Goal: Task Accomplishment & Management: Manage account settings

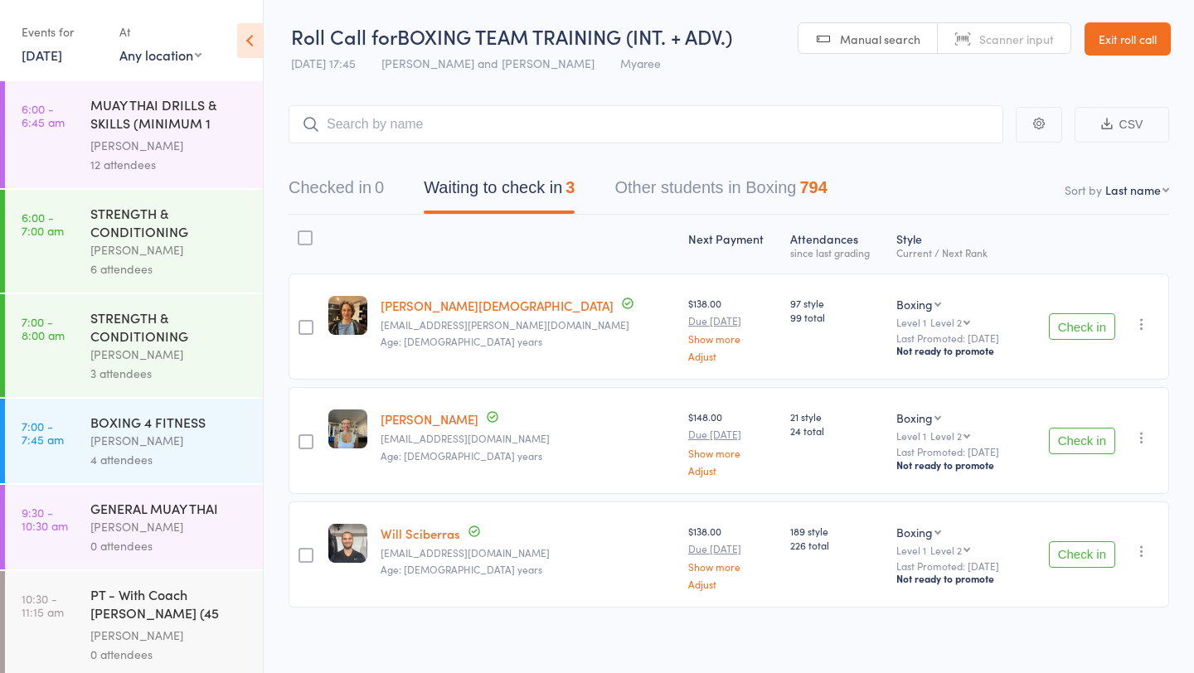
scroll to position [868, 0]
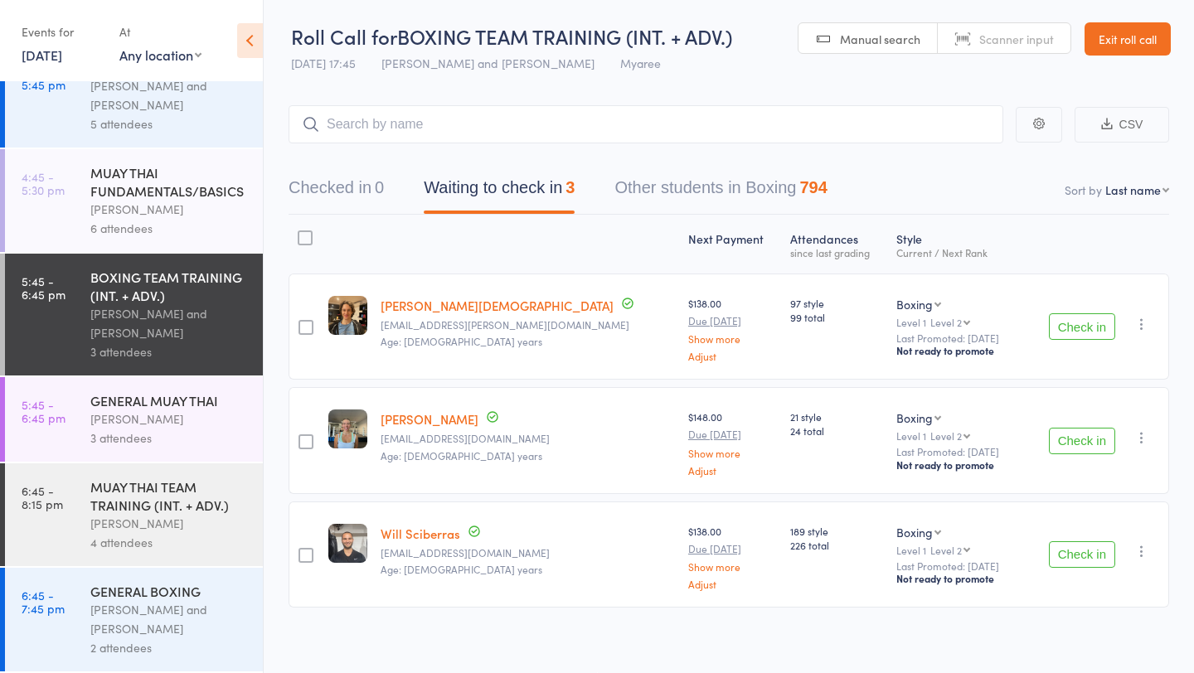
click at [143, 206] on div "[PERSON_NAME]" at bounding box center [169, 209] width 158 height 19
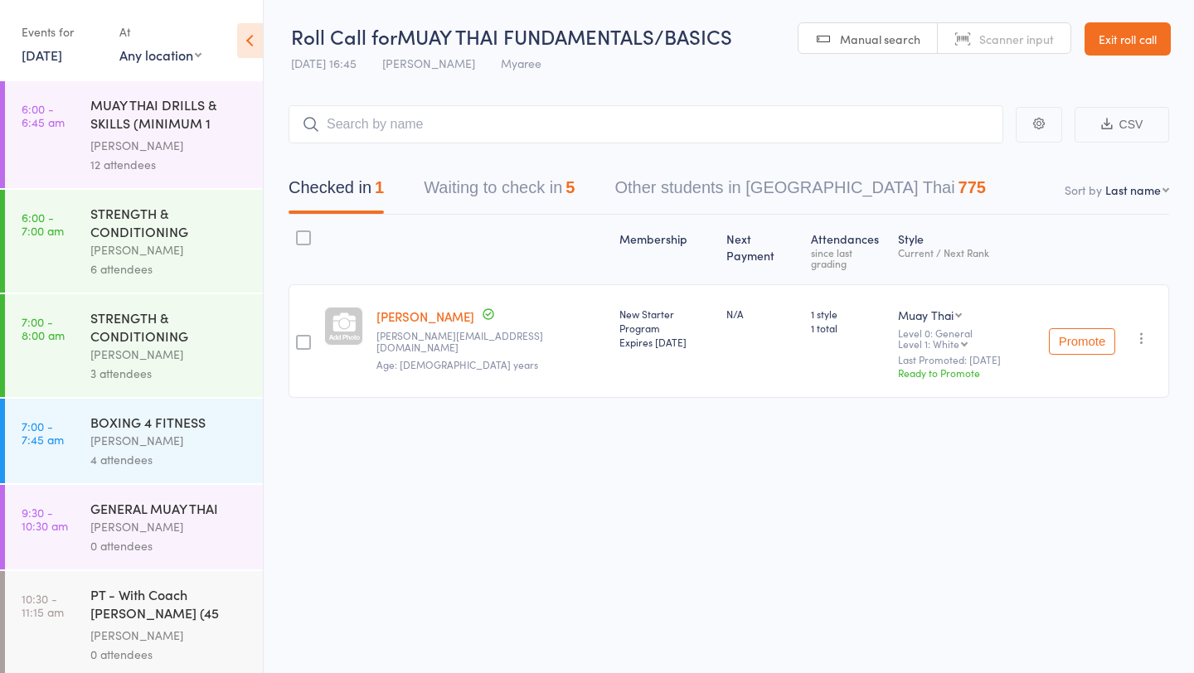
click at [491, 196] on button "Waiting to check in 5" at bounding box center [499, 192] width 151 height 44
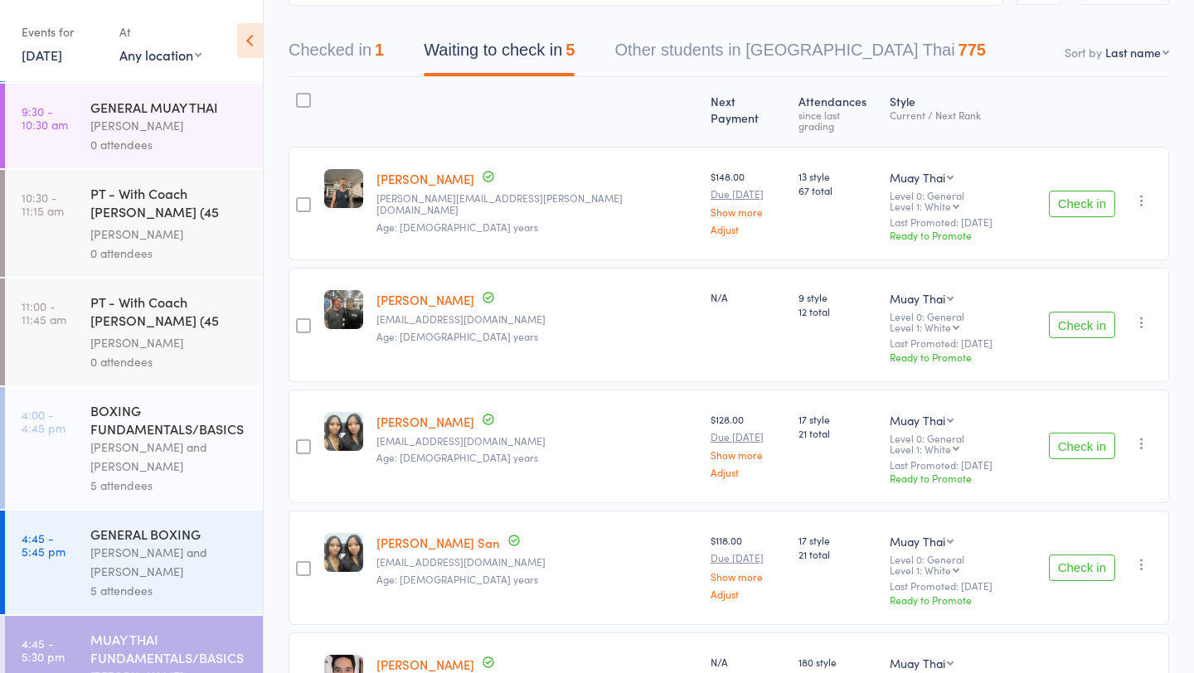
scroll to position [435, 0]
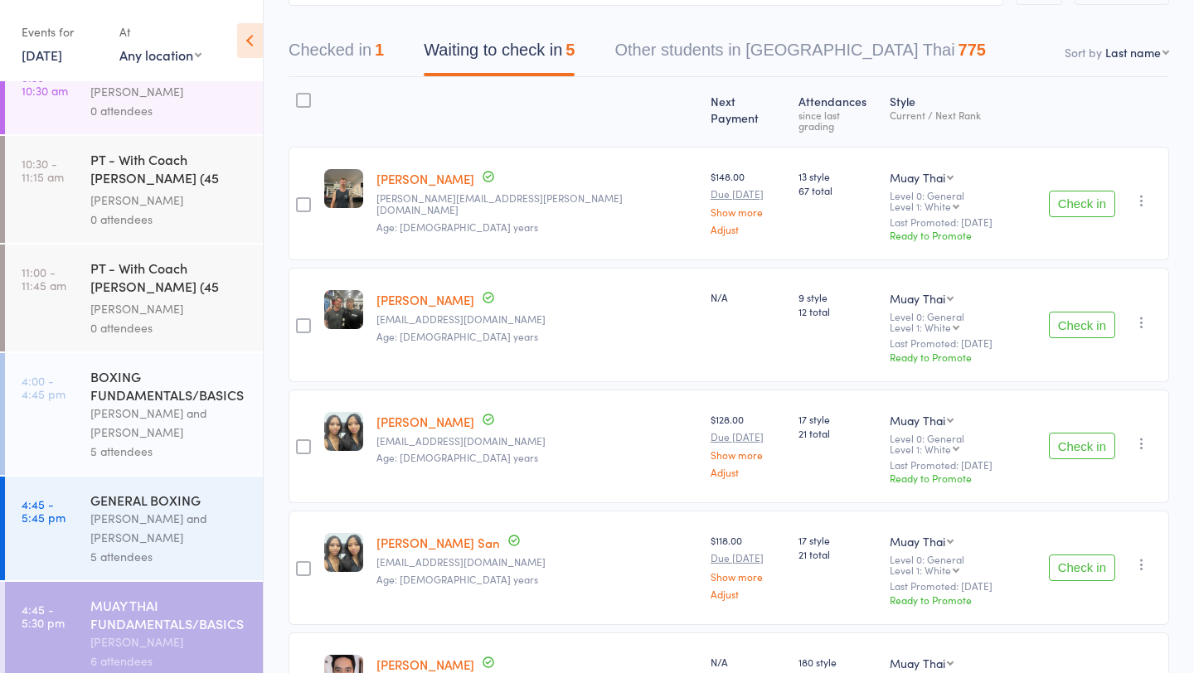
click at [153, 367] on div "BOXING FUNDAMENTALS/BASICS" at bounding box center [169, 385] width 158 height 36
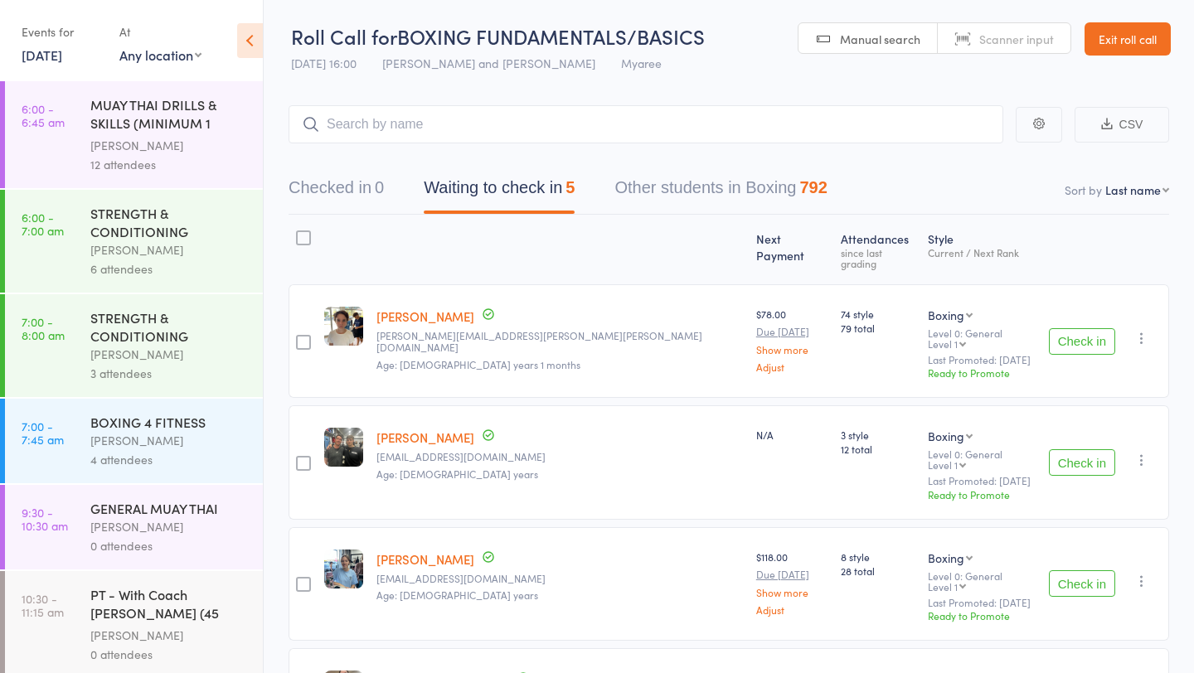
click at [1083, 328] on button "Check in" at bounding box center [1081, 341] width 66 height 27
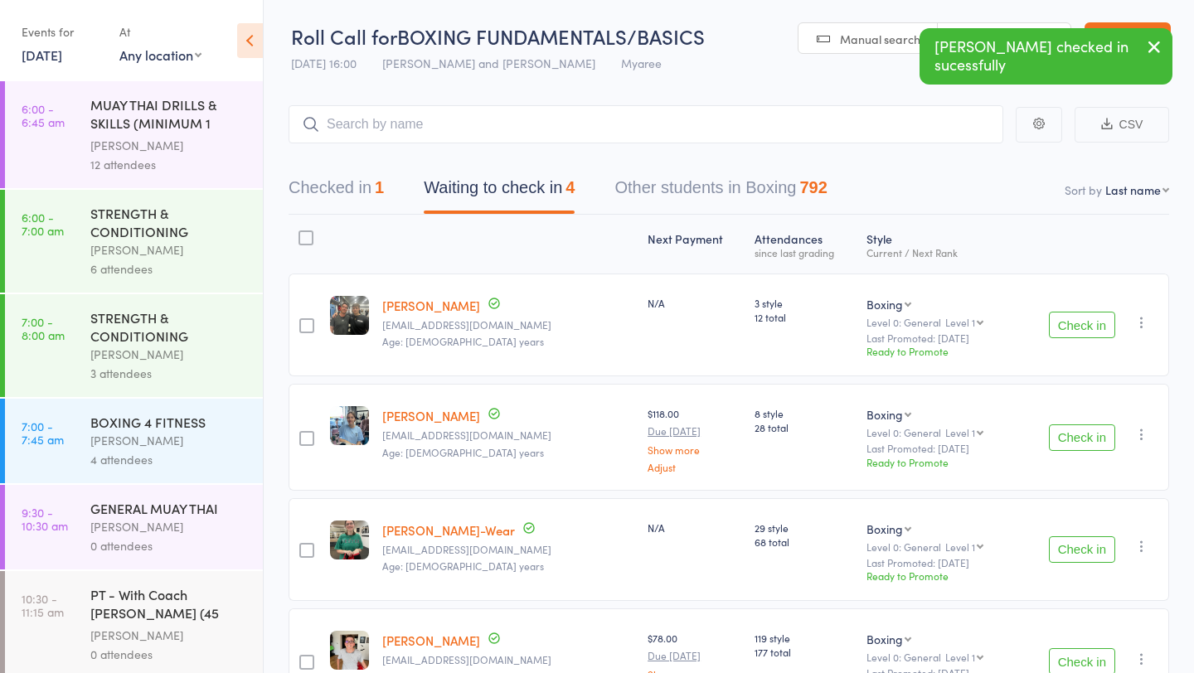
click at [1083, 316] on button "Check in" at bounding box center [1081, 325] width 66 height 27
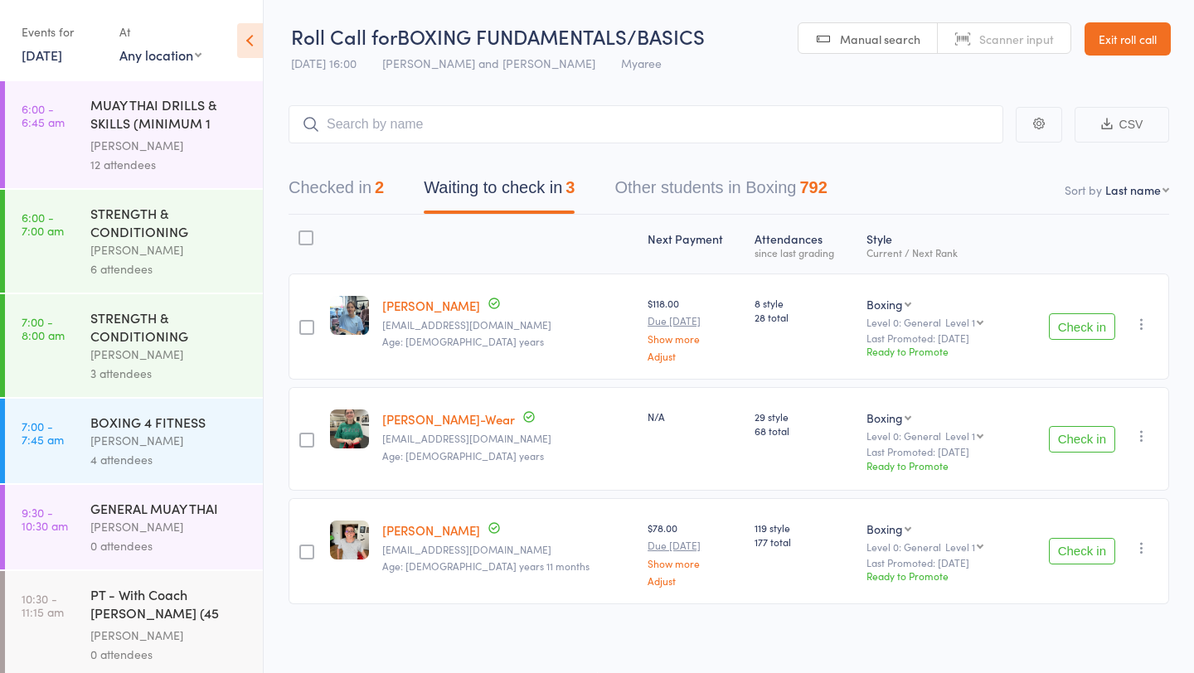
click at [1082, 322] on button "Check in" at bounding box center [1081, 326] width 66 height 27
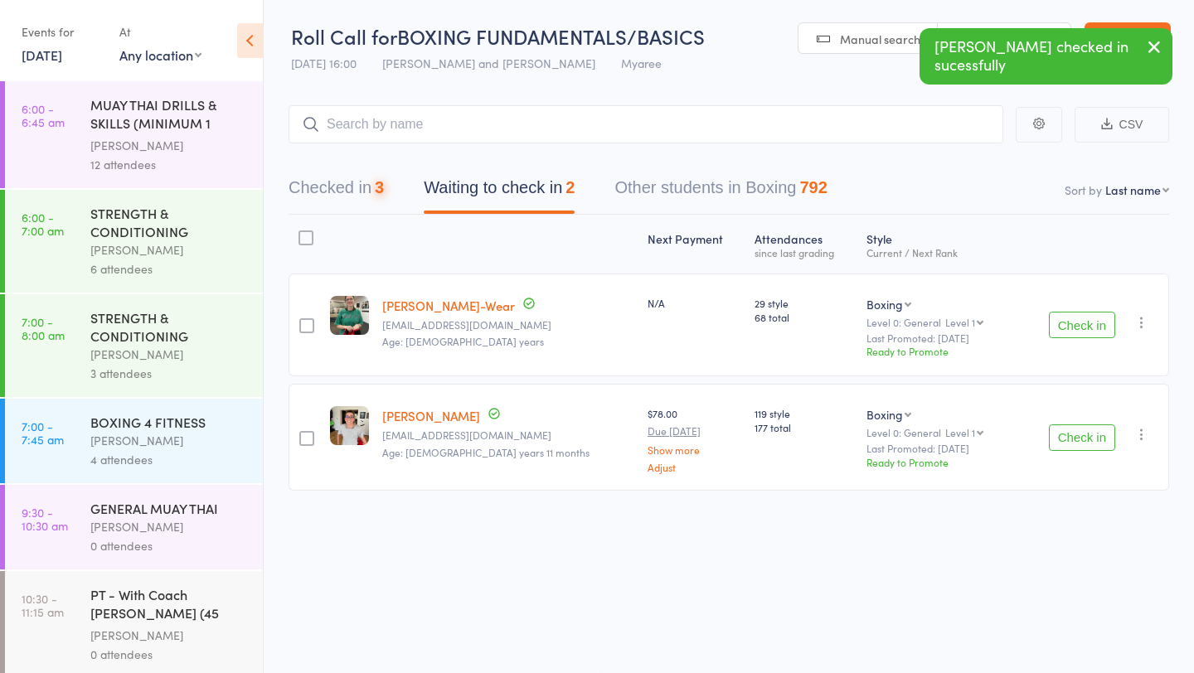
click at [1082, 322] on button "Check in" at bounding box center [1081, 325] width 66 height 27
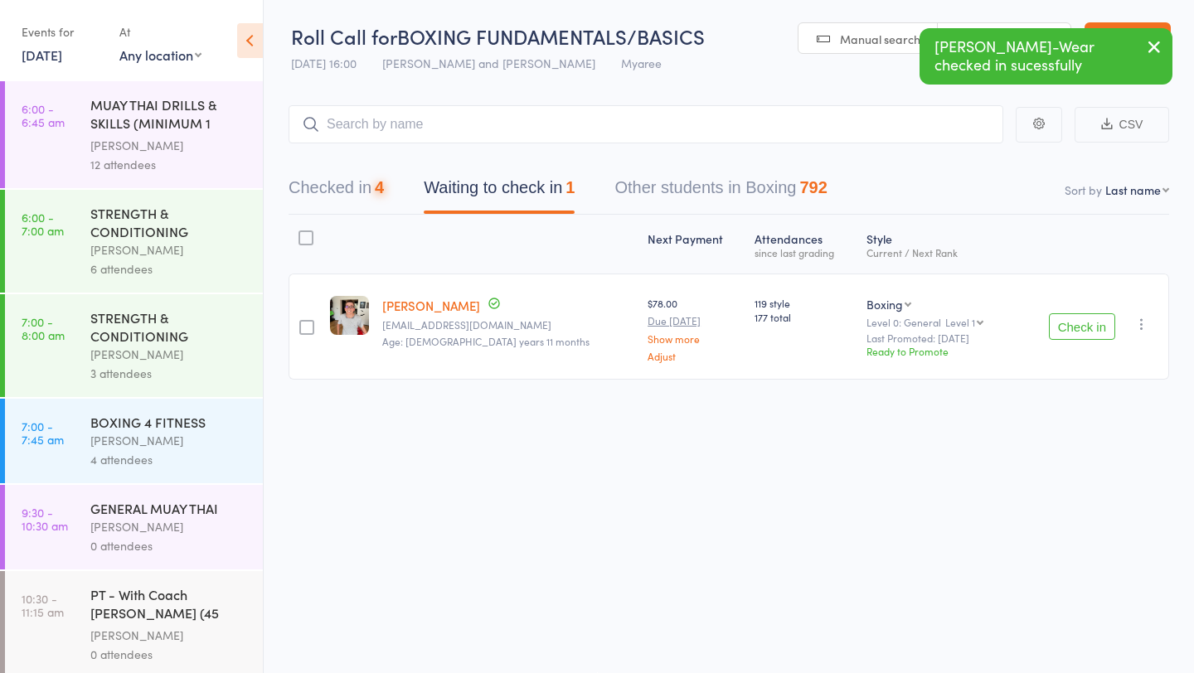
click at [1082, 322] on button "Check in" at bounding box center [1081, 326] width 66 height 27
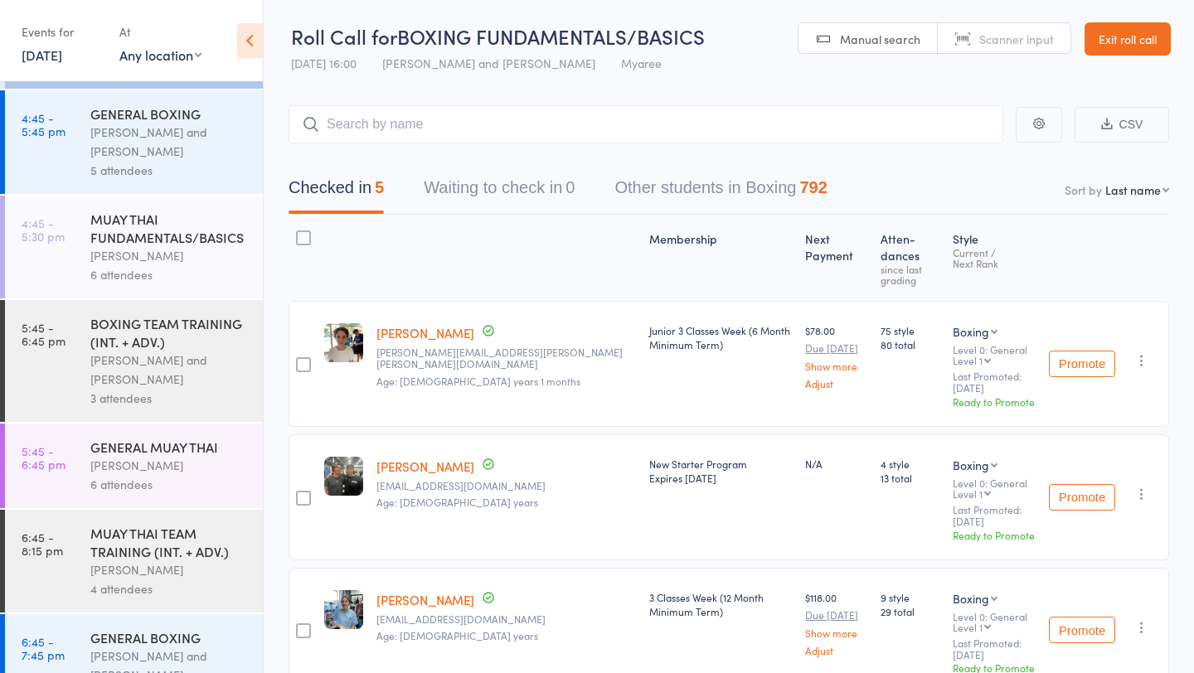
scroll to position [801, 0]
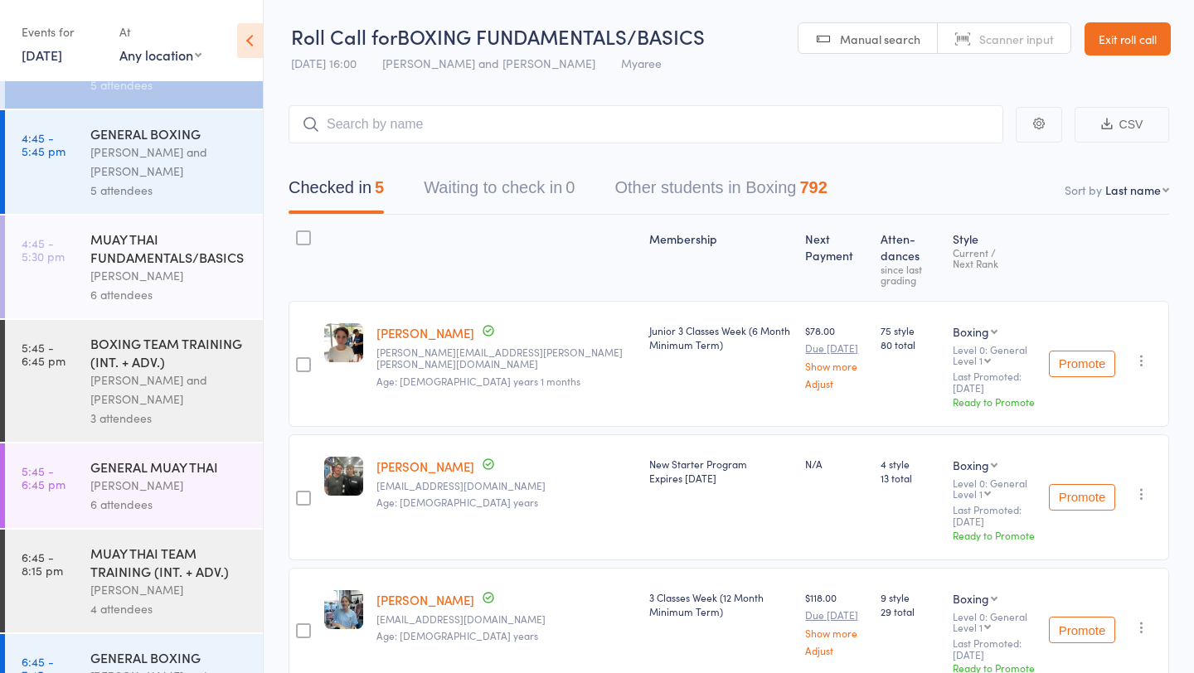
click at [62, 56] on link "[DATE]" at bounding box center [42, 55] width 41 height 18
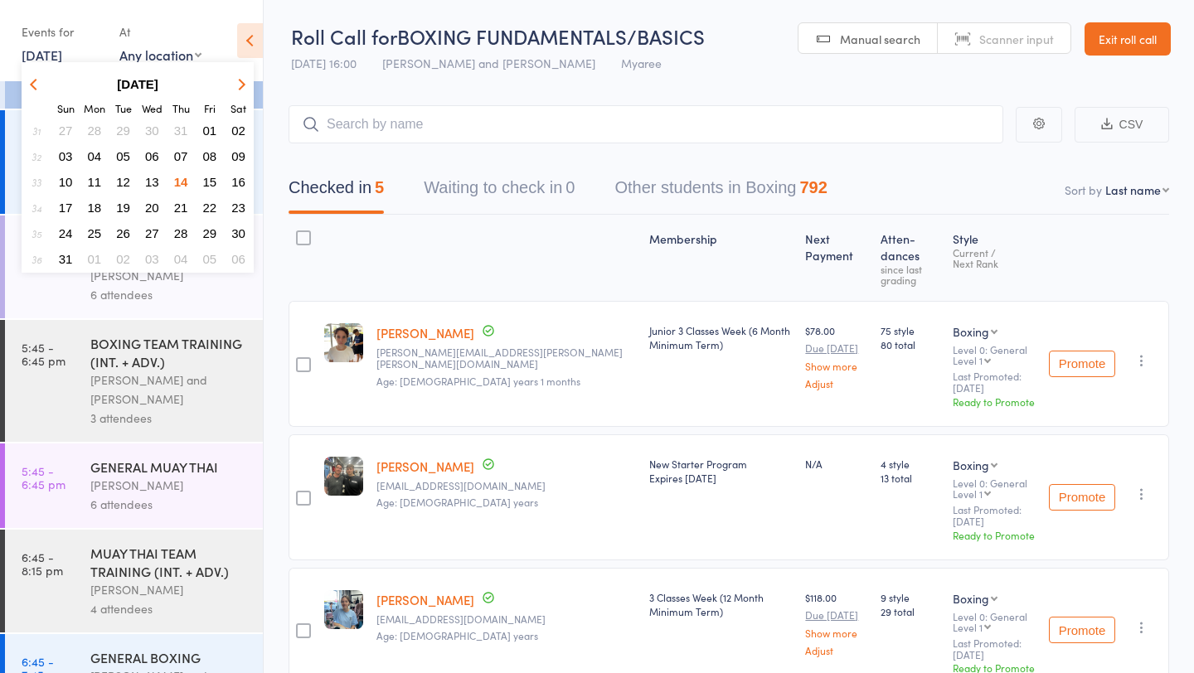
click at [181, 185] on span "14" at bounding box center [181, 182] width 14 height 14
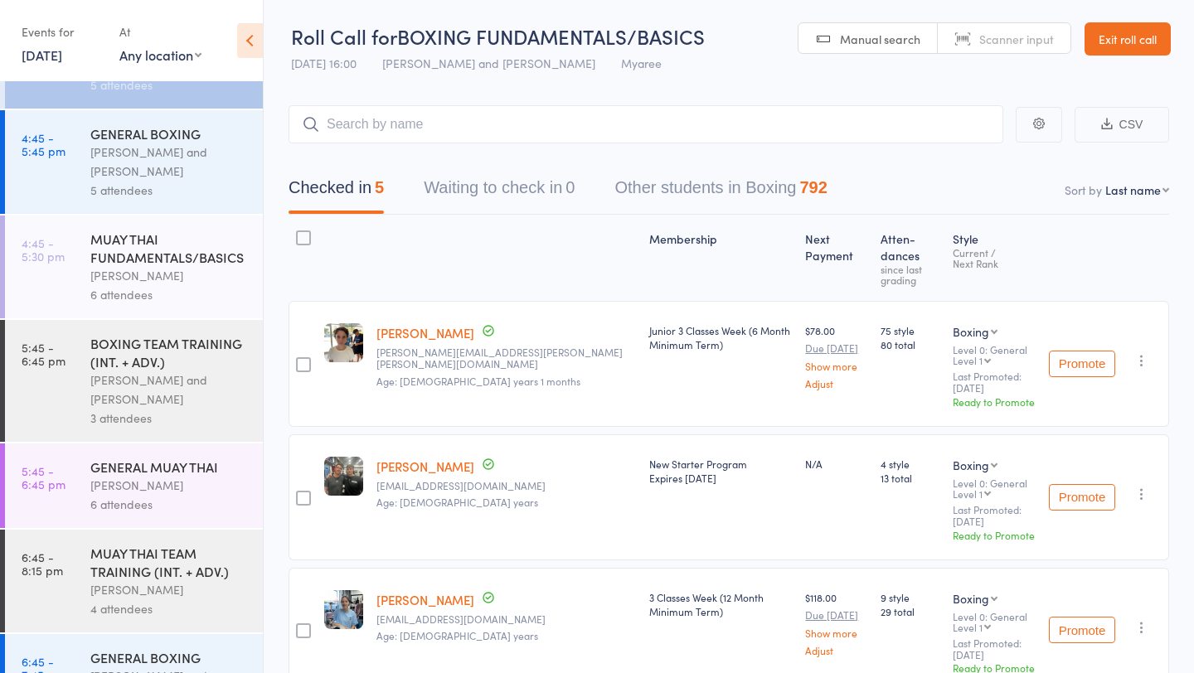
scroll to position [868, 0]
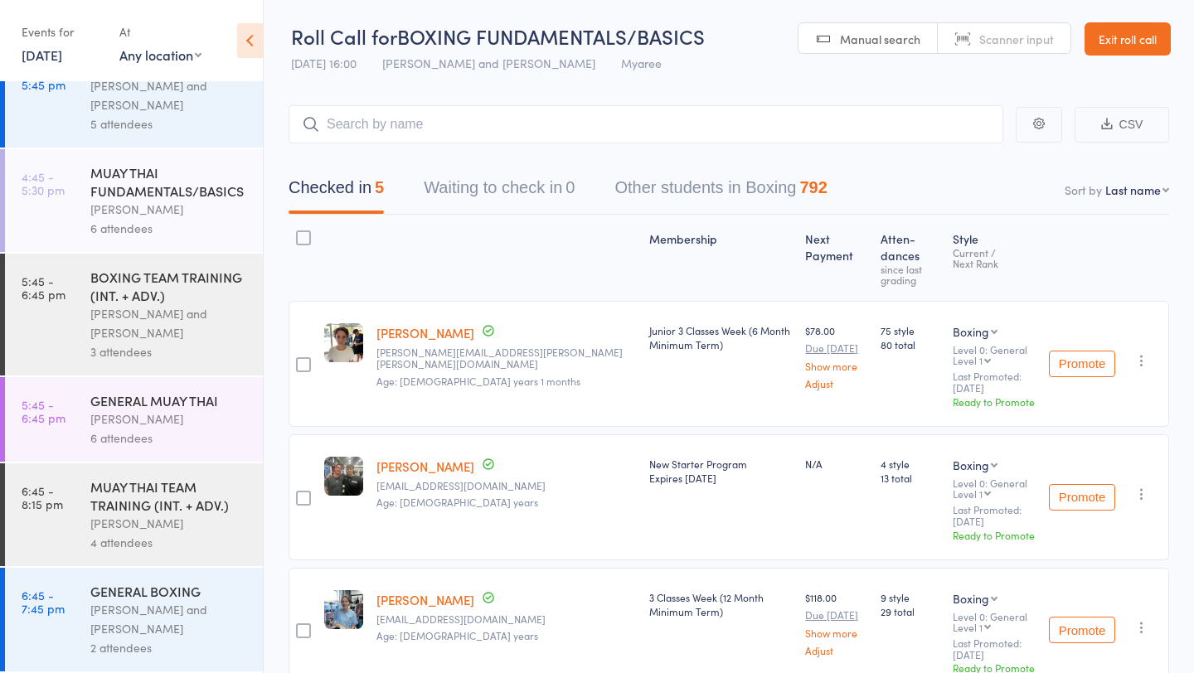
click at [188, 309] on div "[PERSON_NAME] and [PERSON_NAME]" at bounding box center [169, 323] width 158 height 38
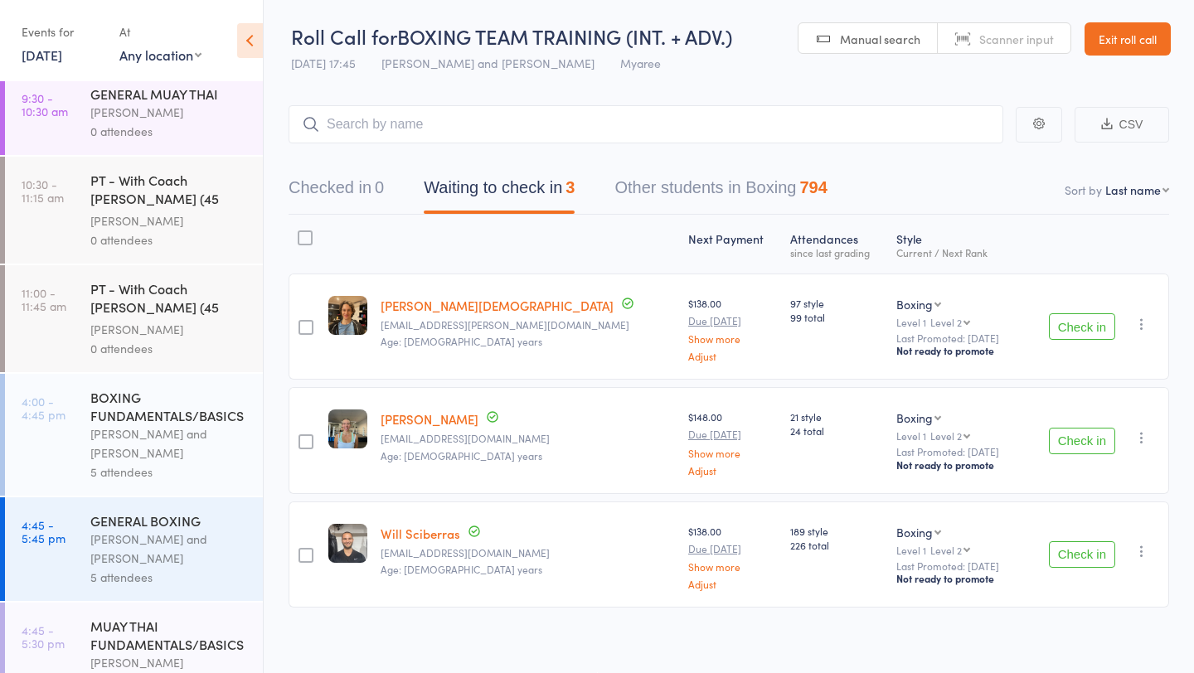
scroll to position [868, 0]
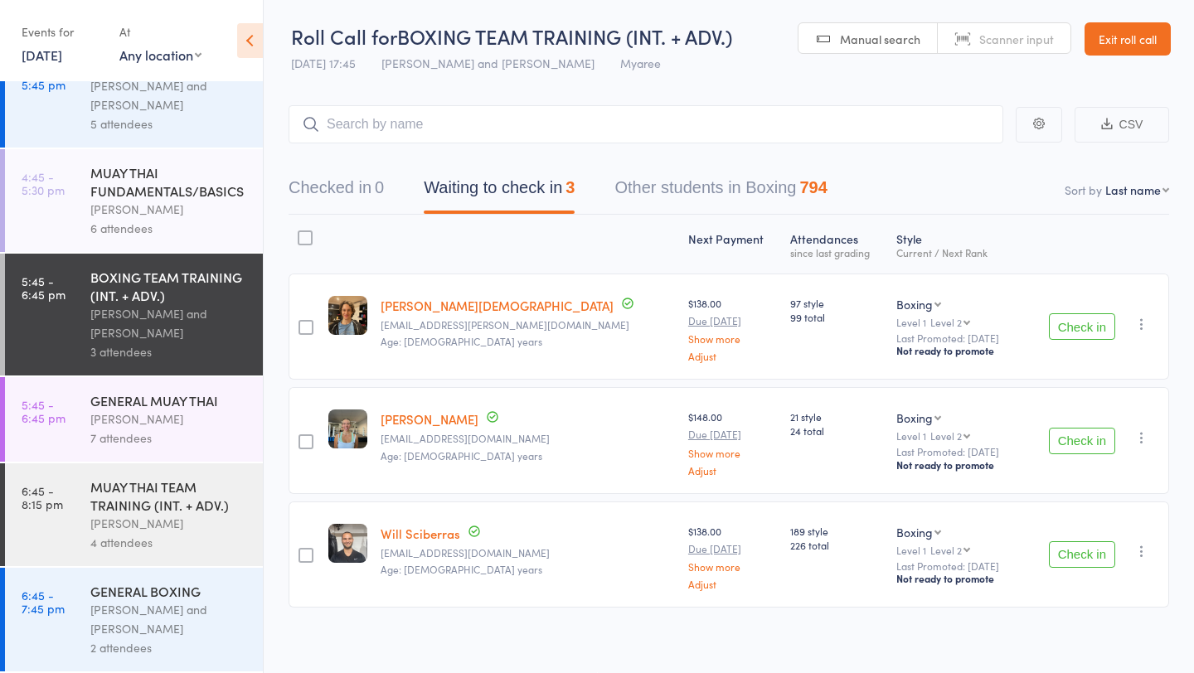
click at [143, 619] on div "[PERSON_NAME] and [PERSON_NAME]" at bounding box center [169, 619] width 158 height 38
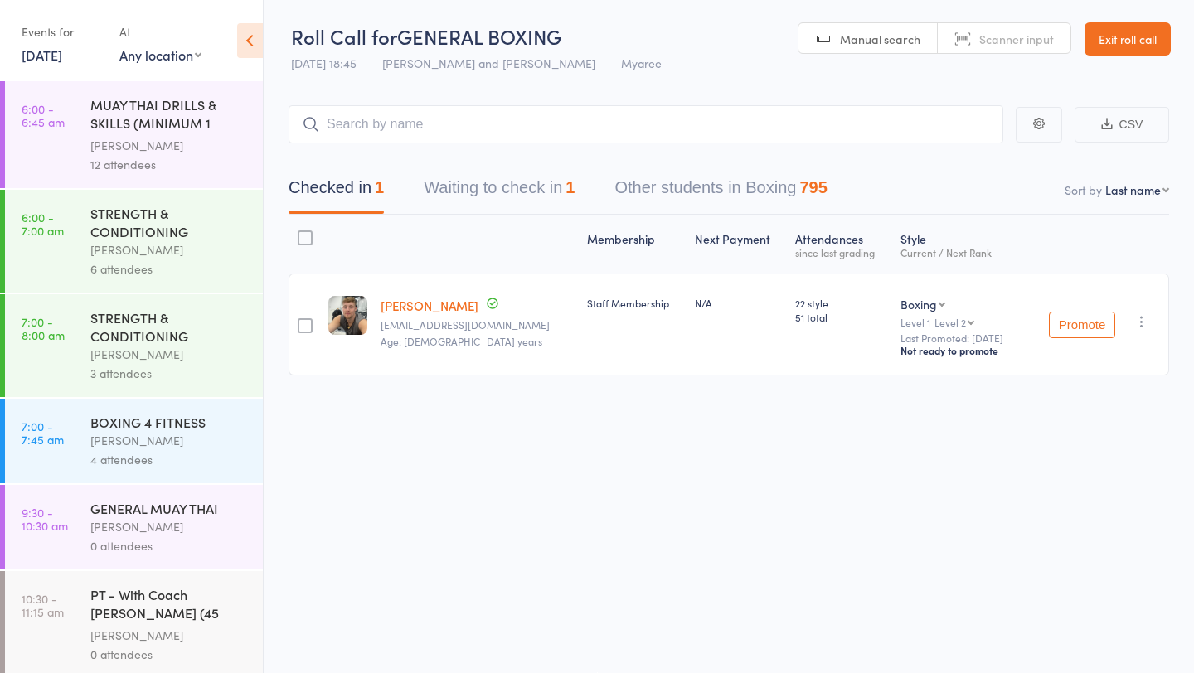
scroll to position [868, 0]
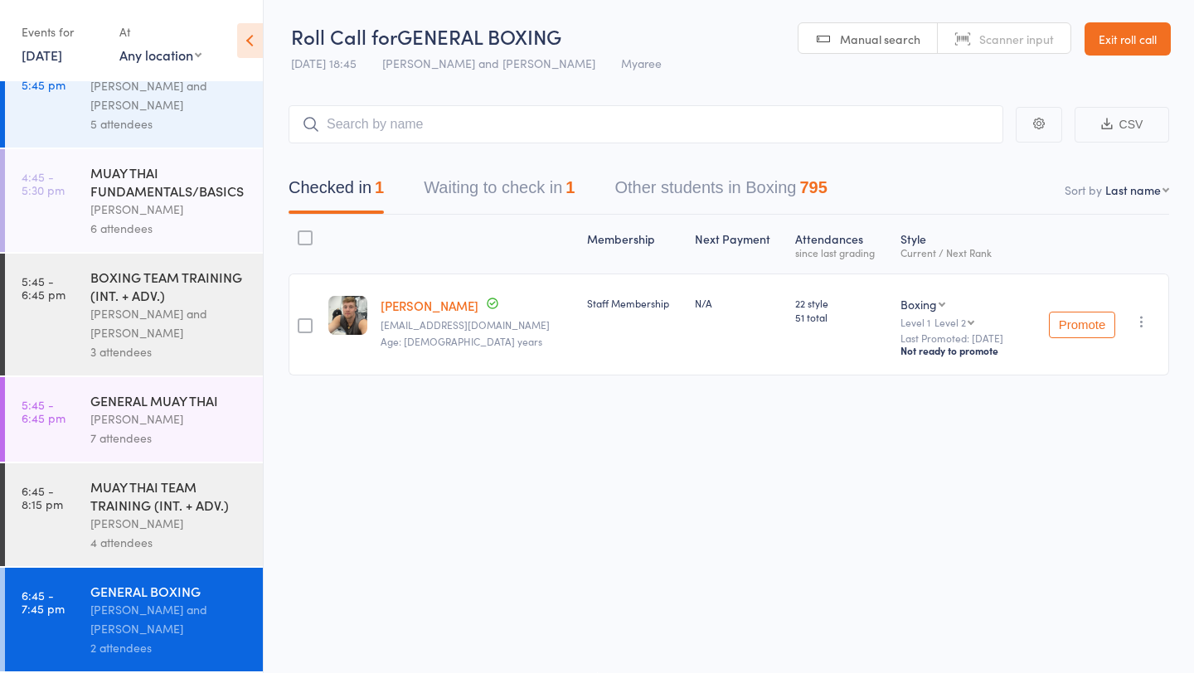
click at [476, 196] on button "Waiting to check in 1" at bounding box center [499, 192] width 151 height 44
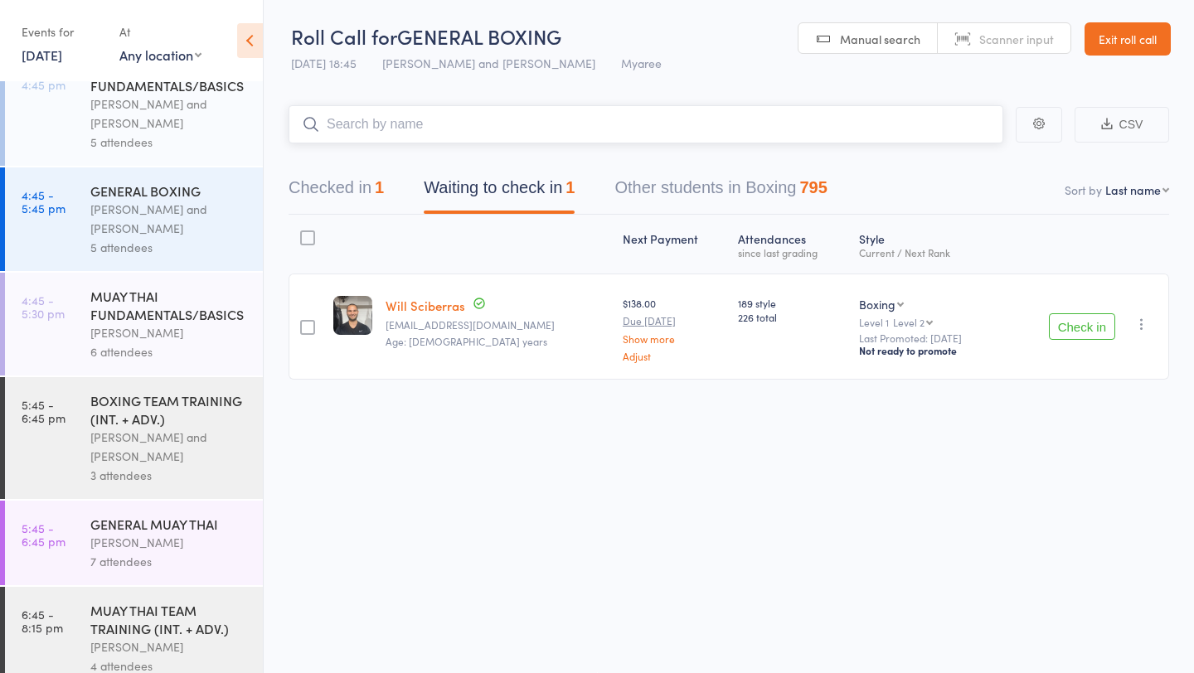
scroll to position [738, 0]
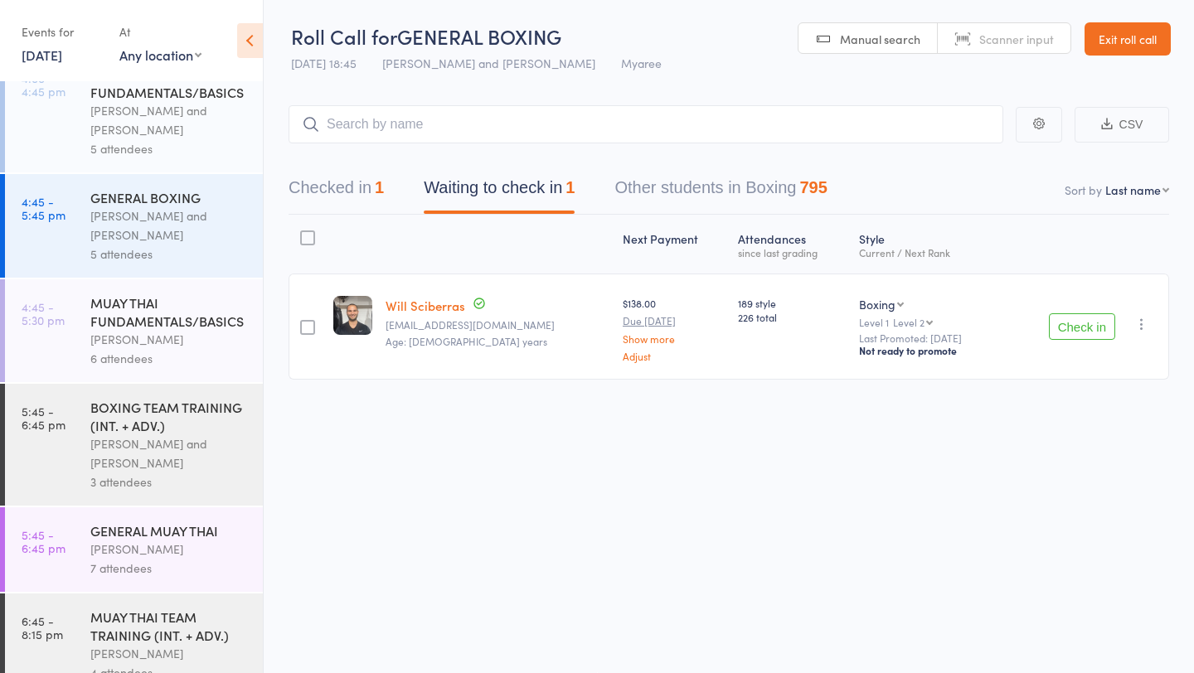
click at [128, 306] on div "MUAY THAI FUNDAMENTALS/BASICS" at bounding box center [169, 311] width 158 height 36
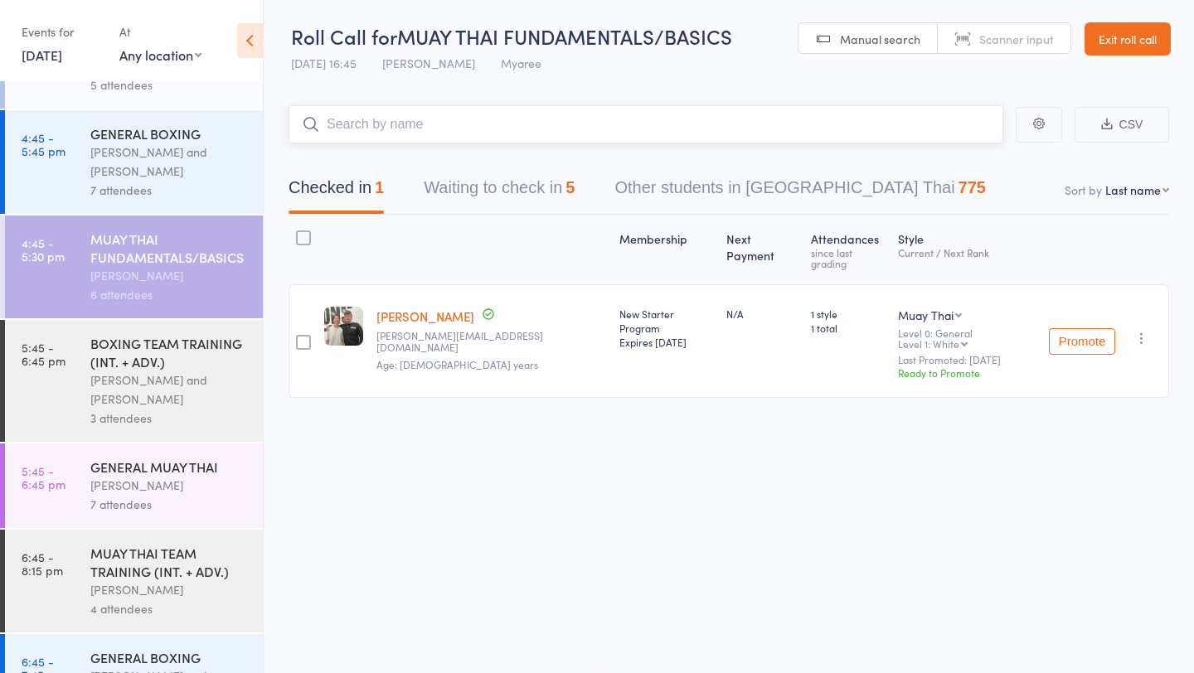
scroll to position [868, 0]
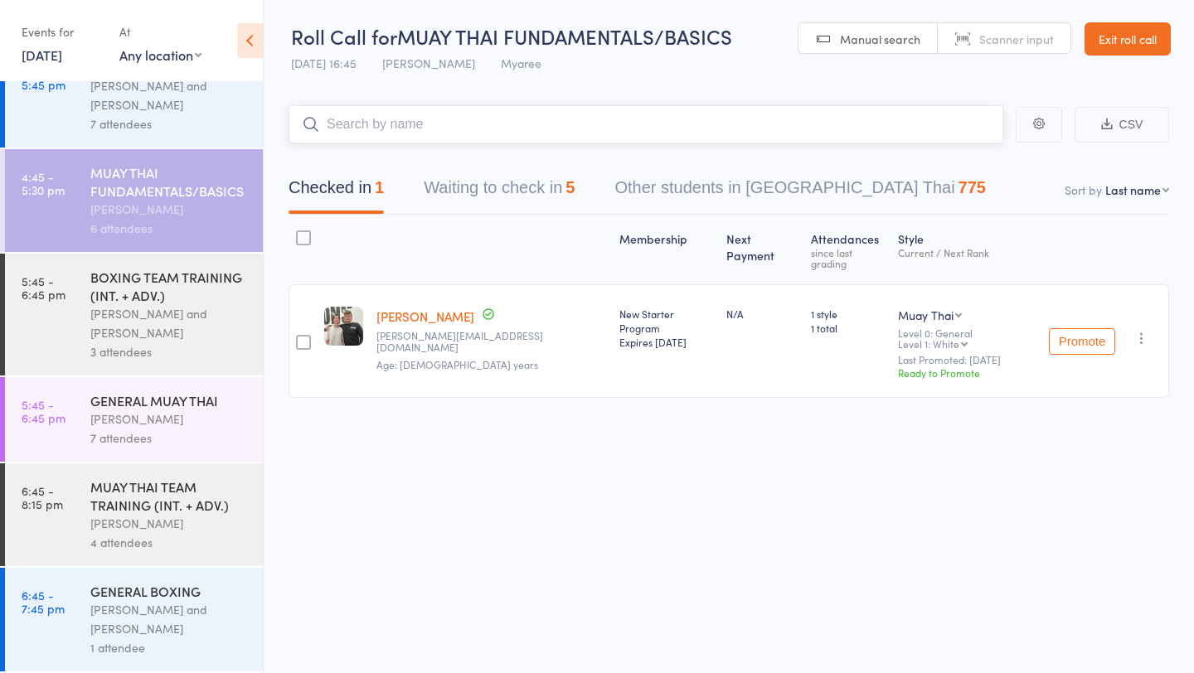
click at [487, 191] on button "Waiting to check in 5" at bounding box center [499, 192] width 151 height 44
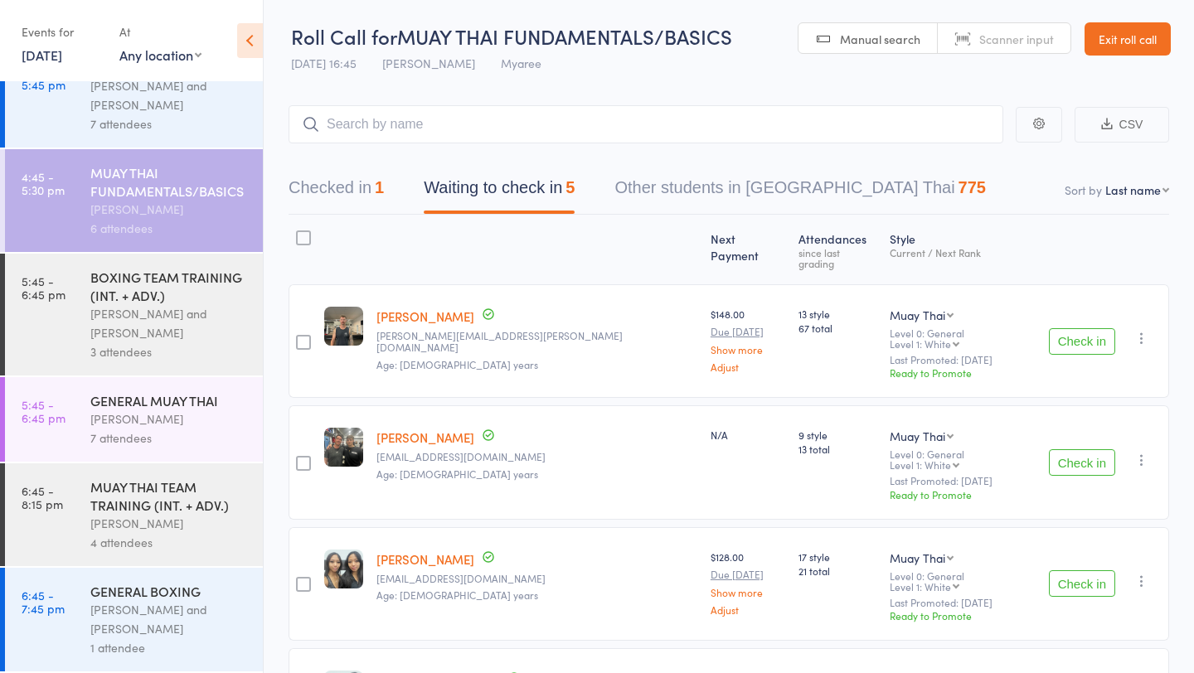
click at [1079, 328] on button "Check in" at bounding box center [1081, 341] width 66 height 27
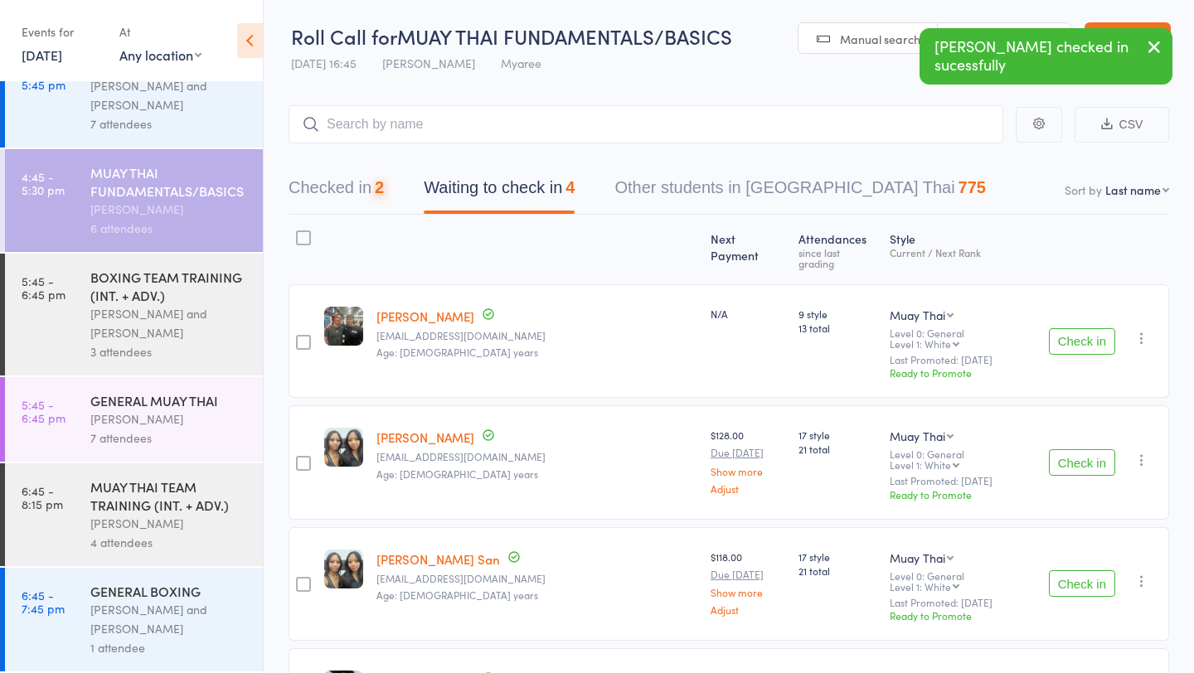
click at [1079, 328] on button "Check in" at bounding box center [1081, 341] width 66 height 27
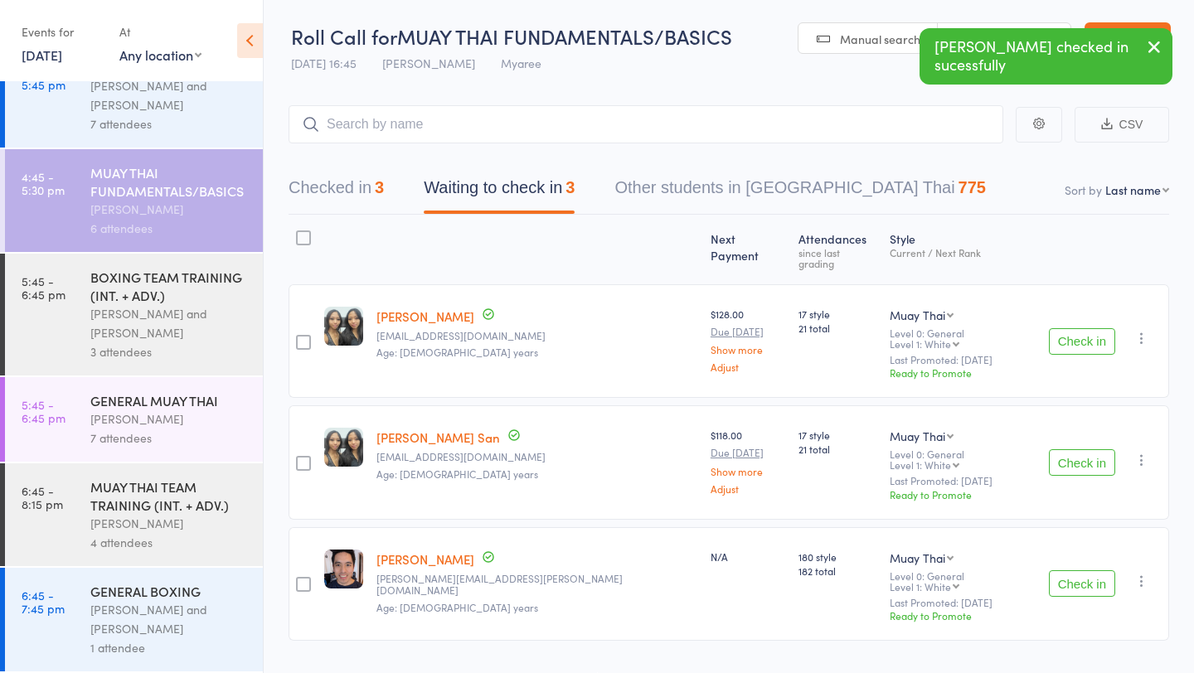
click at [1079, 328] on button "Check in" at bounding box center [1081, 341] width 66 height 27
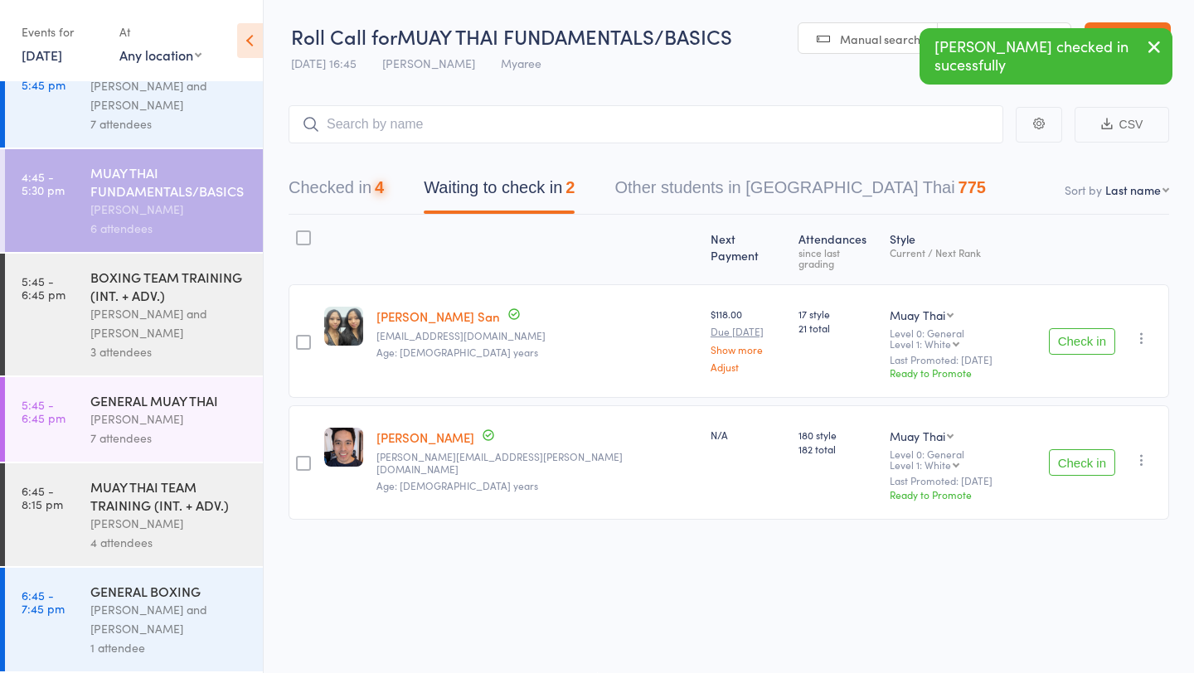
click at [1079, 328] on button "Check in" at bounding box center [1081, 341] width 66 height 27
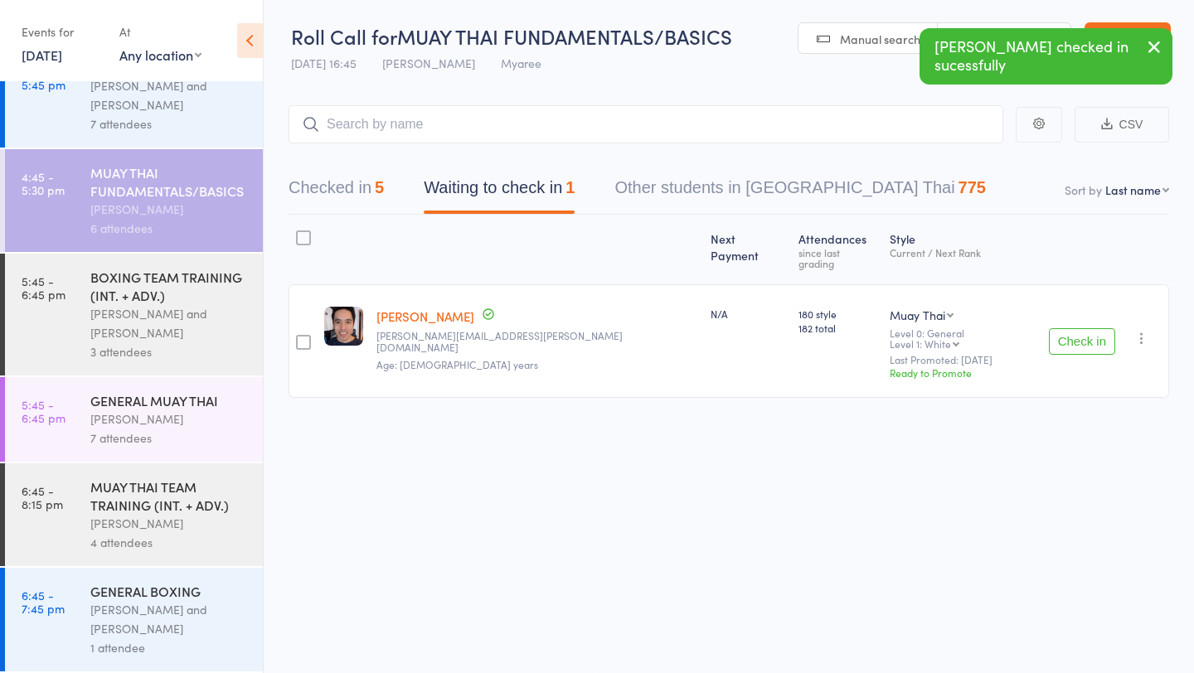
click at [1079, 328] on button "Check in" at bounding box center [1081, 341] width 66 height 27
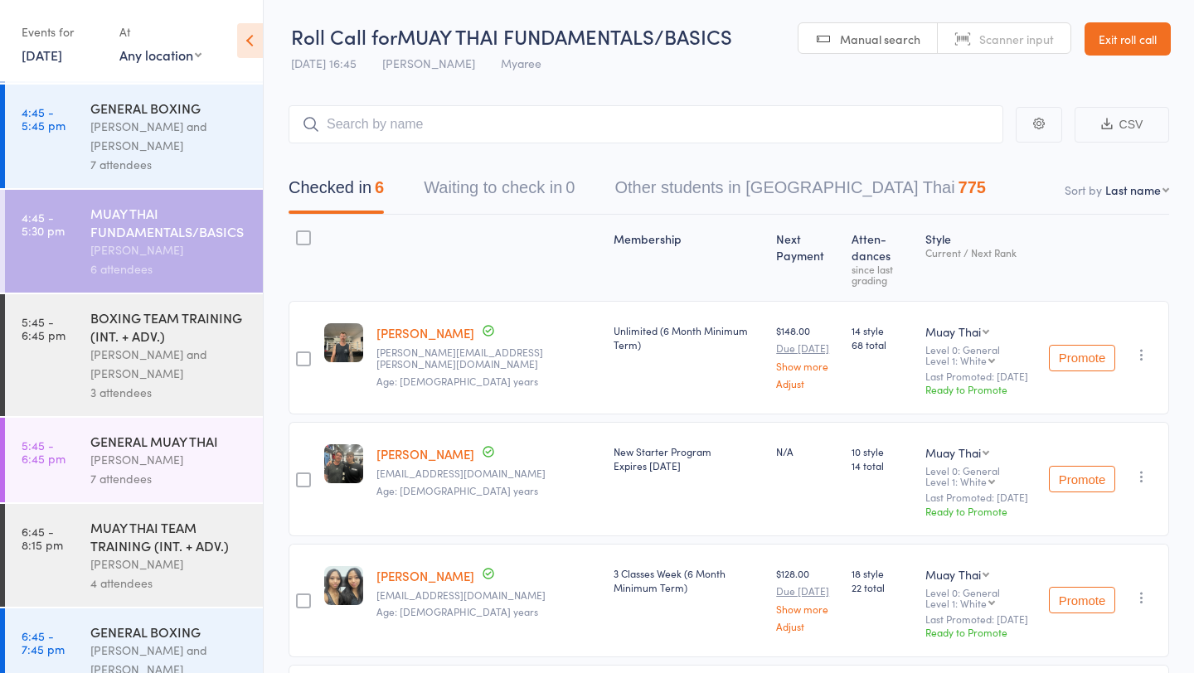
scroll to position [826, 0]
click at [124, 157] on div "7 attendees" at bounding box center [169, 166] width 158 height 19
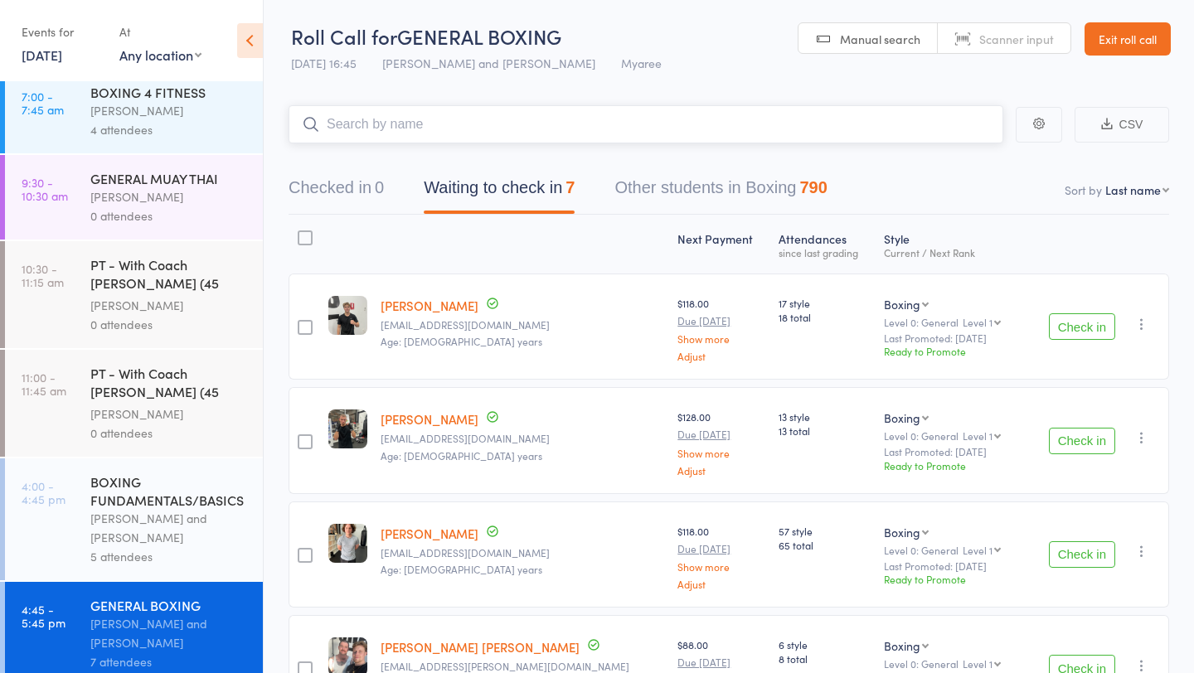
scroll to position [868, 0]
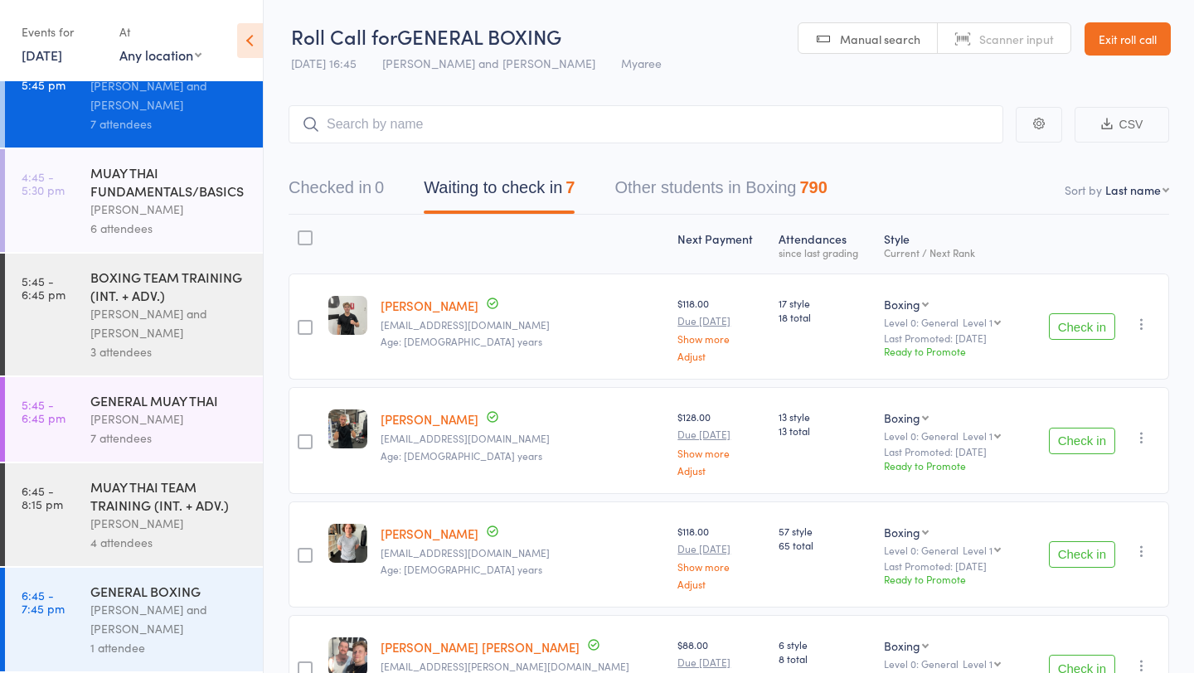
click at [1068, 316] on button "Check in" at bounding box center [1081, 326] width 66 height 27
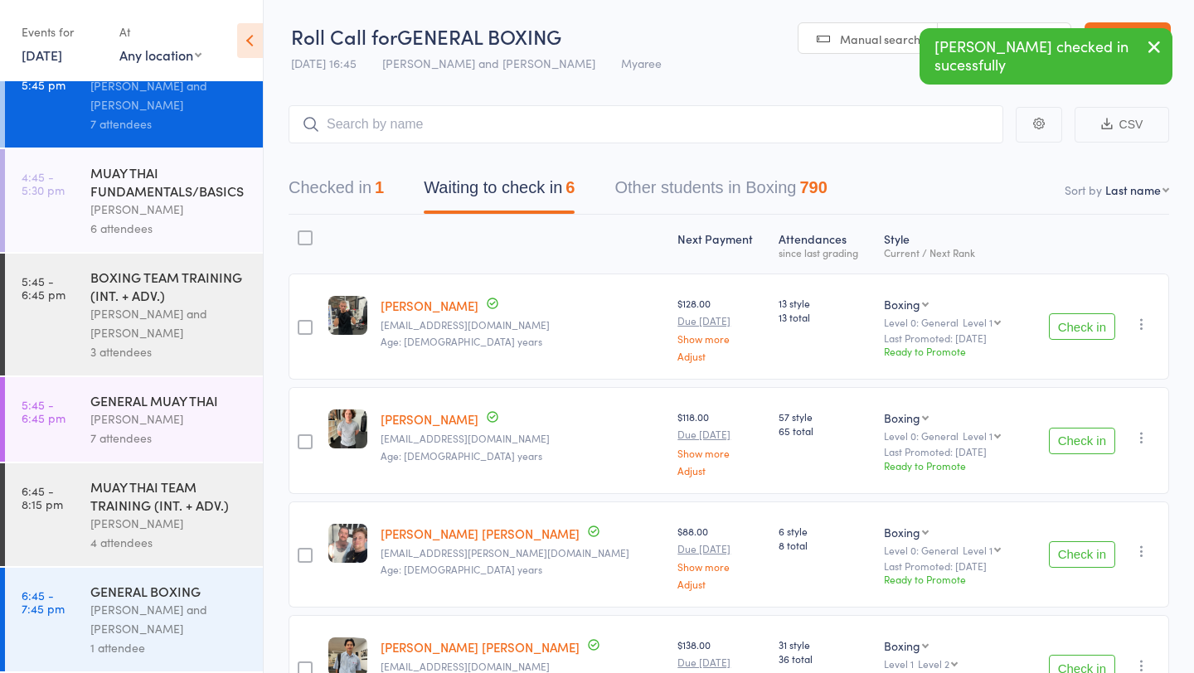
click at [1068, 316] on button "Check in" at bounding box center [1081, 326] width 66 height 27
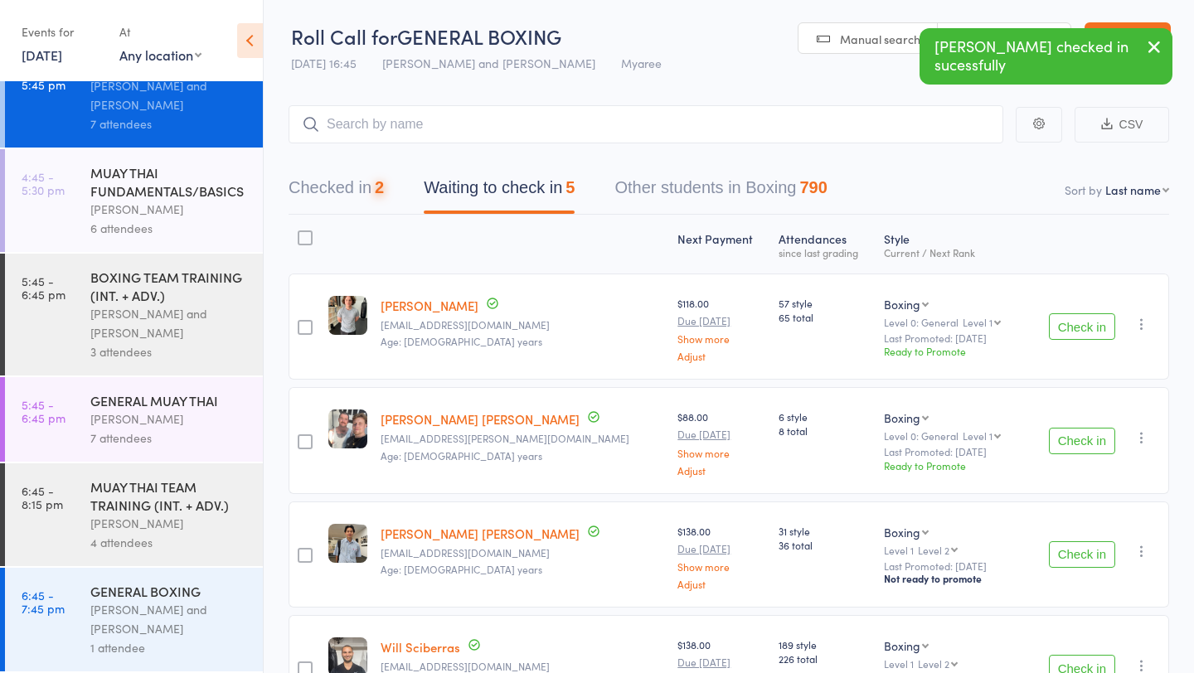
click at [1068, 316] on button "Check in" at bounding box center [1081, 326] width 66 height 27
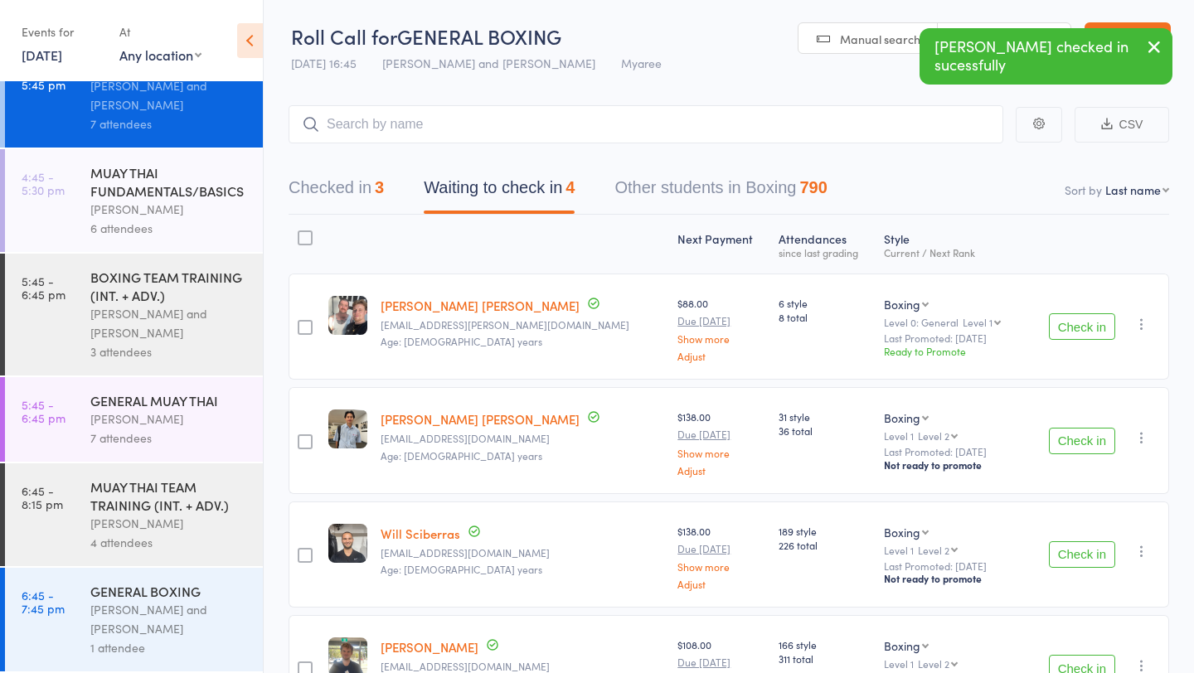
click at [1075, 321] on button "Check in" at bounding box center [1081, 326] width 66 height 27
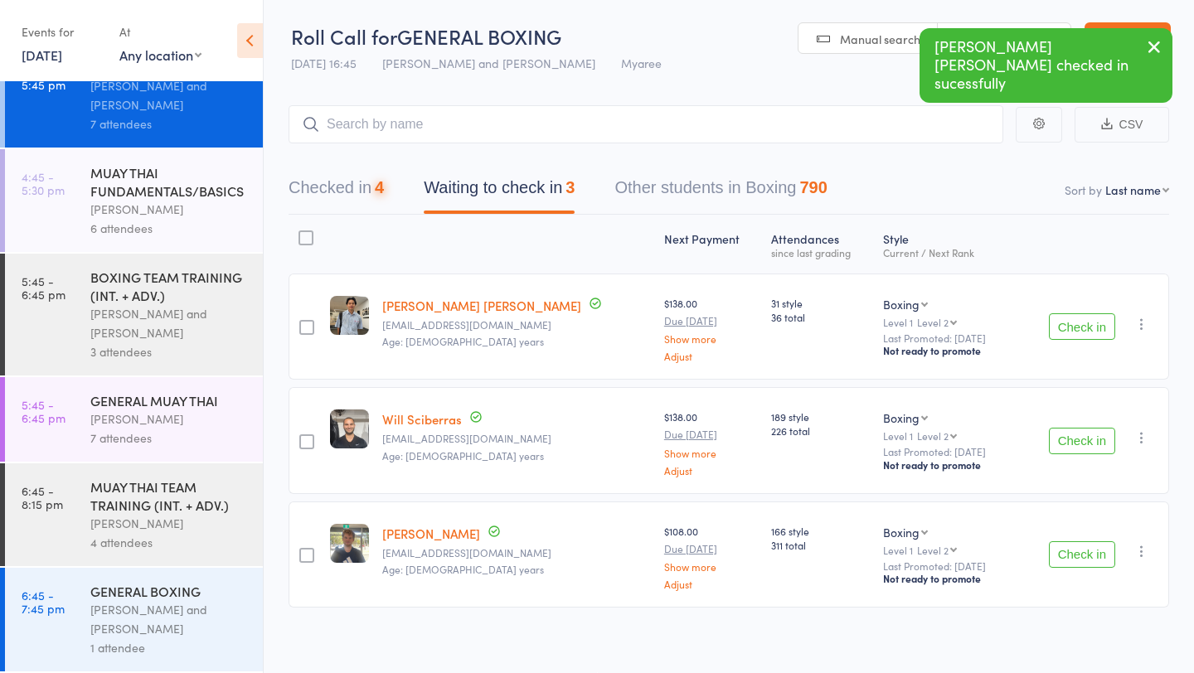
click at [1075, 321] on button "Check in" at bounding box center [1081, 326] width 66 height 27
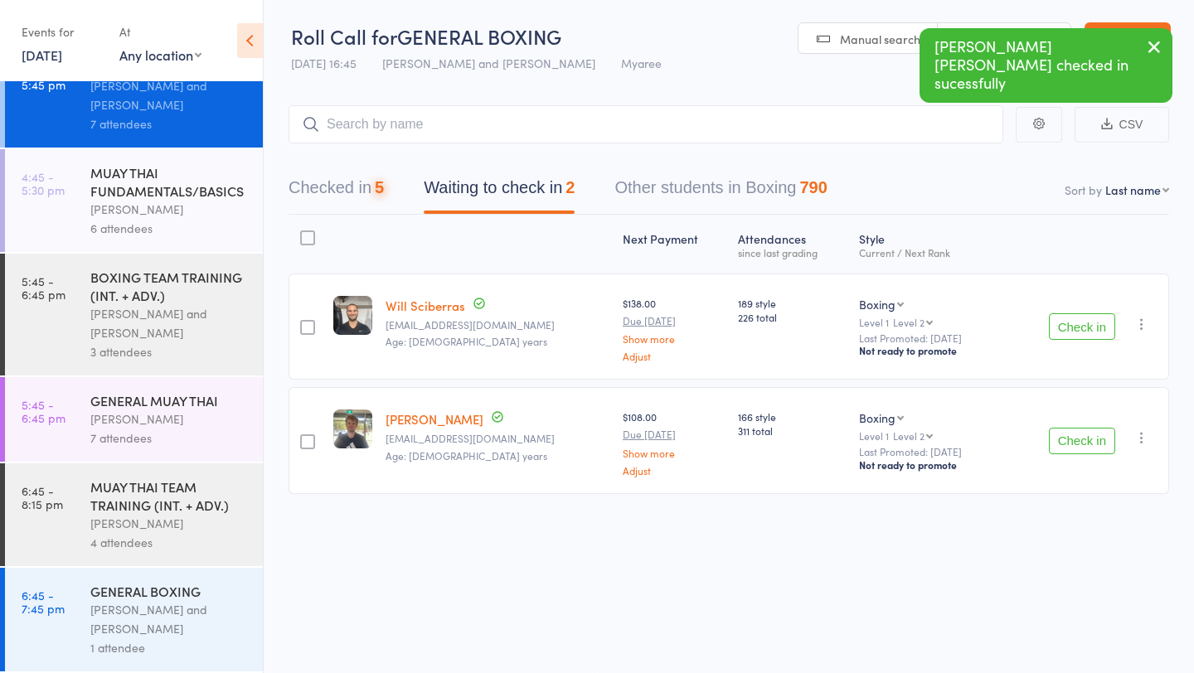
click at [1075, 321] on button "Check in" at bounding box center [1081, 326] width 66 height 27
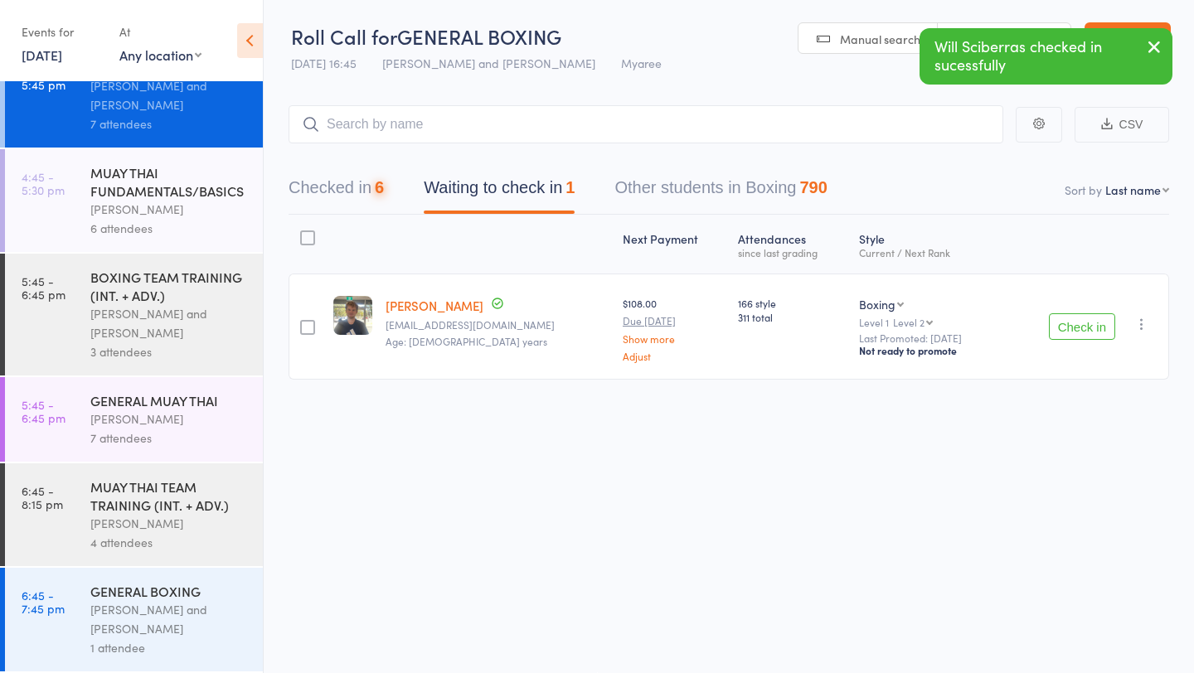
click at [1075, 321] on button "Check in" at bounding box center [1081, 326] width 66 height 27
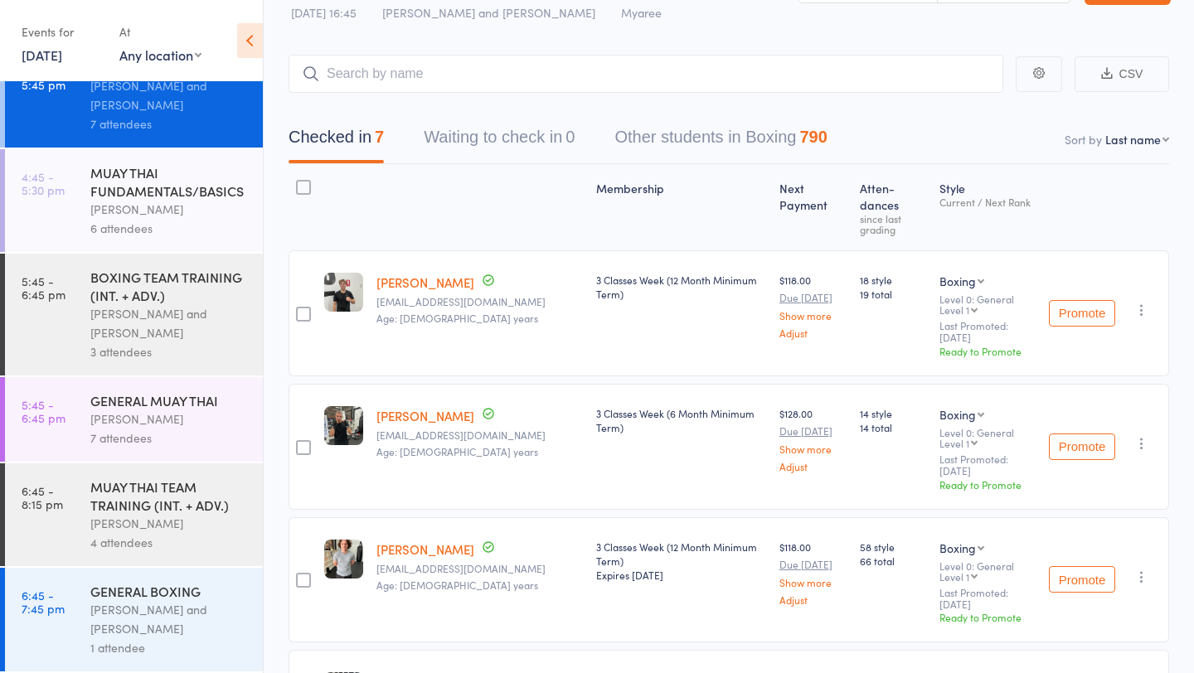
scroll to position [53, 0]
click at [153, 316] on div "[PERSON_NAME] and [PERSON_NAME]" at bounding box center [169, 323] width 158 height 38
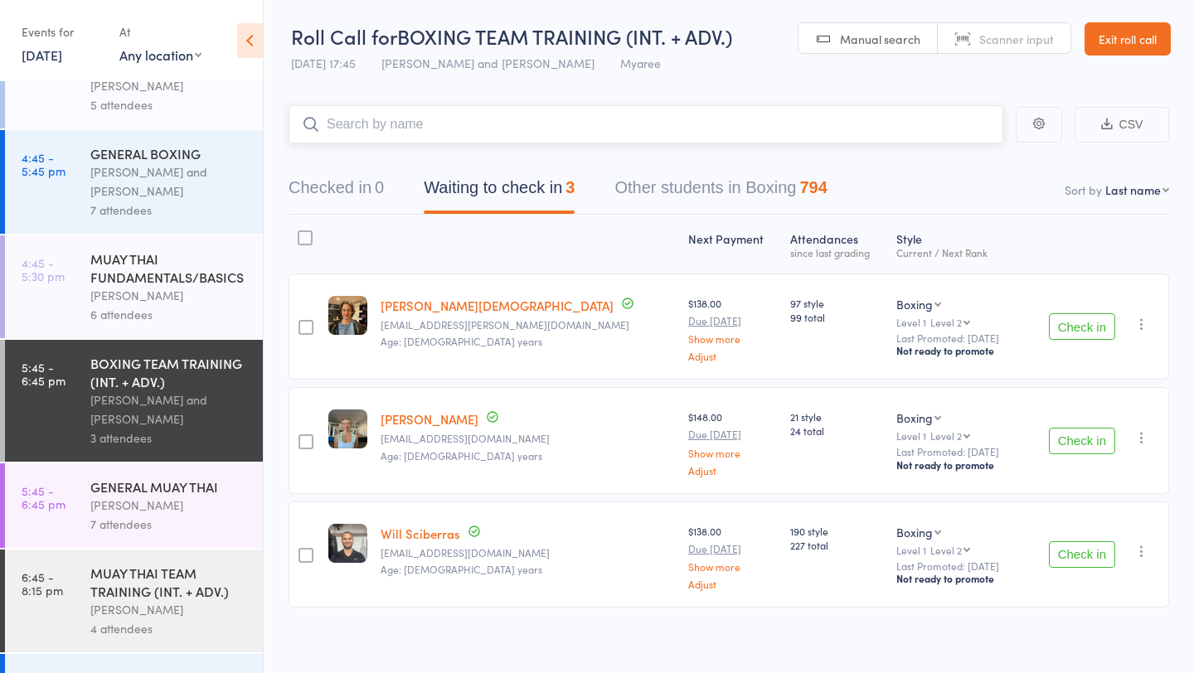
scroll to position [868, 0]
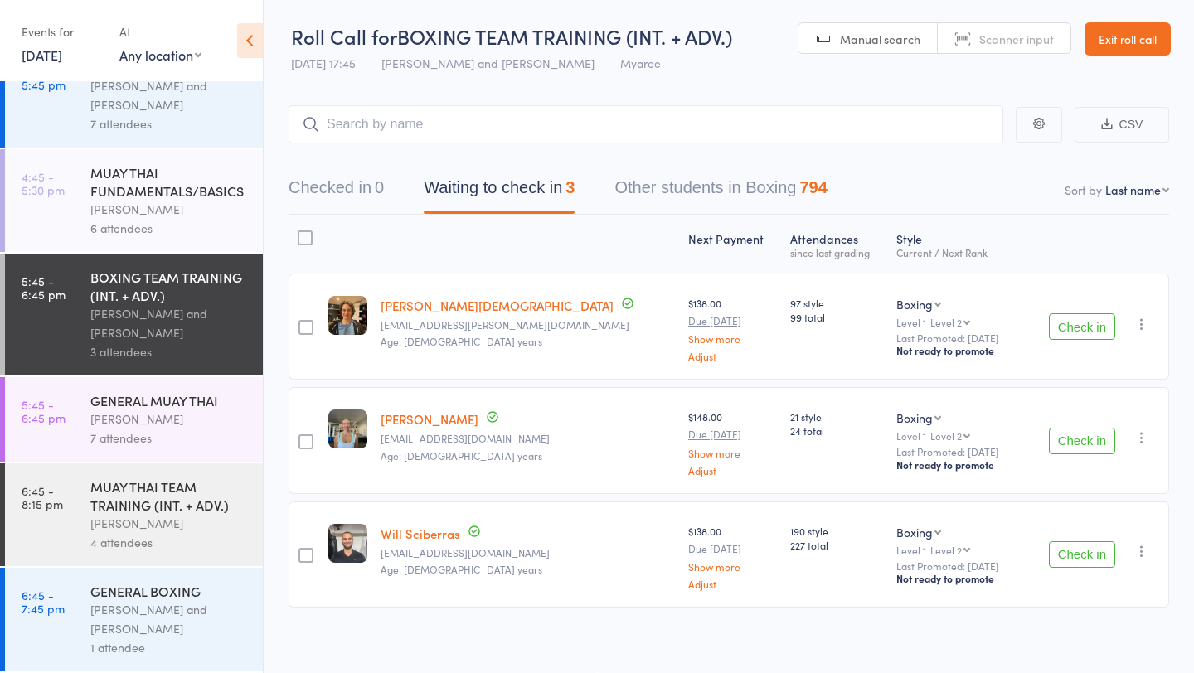
click at [195, 398] on div "GENERAL MUAY THAI" at bounding box center [169, 400] width 158 height 18
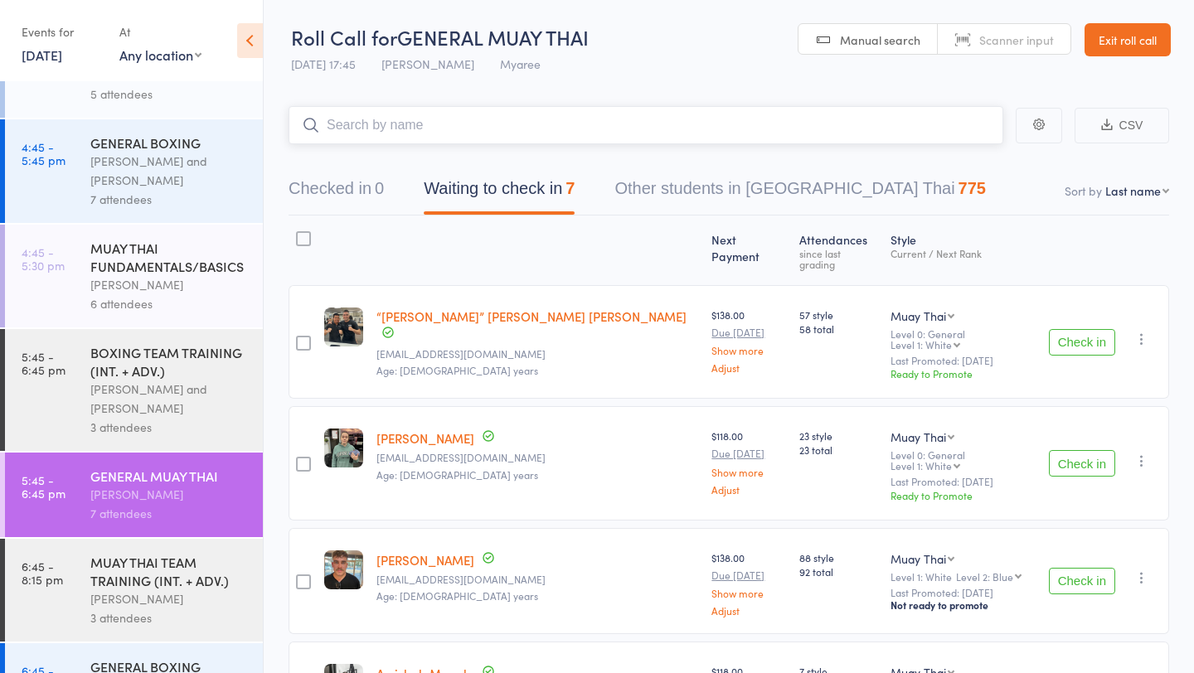
scroll to position [868, 0]
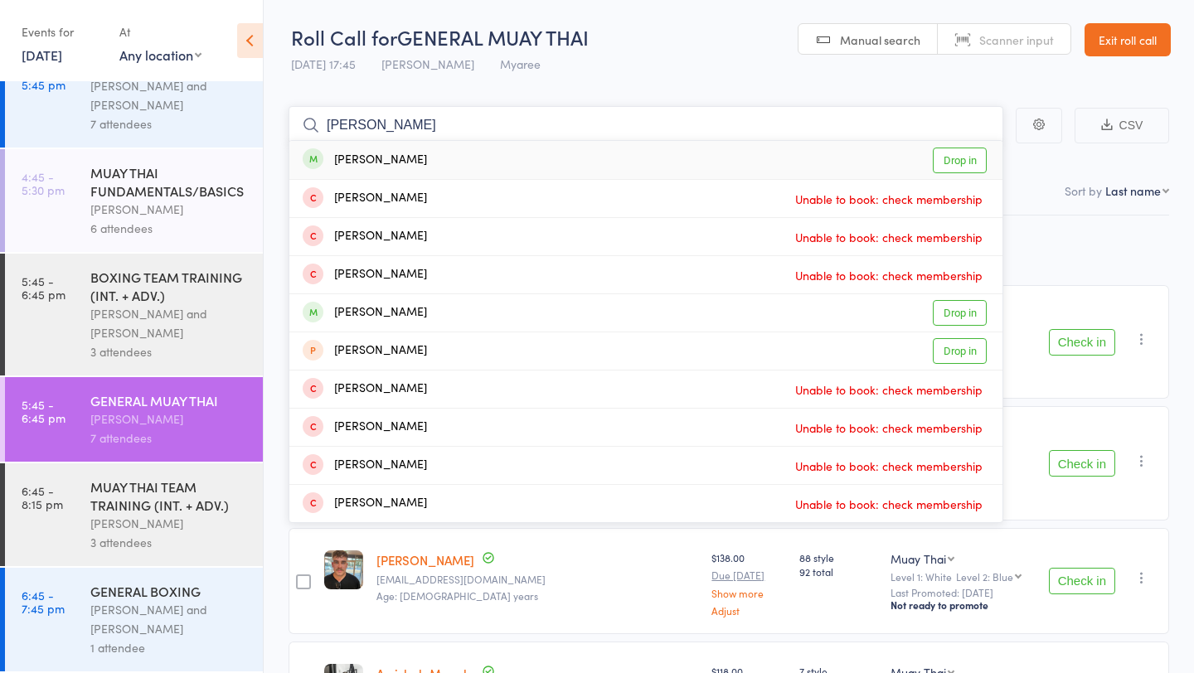
type input "[PERSON_NAME]"
click at [940, 162] on link "Drop in" at bounding box center [959, 161] width 54 height 26
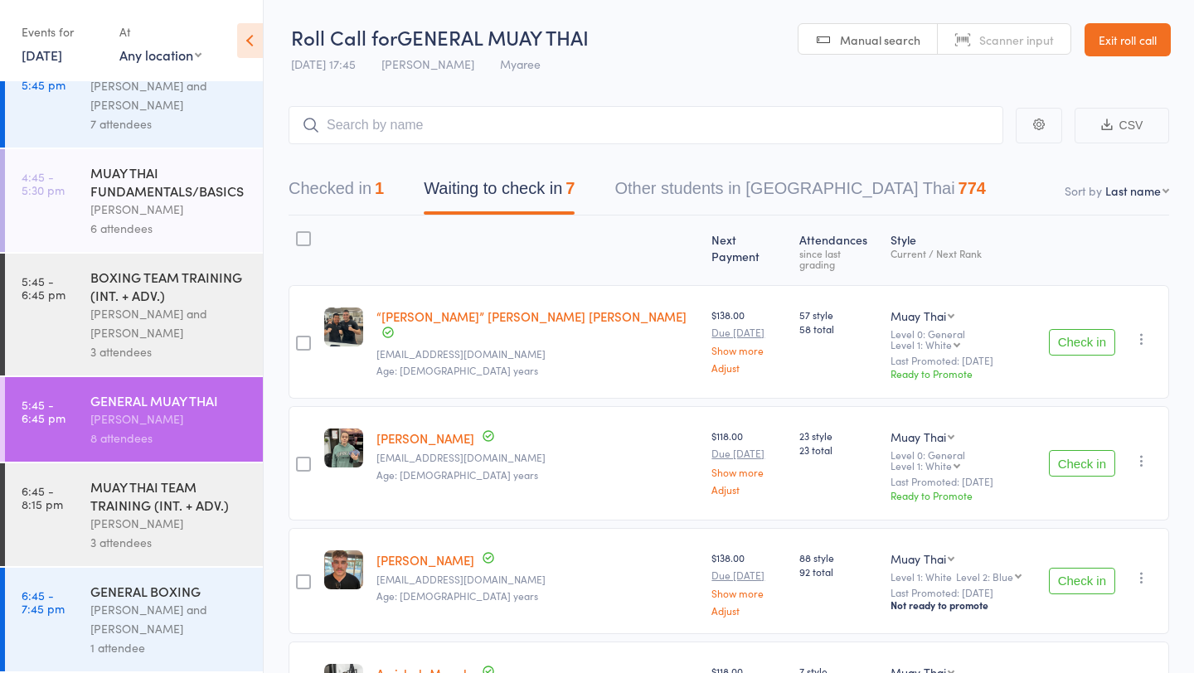
click at [1078, 329] on button "Check in" at bounding box center [1081, 342] width 66 height 27
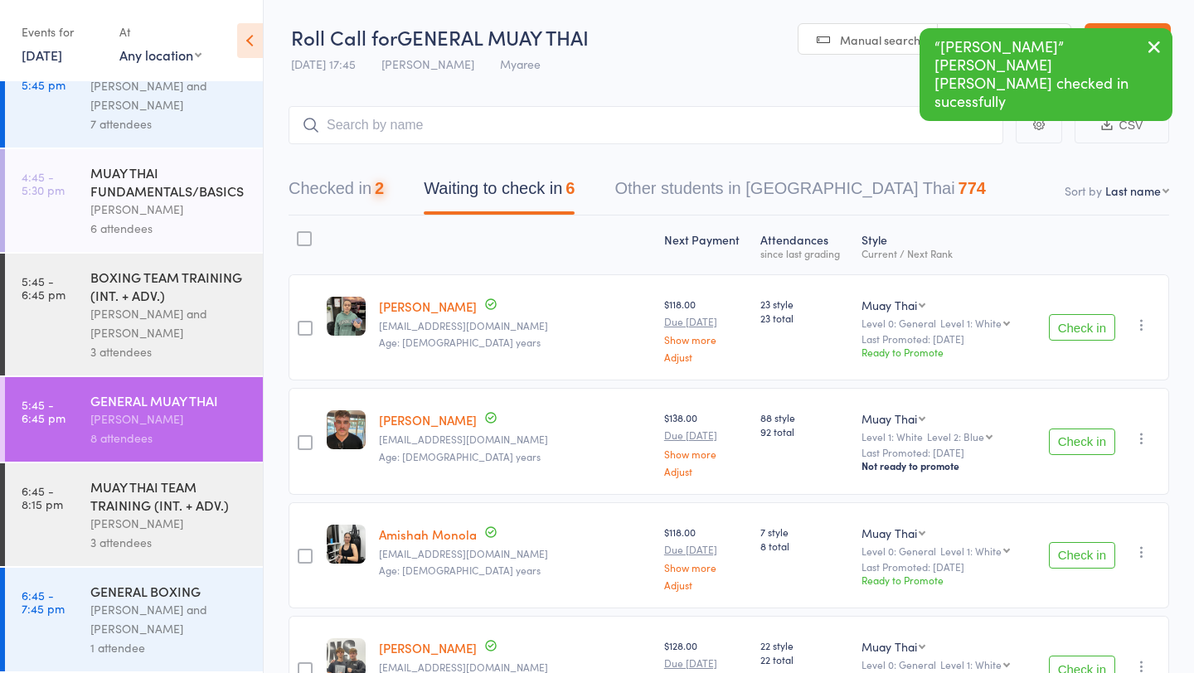
click at [1078, 323] on button "Check in" at bounding box center [1081, 327] width 66 height 27
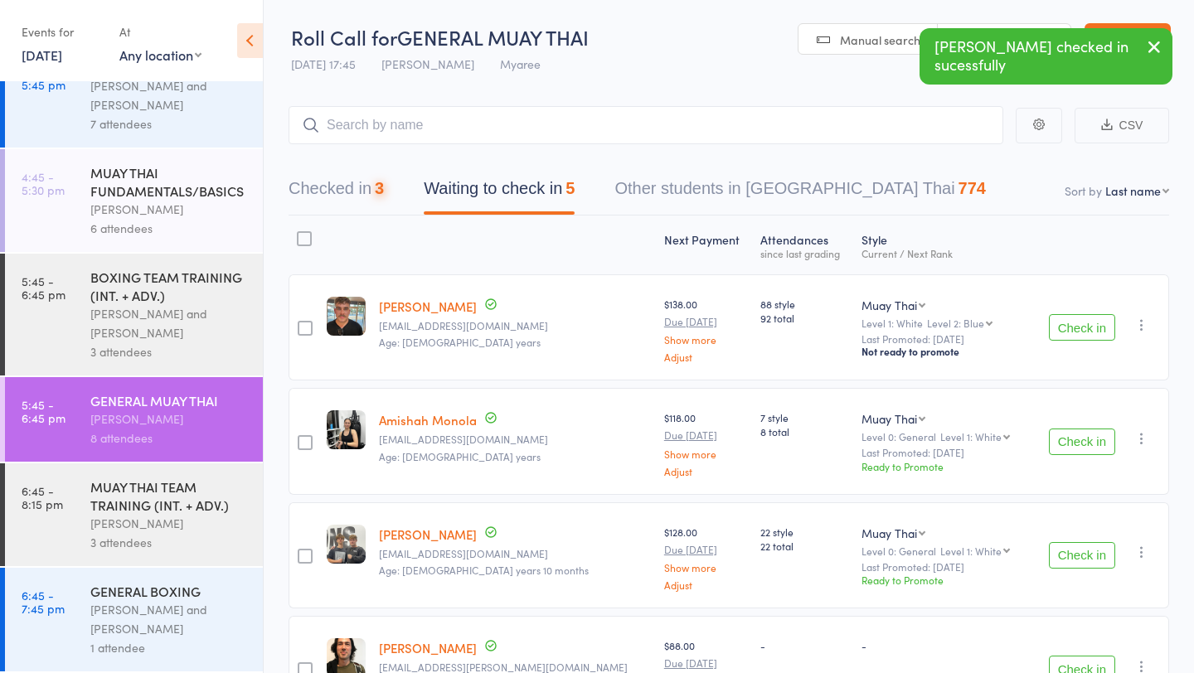
click at [1078, 323] on button "Check in" at bounding box center [1081, 327] width 66 height 27
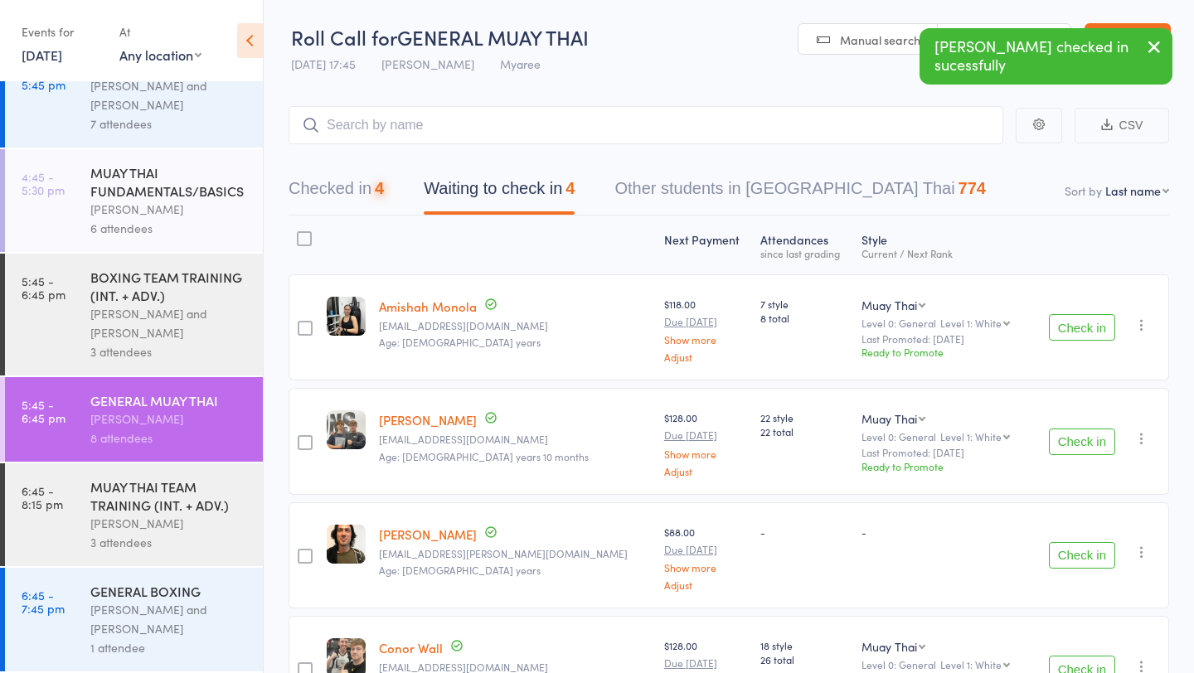
click at [1078, 323] on button "Check in" at bounding box center [1081, 327] width 66 height 27
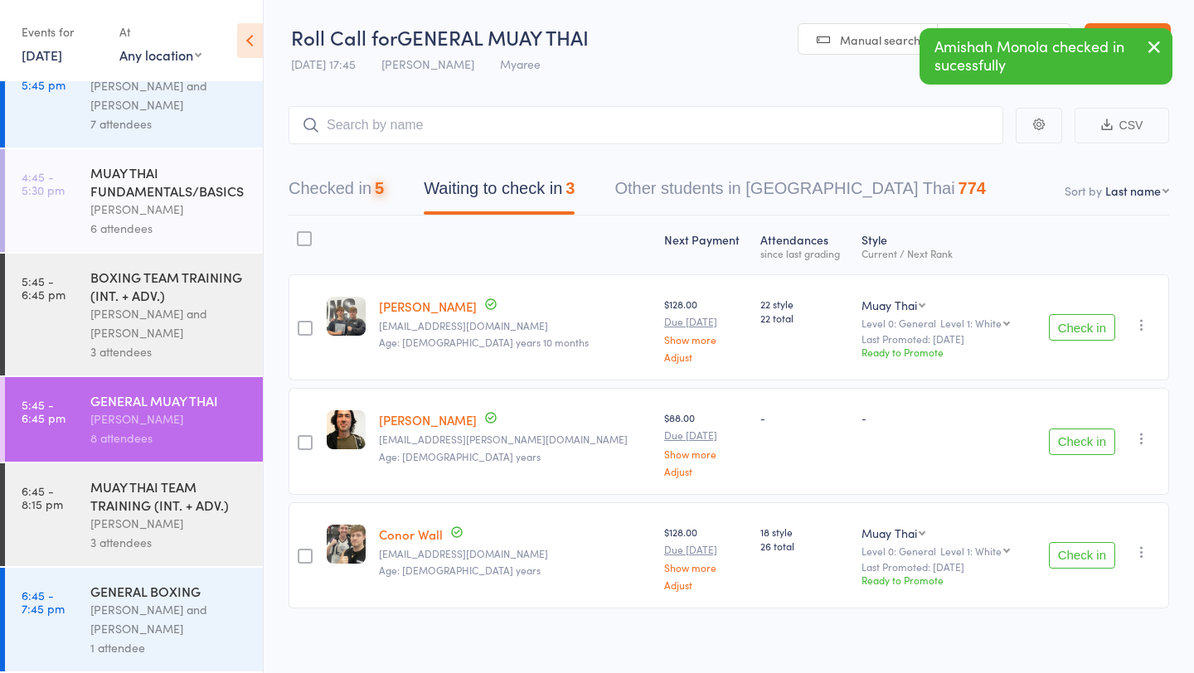
click at [1078, 323] on button "Check in" at bounding box center [1081, 327] width 66 height 27
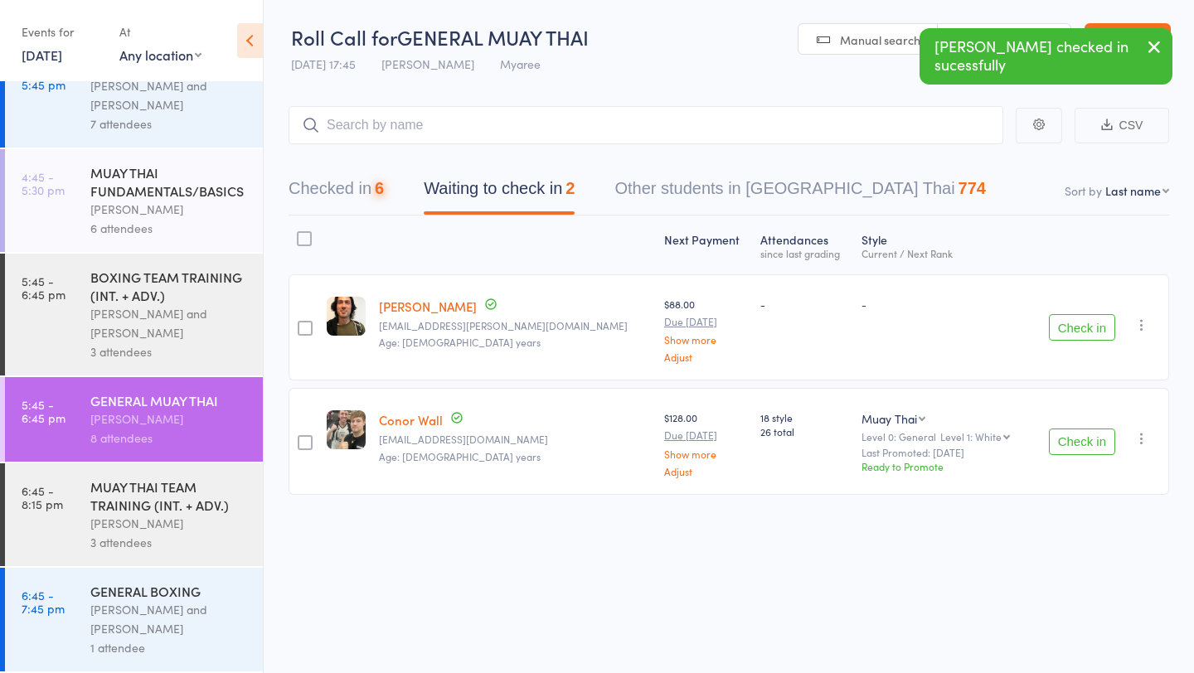
click at [1078, 323] on button "Check in" at bounding box center [1081, 327] width 66 height 27
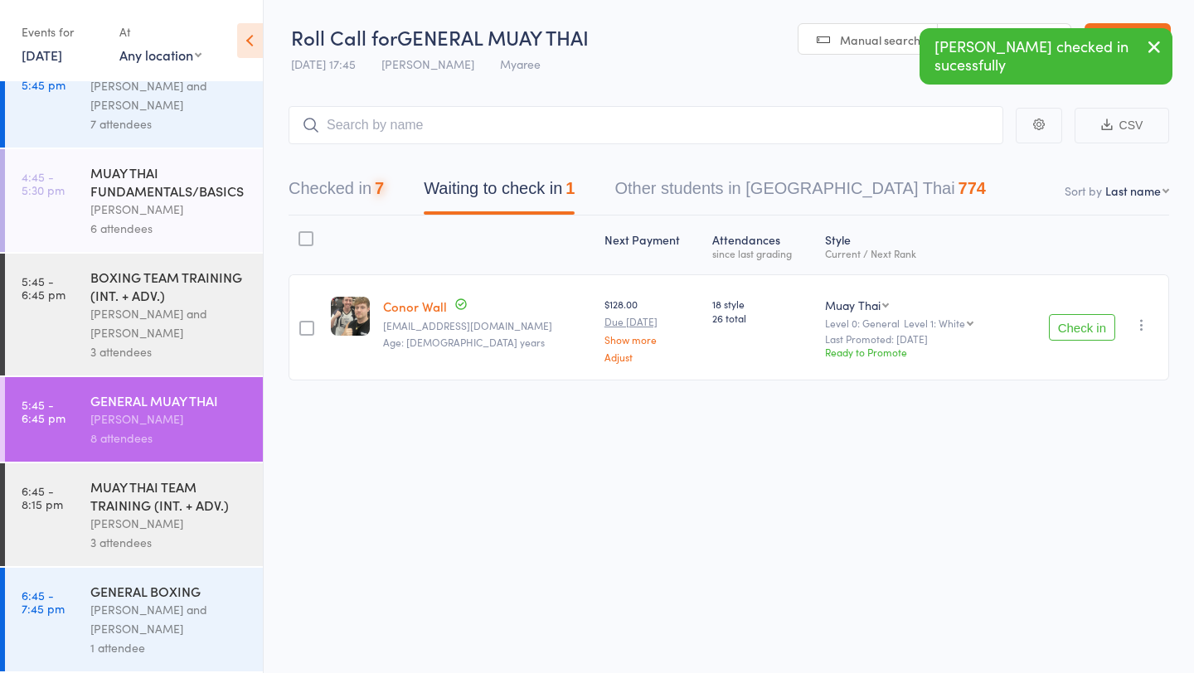
click at [1078, 323] on button "Check in" at bounding box center [1081, 327] width 66 height 27
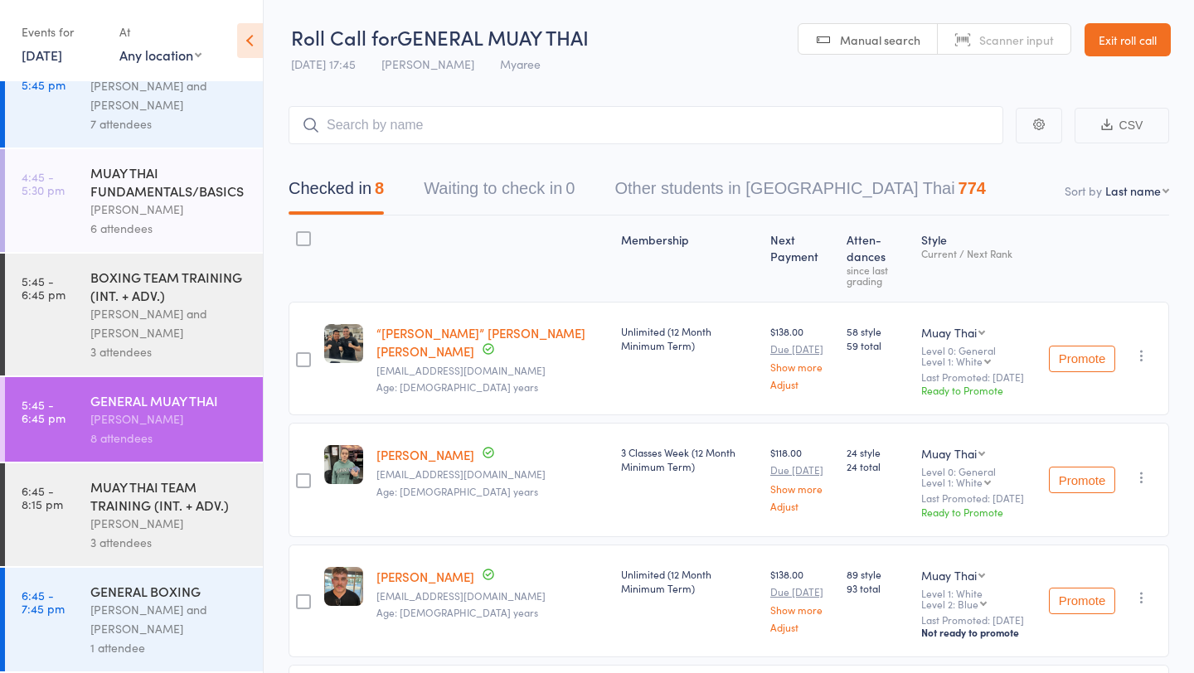
click at [165, 304] on div "[PERSON_NAME] and [PERSON_NAME]" at bounding box center [169, 323] width 158 height 38
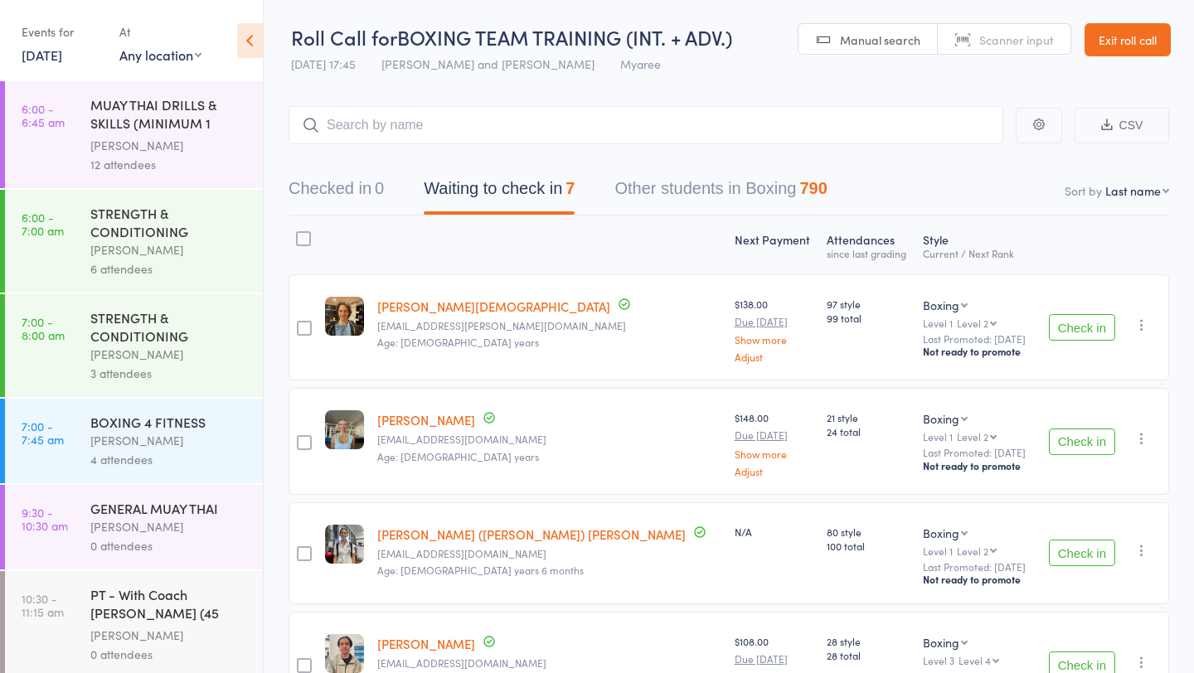
click at [1077, 546] on button "Check in" at bounding box center [1081, 553] width 66 height 27
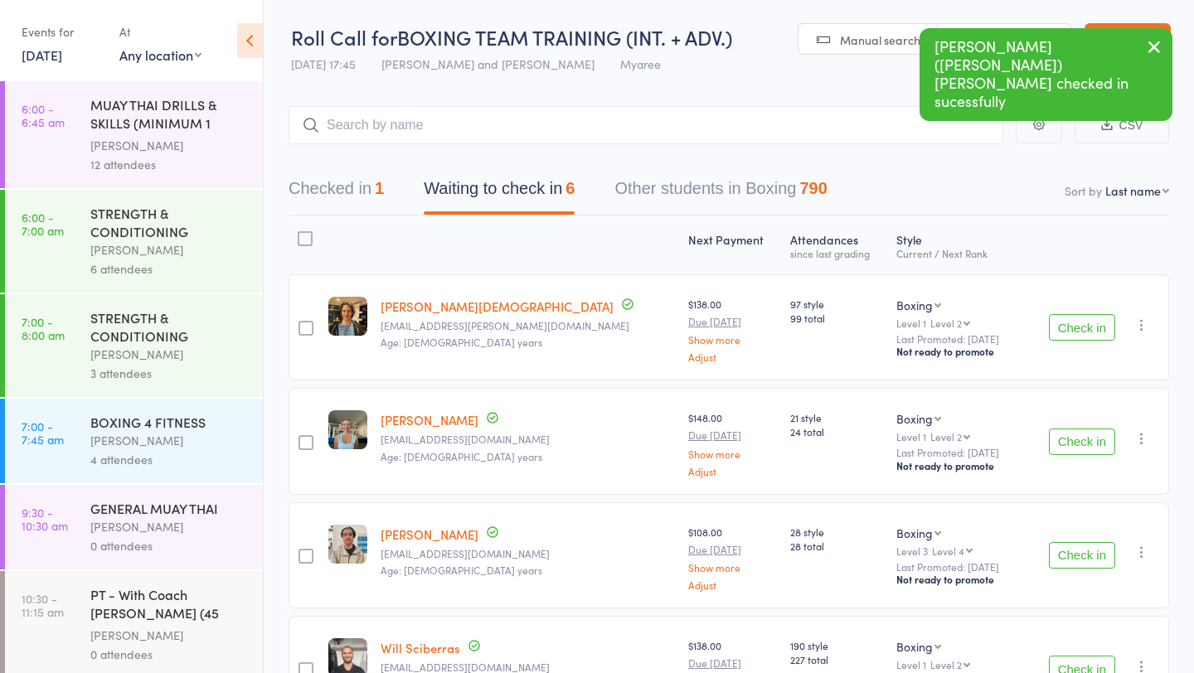
click at [1092, 545] on button "Check in" at bounding box center [1081, 555] width 66 height 27
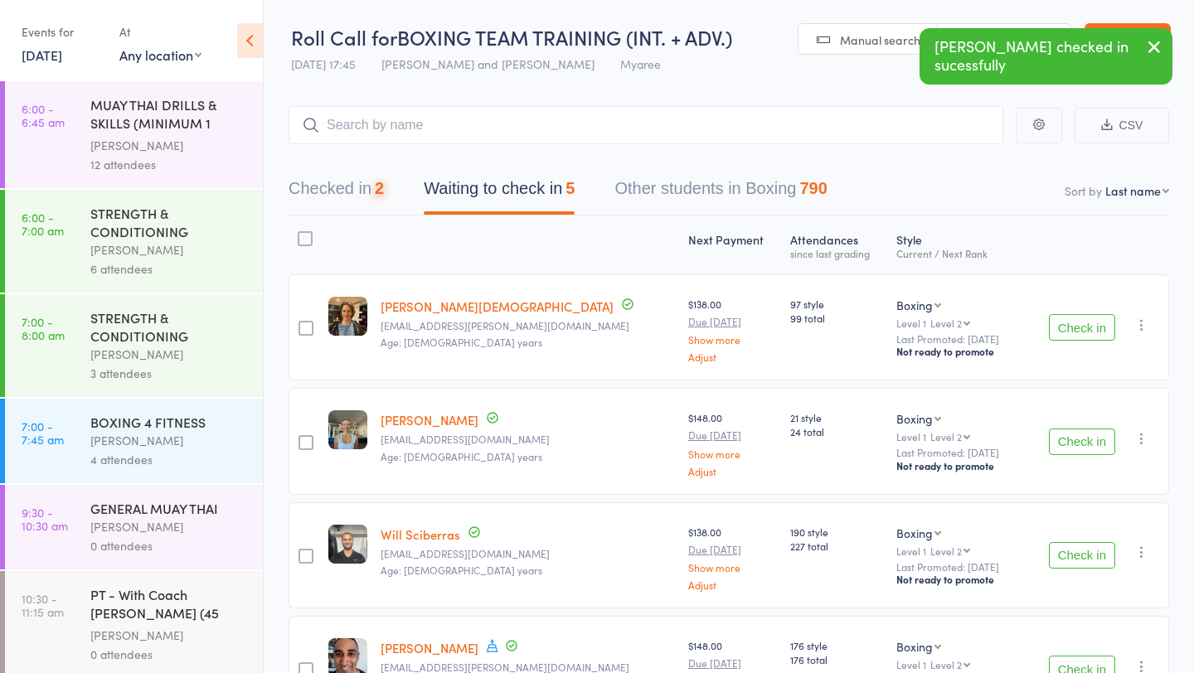
click at [1092, 545] on button "Check in" at bounding box center [1081, 555] width 66 height 27
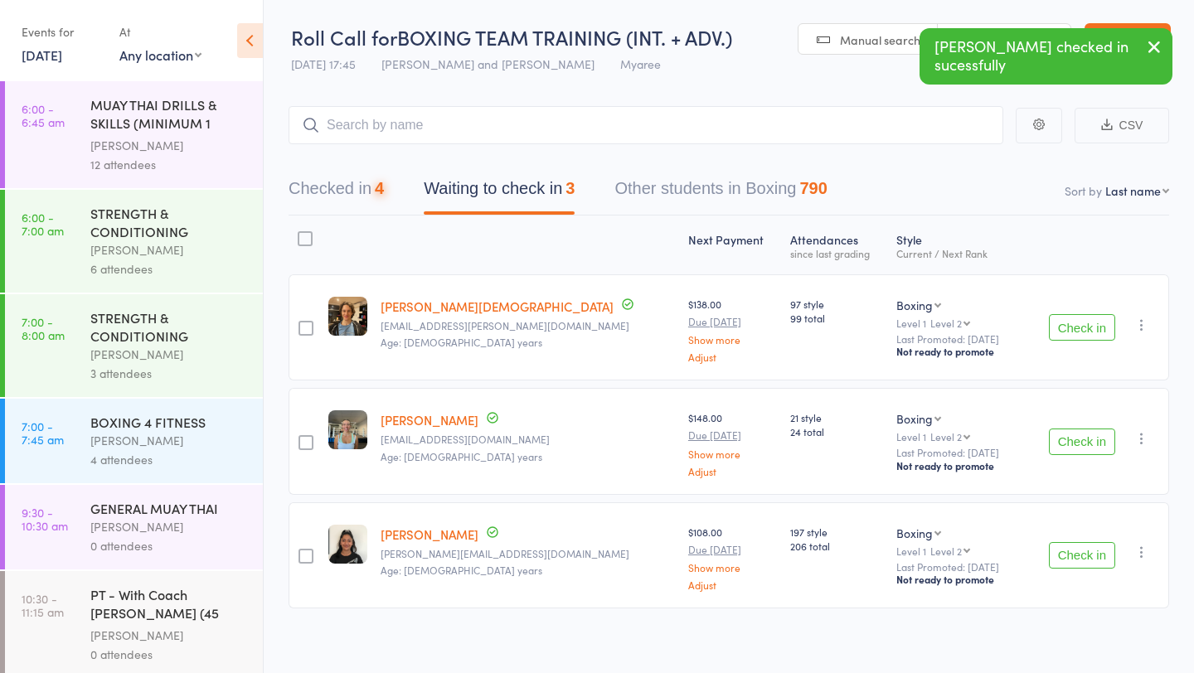
click at [1092, 545] on button "Check in" at bounding box center [1081, 555] width 66 height 27
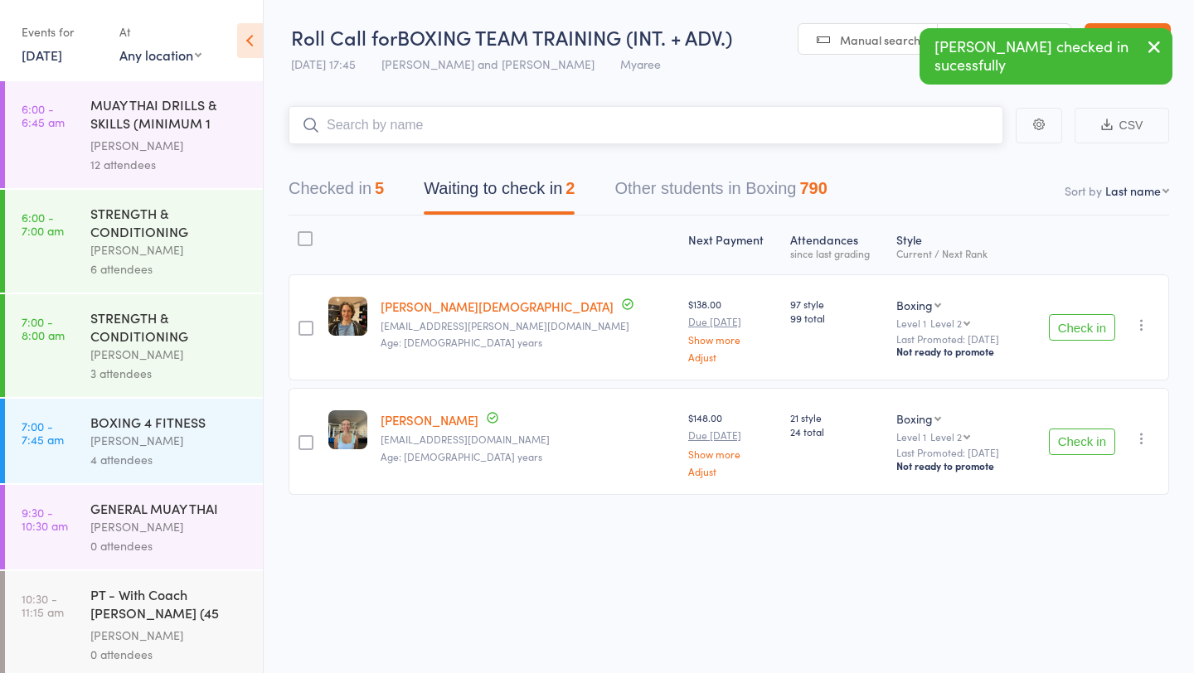
click at [381, 133] on input "search" at bounding box center [645, 125] width 714 height 38
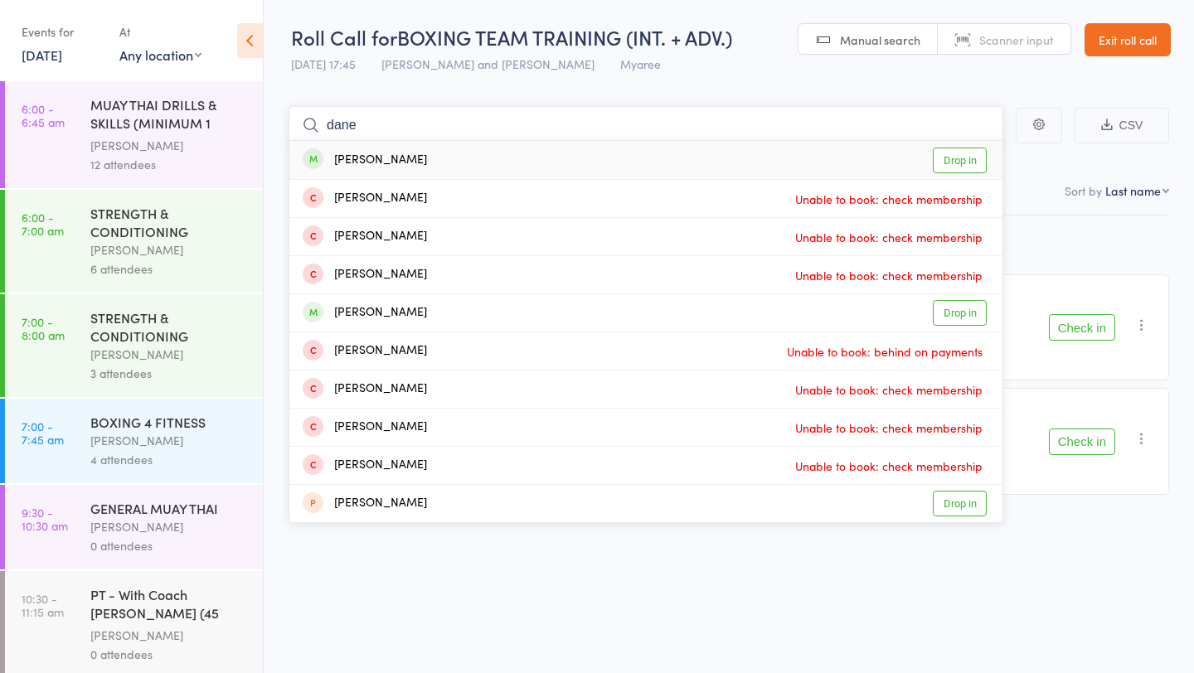
type input "dane"
click at [967, 167] on link "Drop in" at bounding box center [959, 161] width 54 height 26
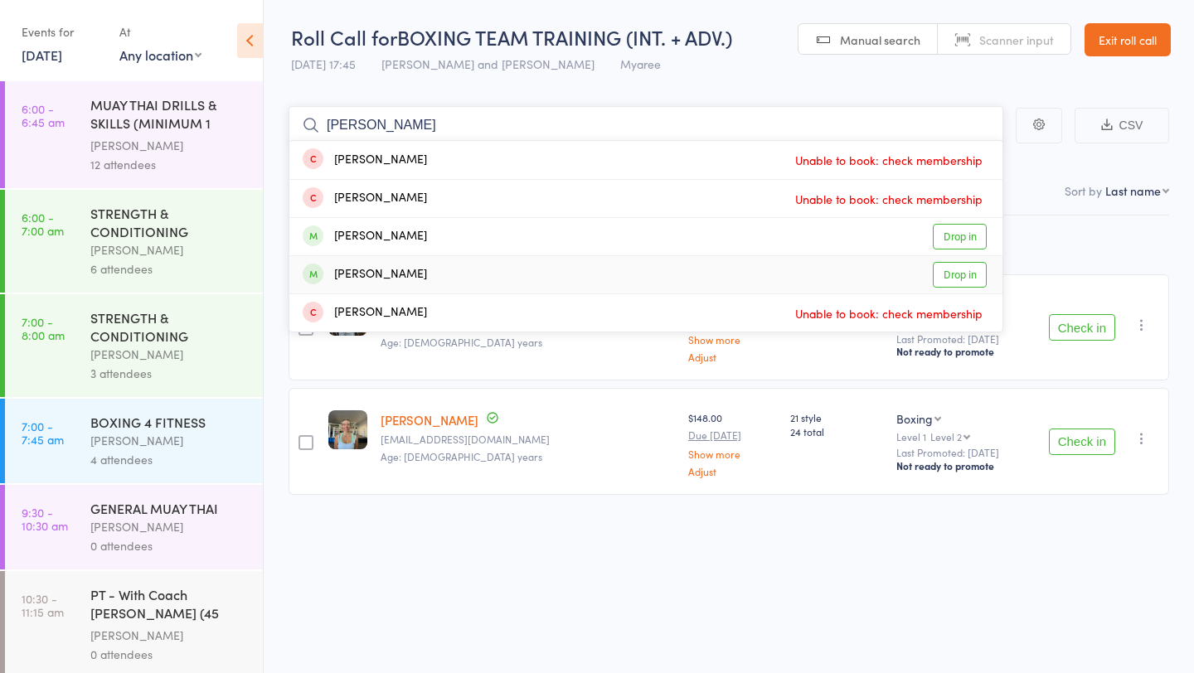
type input "[PERSON_NAME]"
click at [942, 275] on link "Drop in" at bounding box center [959, 275] width 54 height 26
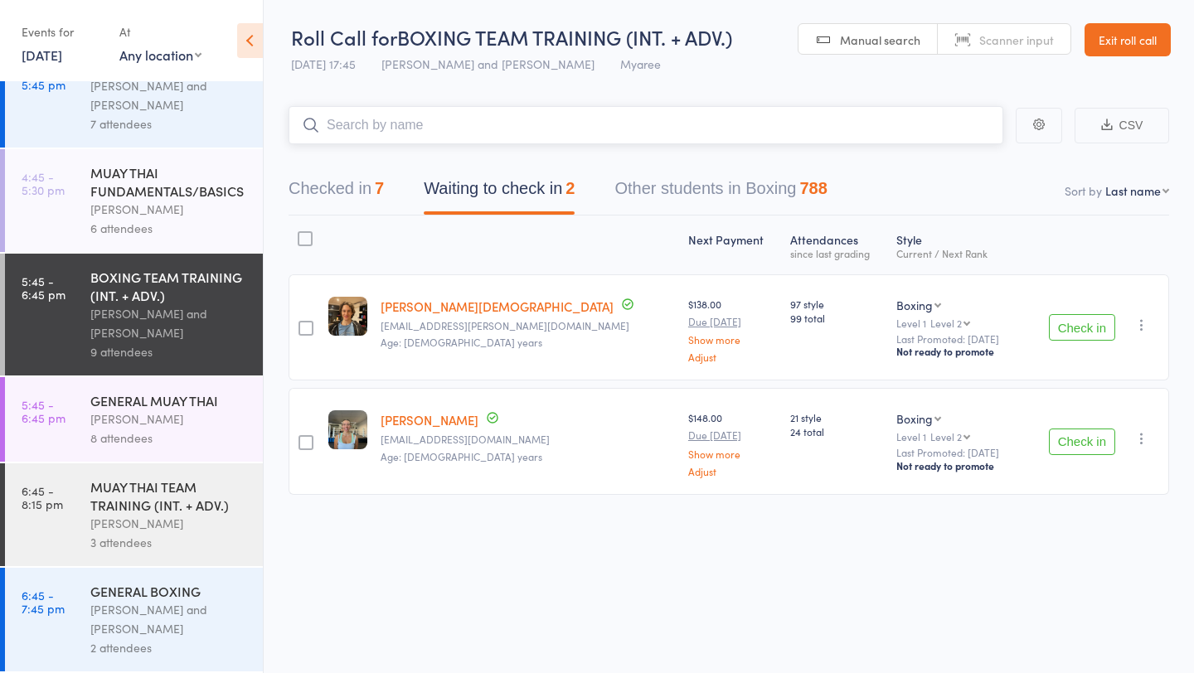
scroll to position [1, 0]
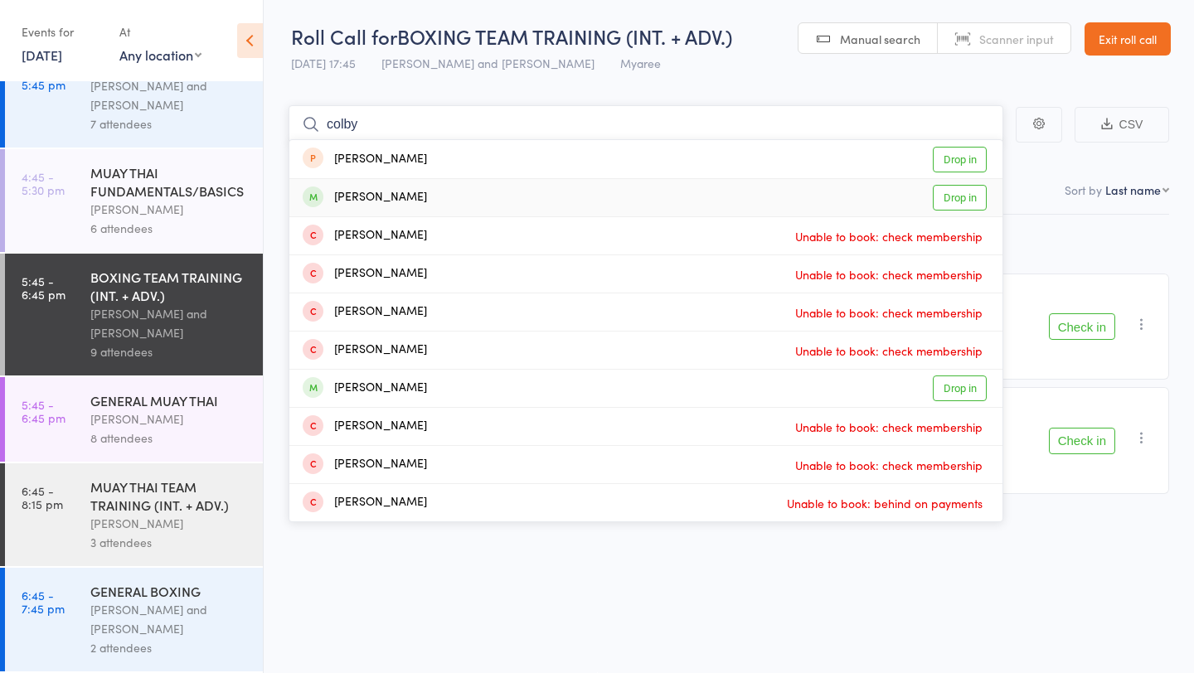
type input "colby"
click at [948, 192] on link "Drop in" at bounding box center [959, 198] width 54 height 26
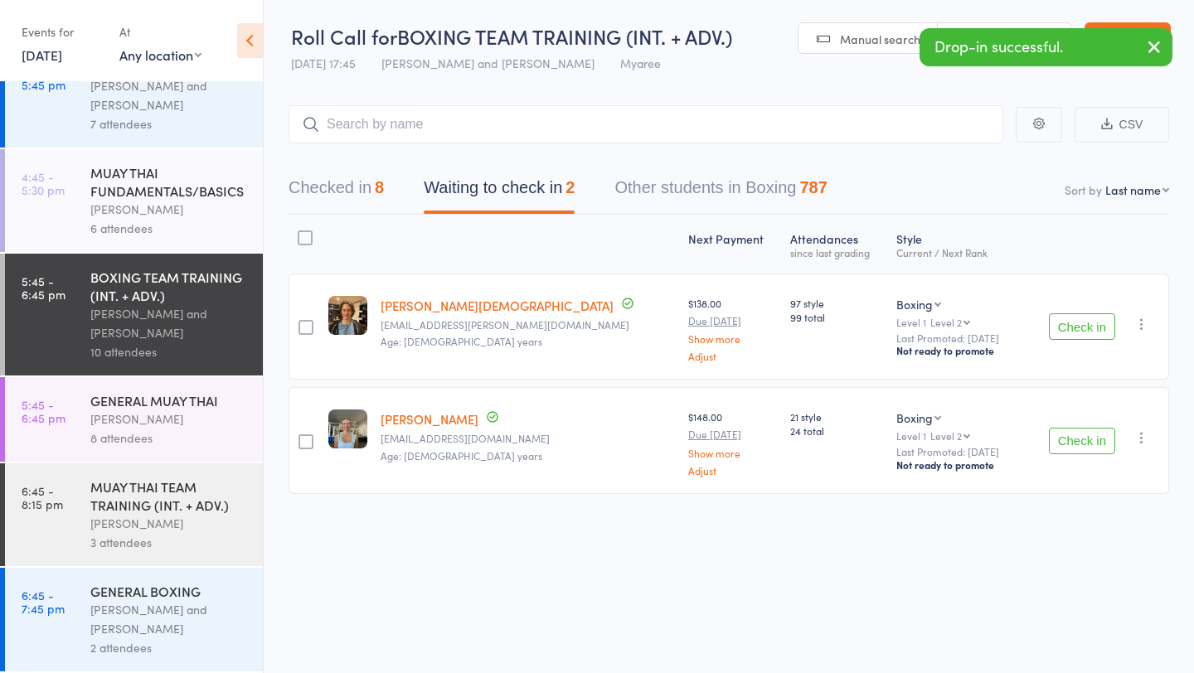
click at [1091, 330] on button "Check in" at bounding box center [1081, 326] width 66 height 27
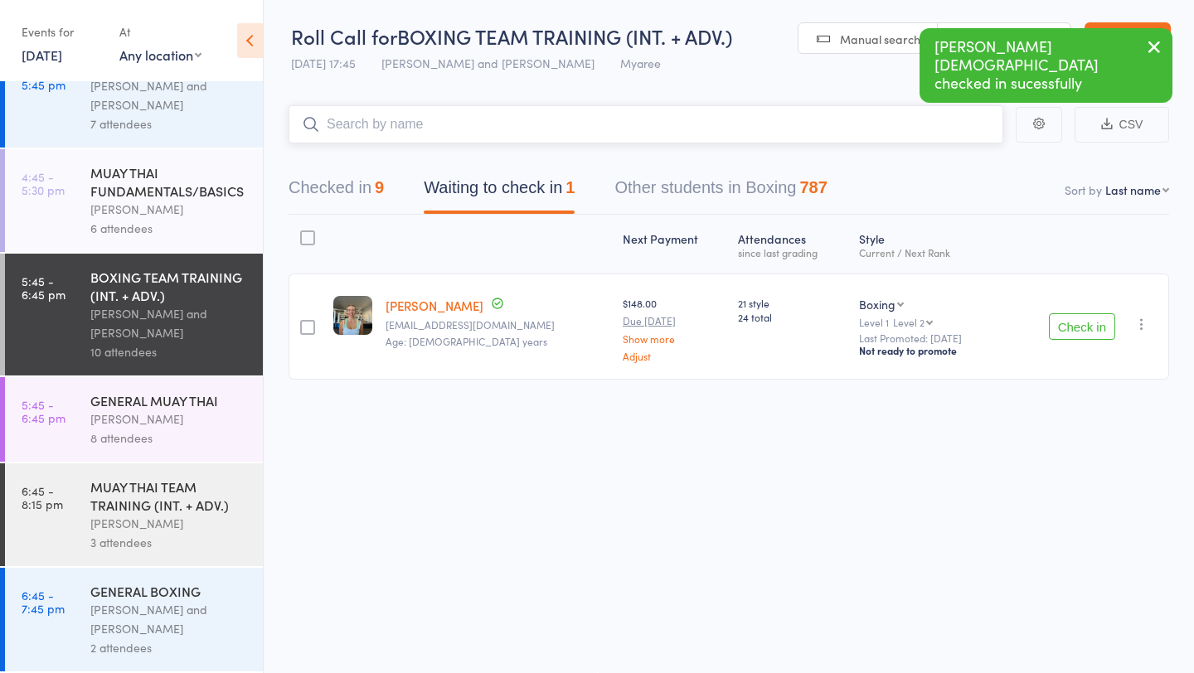
click at [591, 131] on input "search" at bounding box center [645, 124] width 714 height 38
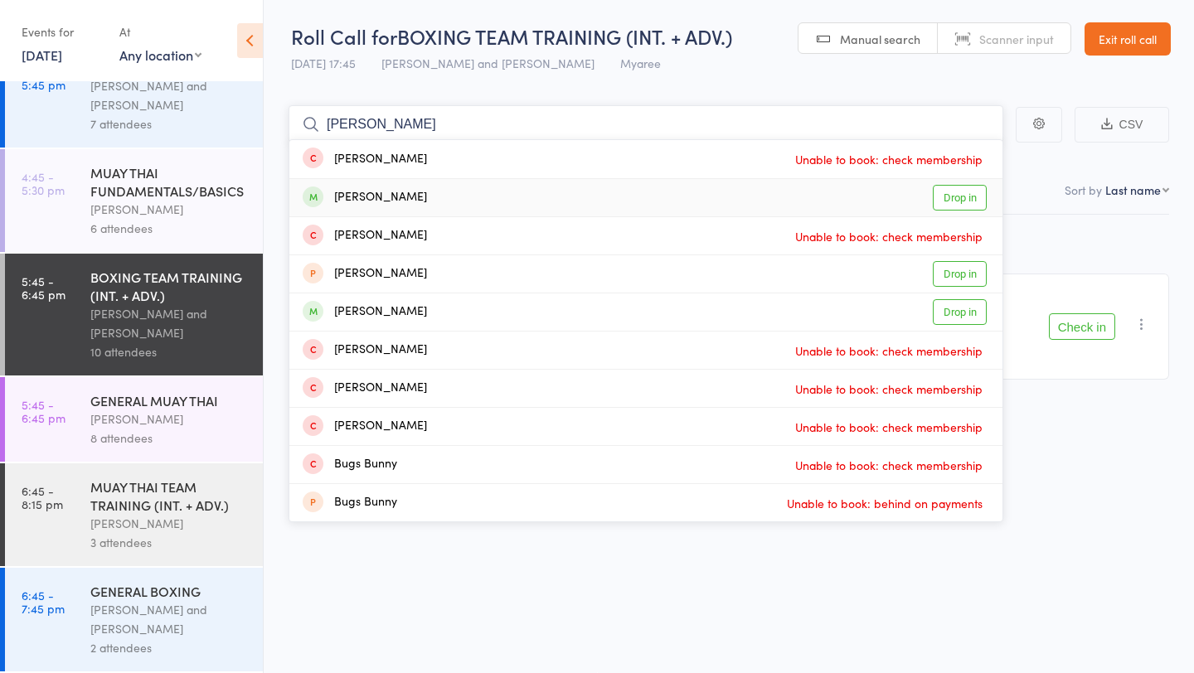
type input "[PERSON_NAME]"
click at [947, 199] on link "Drop in" at bounding box center [959, 198] width 54 height 26
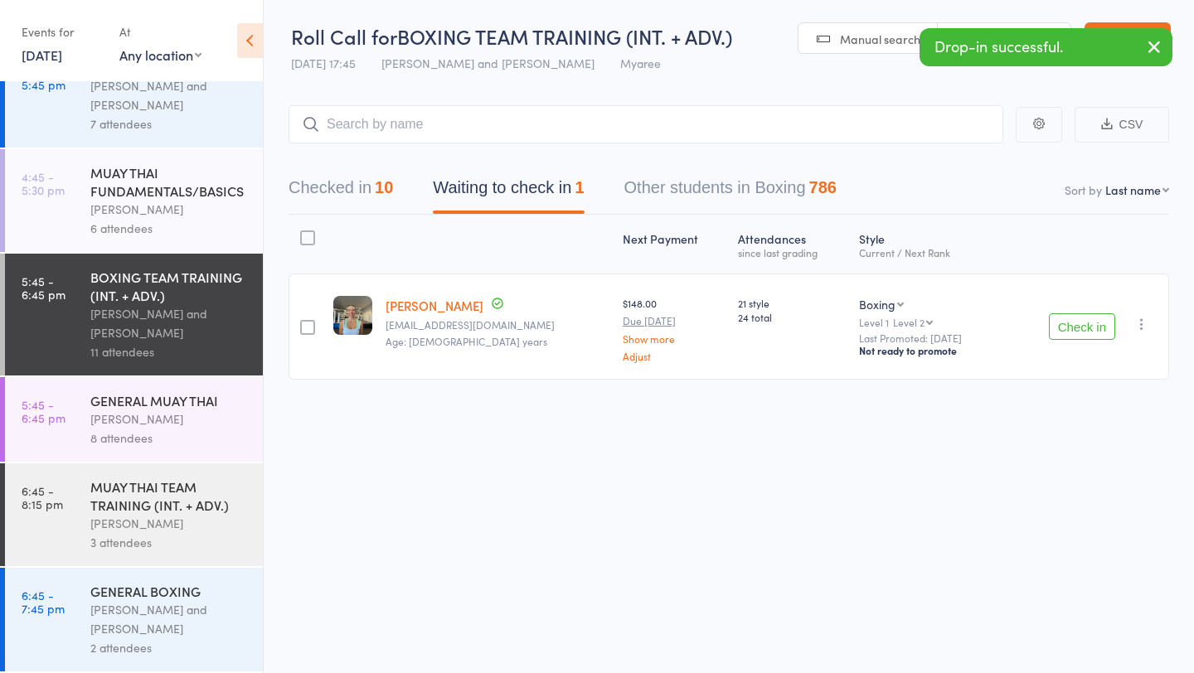
click at [1144, 328] on icon "button" at bounding box center [1141, 324] width 17 height 17
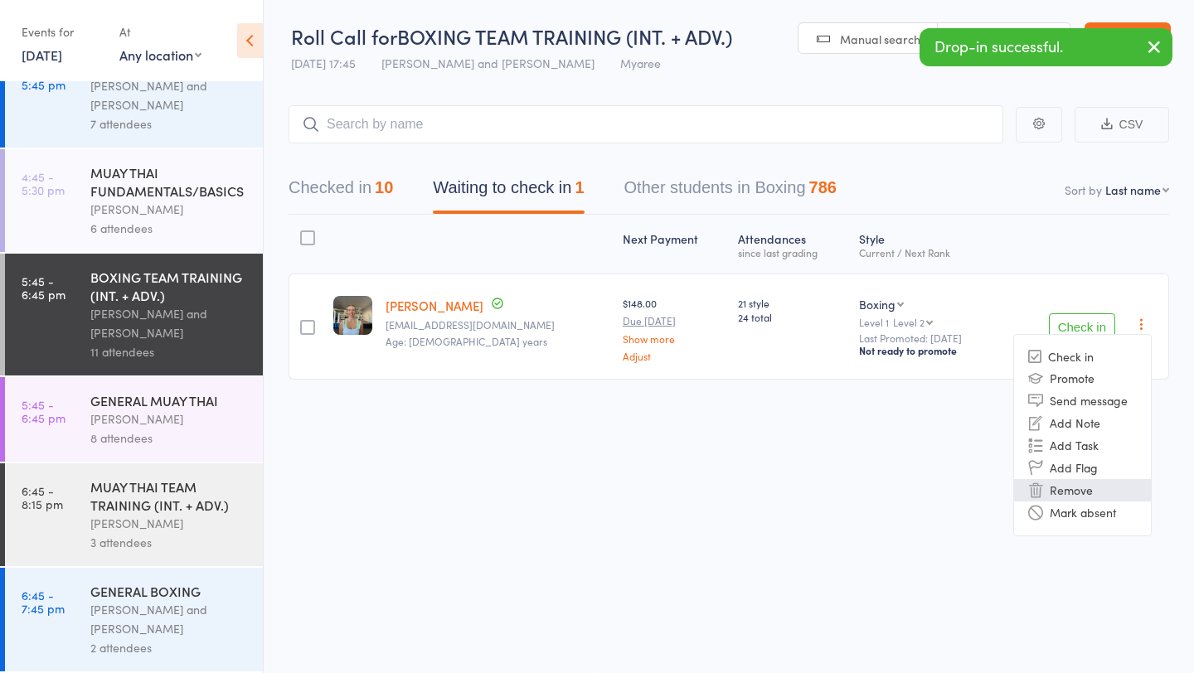
click at [1082, 489] on li "Remove" at bounding box center [1082, 490] width 137 height 22
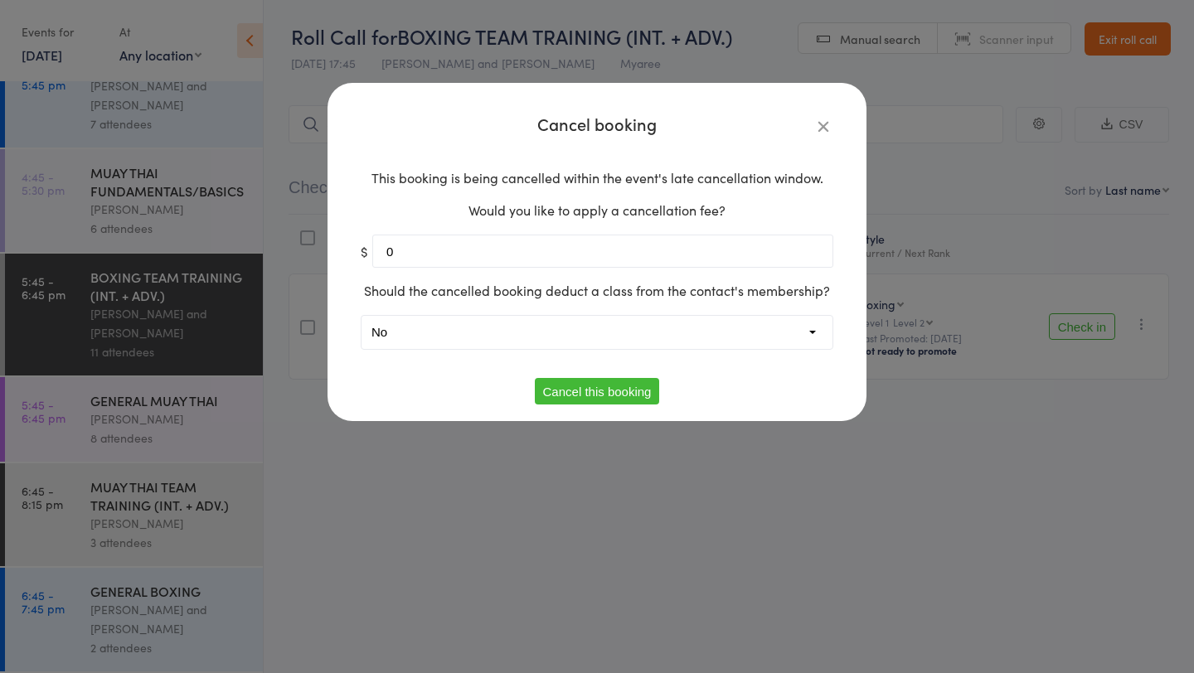
type input "0"
click at [585, 392] on button "Cancel this booking" at bounding box center [597, 391] width 125 height 27
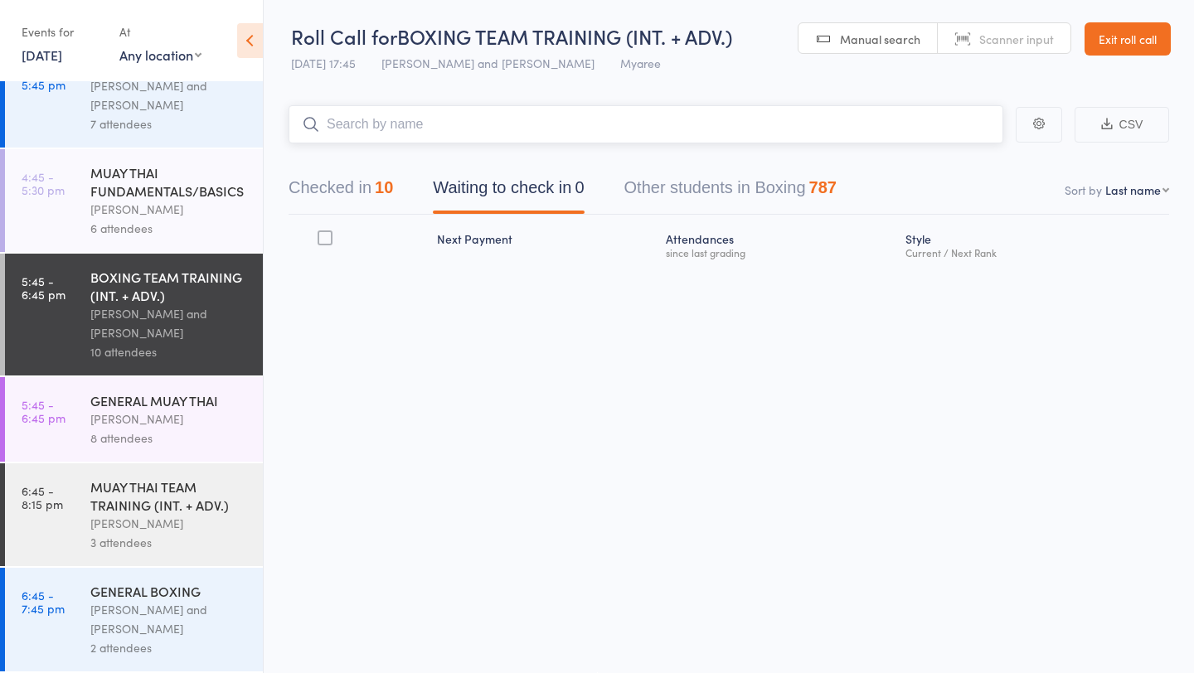
click at [444, 133] on input "search" at bounding box center [645, 124] width 714 height 38
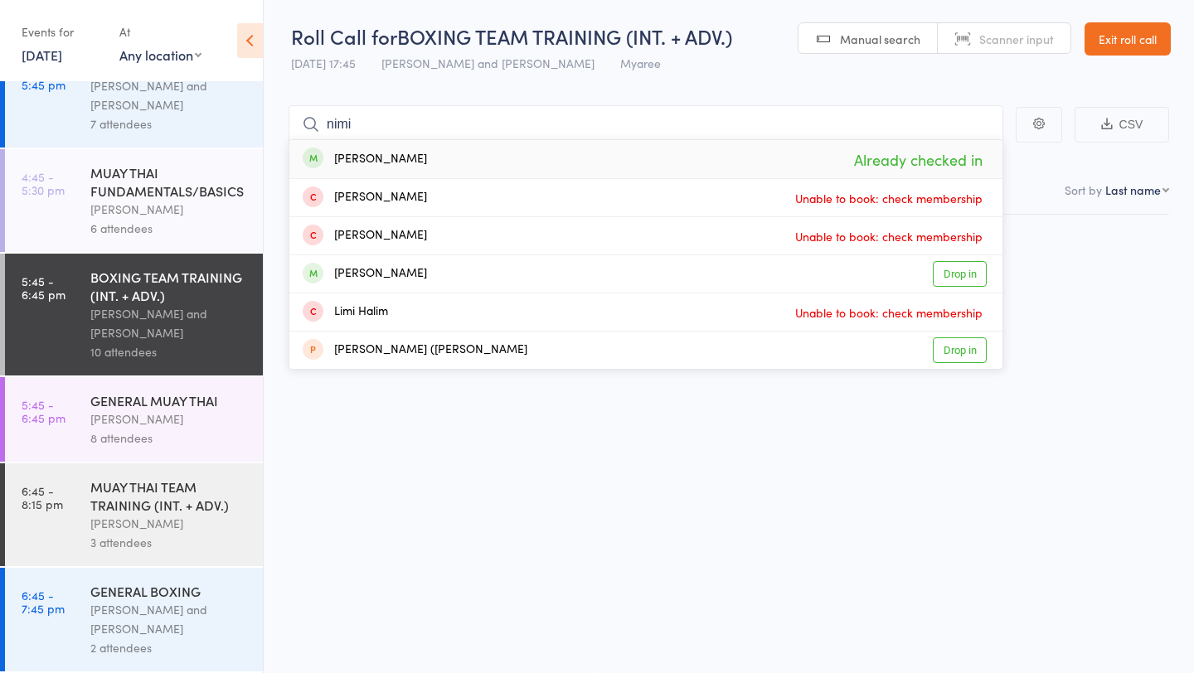
click at [1123, 250] on div "Current / Next Rank" at bounding box center [1033, 252] width 257 height 11
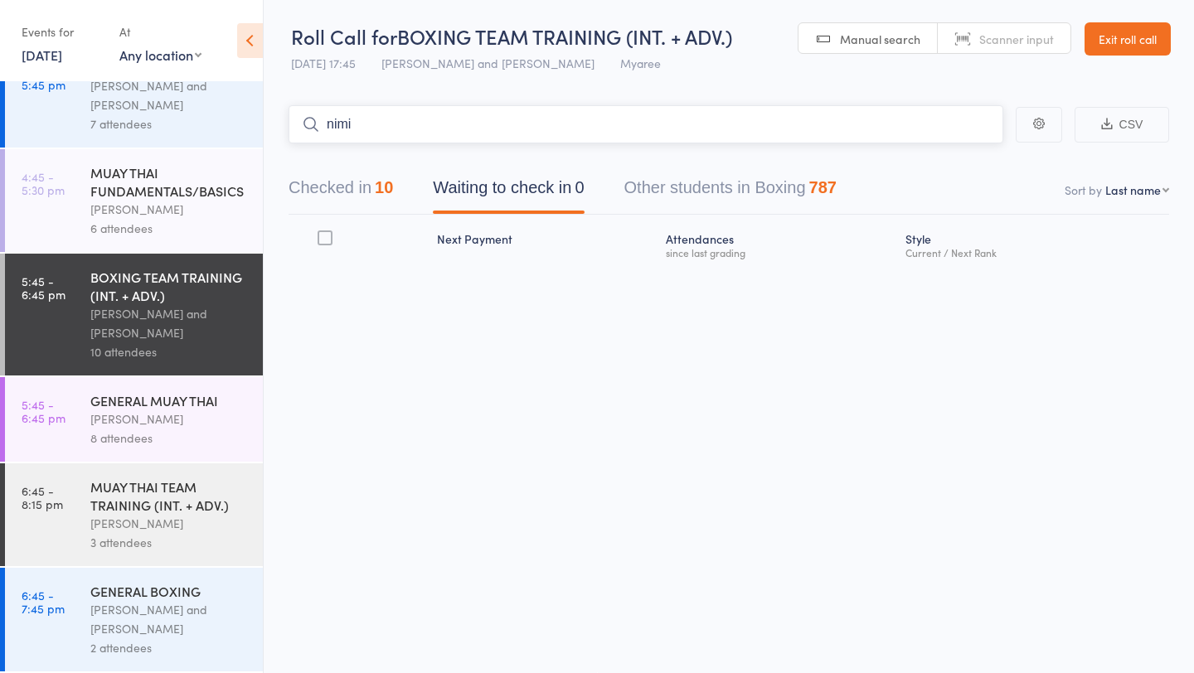
click at [574, 125] on input "nimi" at bounding box center [645, 124] width 714 height 38
type input "n"
click at [165, 412] on div "[PERSON_NAME]" at bounding box center [169, 418] width 158 height 19
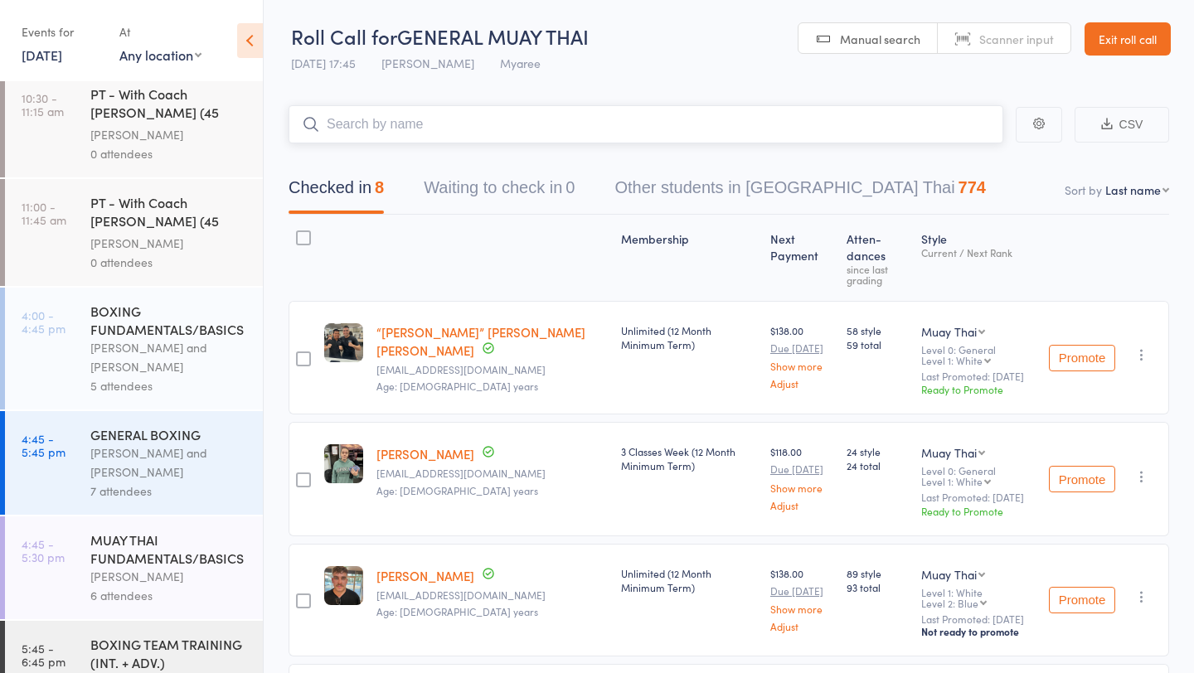
scroll to position [868, 0]
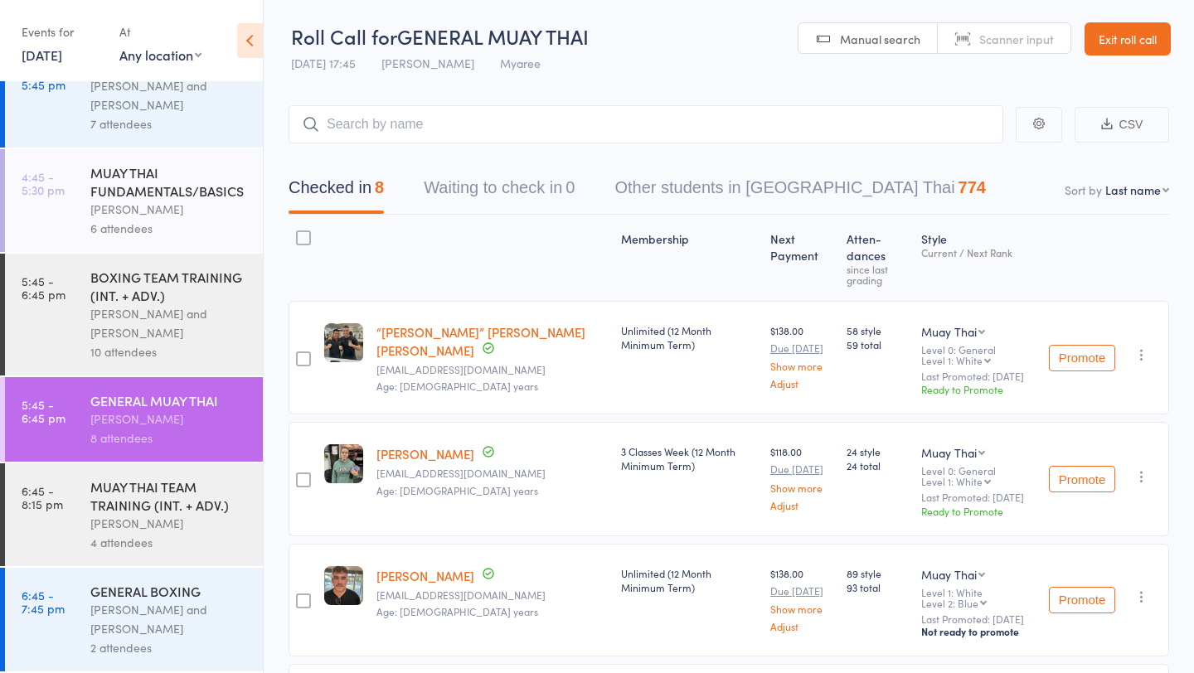
click at [62, 56] on link "[DATE]" at bounding box center [42, 55] width 41 height 18
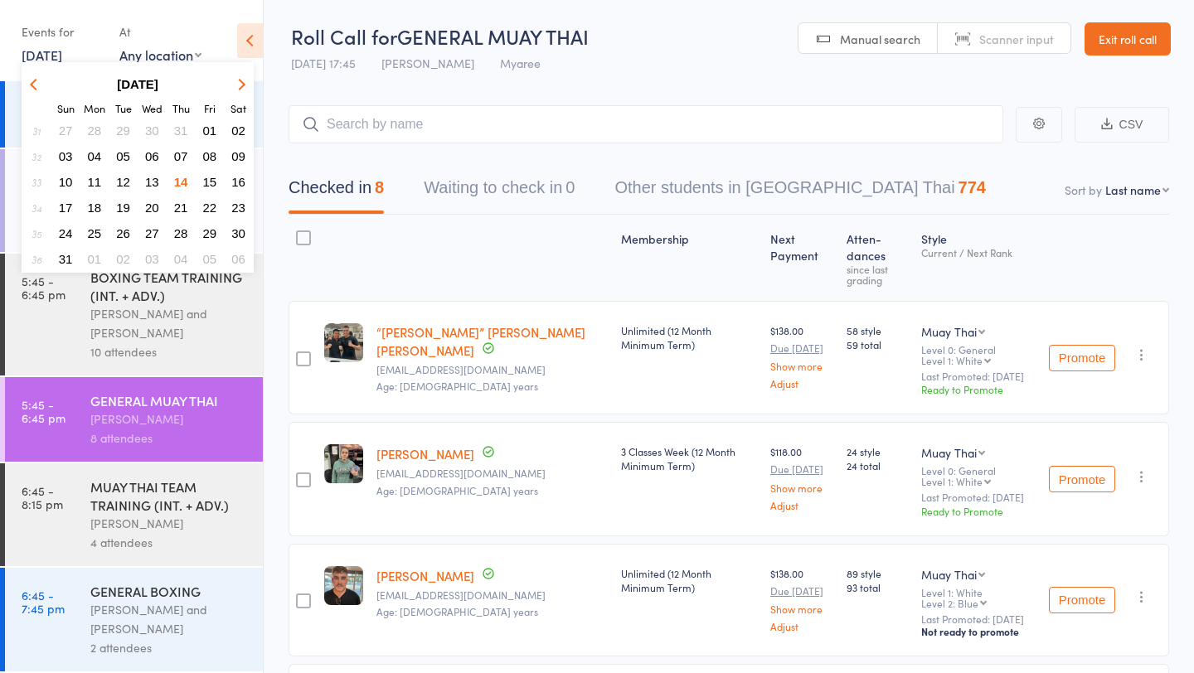
click at [211, 180] on span "15" at bounding box center [210, 182] width 14 height 14
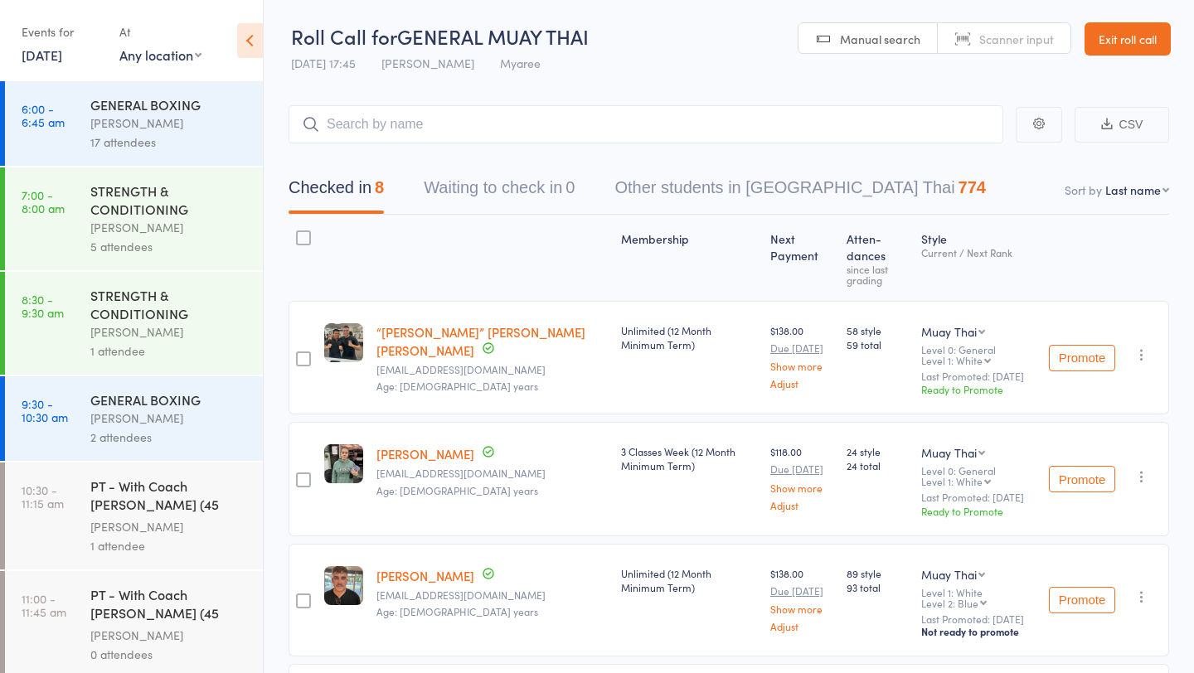
scroll to position [214, 0]
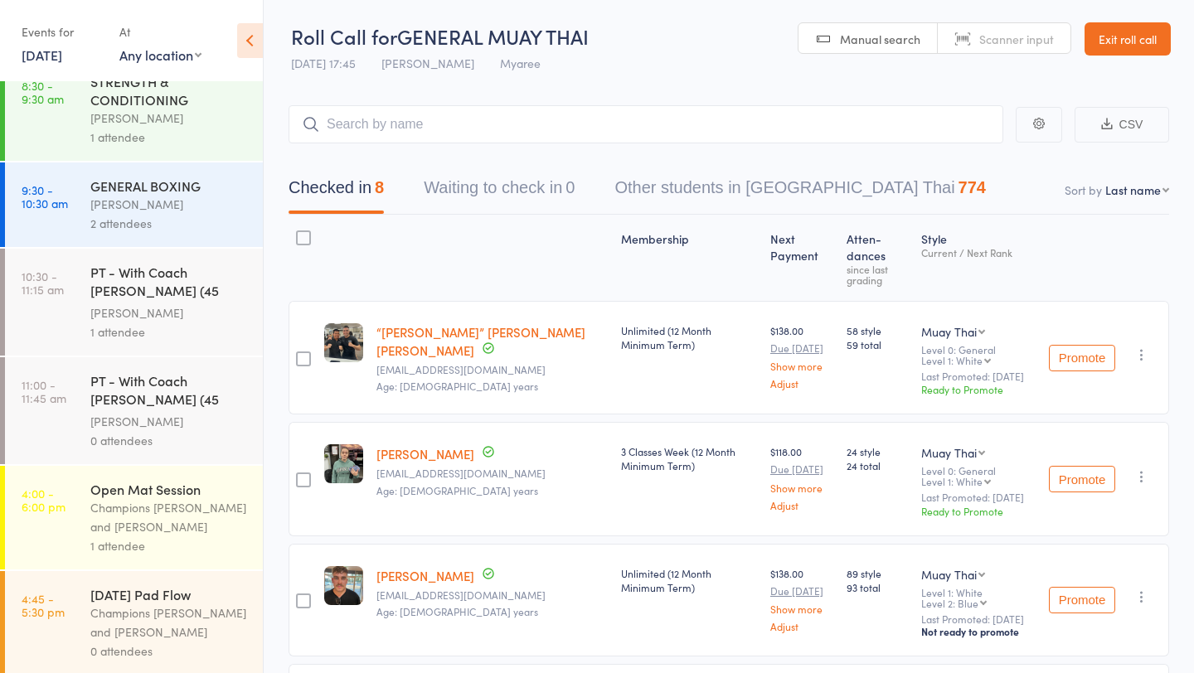
click at [153, 484] on div "Open Mat Session" at bounding box center [169, 489] width 158 height 18
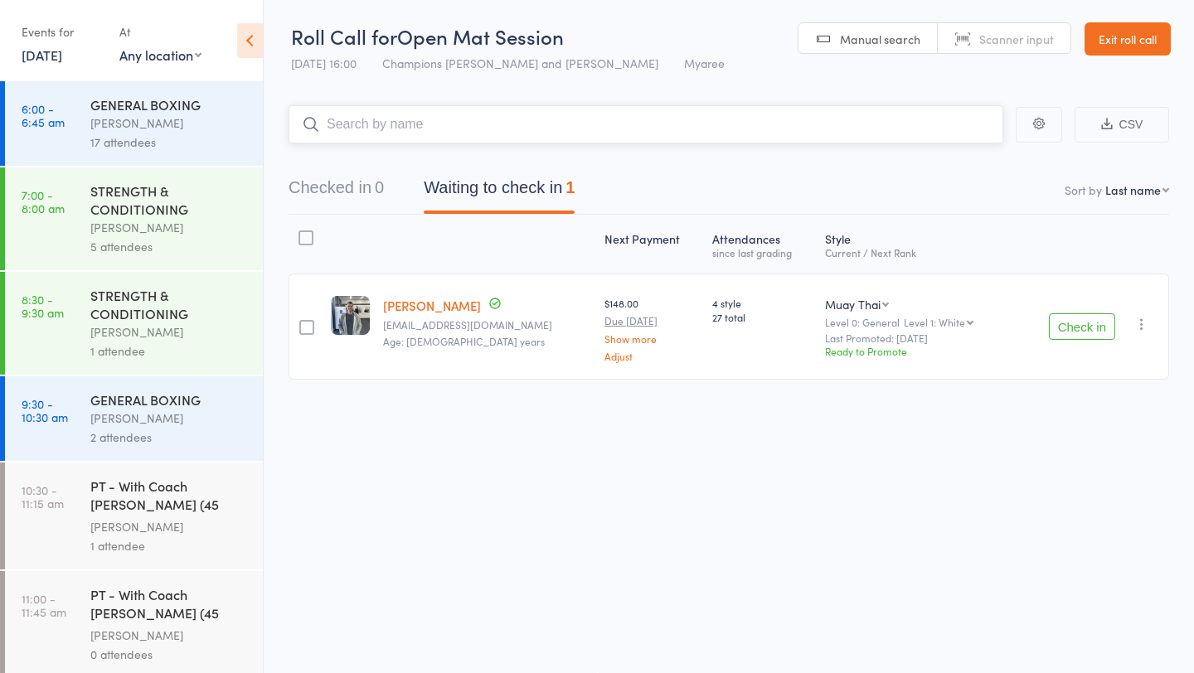
scroll to position [214, 0]
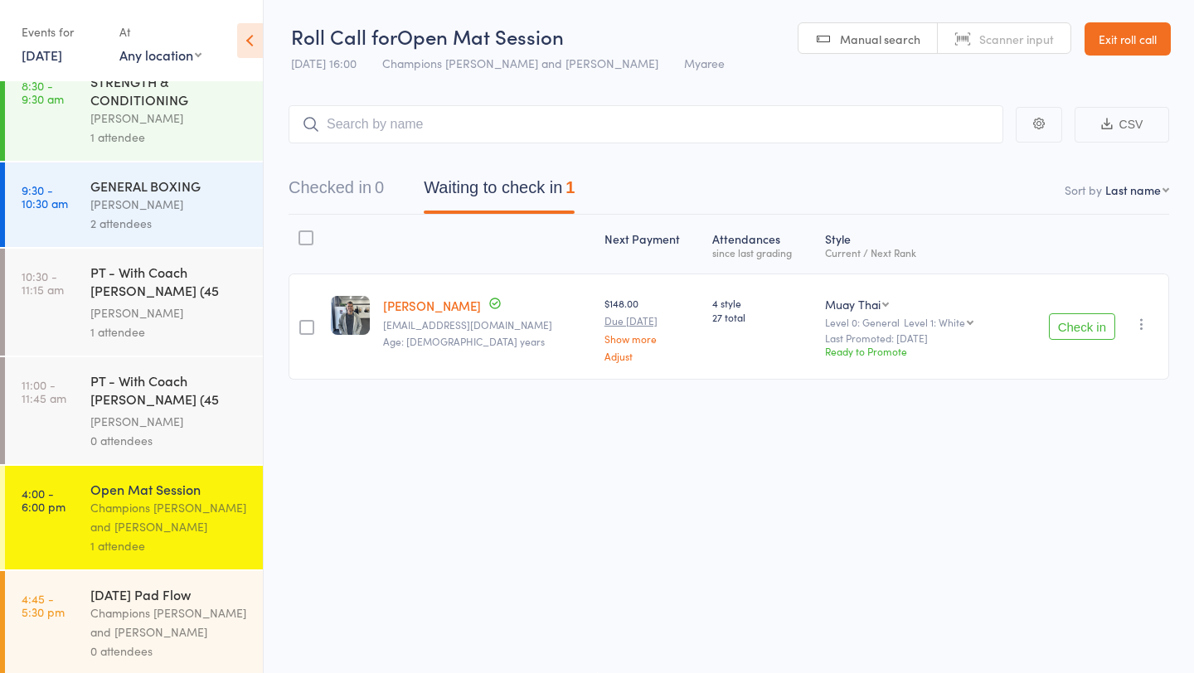
click at [62, 51] on link "[DATE]" at bounding box center [42, 55] width 41 height 18
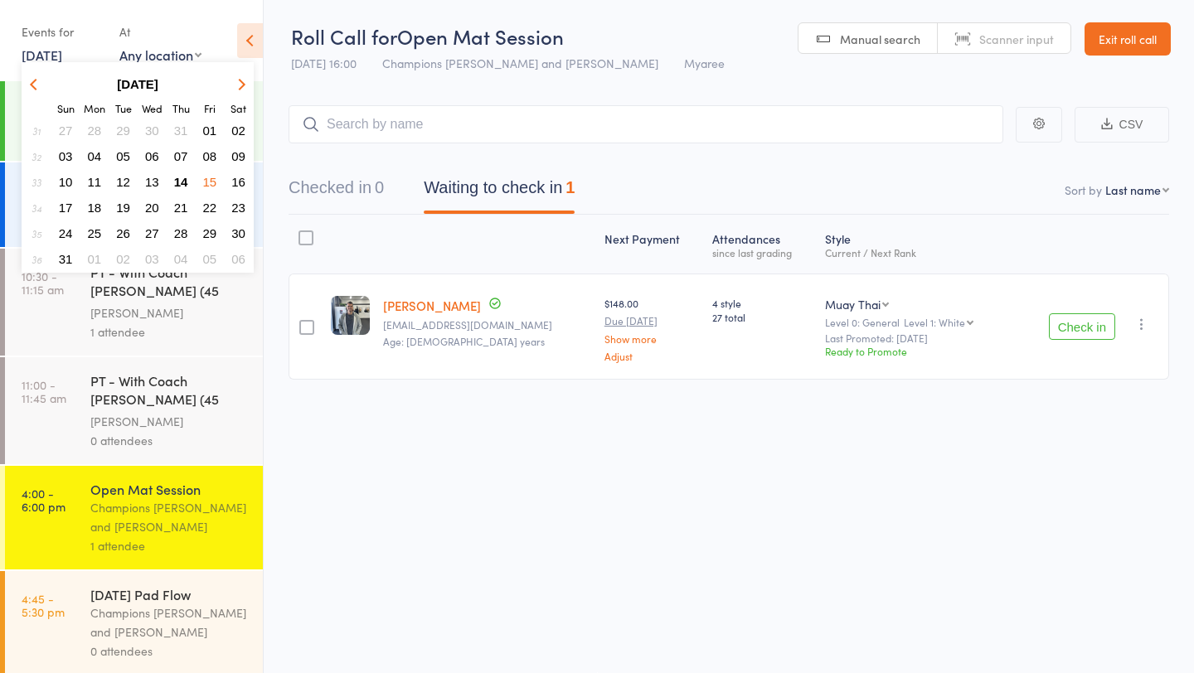
click at [180, 185] on span "14" at bounding box center [181, 182] width 14 height 14
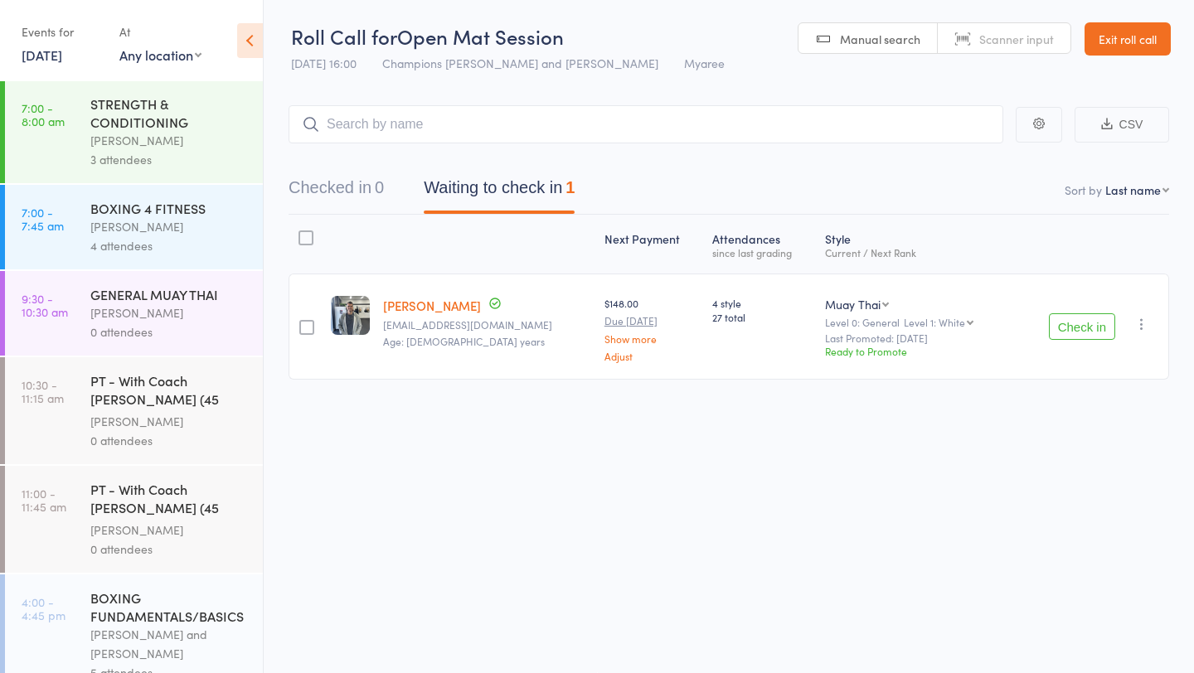
click at [65, 65] on div "Events for [DATE] D Aug, YYYY [DATE] Sun Mon Tue Wed Thu Fri Sat 31 27 28 29 30…" at bounding box center [62, 42] width 81 height 49
click at [62, 53] on link "[DATE]" at bounding box center [42, 55] width 41 height 18
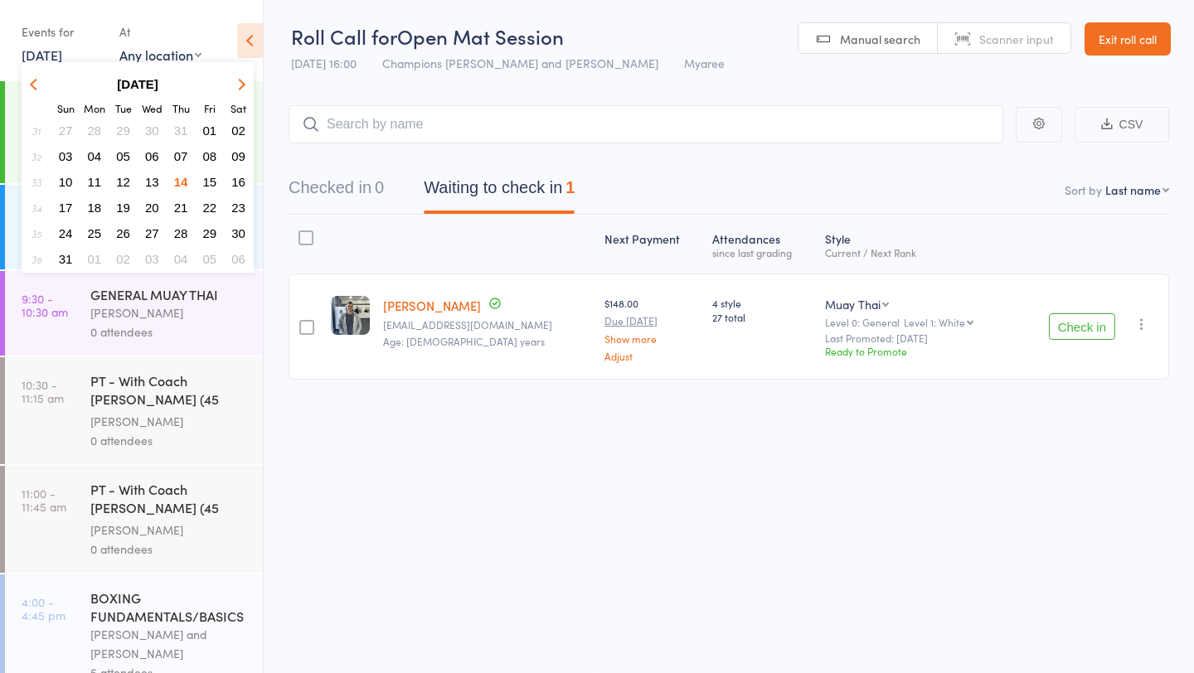
click at [184, 183] on span "14" at bounding box center [181, 182] width 14 height 14
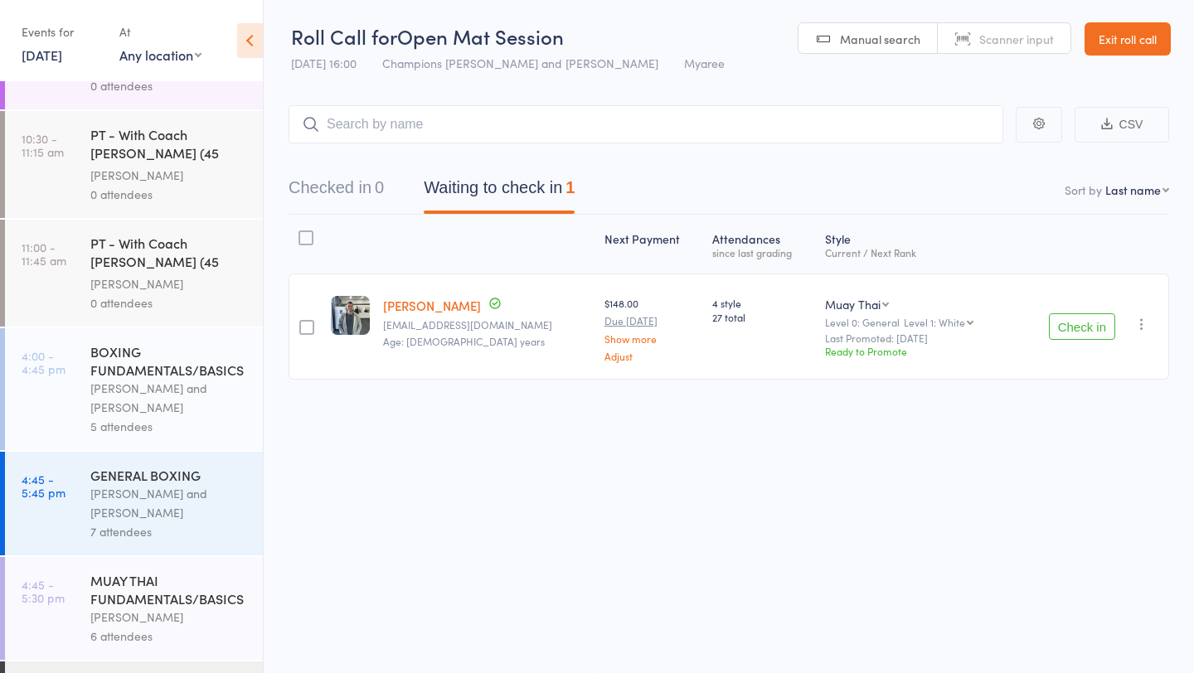
scroll to position [868, 0]
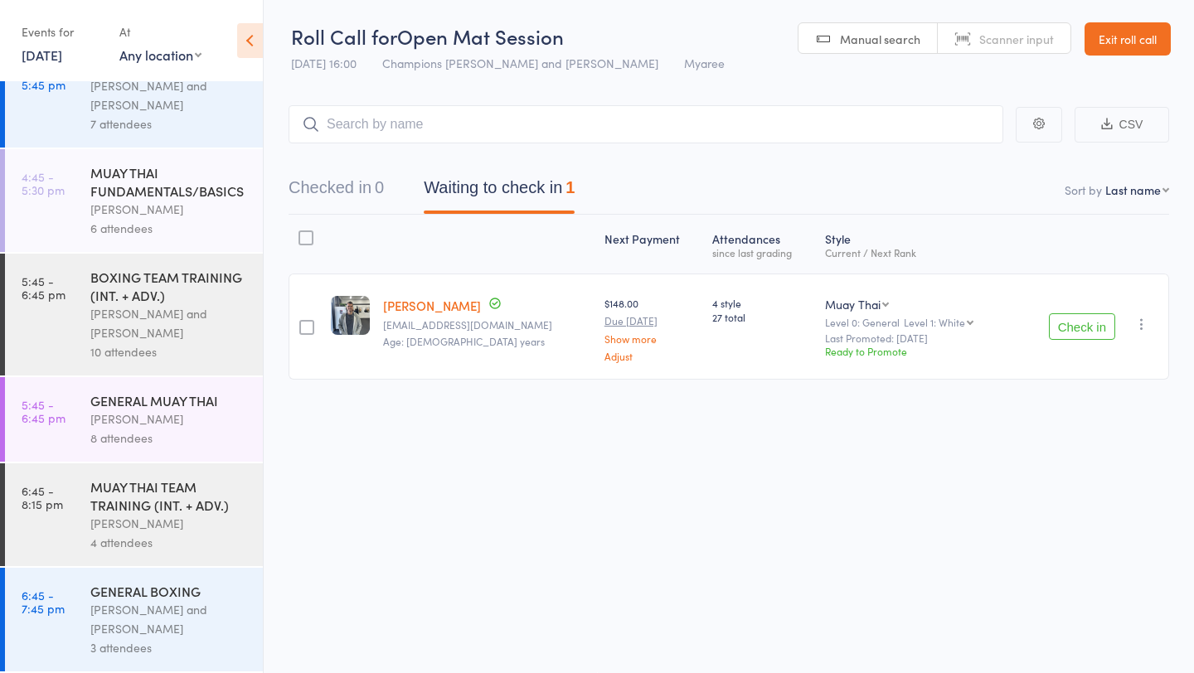
click at [143, 487] on div "MUAY THAI TEAM TRAINING (INT. + ADV.)" at bounding box center [169, 495] width 158 height 36
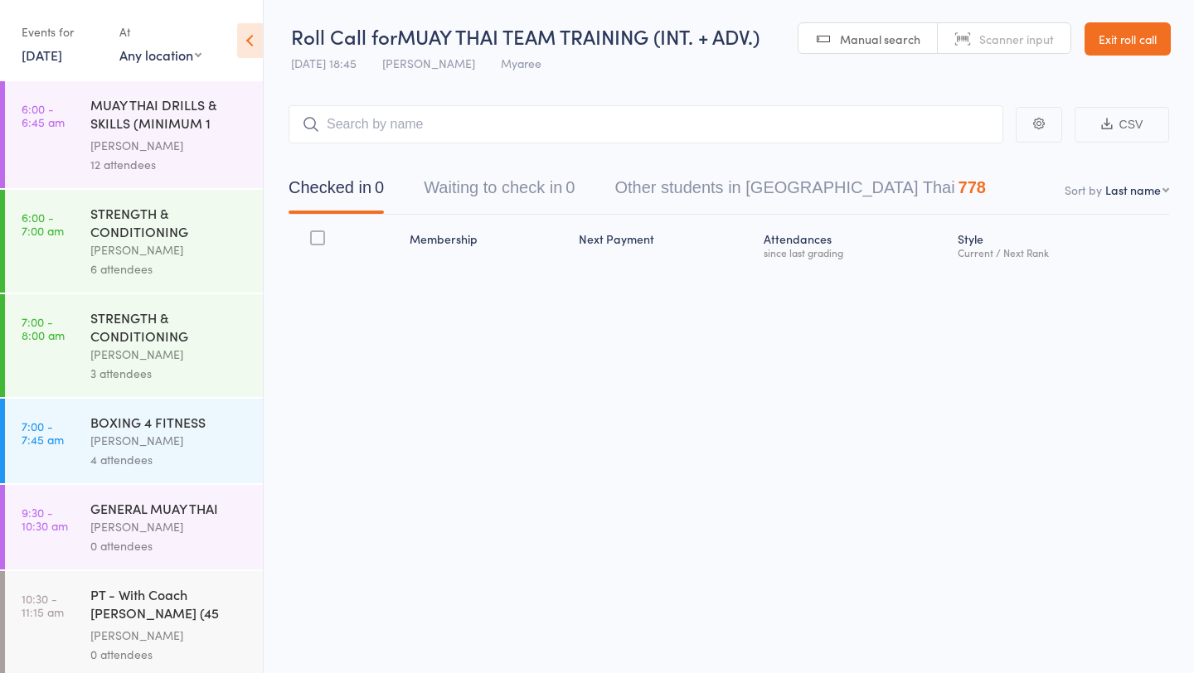
scroll to position [868, 0]
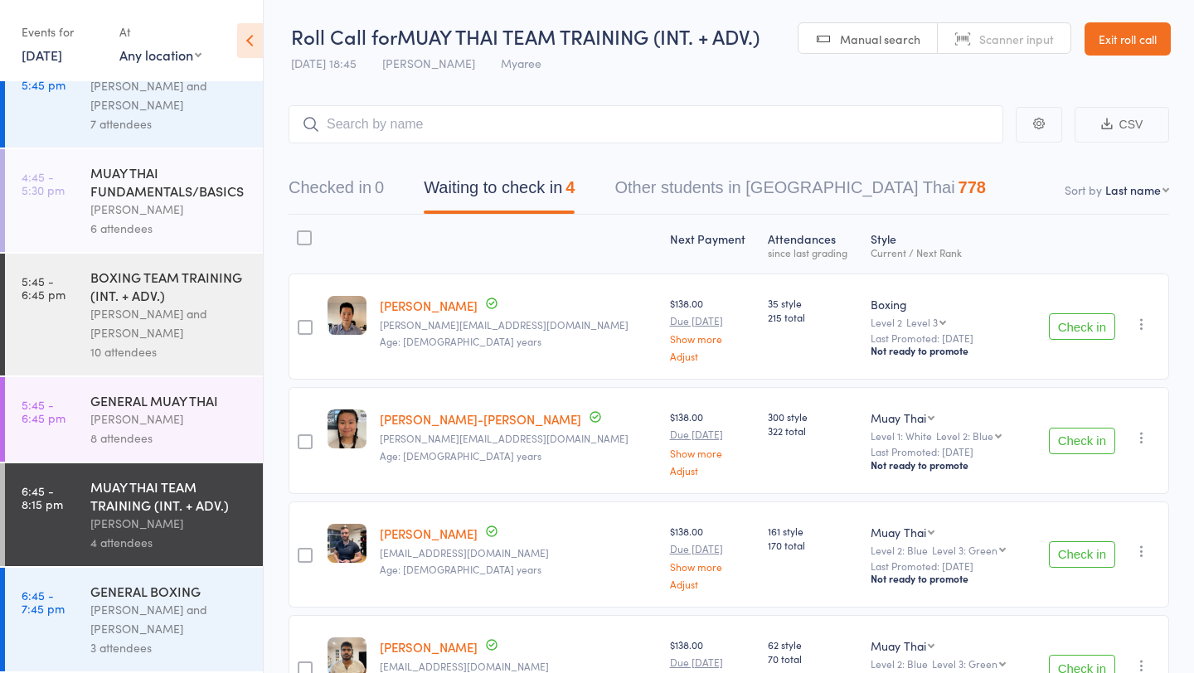
click at [1102, 431] on button "Check in" at bounding box center [1081, 441] width 66 height 27
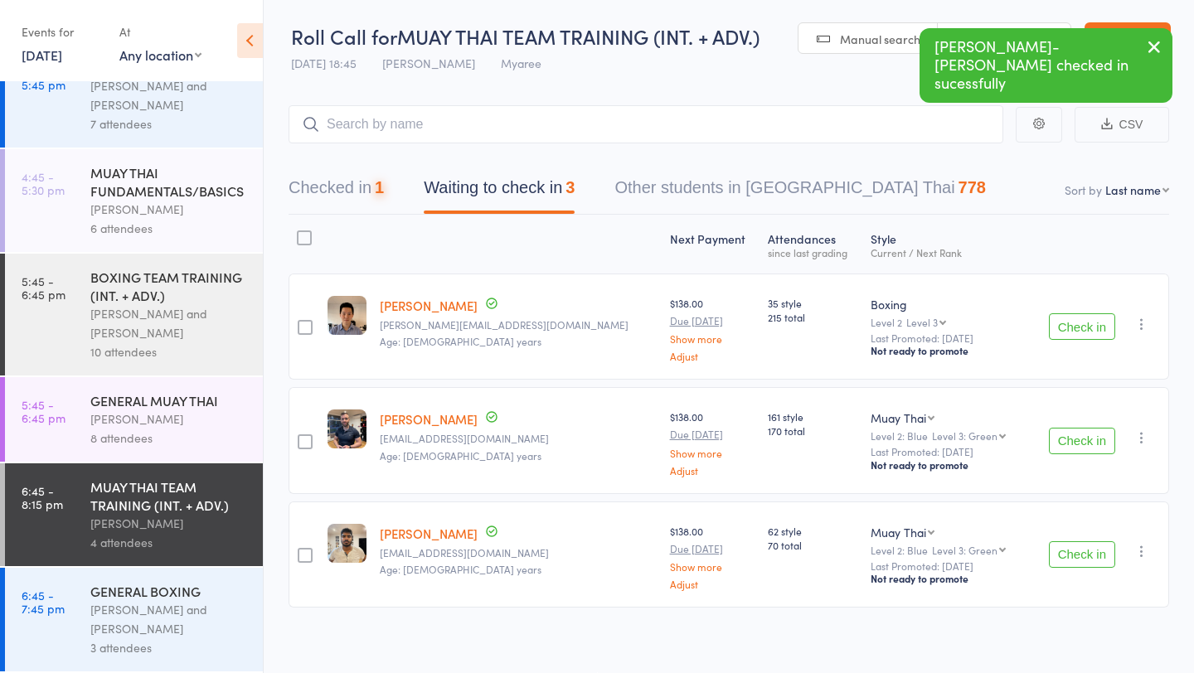
click at [1102, 431] on button "Check in" at bounding box center [1081, 441] width 66 height 27
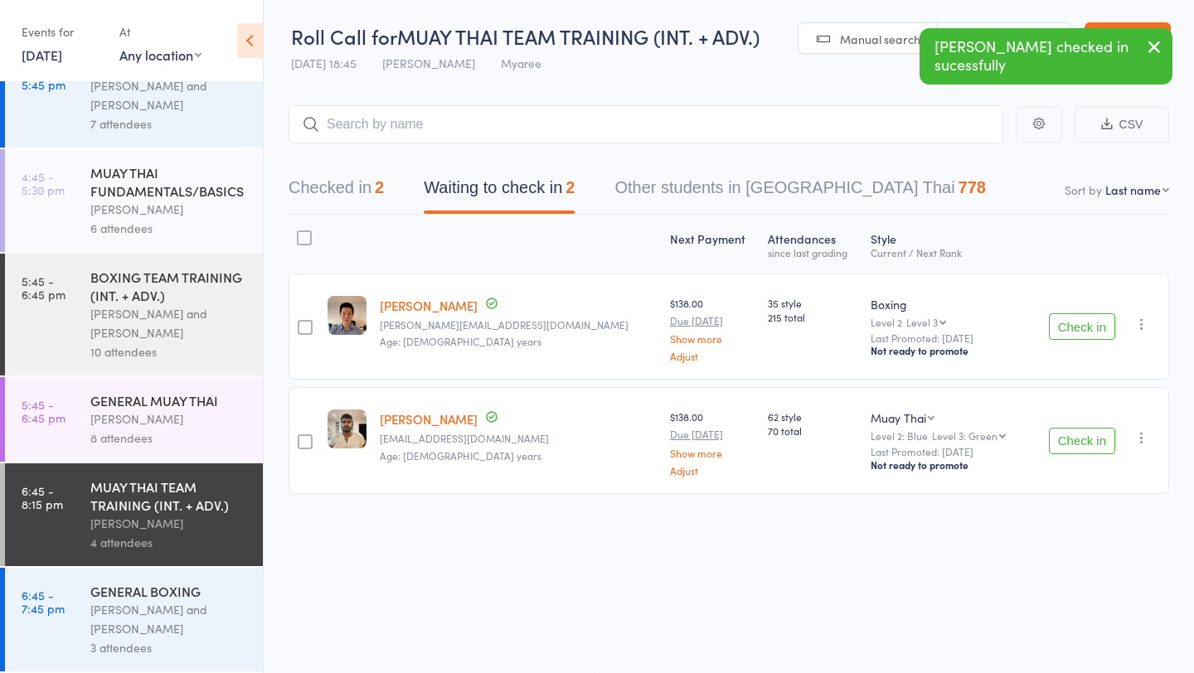
click at [152, 625] on div "[PERSON_NAME] and [PERSON_NAME]" at bounding box center [169, 619] width 158 height 38
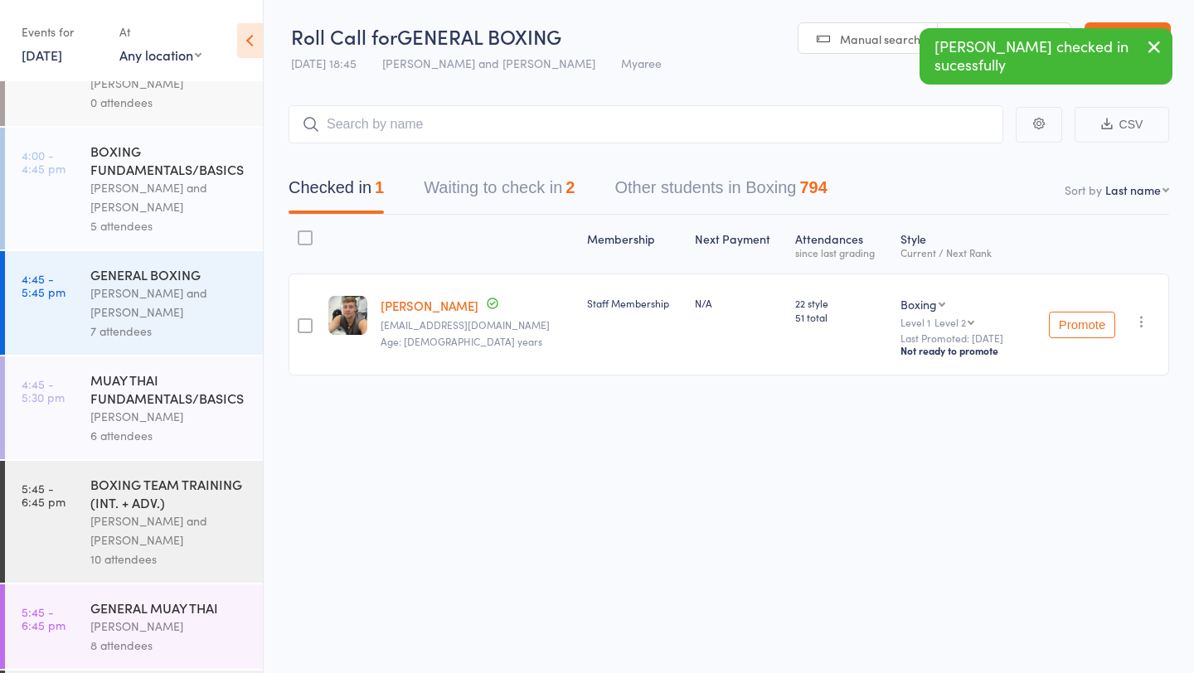
scroll to position [868, 0]
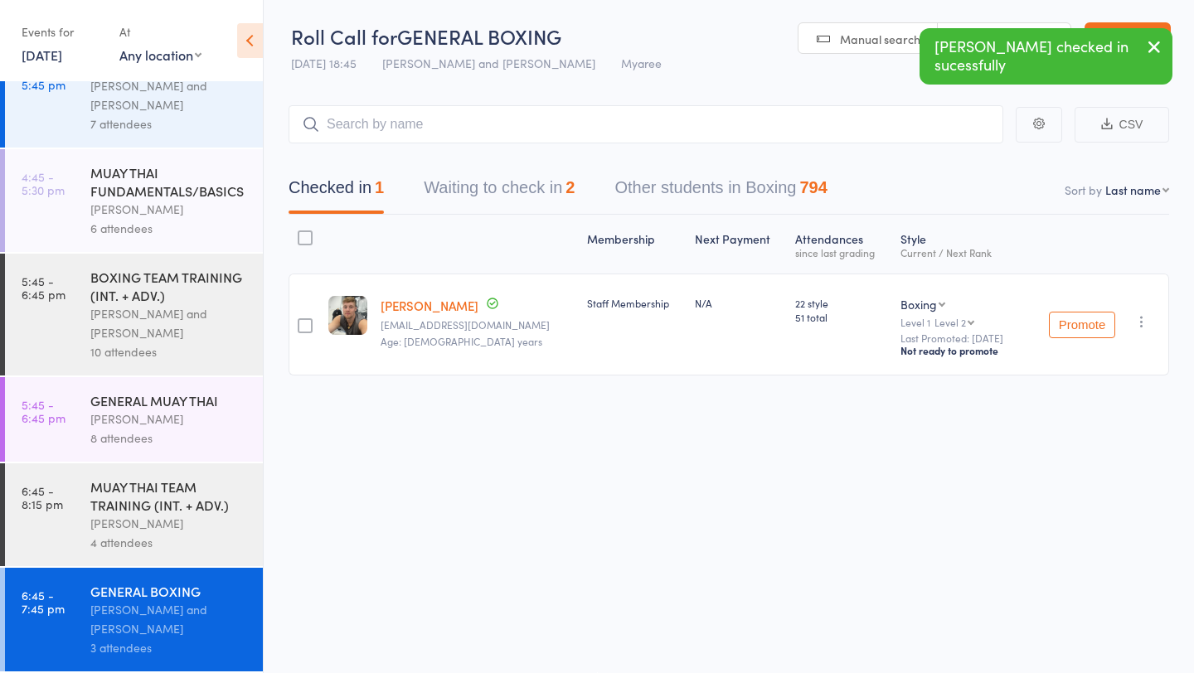
click at [496, 183] on button "Waiting to check in 2" at bounding box center [499, 192] width 151 height 44
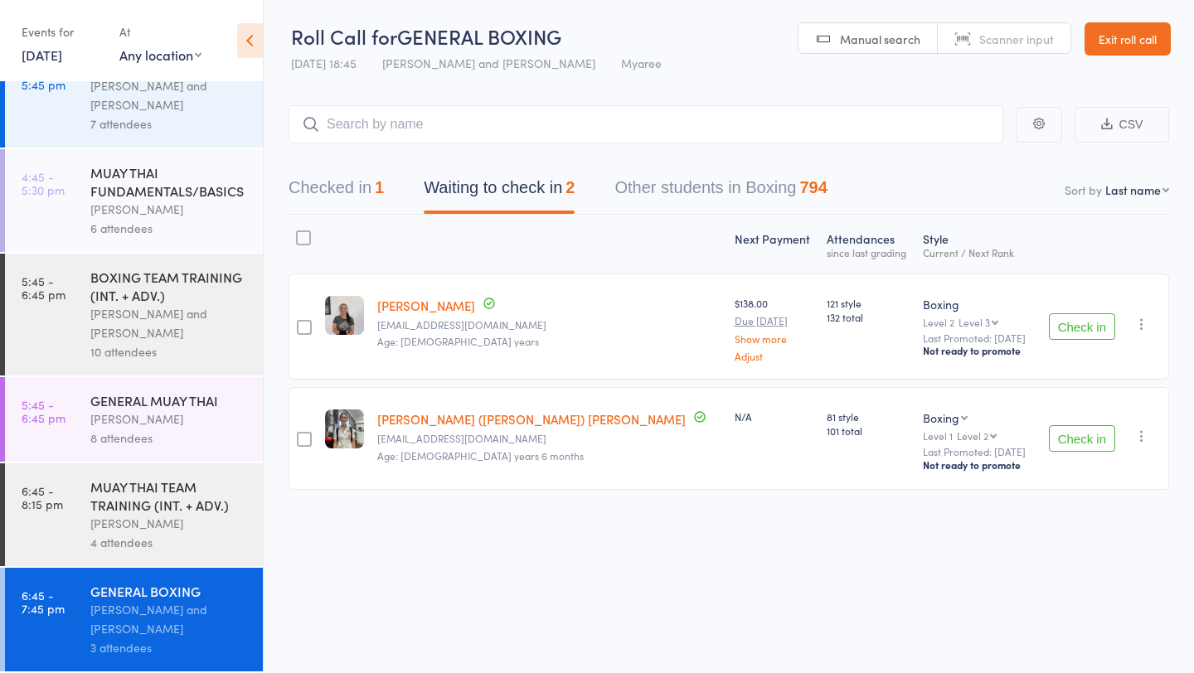
click at [1080, 435] on button "Check in" at bounding box center [1081, 438] width 66 height 27
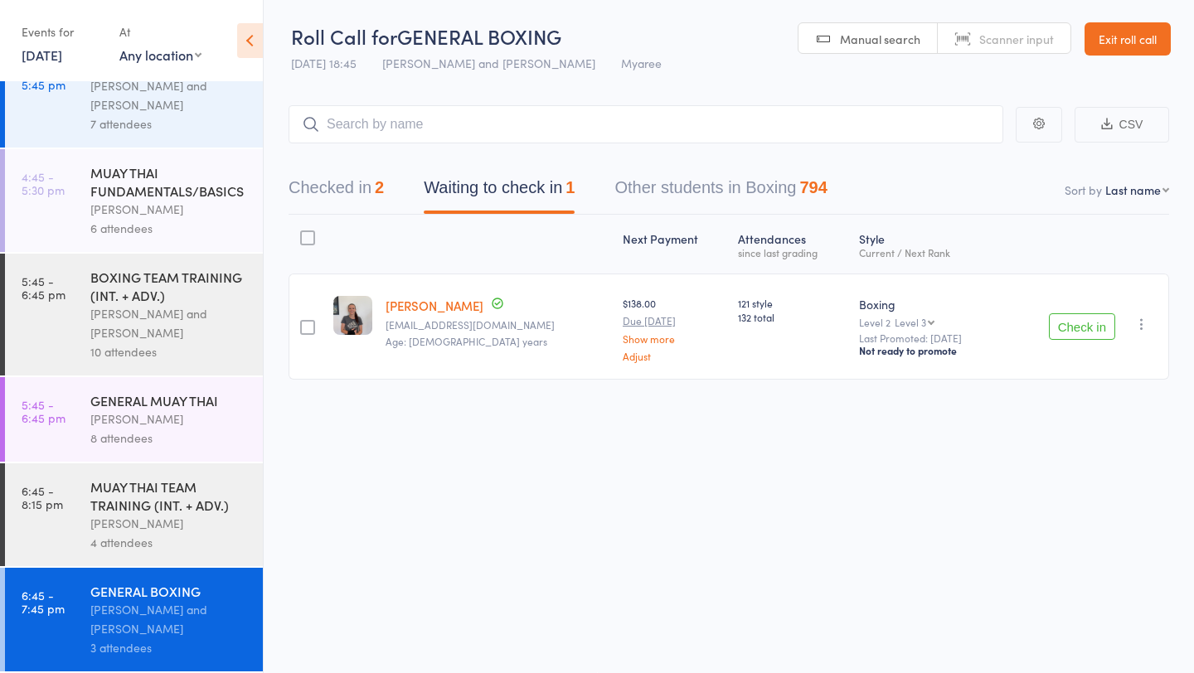
click at [1096, 322] on button "Check in" at bounding box center [1081, 326] width 66 height 27
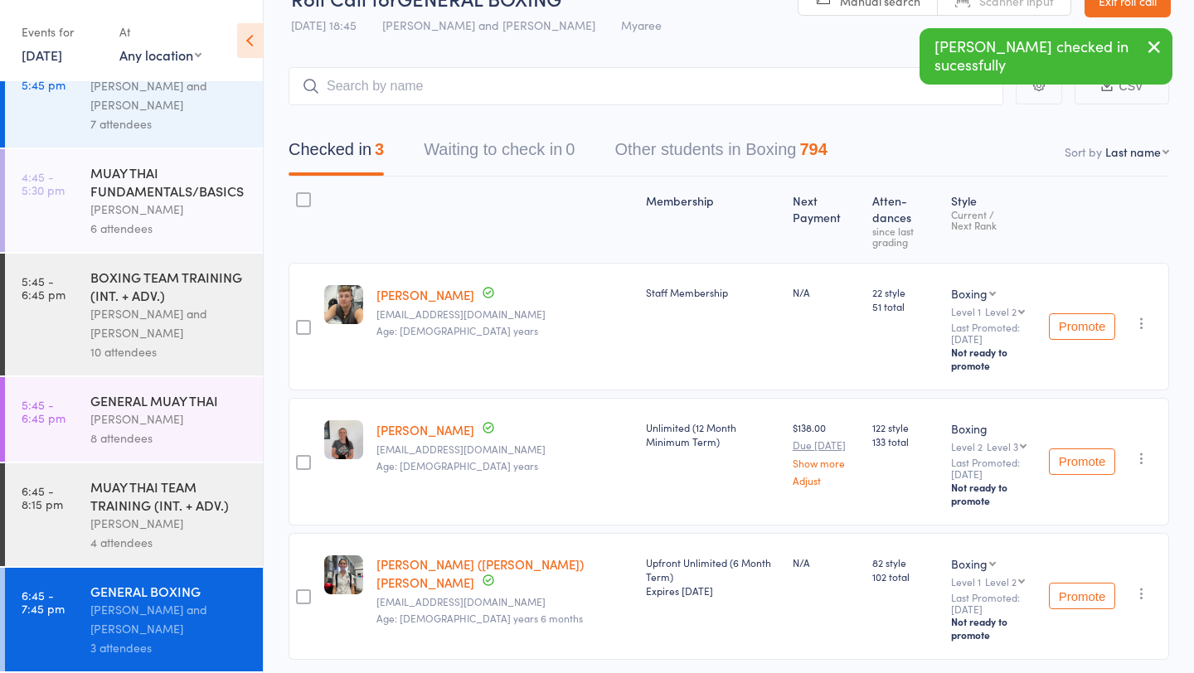
scroll to position [45, 0]
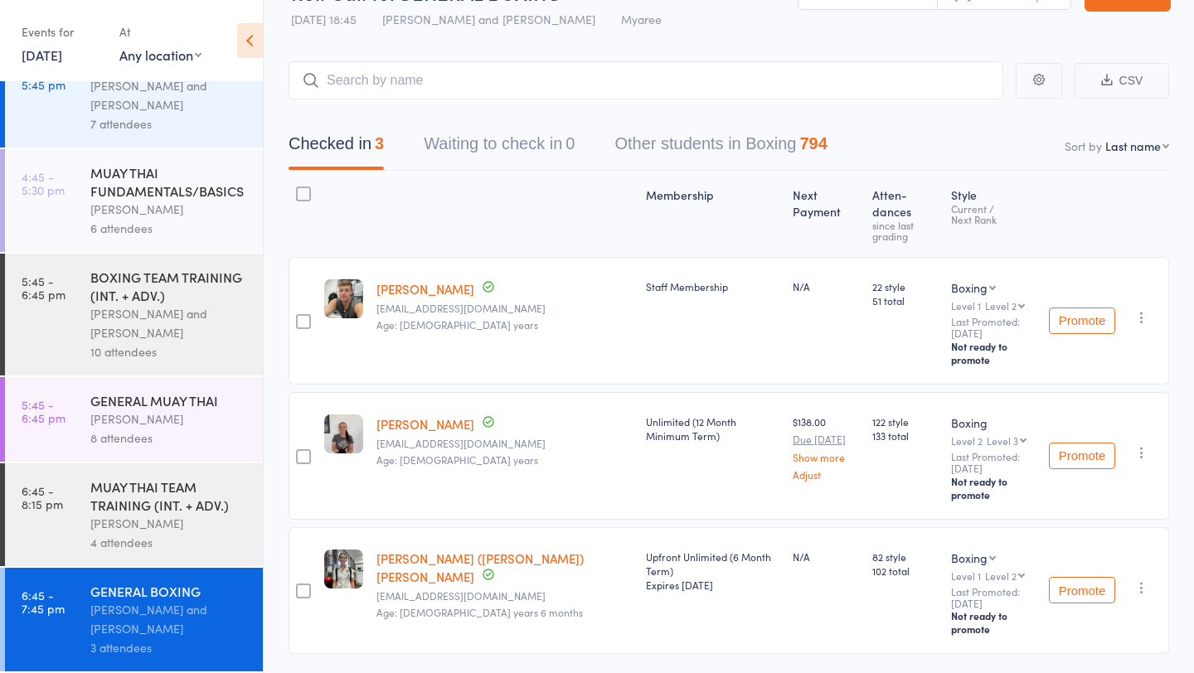
click at [142, 492] on div "MUAY THAI TEAM TRAINING (INT. + ADV.)" at bounding box center [169, 495] width 158 height 36
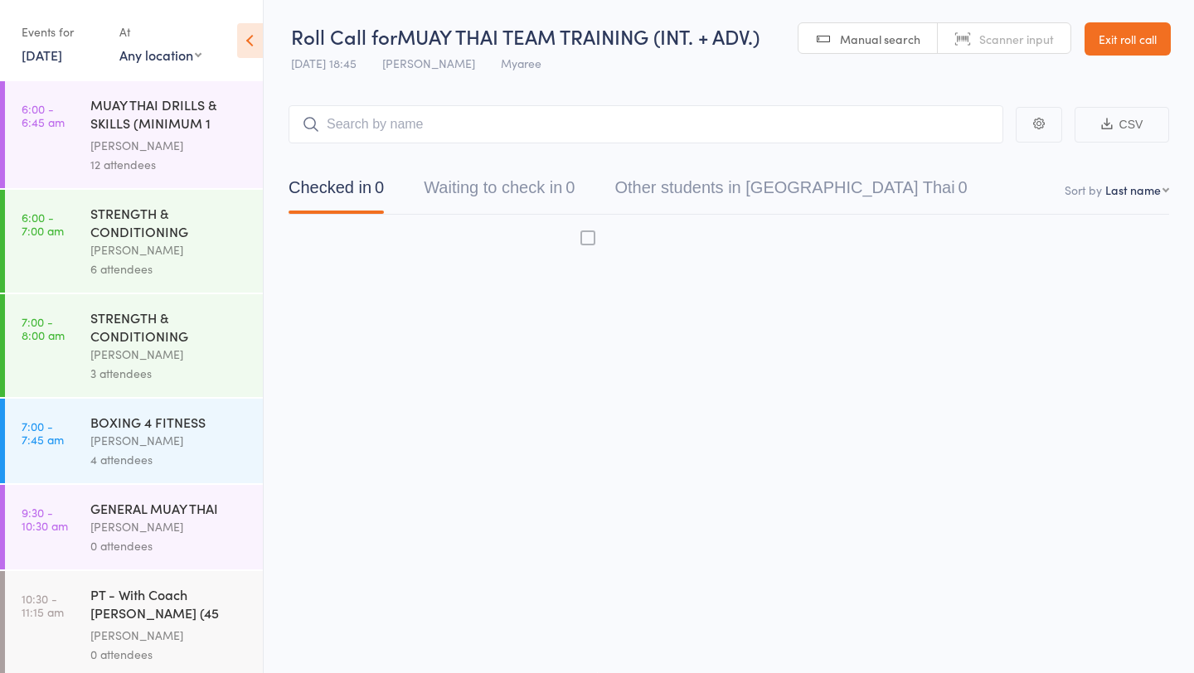
scroll to position [1, 0]
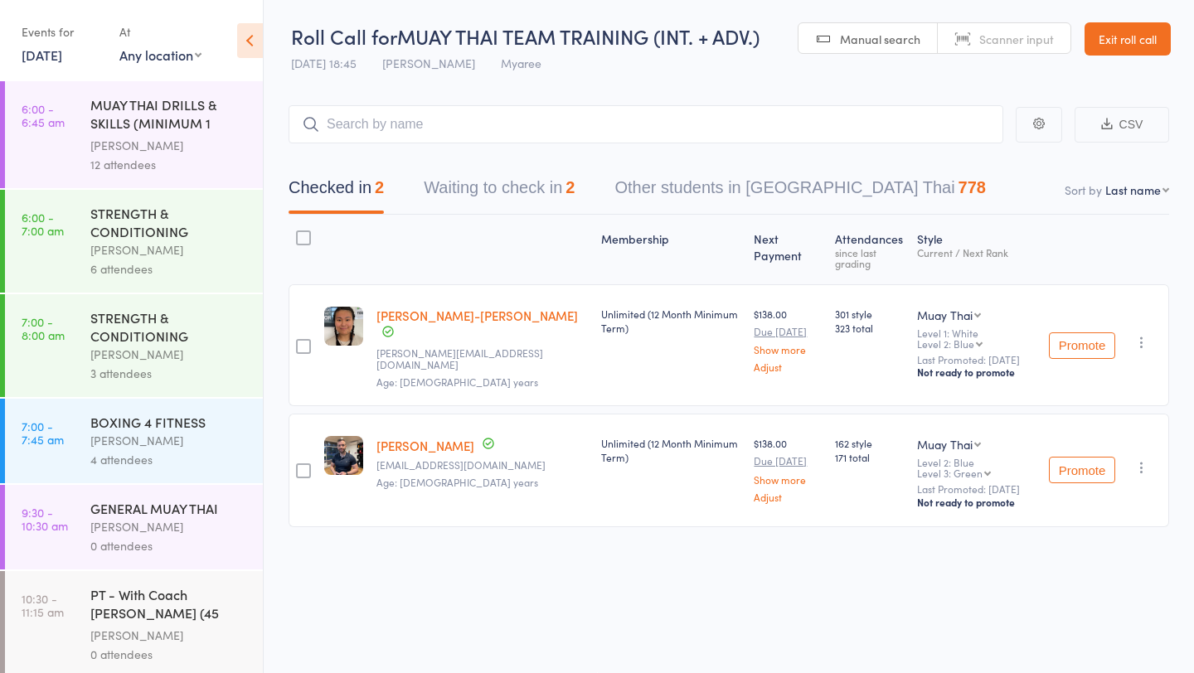
click at [526, 208] on button "Waiting to check in 2" at bounding box center [499, 192] width 151 height 44
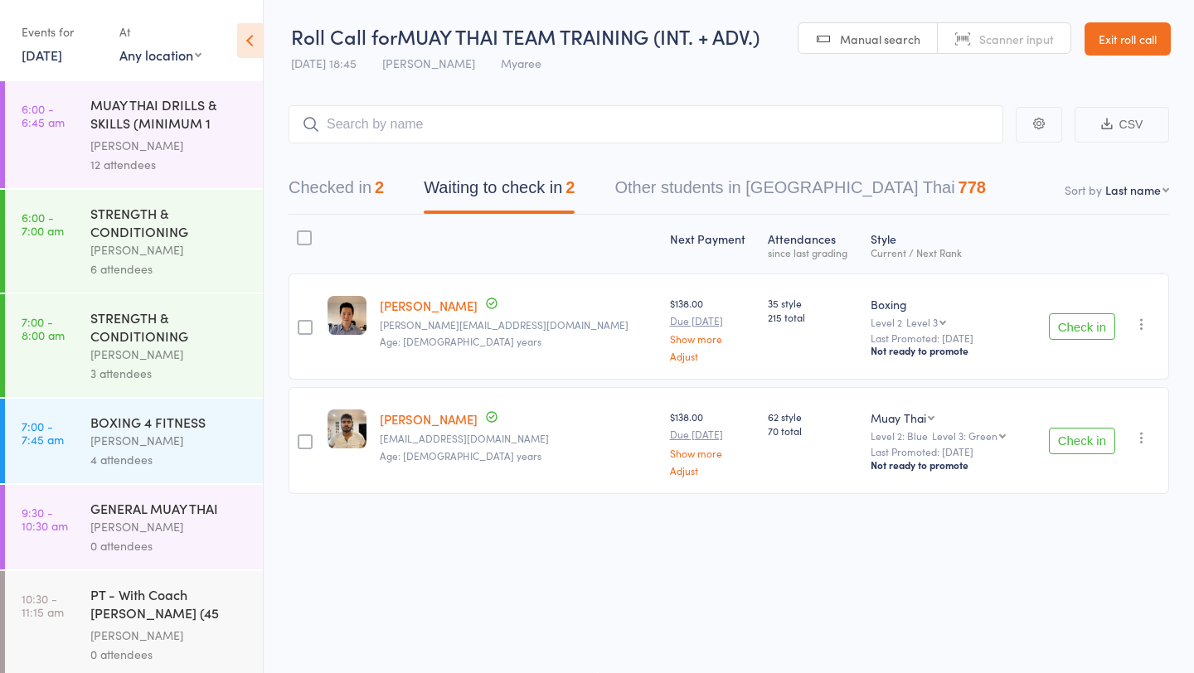
click at [1069, 321] on button "Check in" at bounding box center [1081, 326] width 66 height 27
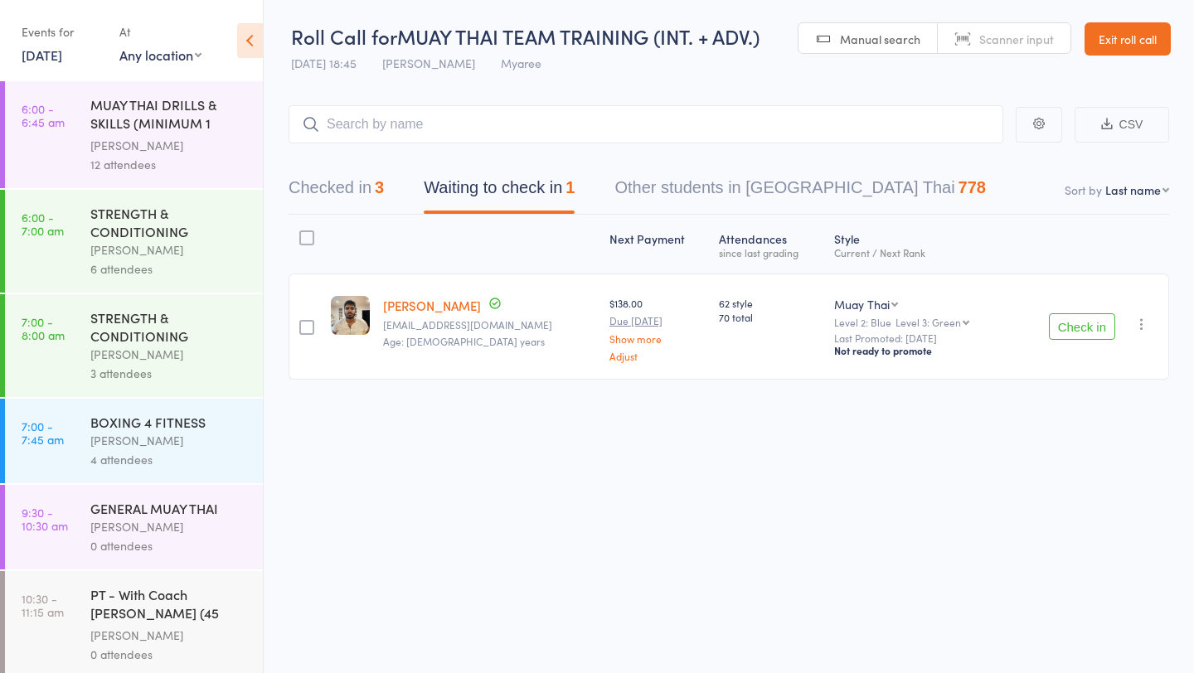
click at [1076, 322] on button "Check in" at bounding box center [1081, 326] width 66 height 27
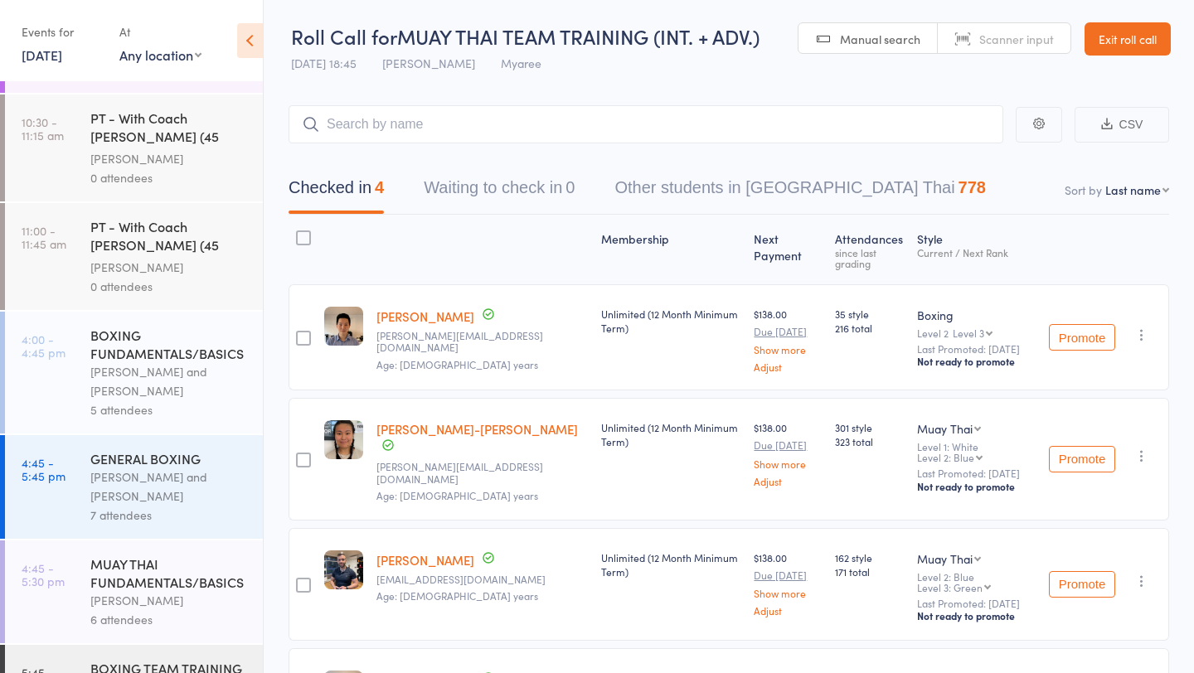
scroll to position [868, 0]
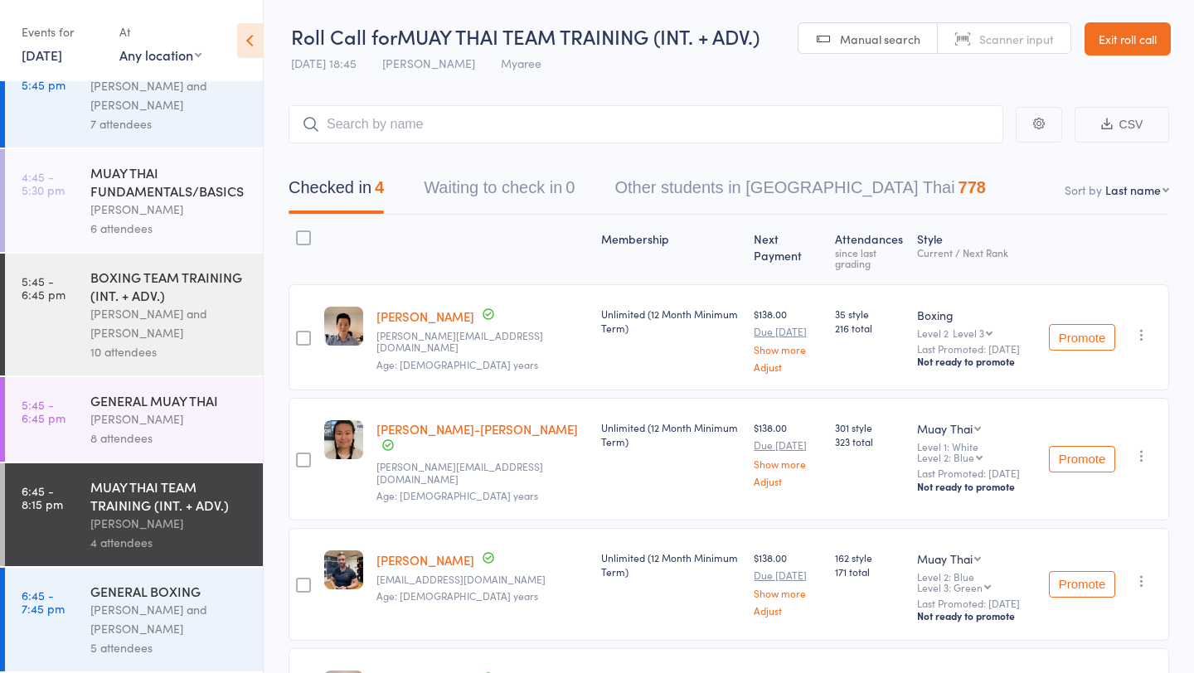
click at [125, 609] on div "[PERSON_NAME] and [PERSON_NAME]" at bounding box center [169, 619] width 158 height 38
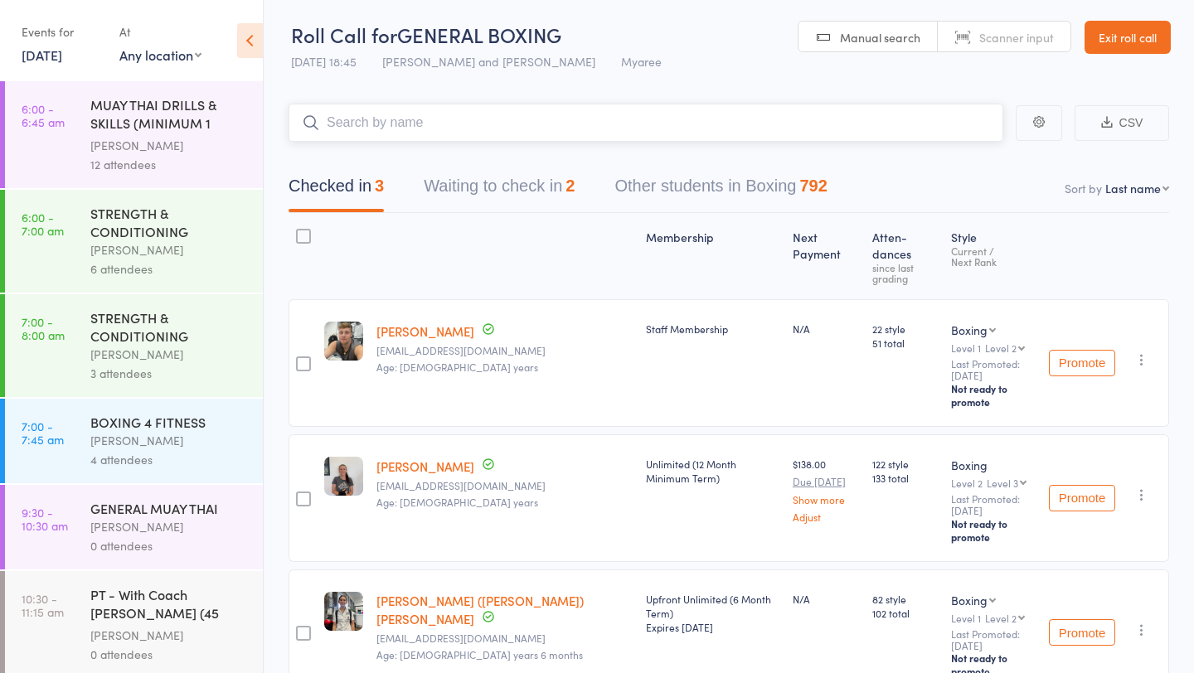
click at [559, 191] on button "Waiting to check in 2" at bounding box center [499, 190] width 151 height 44
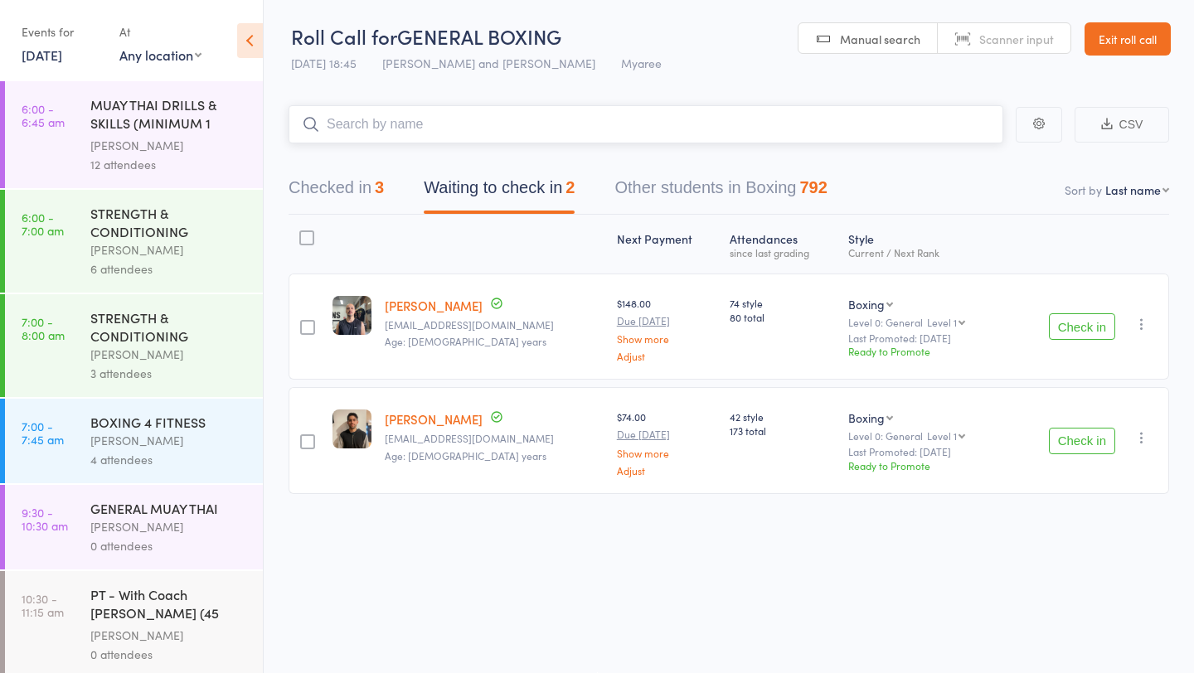
scroll to position [1, 0]
click at [1086, 327] on button "Check in" at bounding box center [1081, 326] width 66 height 27
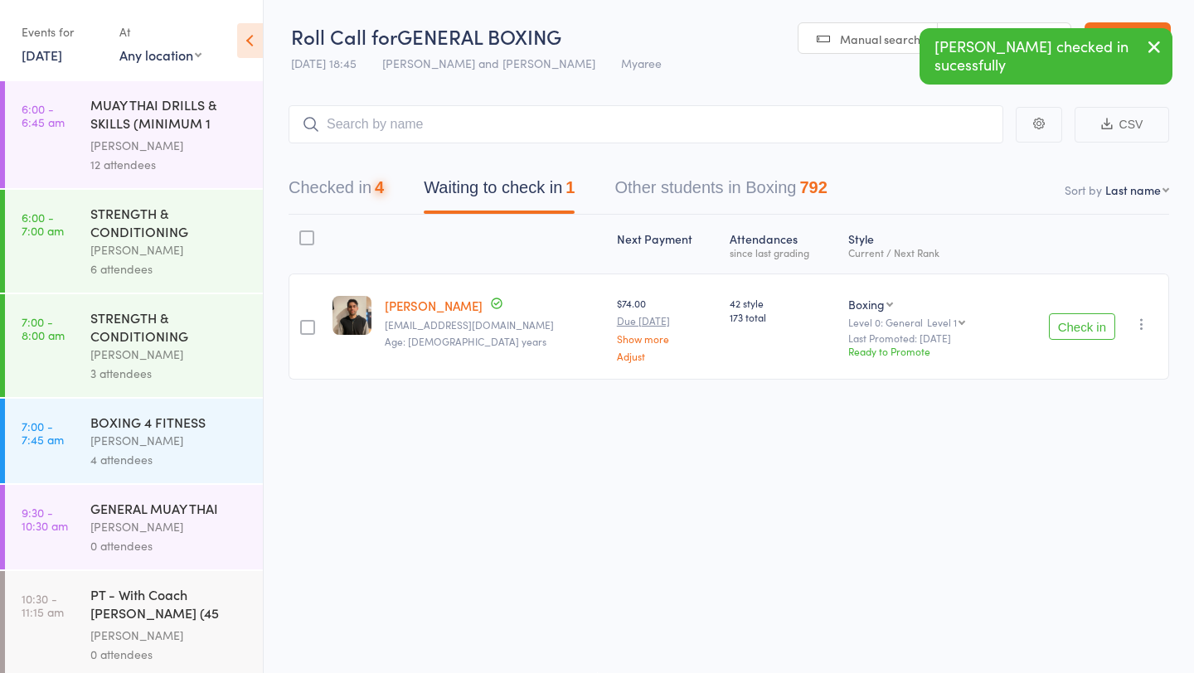
click at [1086, 327] on button "Check in" at bounding box center [1081, 326] width 66 height 27
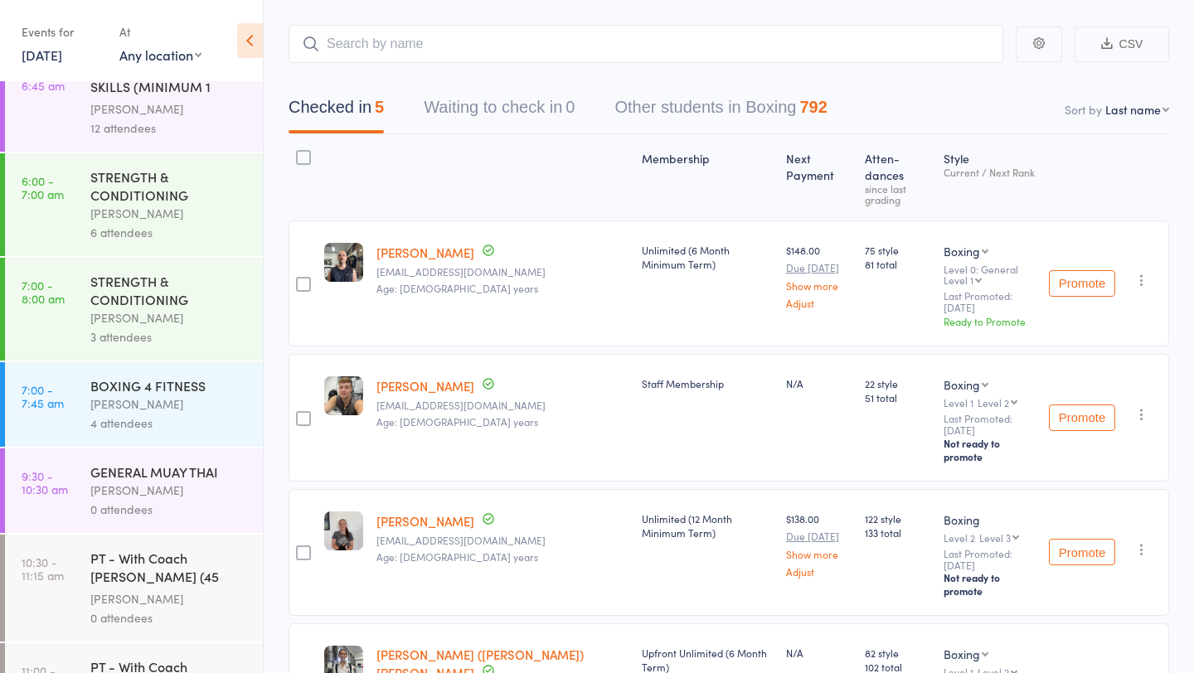
scroll to position [0, 0]
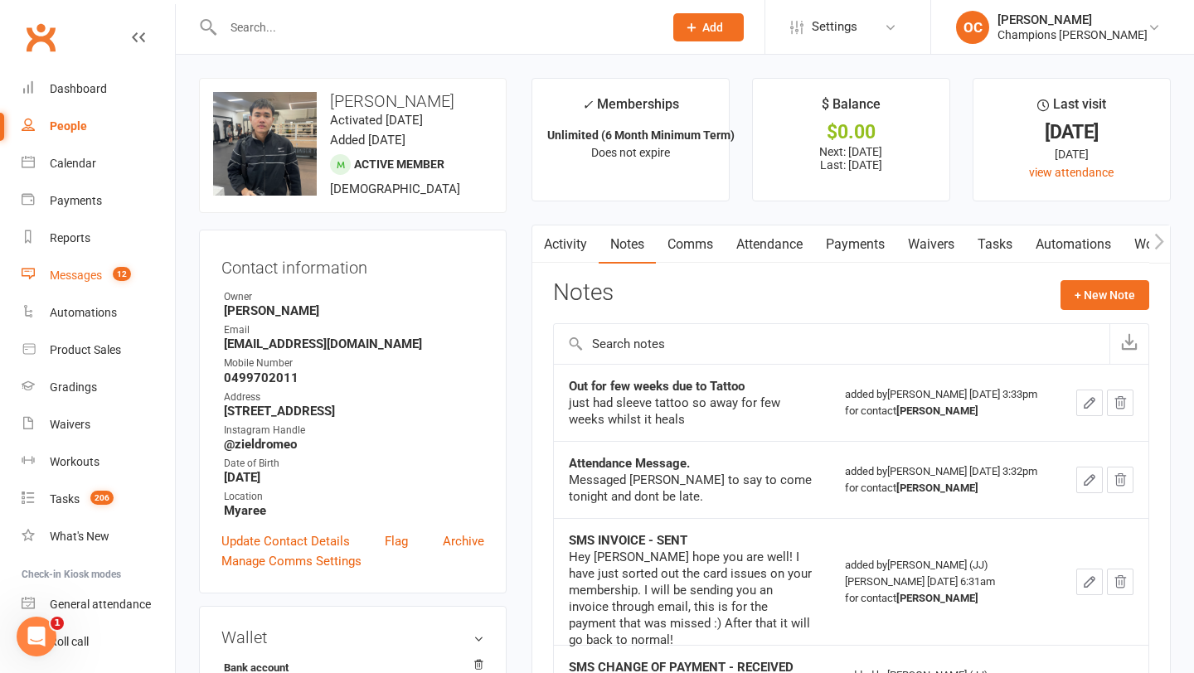
click at [109, 270] on count-badge "12" at bounding box center [117, 275] width 27 height 13
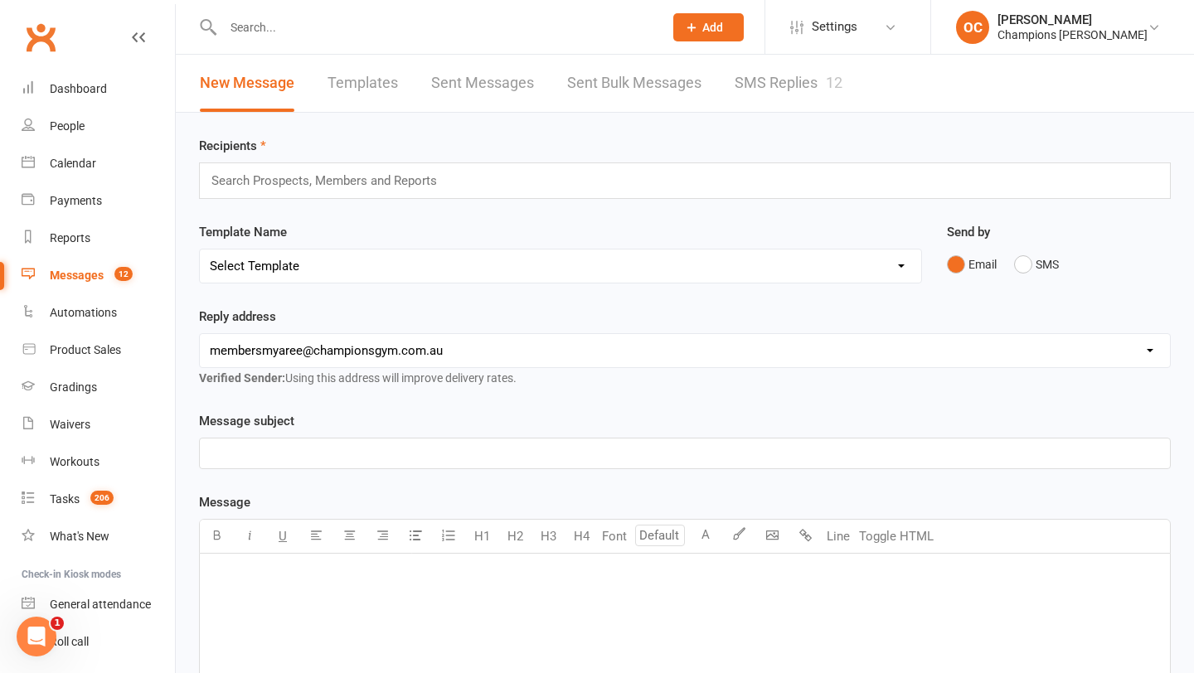
click at [772, 74] on link "SMS Replies 12" at bounding box center [788, 83] width 108 height 57
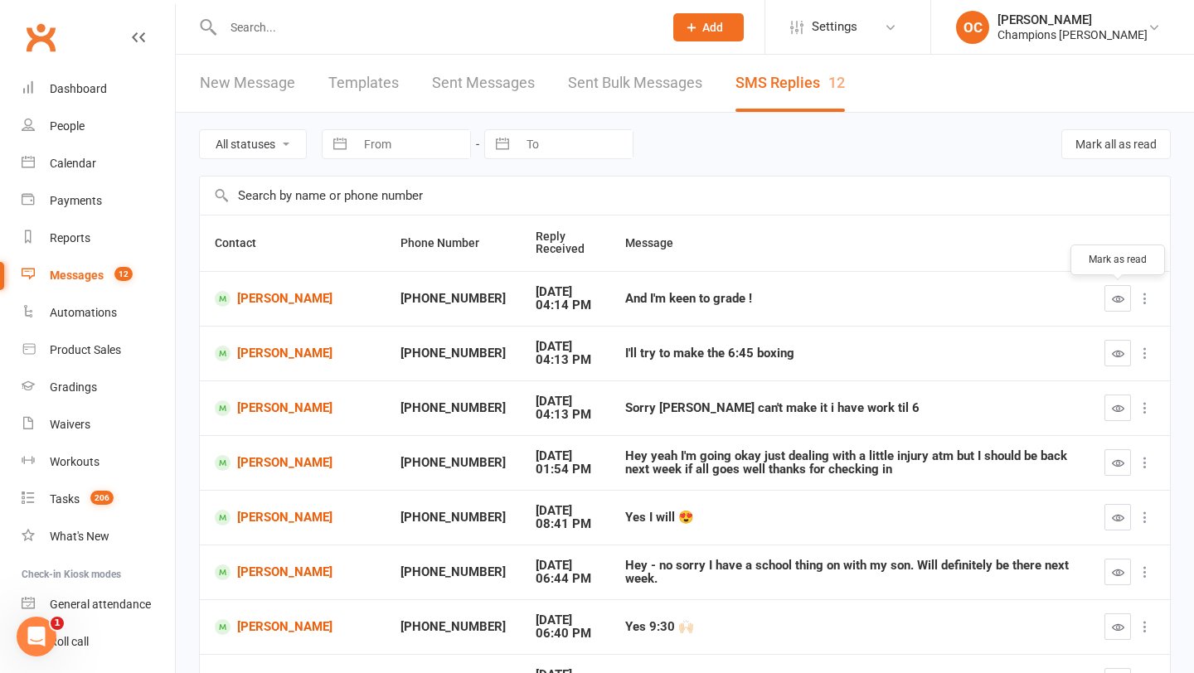
click at [1112, 298] on icon "button" at bounding box center [1117, 299] width 12 height 12
click at [82, 379] on link "Gradings" at bounding box center [98, 387] width 153 height 37
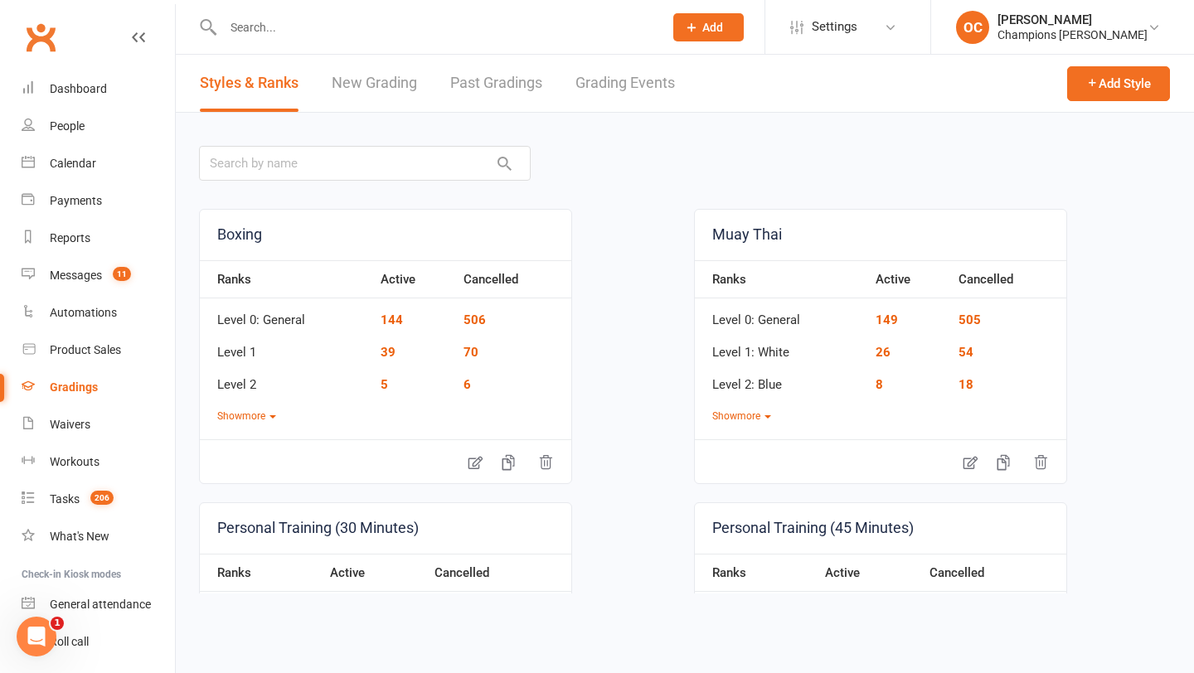
click at [633, 72] on link "Grading Events" at bounding box center [624, 83] width 99 height 57
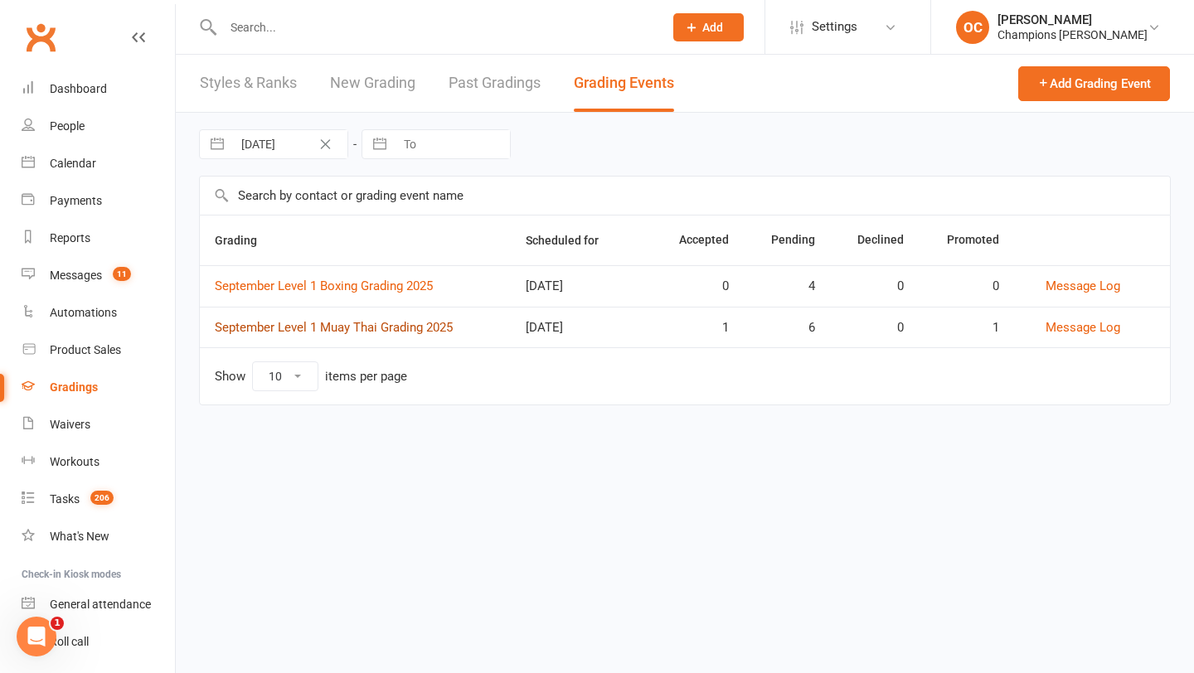
click at [405, 323] on link "September Level 1 Muay Thai Grading 2025" at bounding box center [334, 327] width 238 height 15
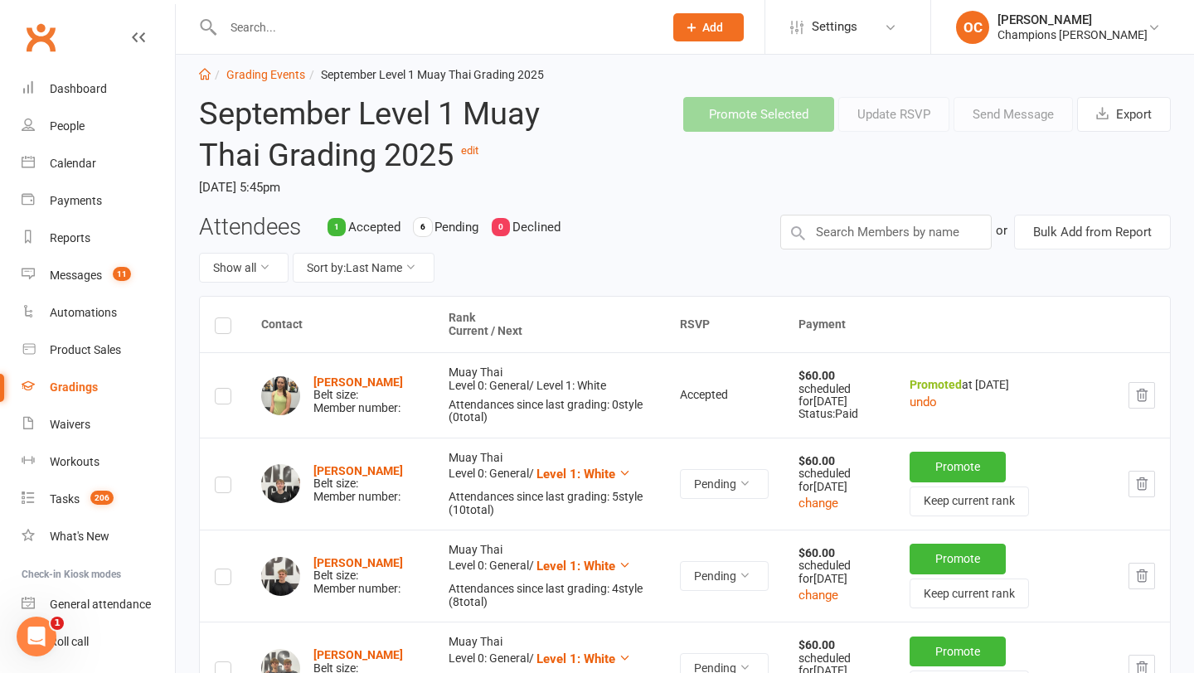
scroll to position [31, 0]
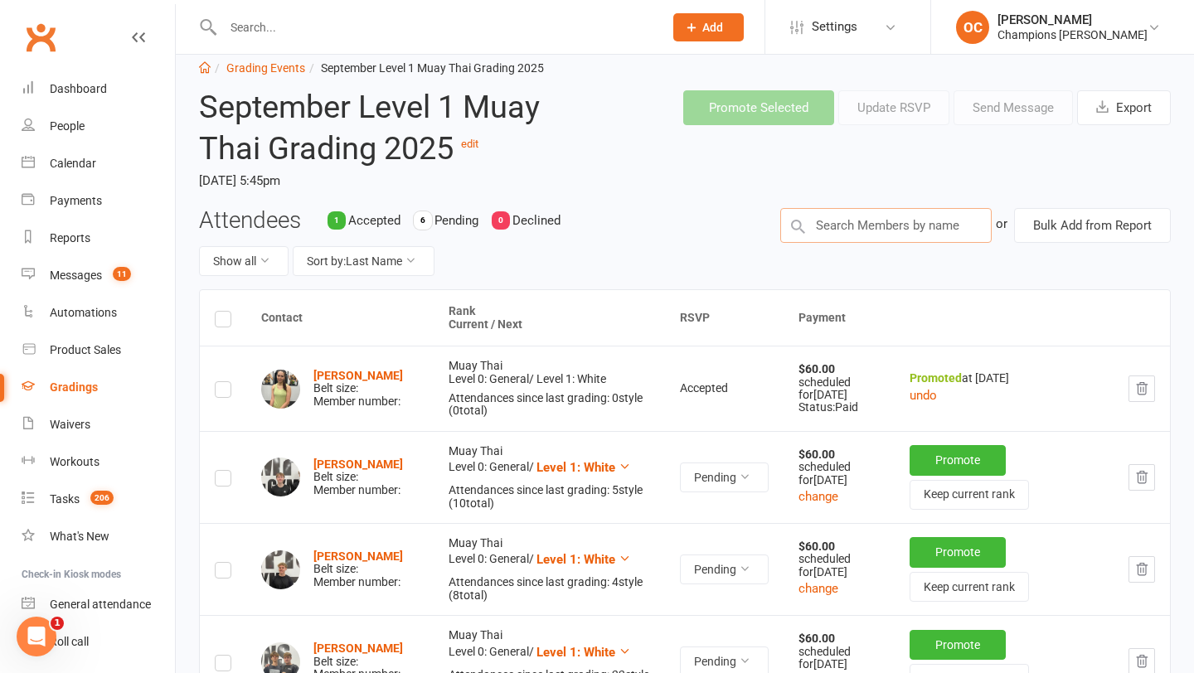
click at [830, 220] on input "text" at bounding box center [885, 225] width 211 height 35
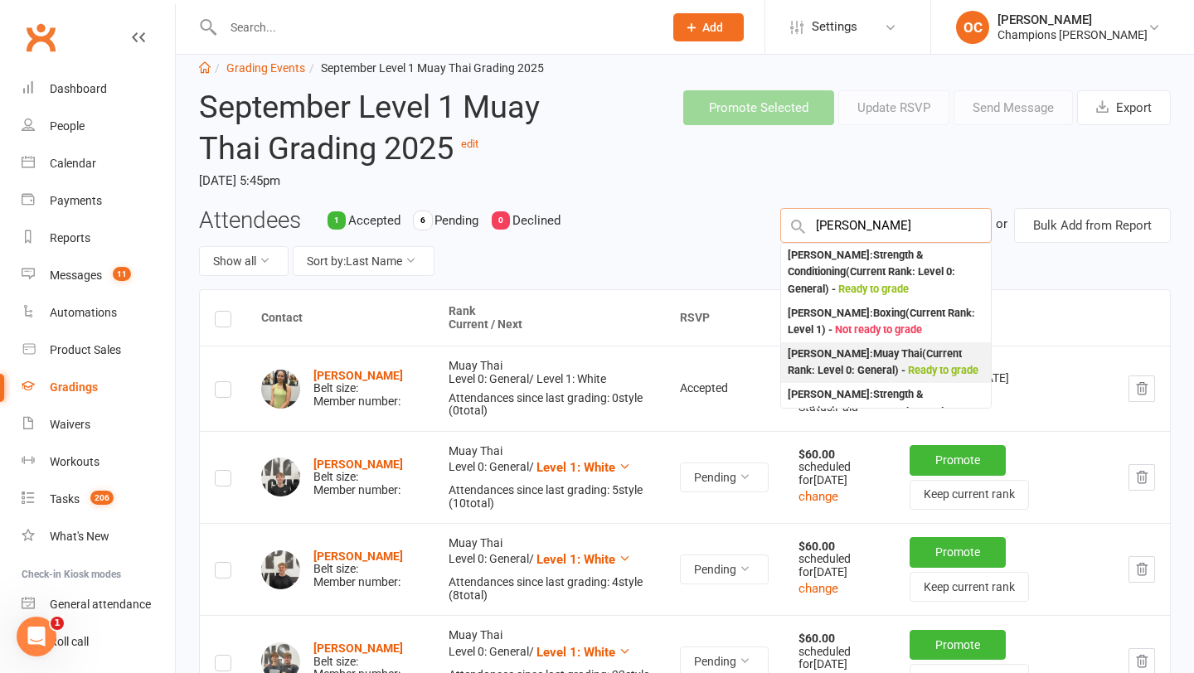
type input "sam ell"
click at [883, 351] on div "Samuel Ellis : Muay Thai (Current Rank: Level 0: General ) - Ready to grade" at bounding box center [885, 363] width 196 height 34
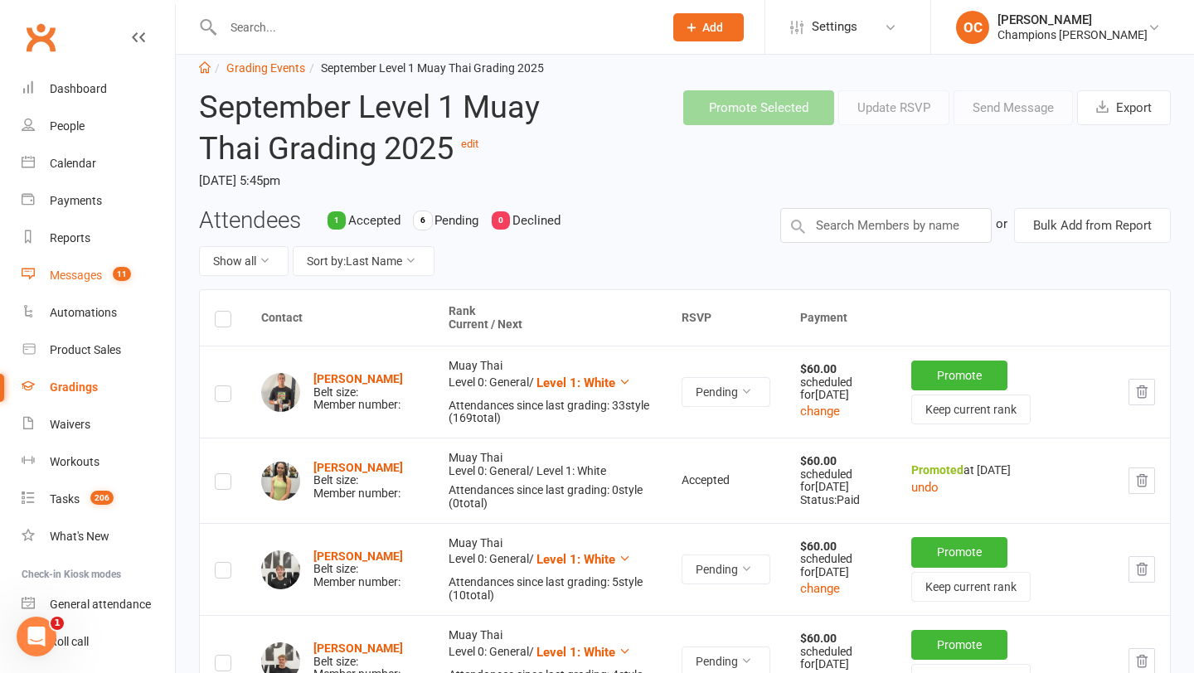
click at [86, 274] on div "Messages" at bounding box center [76, 275] width 52 height 13
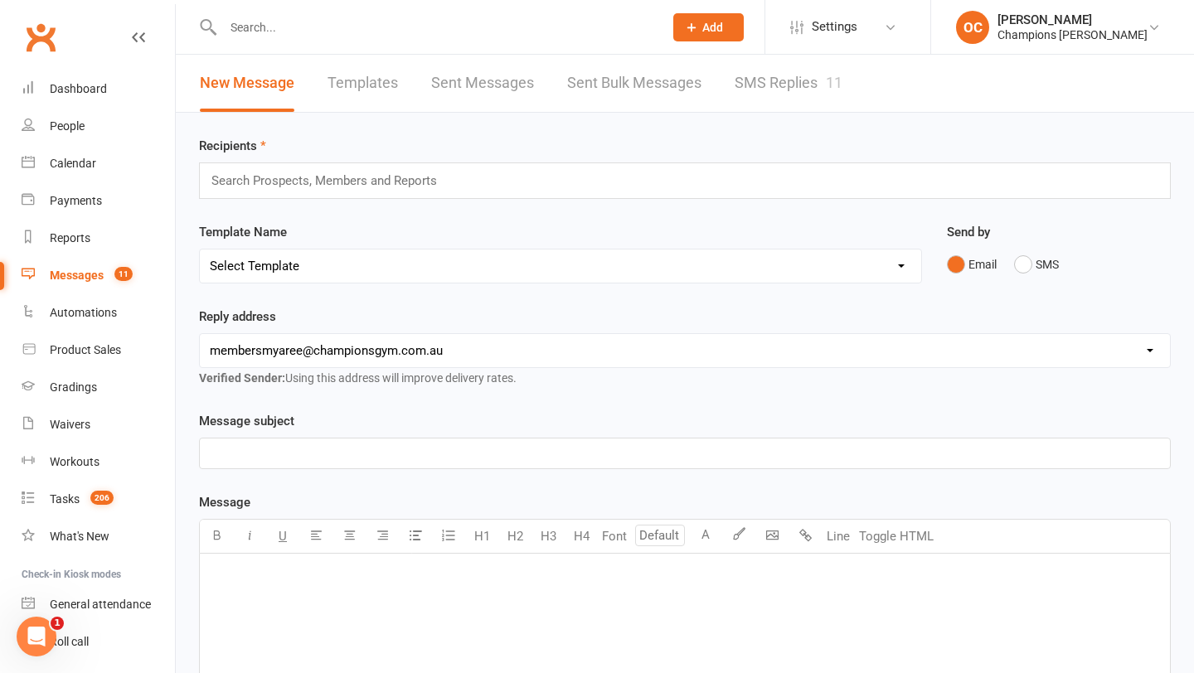
click at [768, 90] on link "SMS Replies 11" at bounding box center [788, 83] width 108 height 57
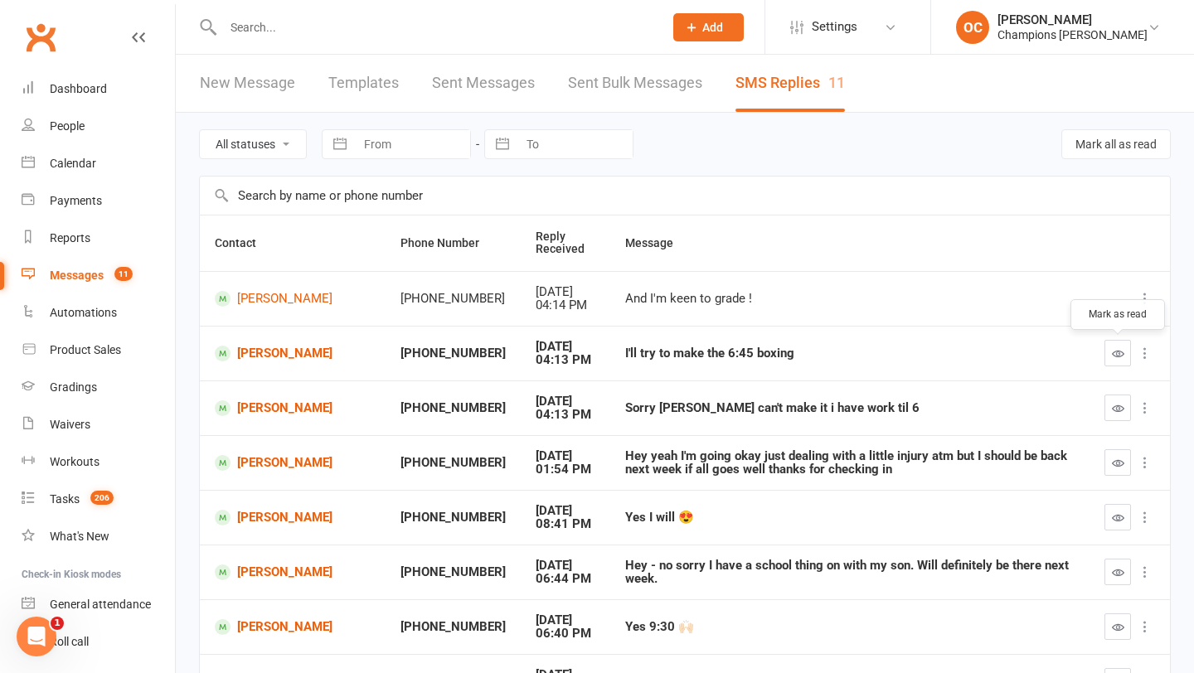
click at [1120, 346] on button "button" at bounding box center [1117, 353] width 27 height 27
click at [1123, 410] on button "button" at bounding box center [1117, 408] width 27 height 27
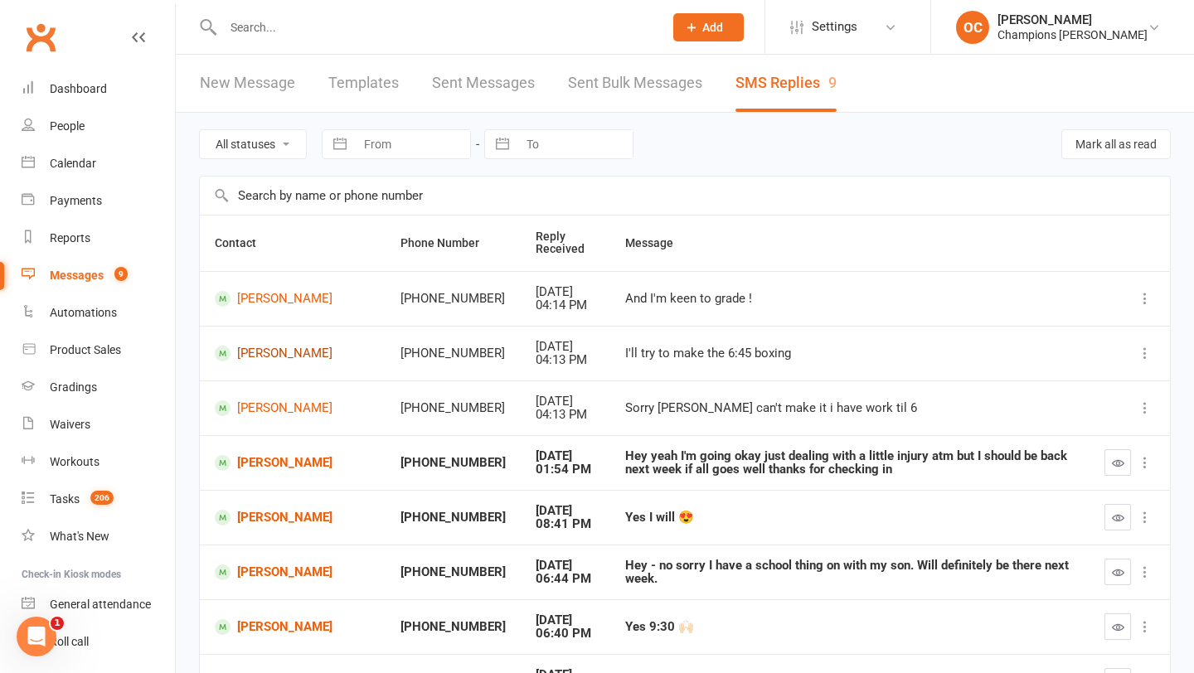
click at [292, 355] on link "Samuel Ellis" at bounding box center [293, 354] width 156 height 16
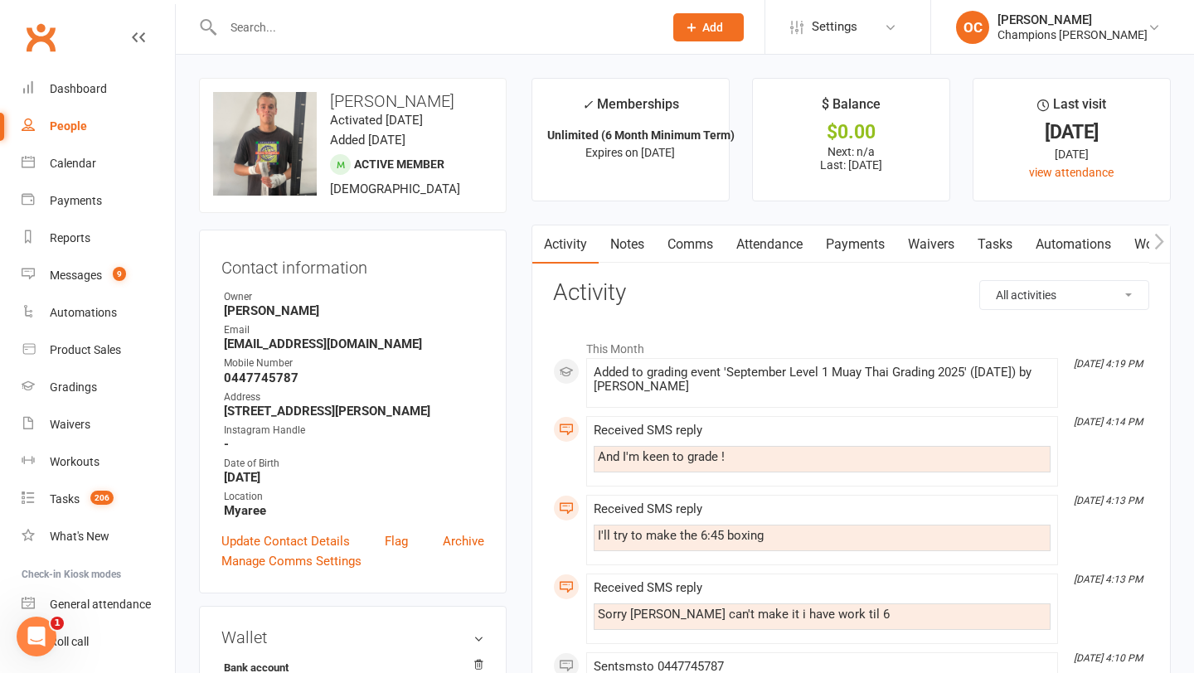
click at [685, 244] on link "Comms" at bounding box center [690, 244] width 69 height 38
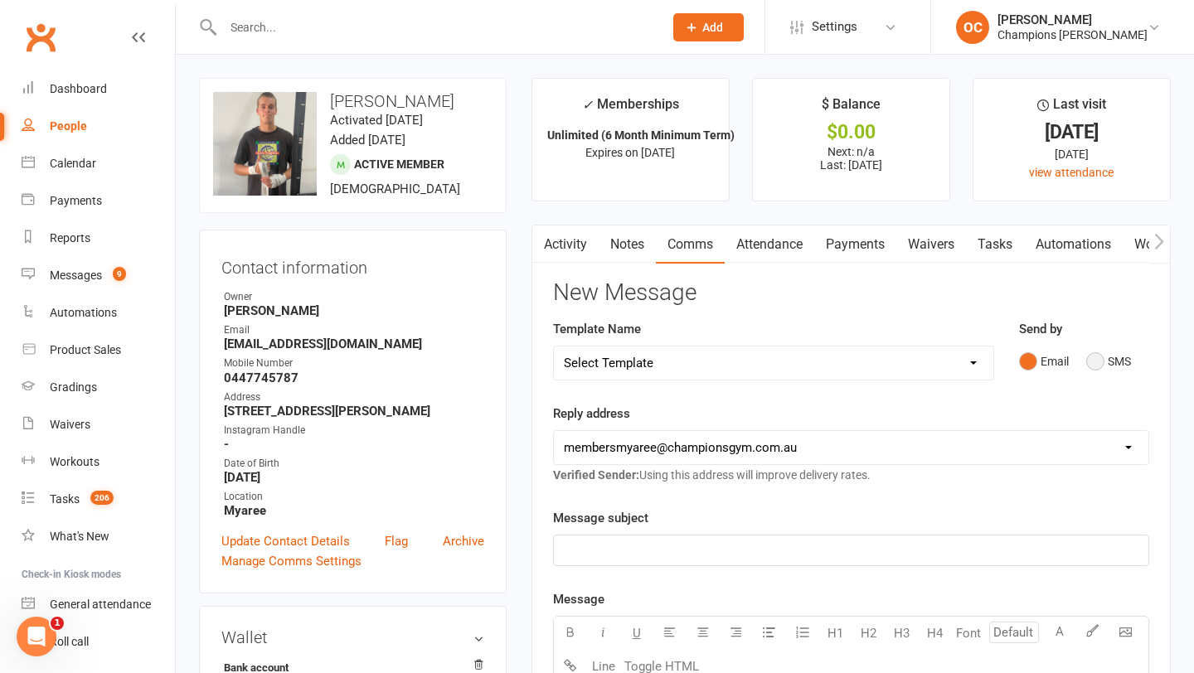
click at [1097, 361] on button "SMS" at bounding box center [1108, 361] width 45 height 31
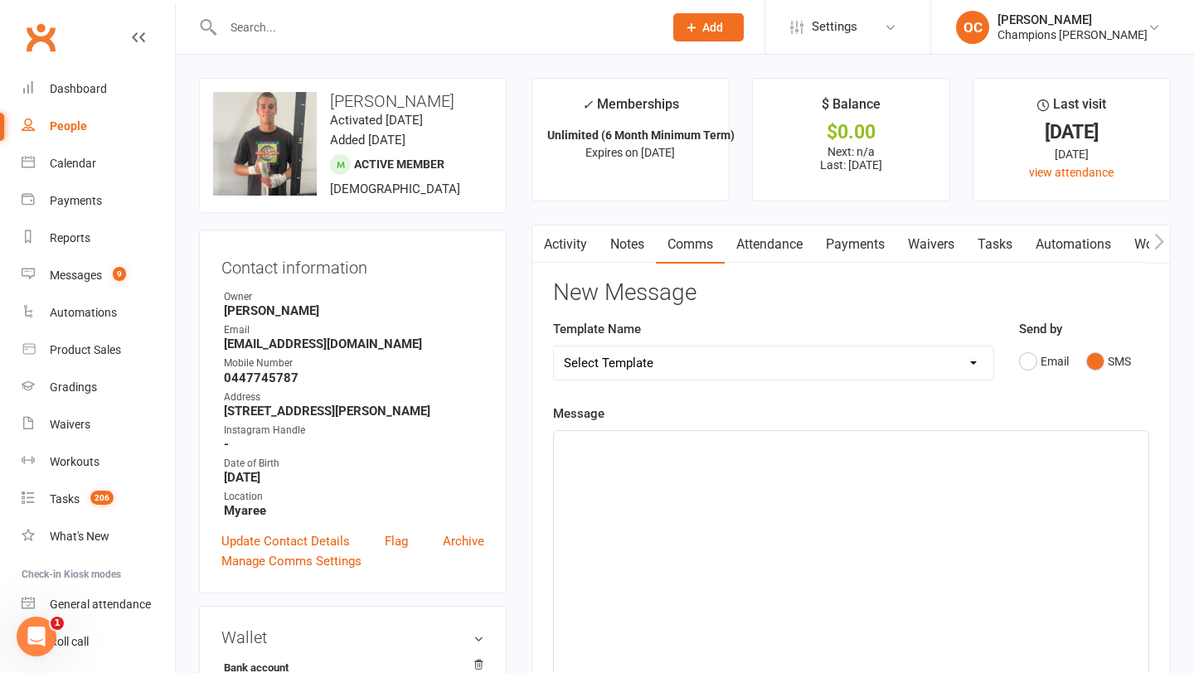
click at [817, 434] on div "﻿" at bounding box center [851, 555] width 594 height 249
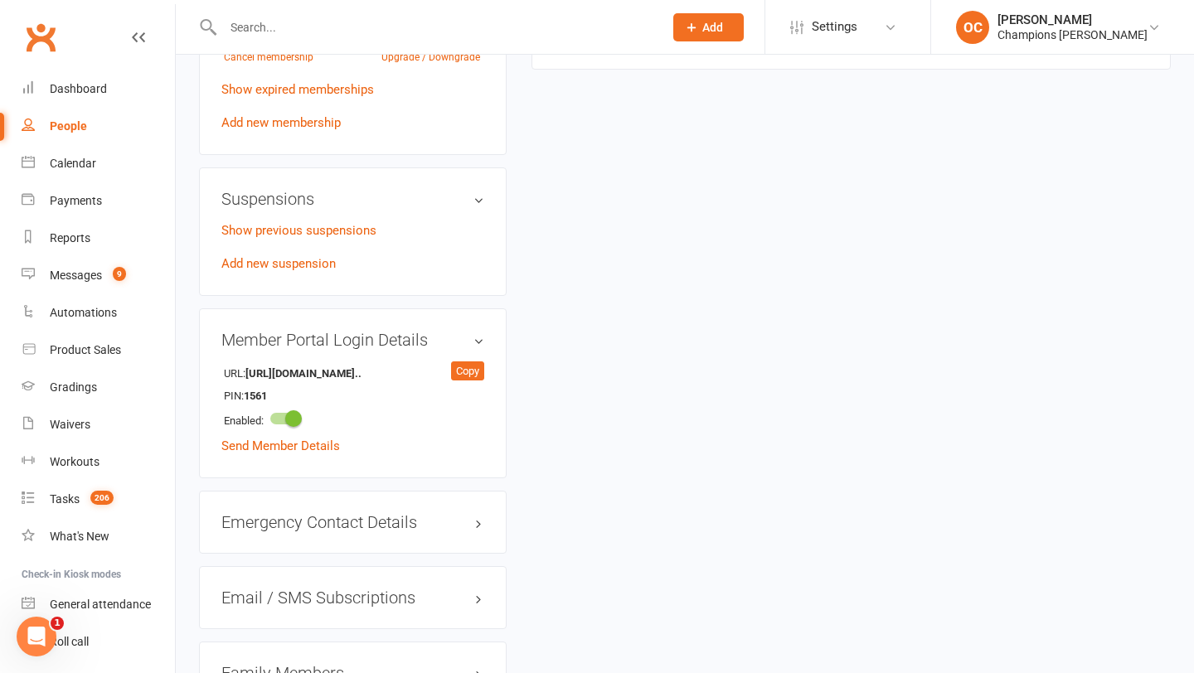
scroll to position [671, 0]
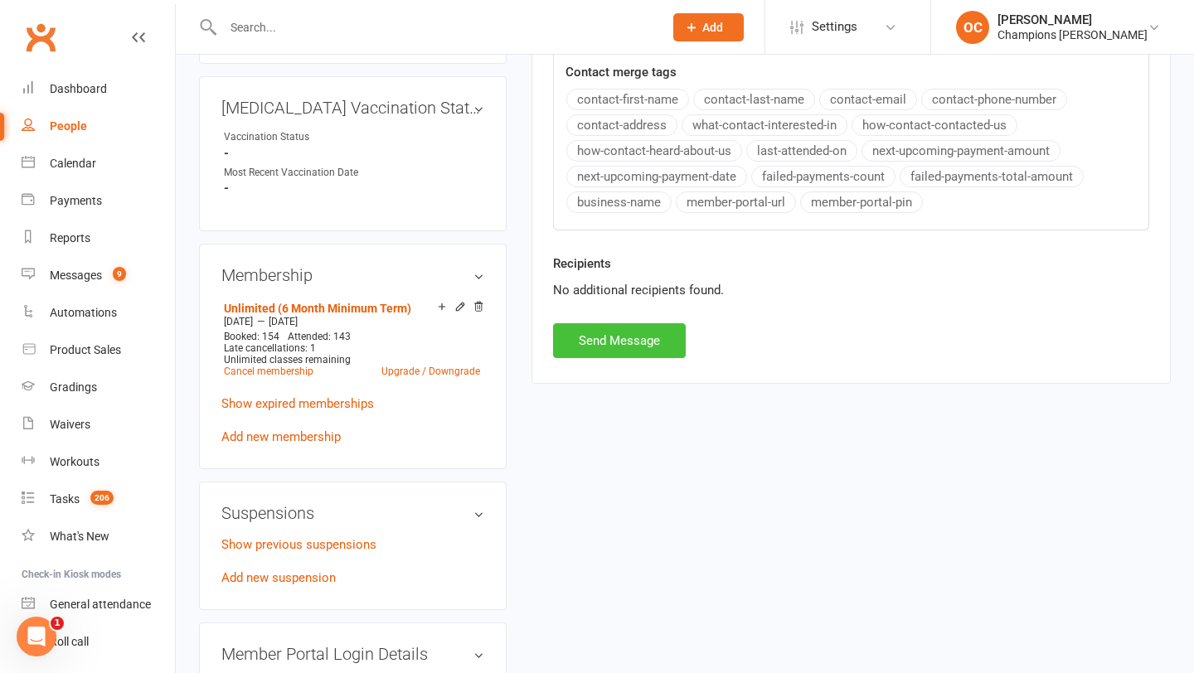
click at [622, 323] on button "Send Message" at bounding box center [619, 340] width 133 height 35
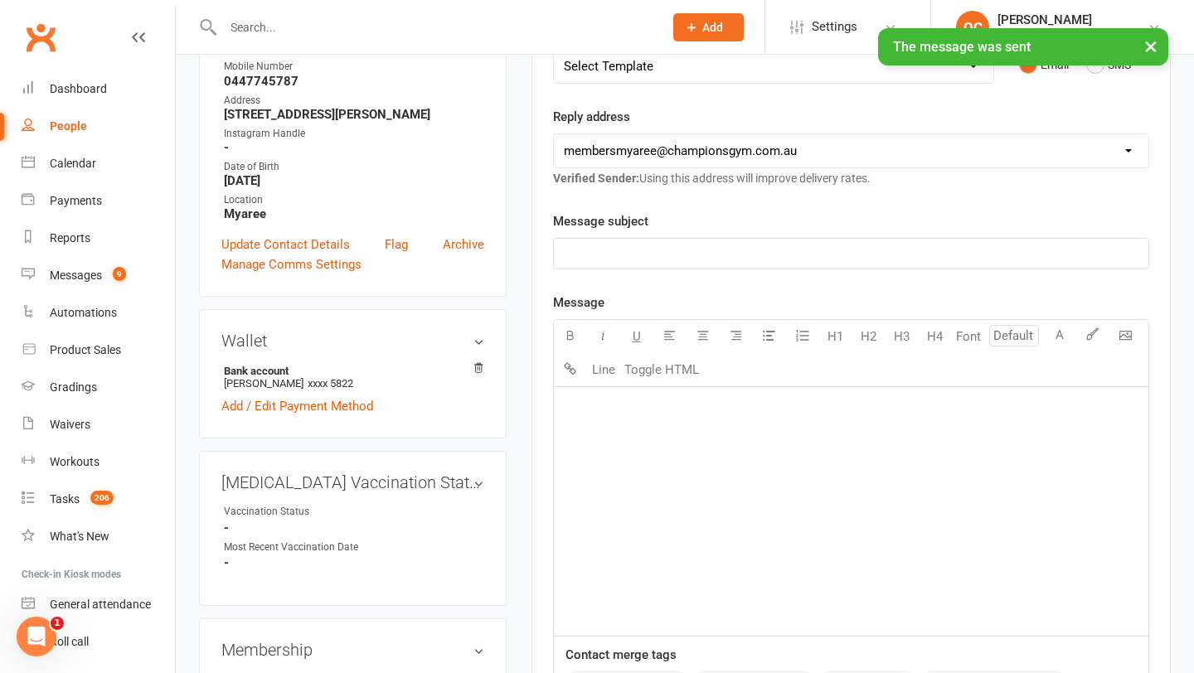
scroll to position [0, 0]
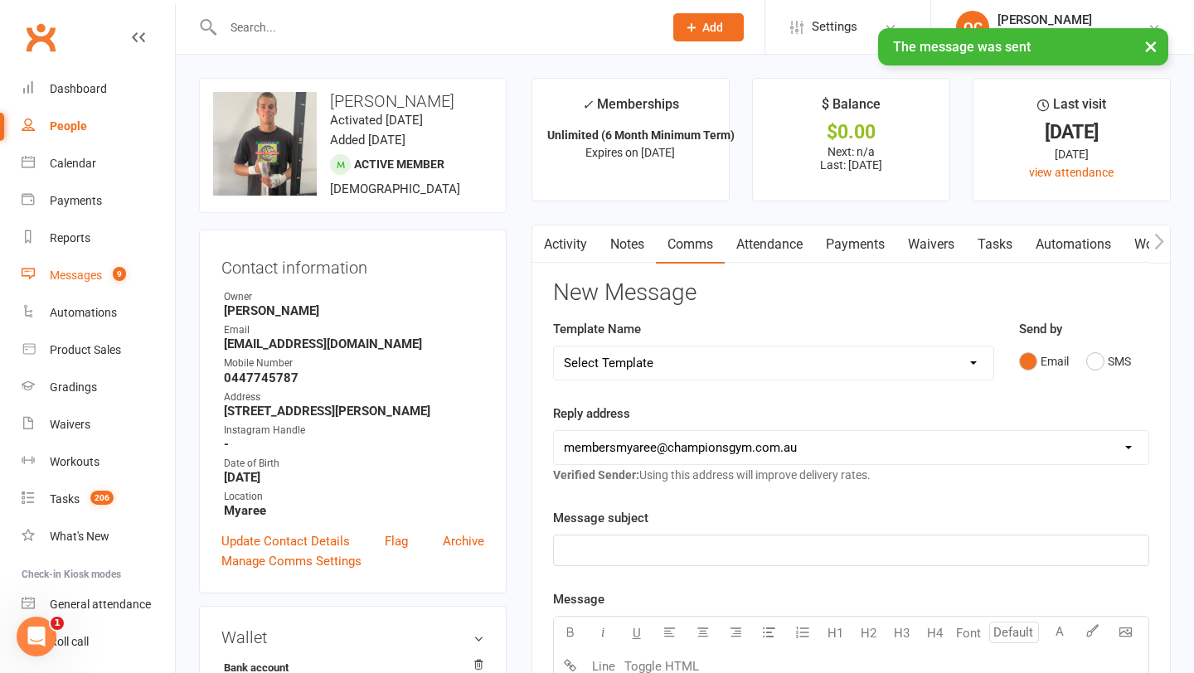
click at [89, 272] on div "Messages" at bounding box center [76, 275] width 52 height 13
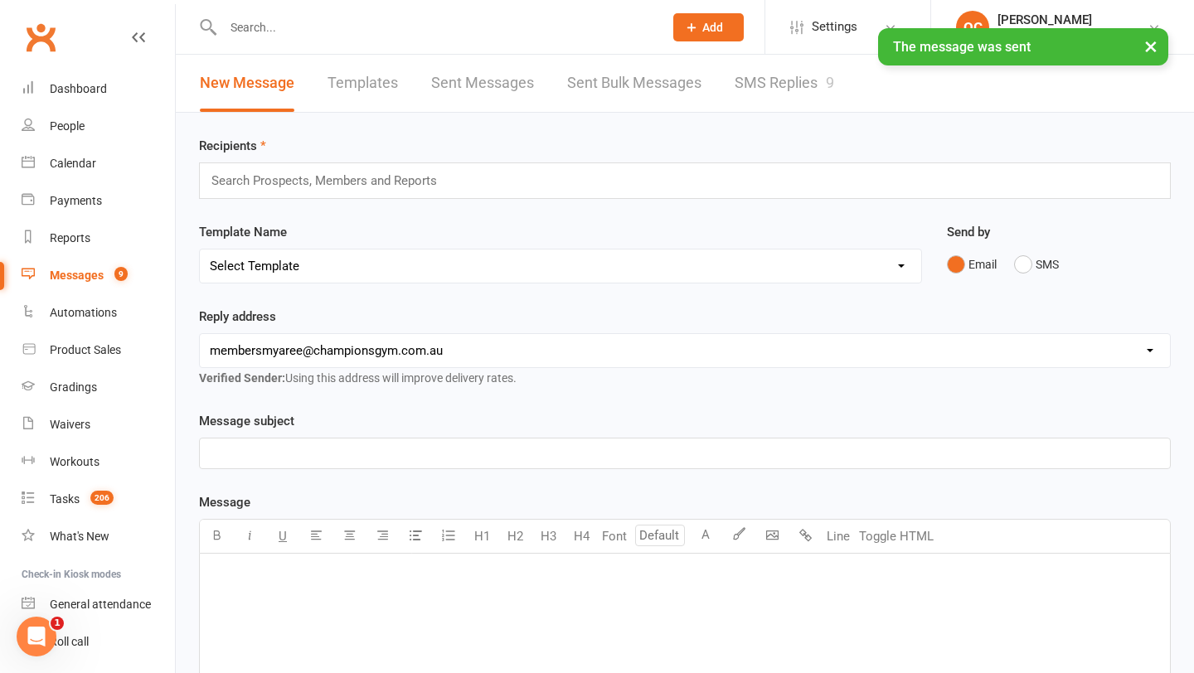
click at [758, 79] on link "SMS Replies 9" at bounding box center [783, 83] width 99 height 57
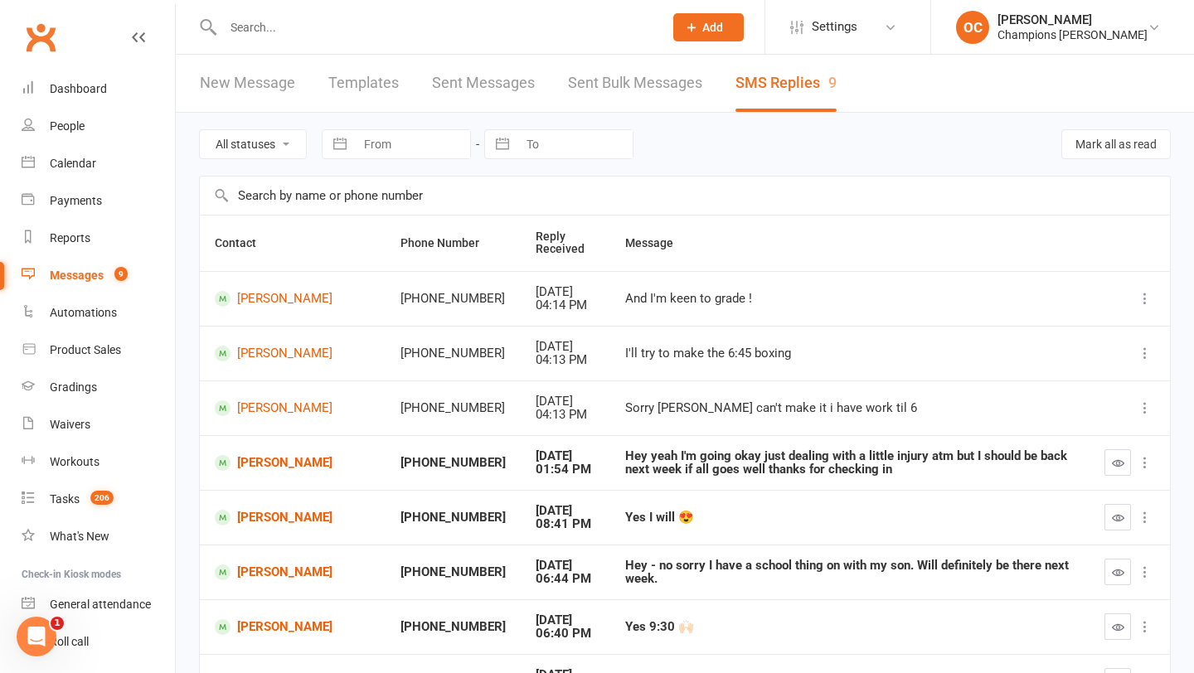
click at [236, 17] on input "text" at bounding box center [434, 27] width 433 height 23
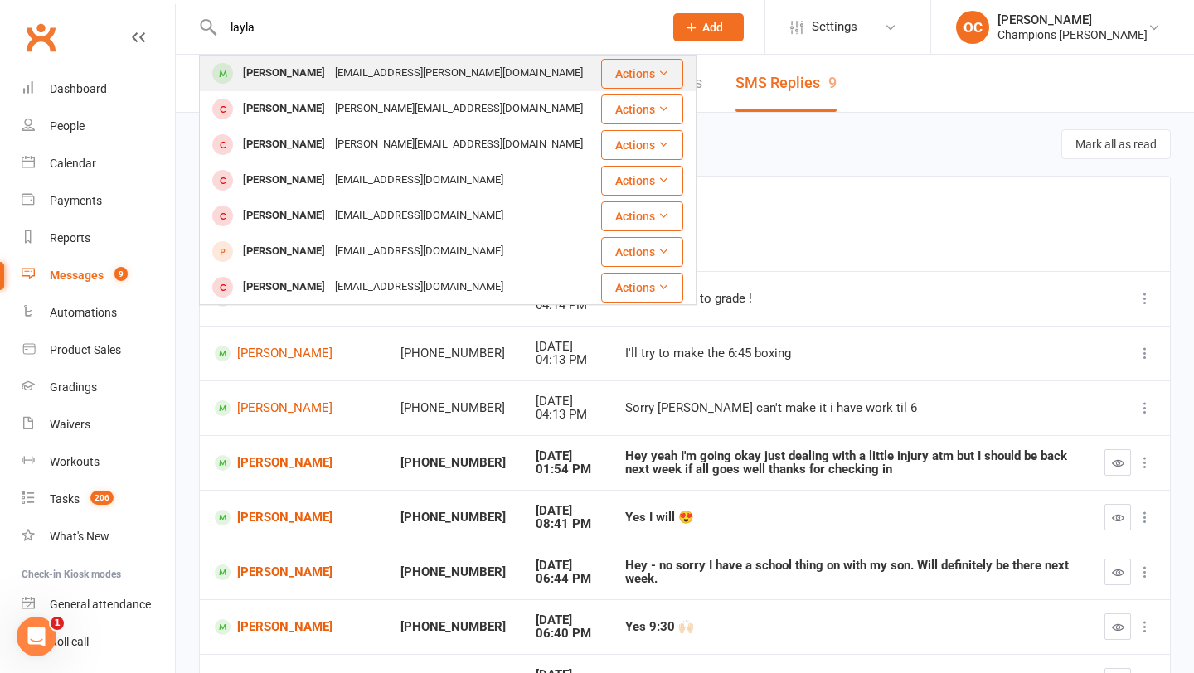
type input "layla"
click at [275, 85] on div "Layla Keir-Uren layla.uren@outlook.com" at bounding box center [400, 73] width 398 height 34
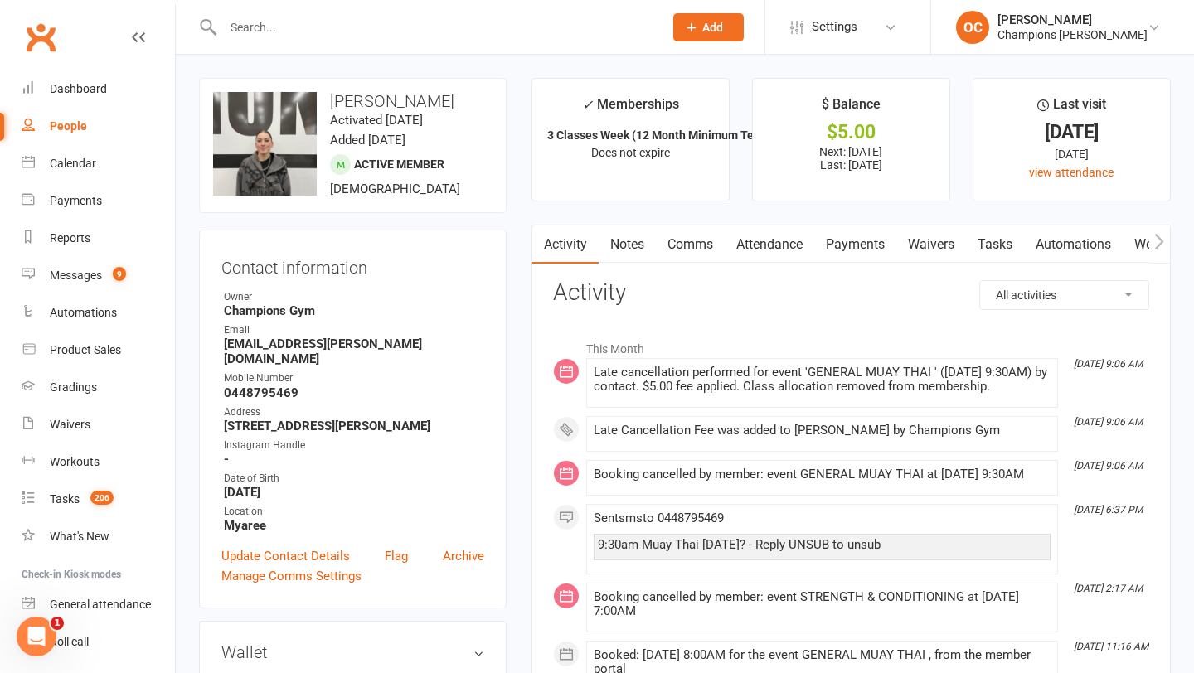
click at [625, 232] on link "Notes" at bounding box center [626, 244] width 57 height 38
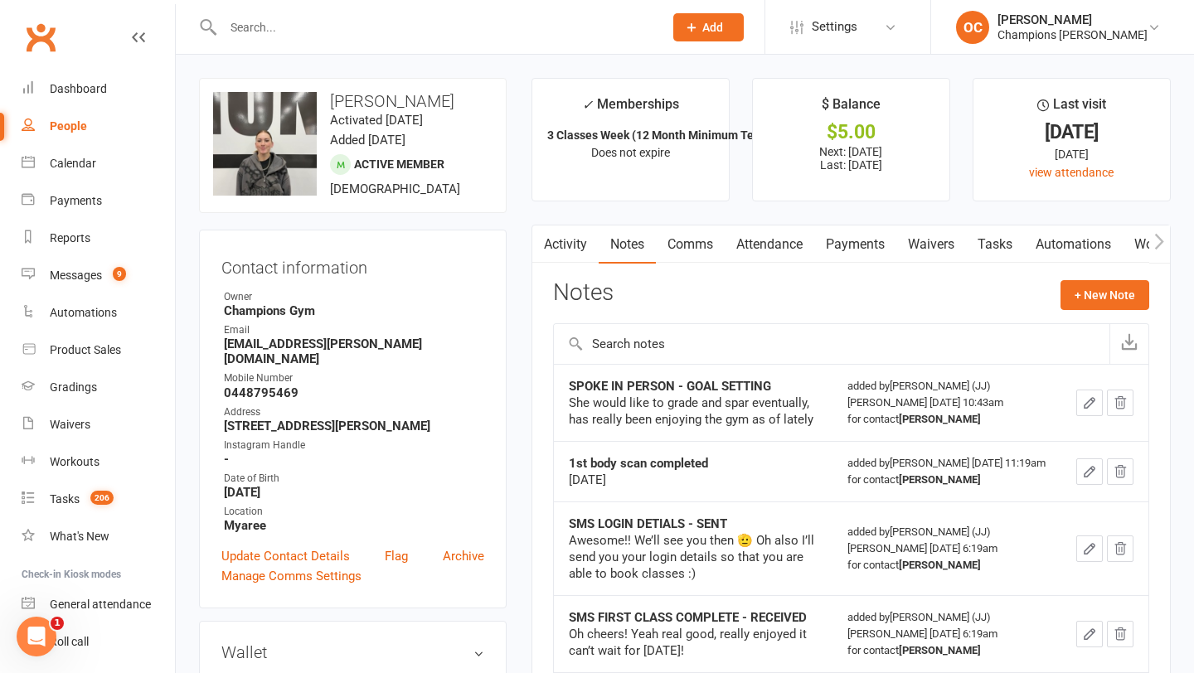
click at [569, 245] on link "Activity" at bounding box center [565, 244] width 66 height 38
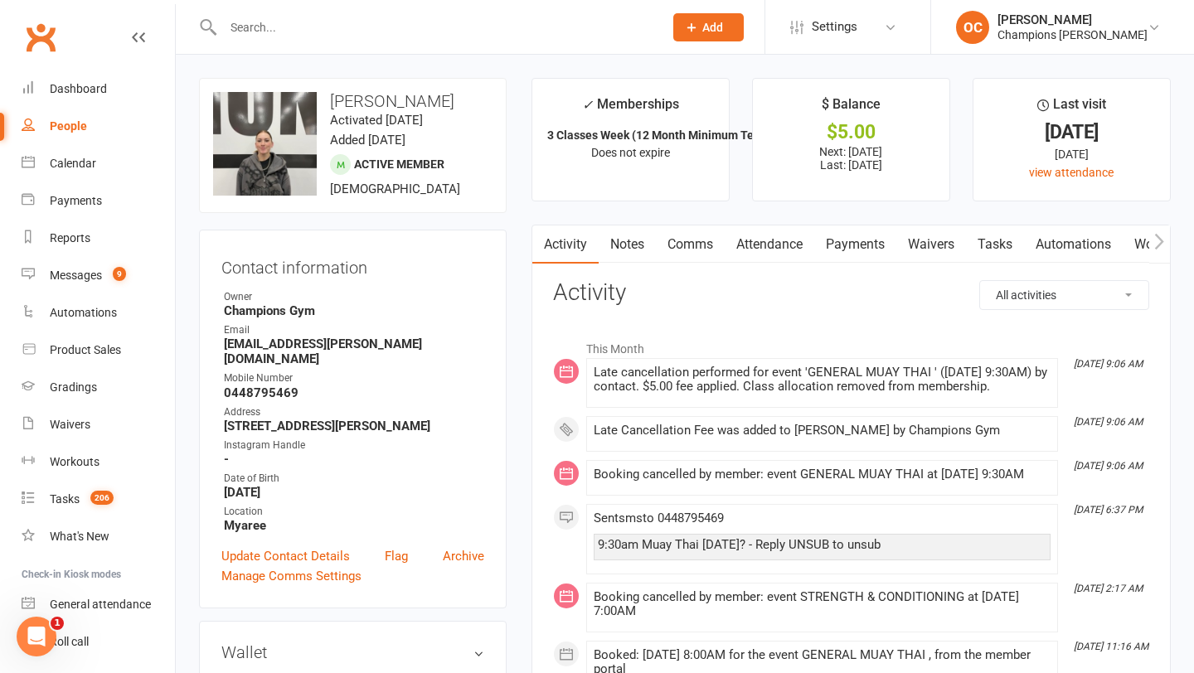
click at [603, 258] on link "Notes" at bounding box center [626, 244] width 57 height 38
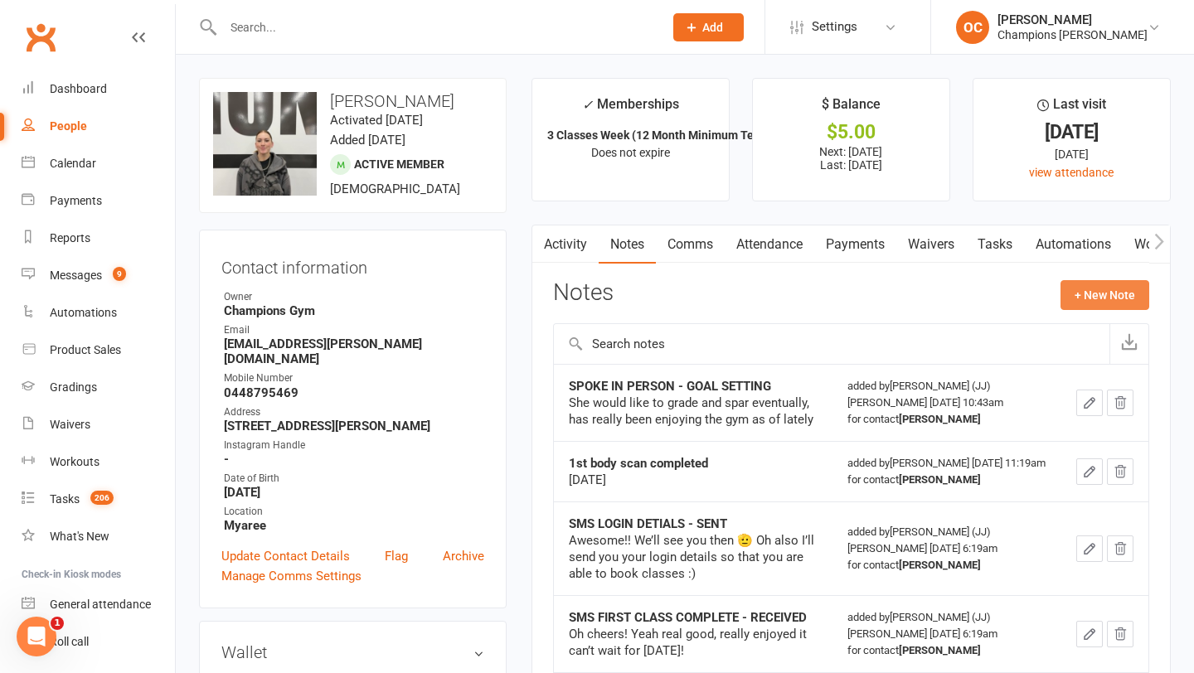
click at [1081, 285] on button "+ New Note" at bounding box center [1104, 295] width 89 height 30
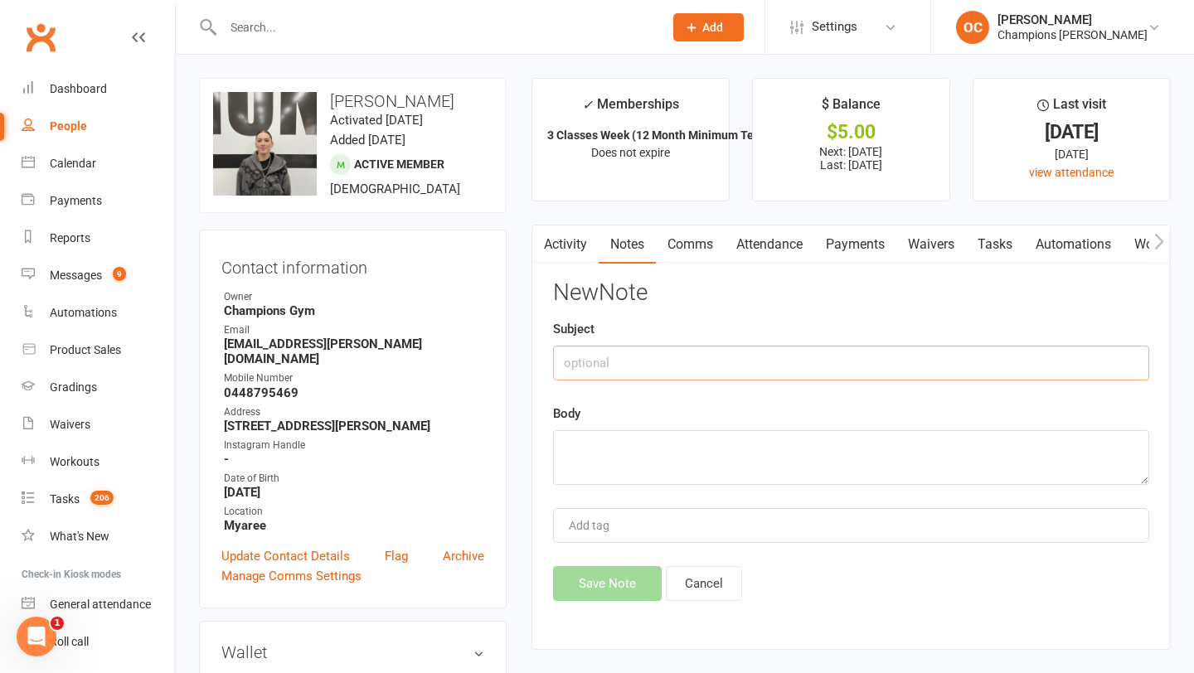
click at [799, 350] on input "text" at bounding box center [851, 363] width 596 height 35
type input "Attendance Message."
click at [755, 462] on textarea at bounding box center [851, 457] width 596 height 55
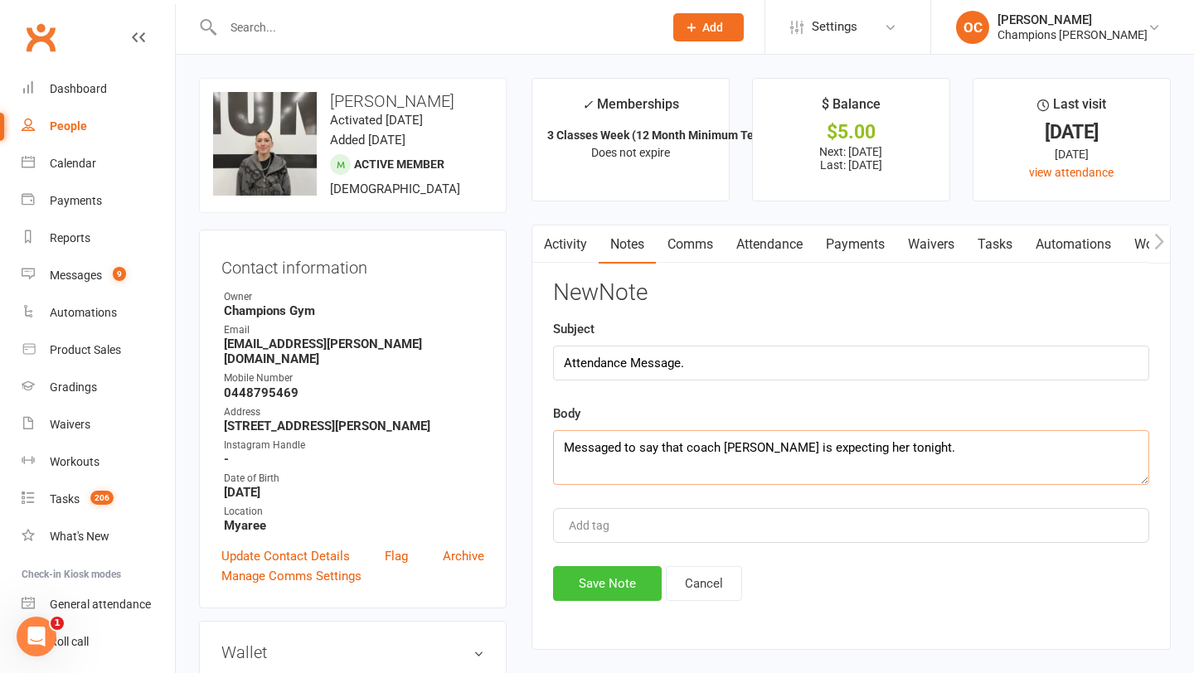
type textarea "Messaged to say that coach Eddy is expecting her tonight."
click at [622, 578] on button "Save Note" at bounding box center [607, 583] width 109 height 35
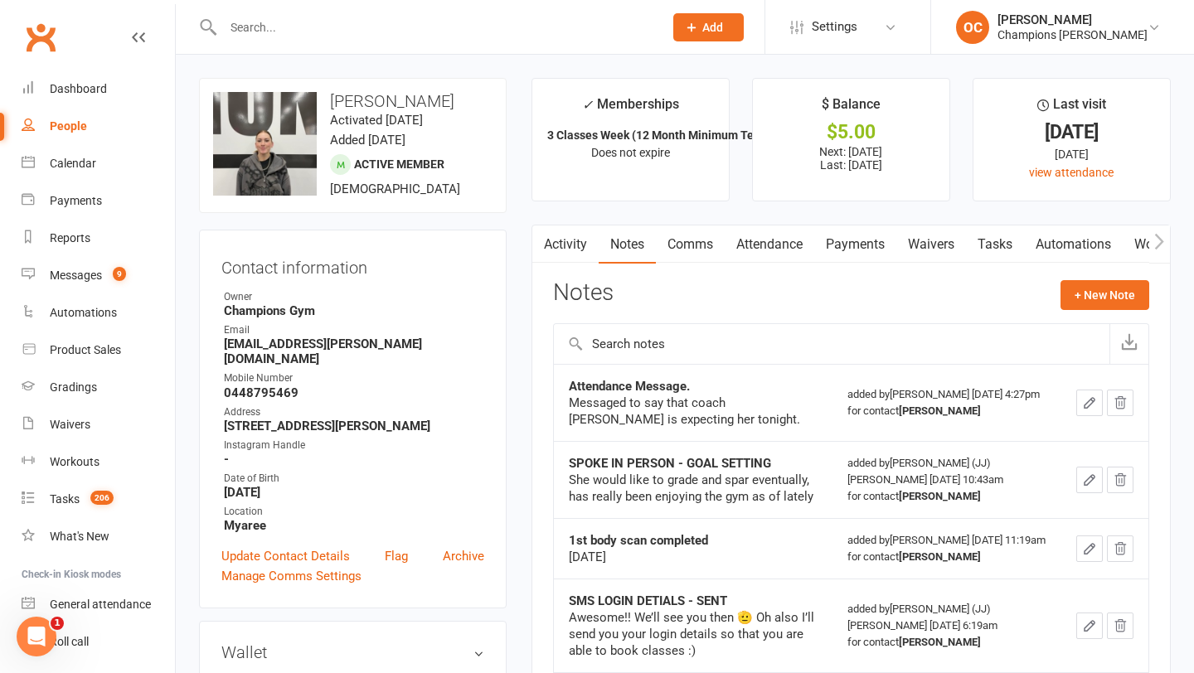
click at [270, 25] on input "text" at bounding box center [434, 27] width 433 height 23
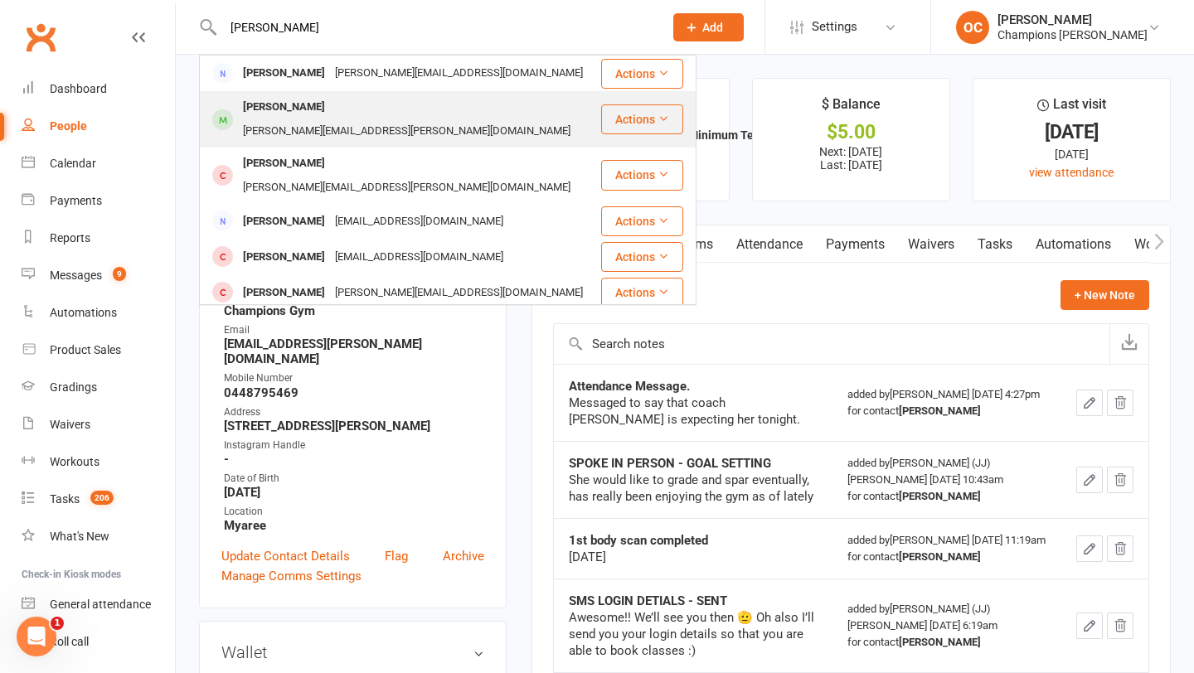
type input "paul"
click at [299, 108] on div "[PERSON_NAME]" at bounding box center [284, 107] width 92 height 24
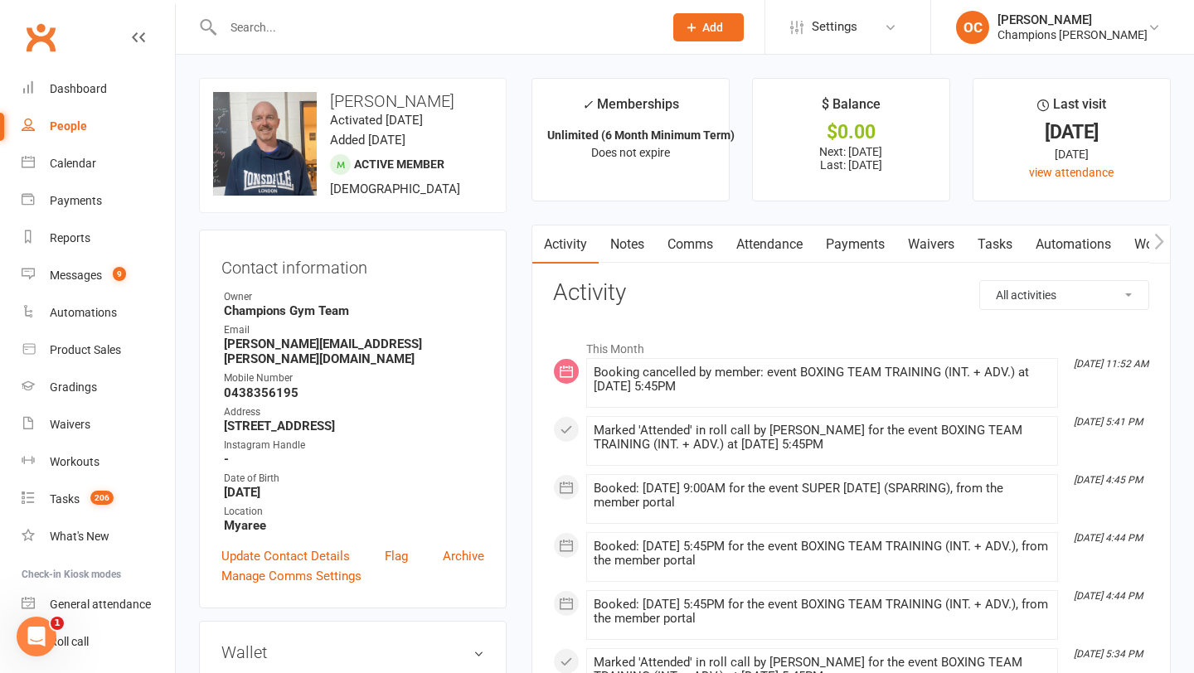
click at [628, 246] on link "Notes" at bounding box center [626, 244] width 57 height 38
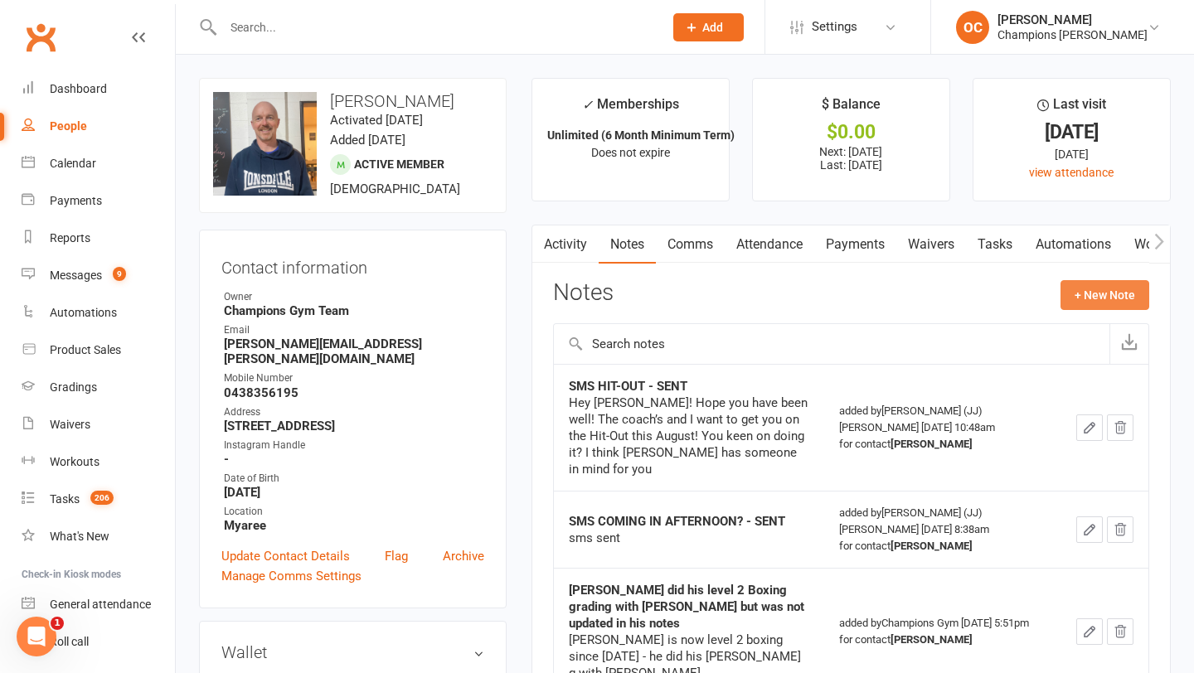
click at [1096, 297] on button "+ New Note" at bounding box center [1104, 295] width 89 height 30
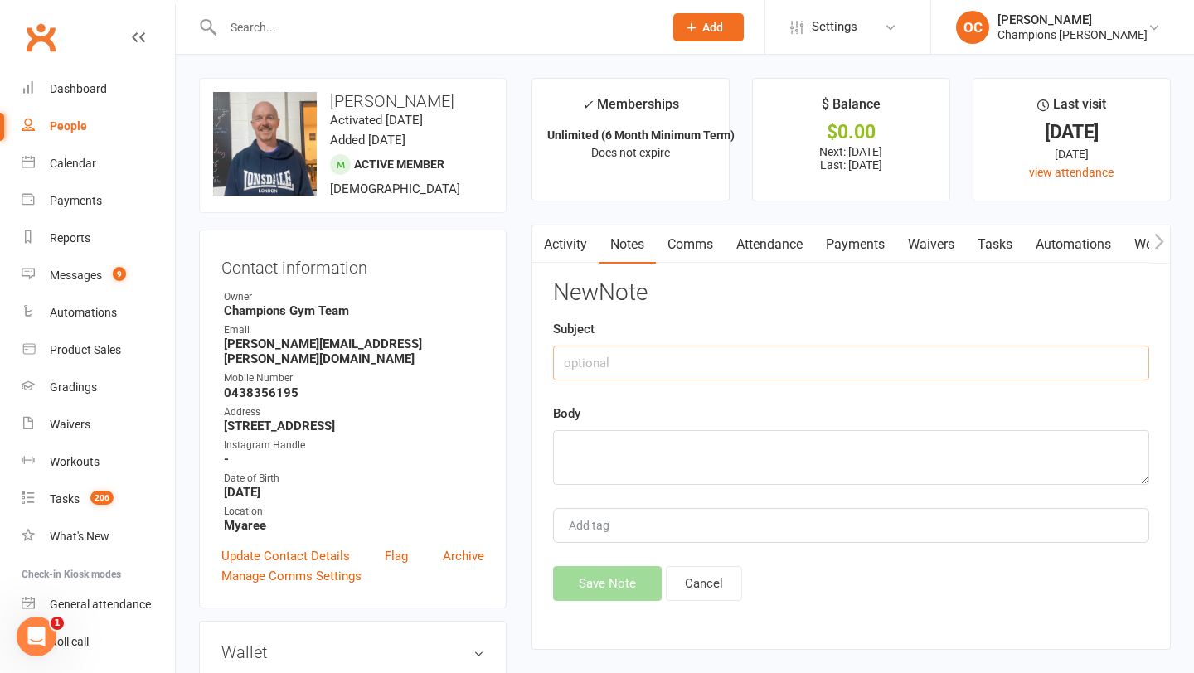
click at [661, 361] on input "text" at bounding box center [851, 363] width 596 height 35
type input "Attendance Message"
click at [684, 455] on textarea at bounding box center [851, 457] width 596 height 55
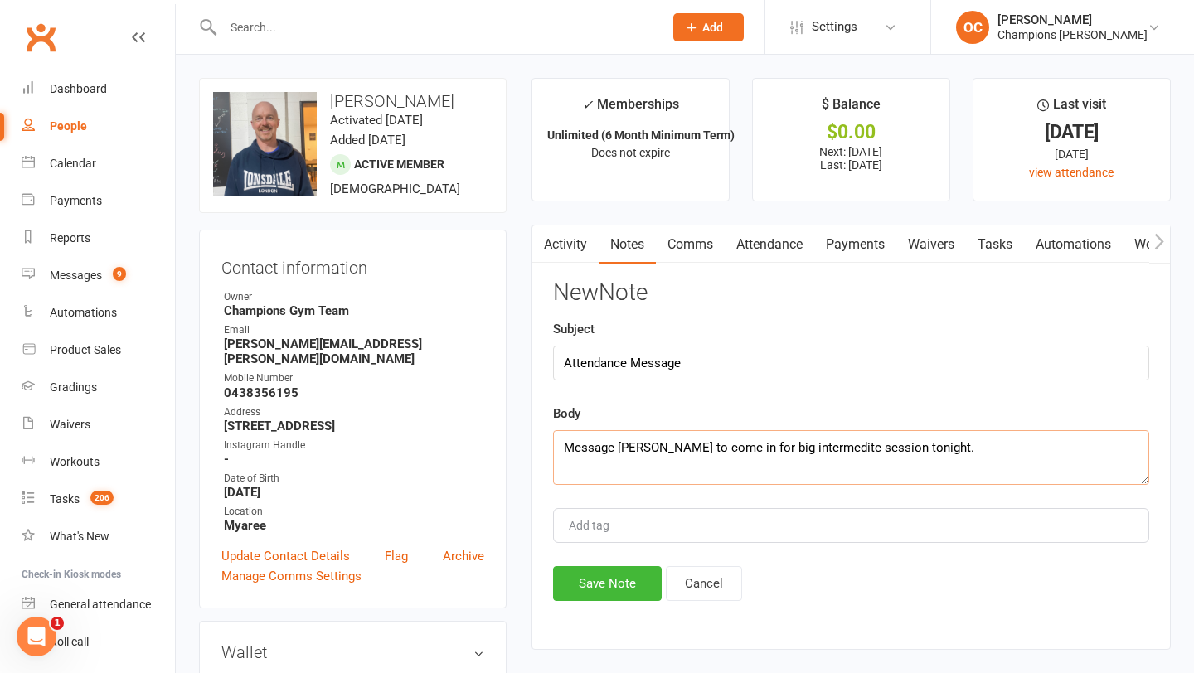
click at [798, 447] on textarea "Message Paul to come in for big intermedite session tonight." at bounding box center [851, 457] width 596 height 55
type textarea "Message Paul to come in for big intermediate session tonight."
click at [608, 593] on button "Save Note" at bounding box center [607, 583] width 109 height 35
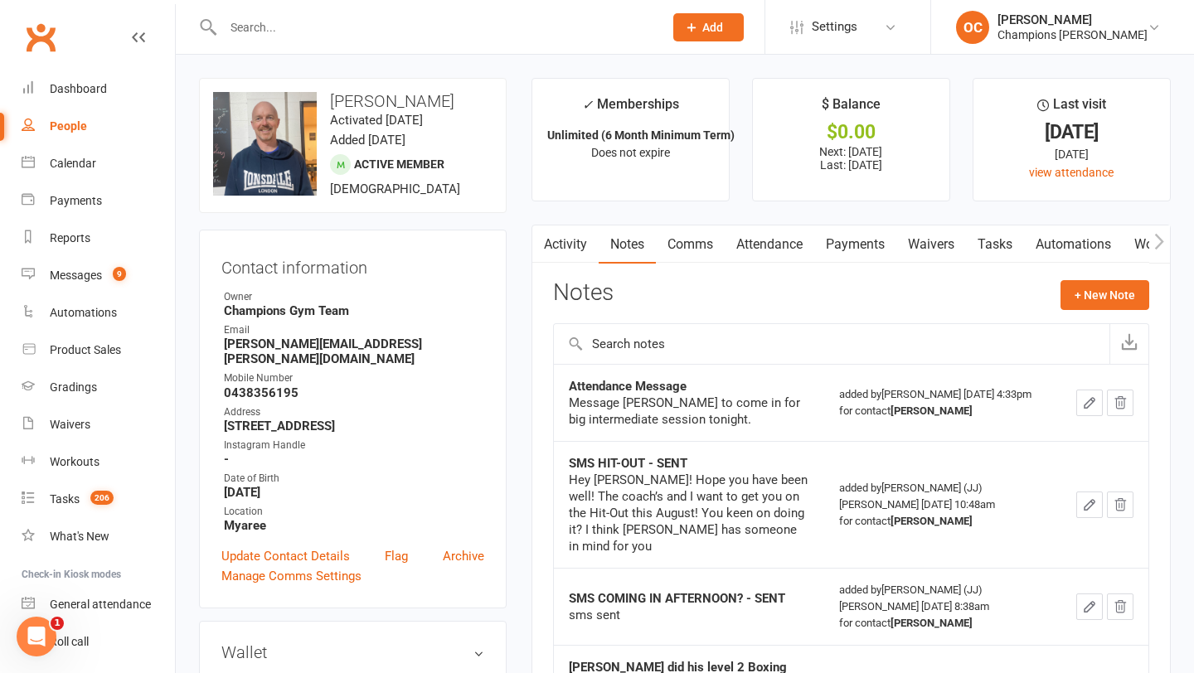
click at [274, 26] on input "text" at bounding box center [434, 27] width 433 height 23
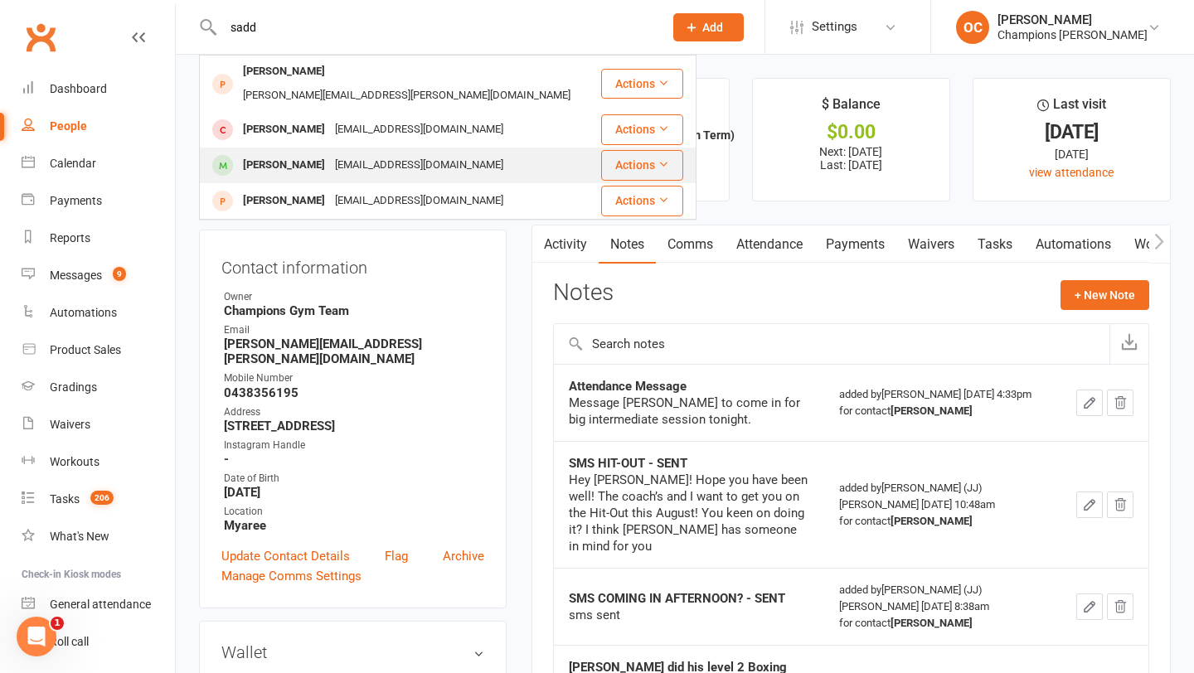
type input "sadd"
click at [318, 153] on div "Sadhikka Shyamalan" at bounding box center [284, 165] width 92 height 24
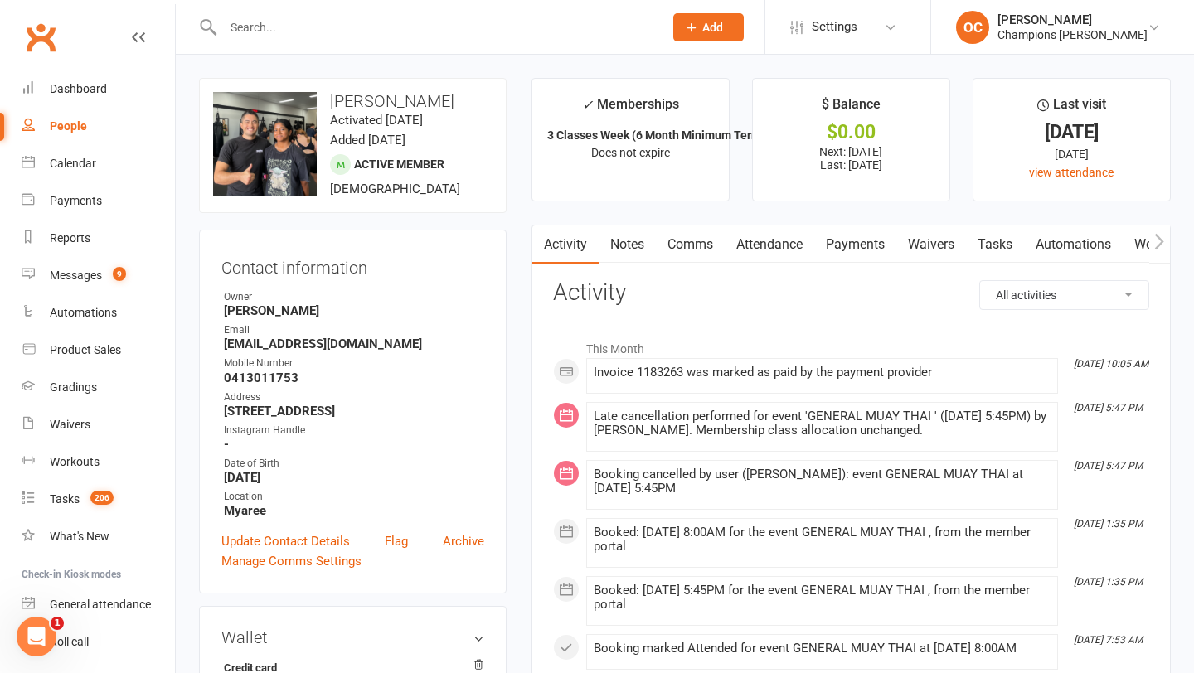
click at [620, 246] on link "Notes" at bounding box center [626, 244] width 57 height 38
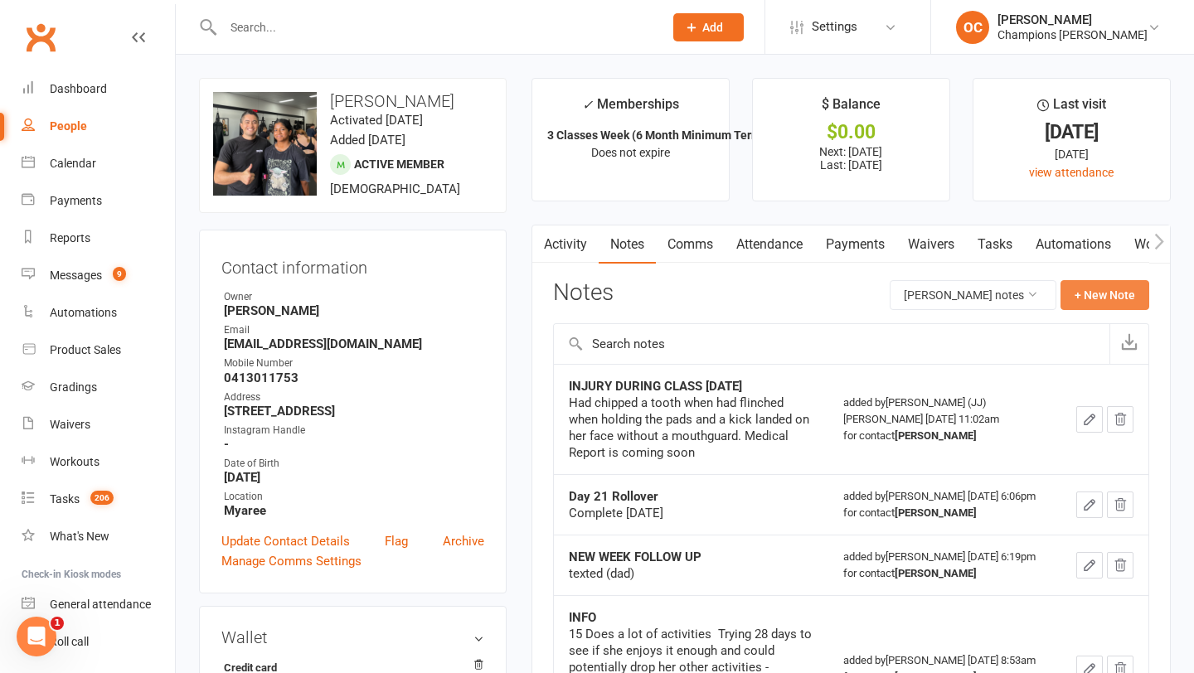
click at [1114, 306] on button "+ New Note" at bounding box center [1104, 295] width 89 height 30
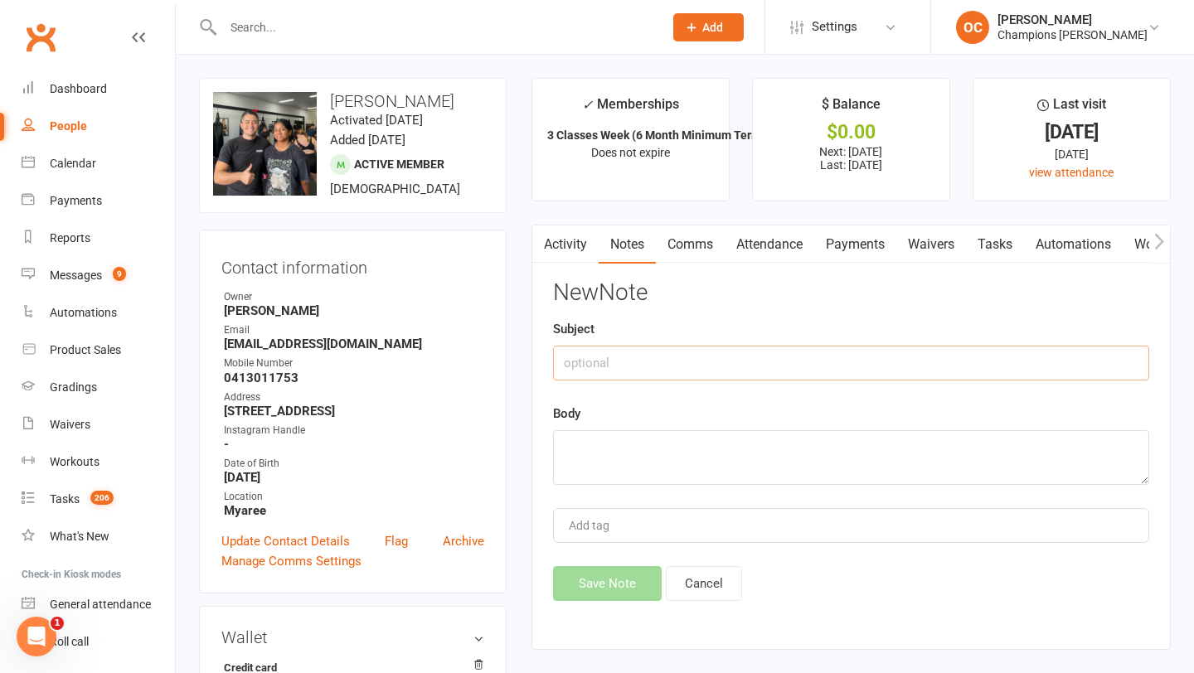
click at [657, 359] on input "text" at bounding box center [851, 363] width 596 height 35
click at [569, 250] on link "Activity" at bounding box center [565, 244] width 66 height 38
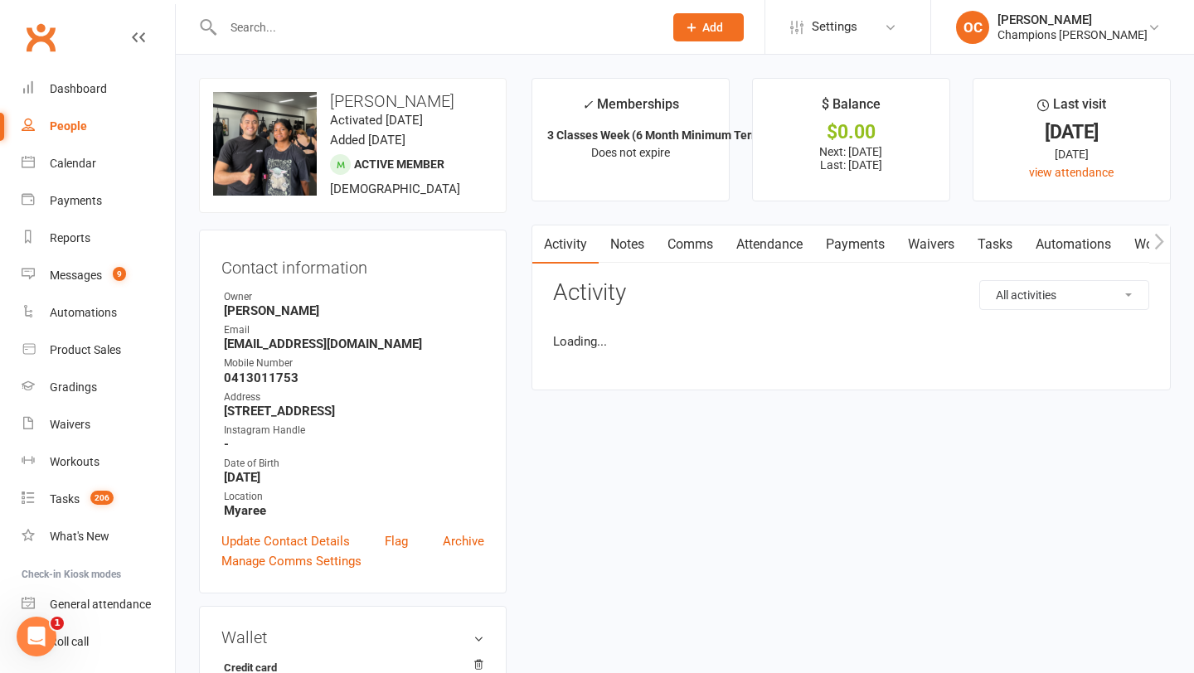
click at [631, 250] on link "Notes" at bounding box center [626, 244] width 57 height 38
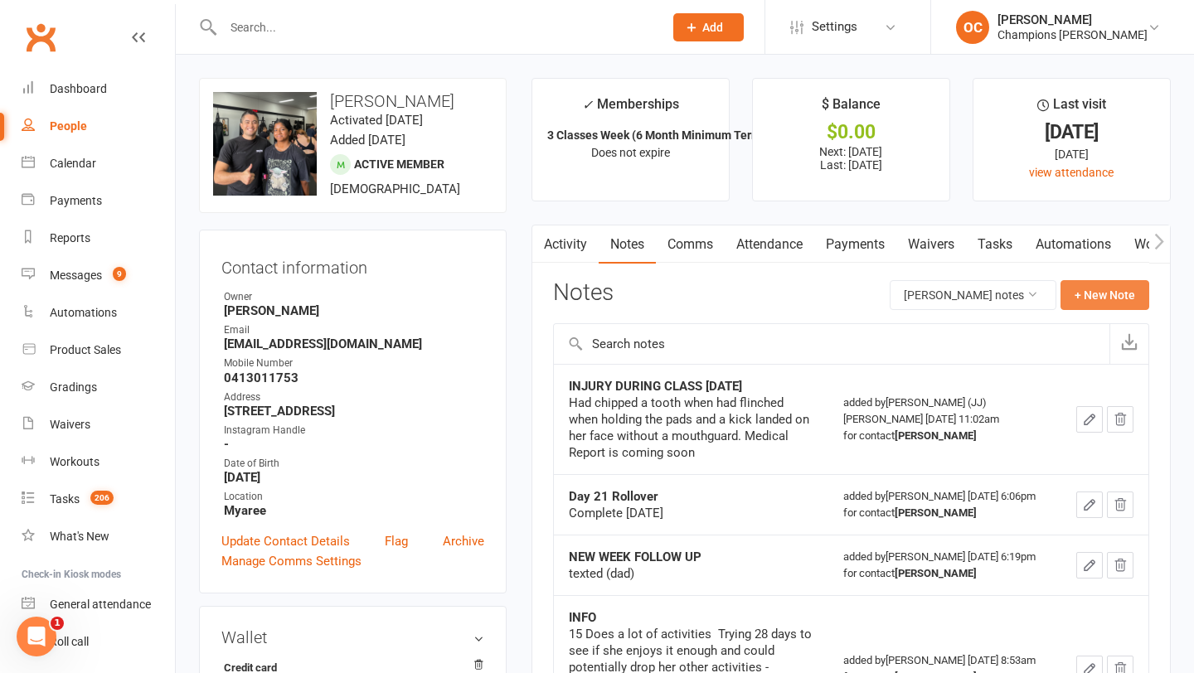
click at [1086, 291] on button "+ New Note" at bounding box center [1104, 295] width 89 height 30
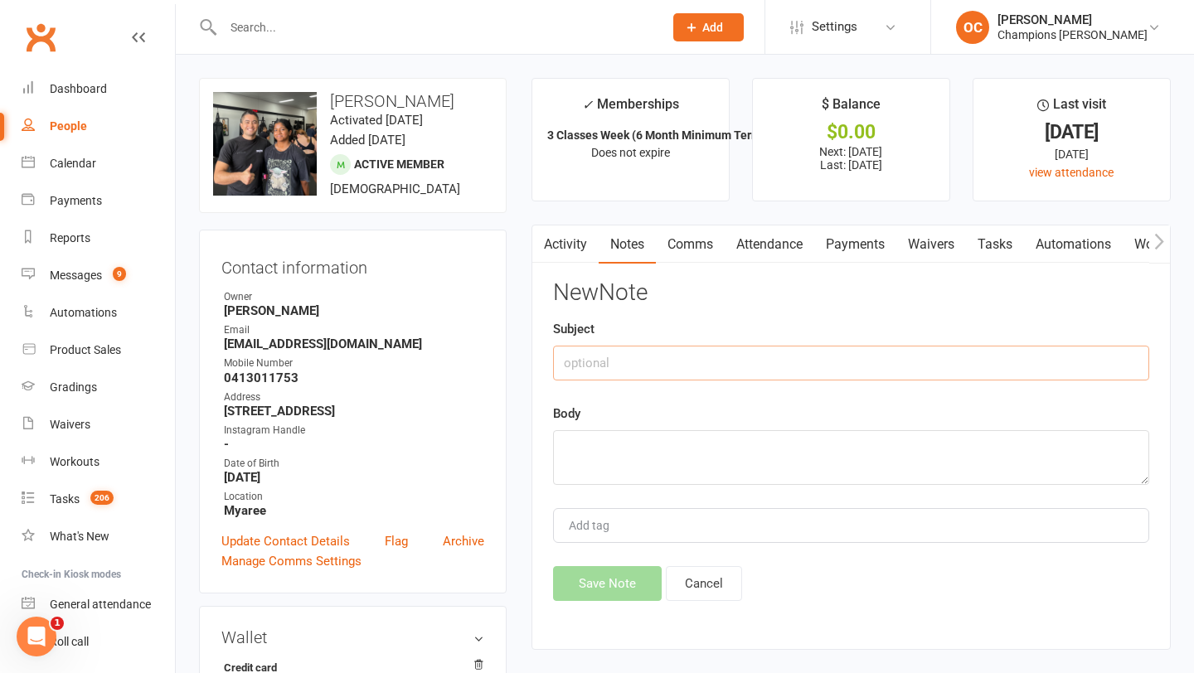
click at [641, 353] on input "text" at bounding box center [851, 363] width 596 height 35
type input "Attendance Message."
click at [615, 445] on textarea at bounding box center [851, 457] width 596 height 55
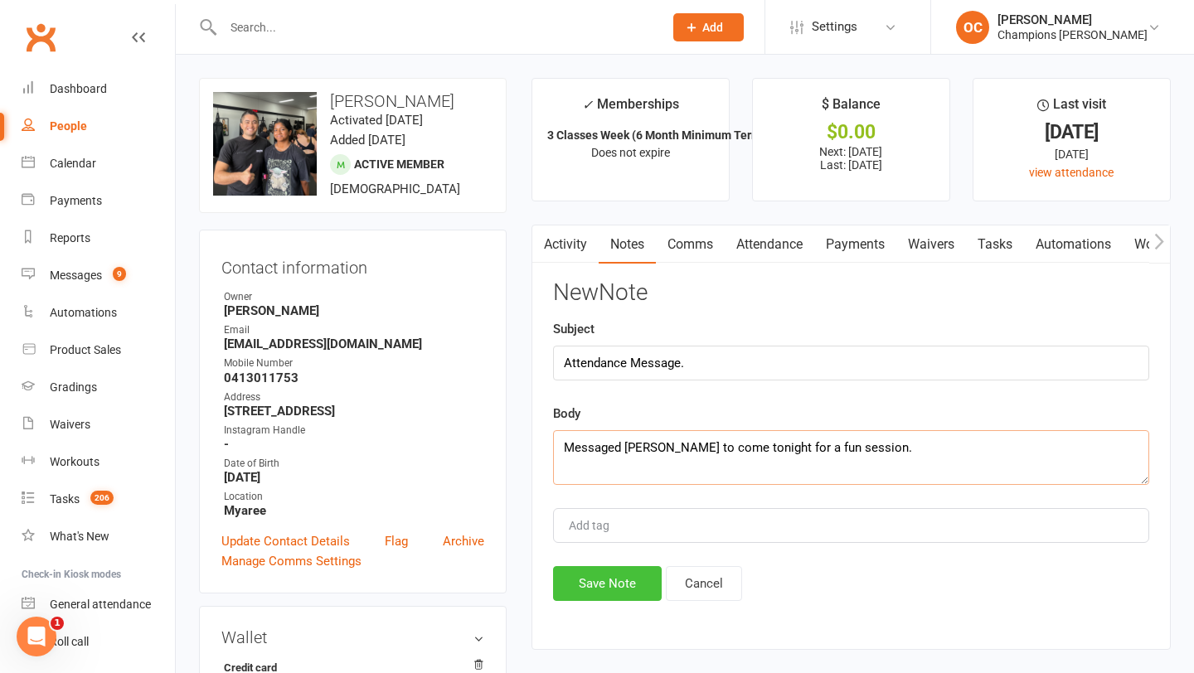
type textarea "Messaged Saddhika to come tonight for a fun session."
click at [622, 586] on button "Save Note" at bounding box center [607, 583] width 109 height 35
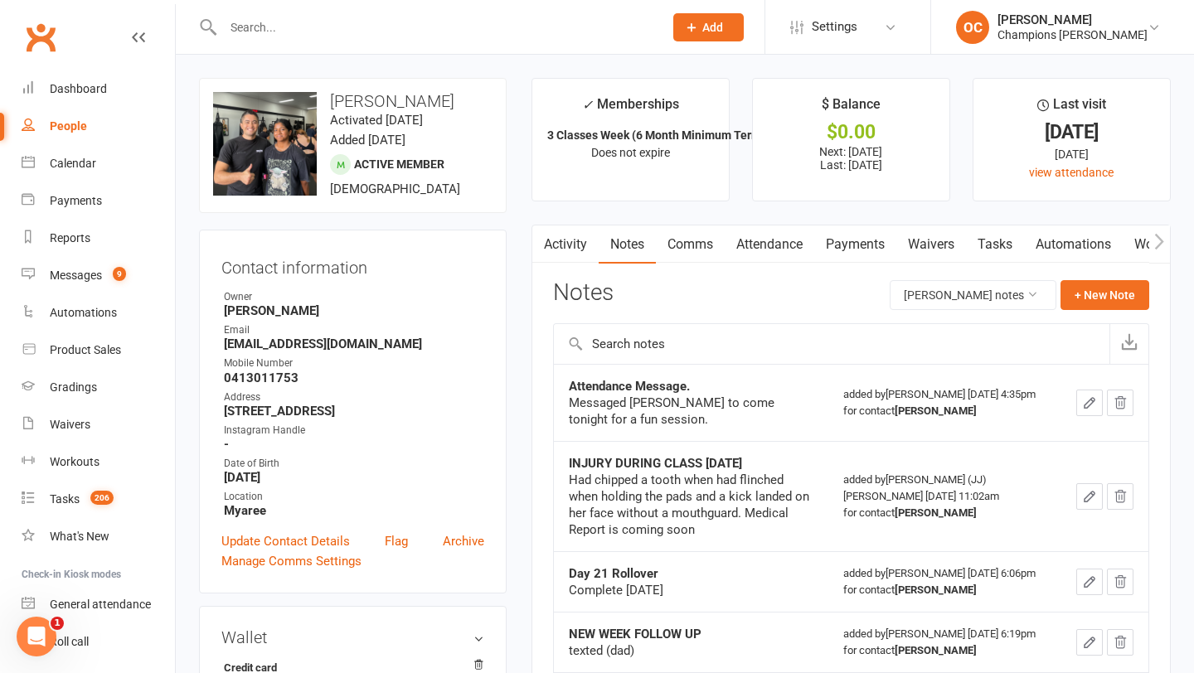
click at [283, 31] on input "text" at bounding box center [434, 27] width 433 height 23
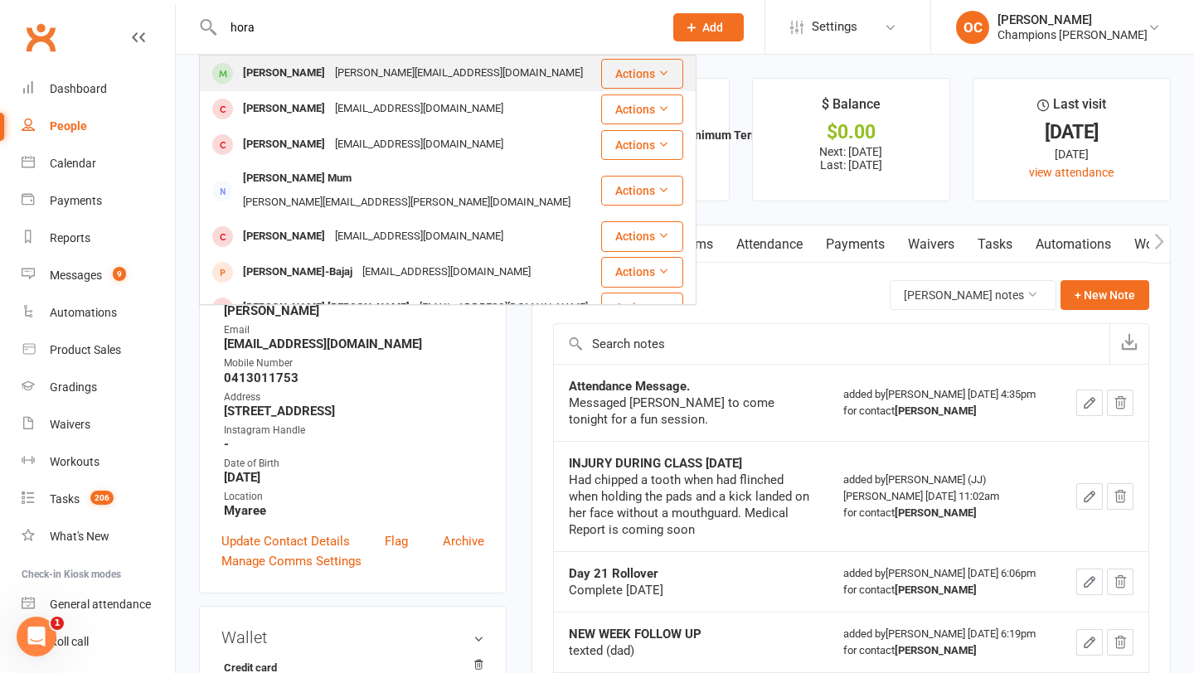
type input "hora"
click at [343, 80] on div "[PERSON_NAME][EMAIL_ADDRESS][DOMAIN_NAME]" at bounding box center [459, 73] width 258 height 24
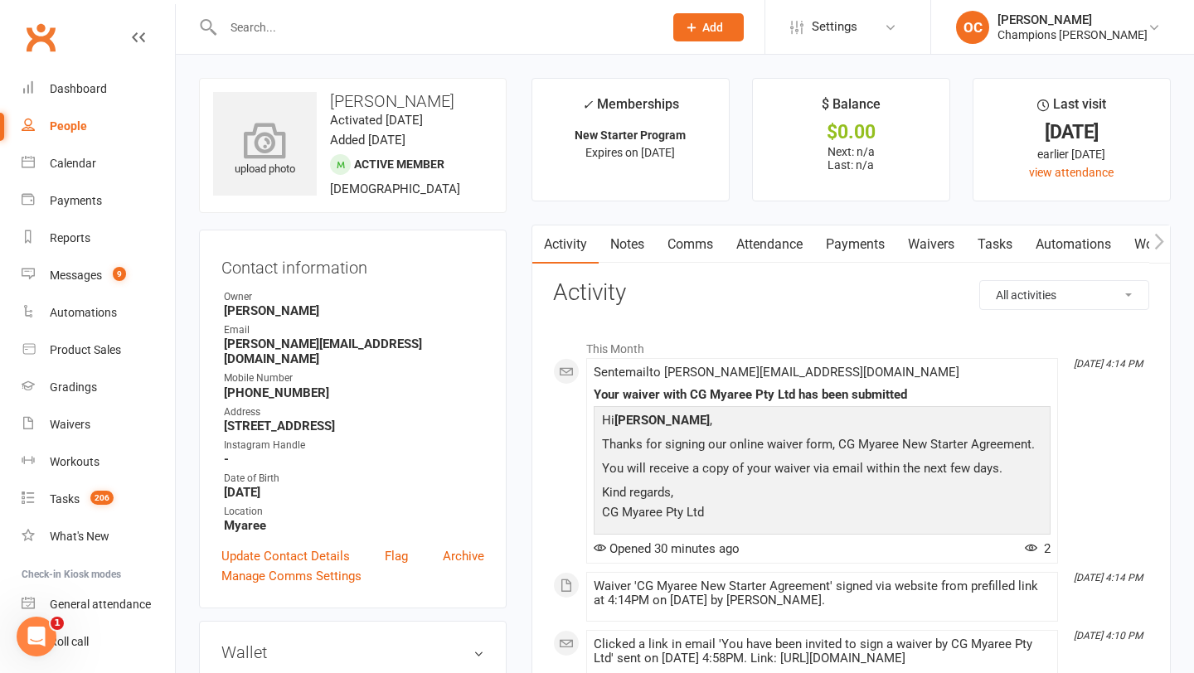
click at [274, 151] on icon at bounding box center [265, 140] width 114 height 36
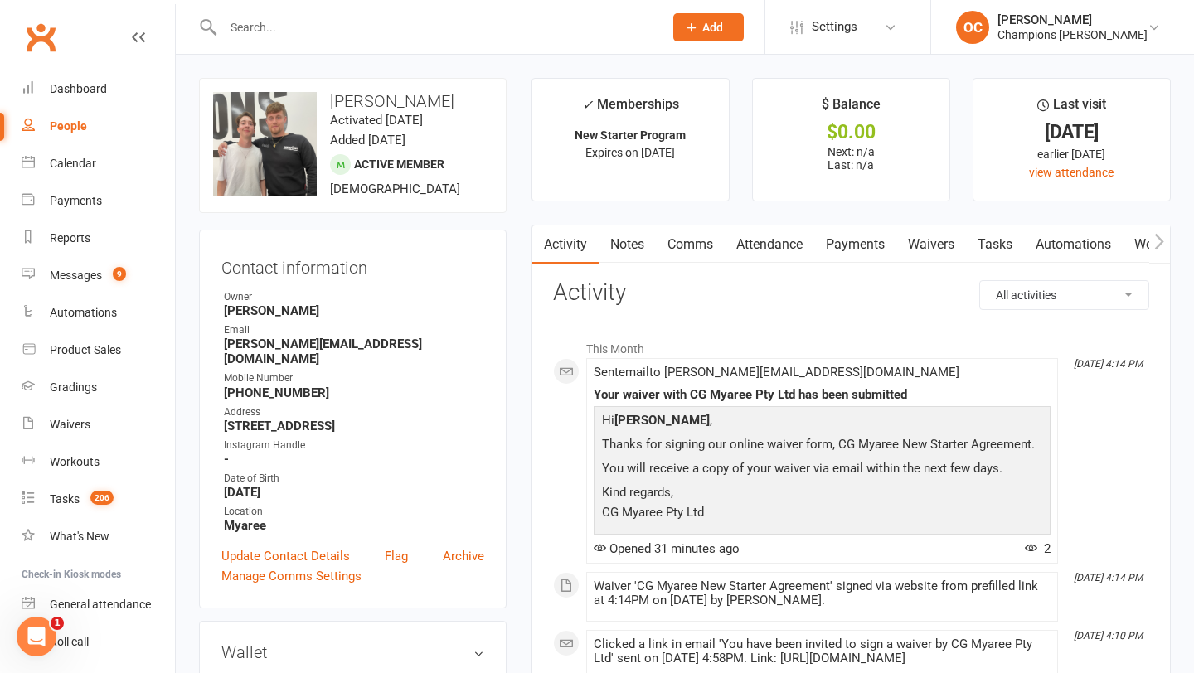
click at [628, 243] on link "Notes" at bounding box center [626, 244] width 57 height 38
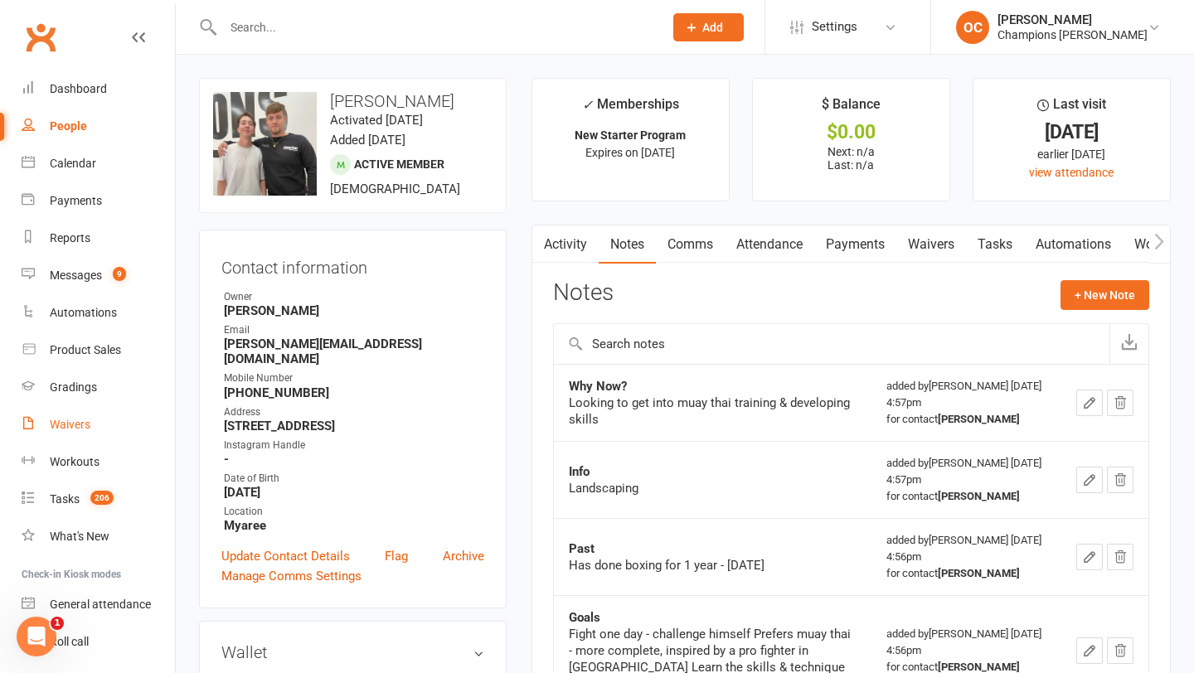
click at [80, 423] on div "Waivers" at bounding box center [70, 424] width 41 height 13
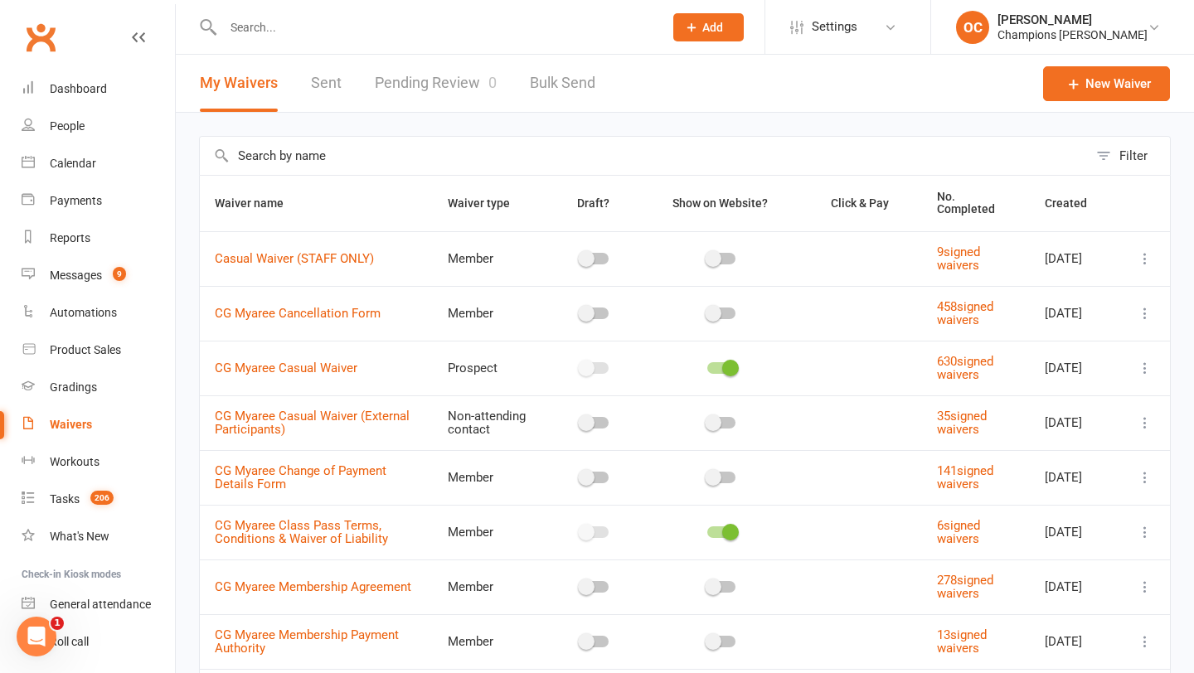
click at [479, 89] on link "Pending Review 0" at bounding box center [436, 83] width 122 height 57
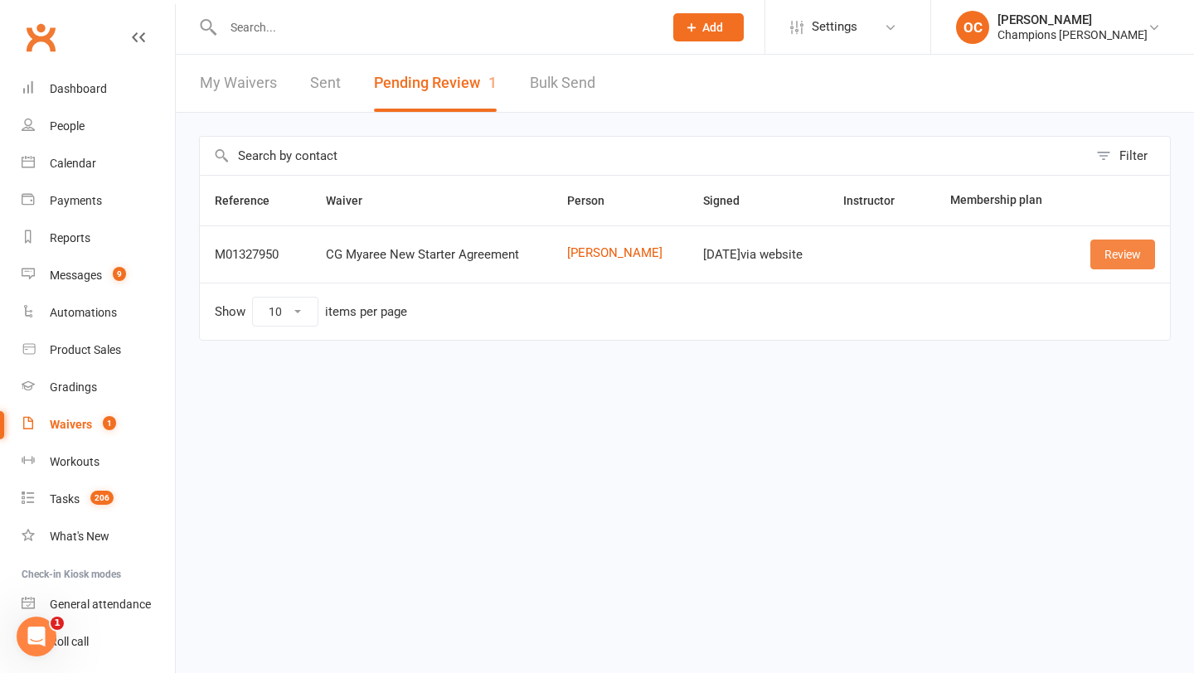
click at [1122, 250] on link "Review" at bounding box center [1122, 255] width 65 height 30
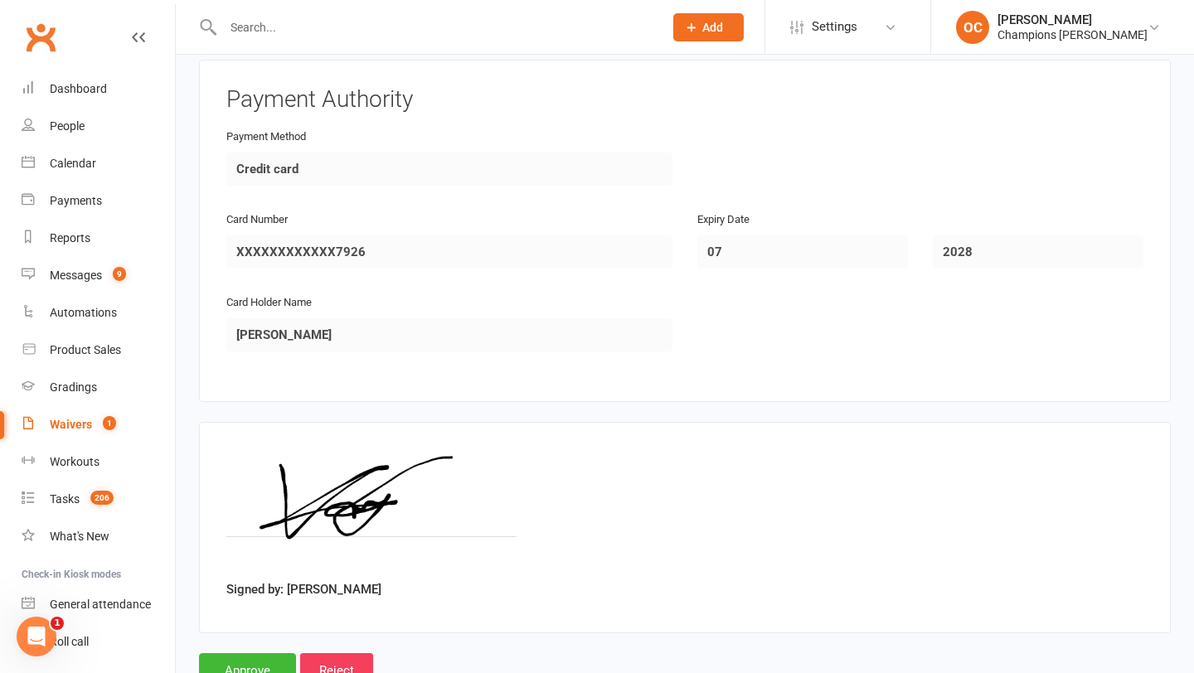
scroll to position [1815, 0]
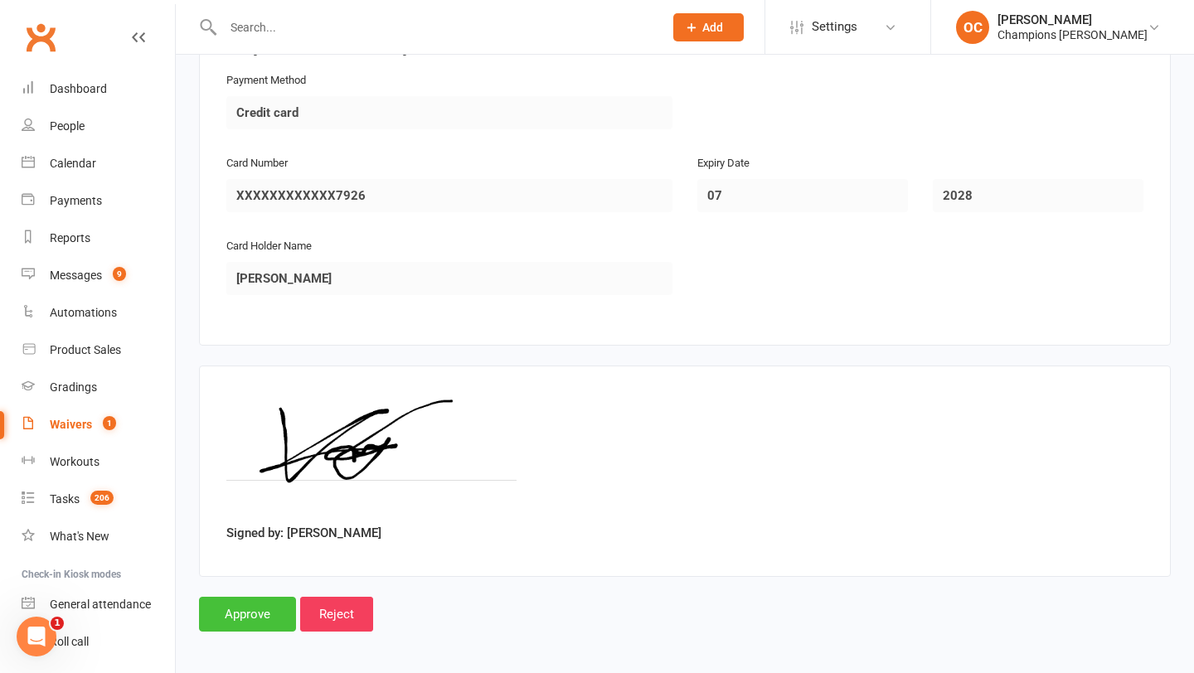
click at [266, 607] on input "Approve" at bounding box center [247, 614] width 97 height 35
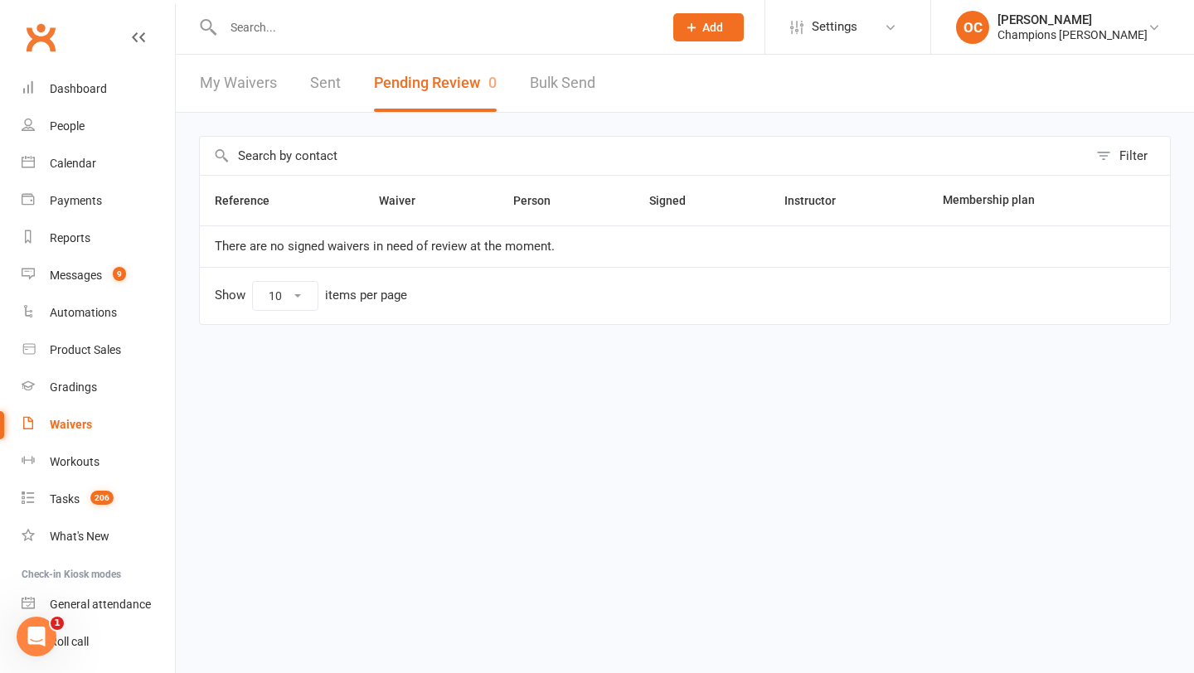
click at [263, 27] on input "text" at bounding box center [434, 27] width 433 height 23
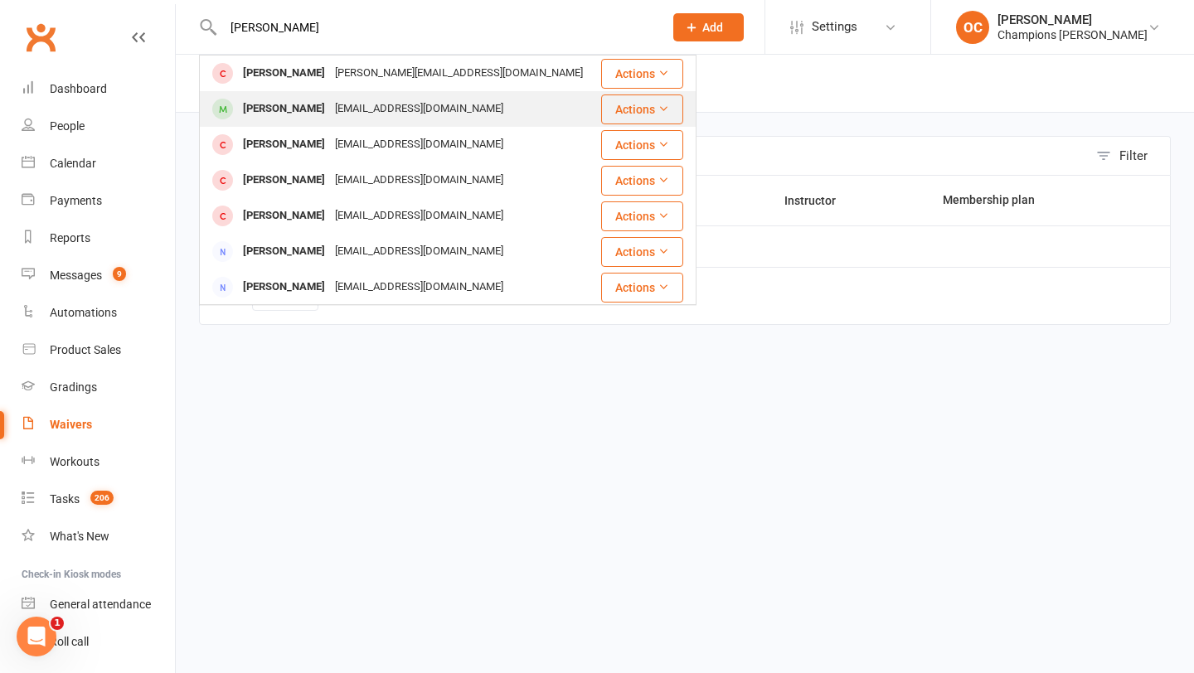
type input "[PERSON_NAME]"
click at [330, 100] on div "[EMAIL_ADDRESS][DOMAIN_NAME]" at bounding box center [419, 109] width 178 height 24
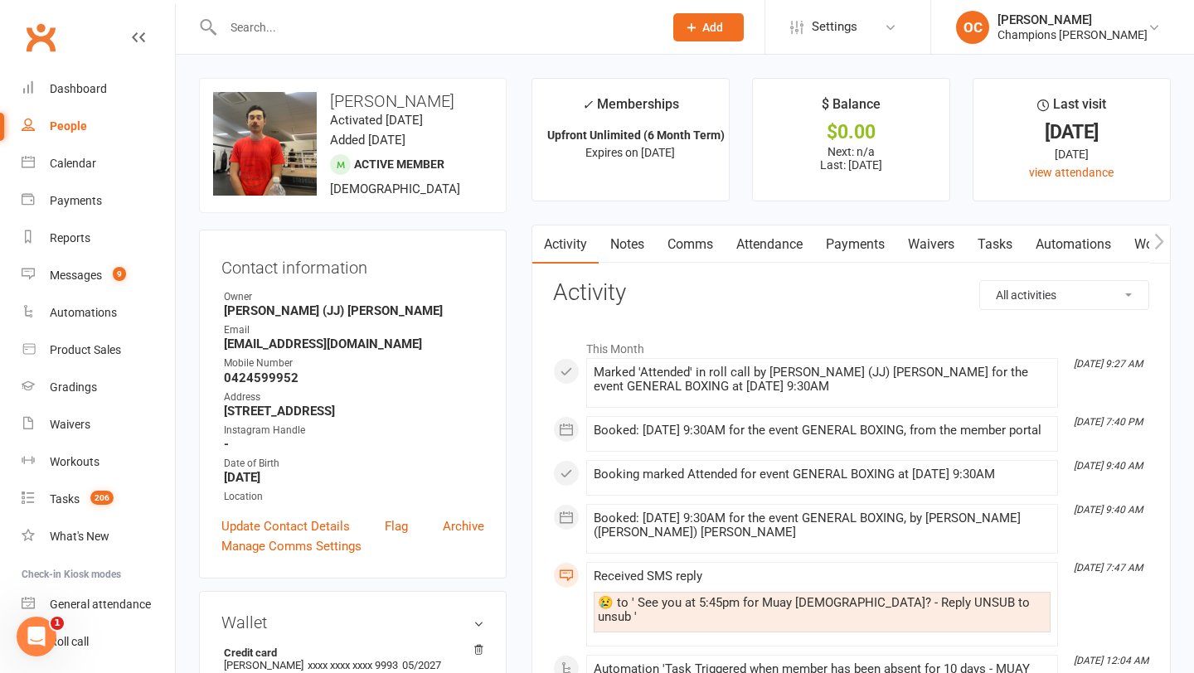
click at [646, 244] on link "Notes" at bounding box center [626, 244] width 57 height 38
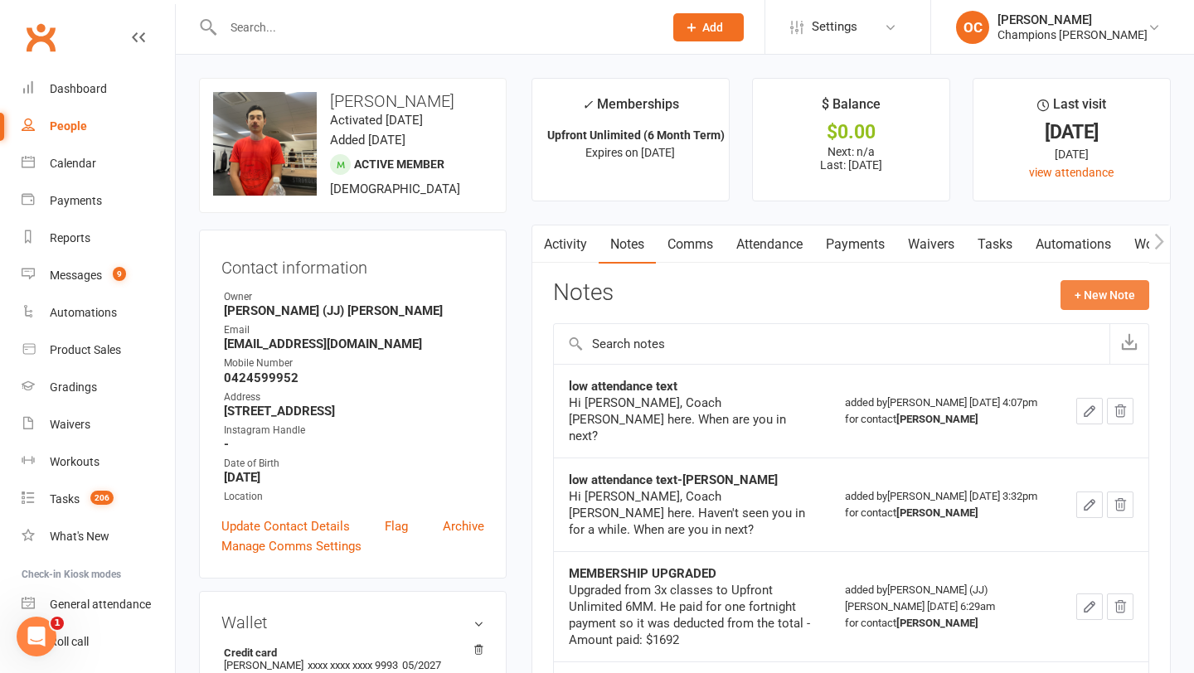
click at [1081, 295] on button "+ New Note" at bounding box center [1104, 295] width 89 height 30
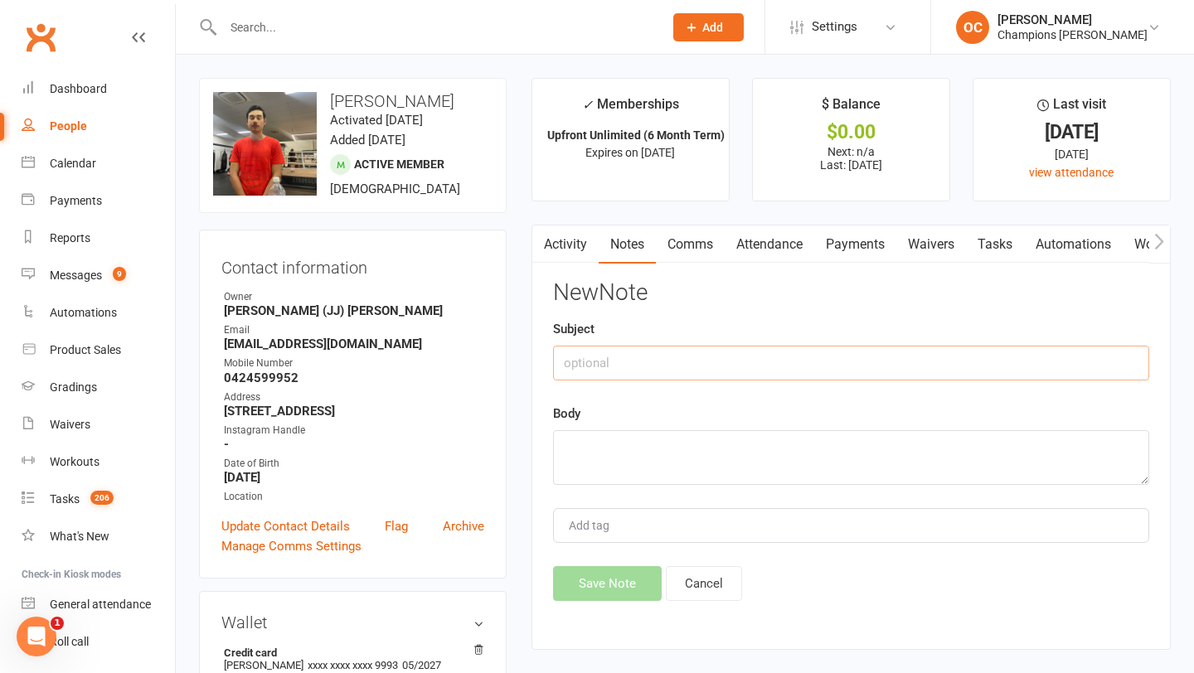
click at [627, 361] on input "text" at bounding box center [851, 363] width 596 height 35
type input "Attendance Message."
click at [625, 470] on textarea at bounding box center [851, 457] width 596 height 55
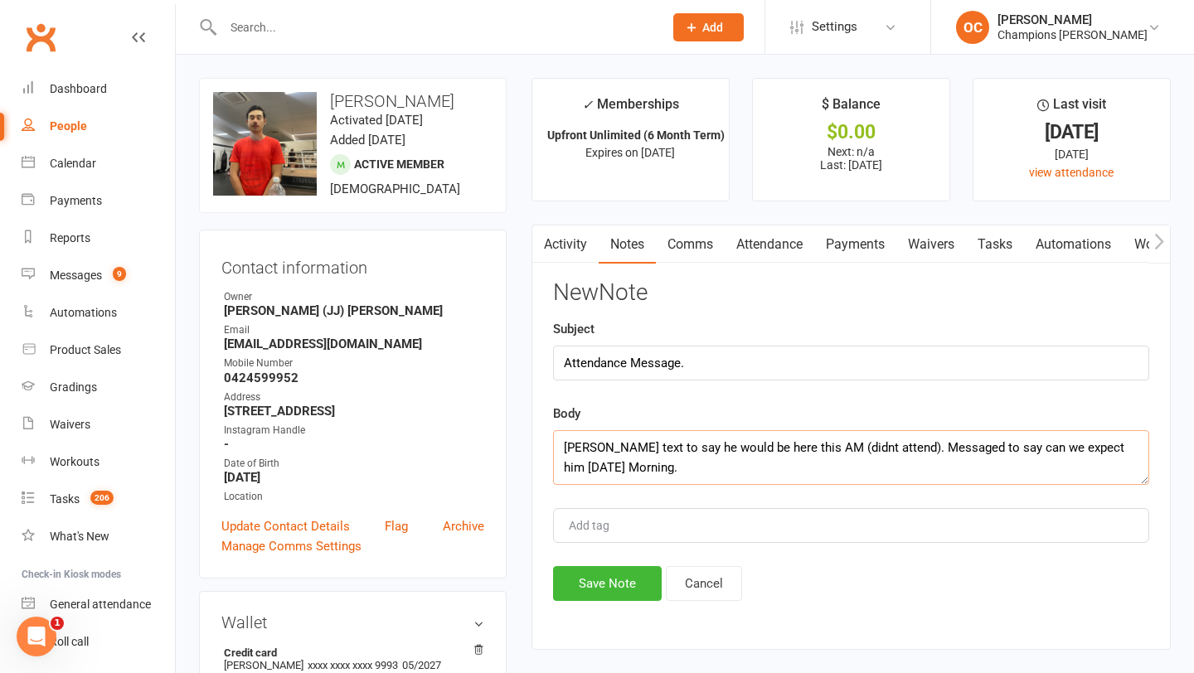
type textarea "Steven text to say he would be here this AM (didnt attend). Messaged to say can…"
click at [620, 596] on button "Save Note" at bounding box center [607, 583] width 109 height 35
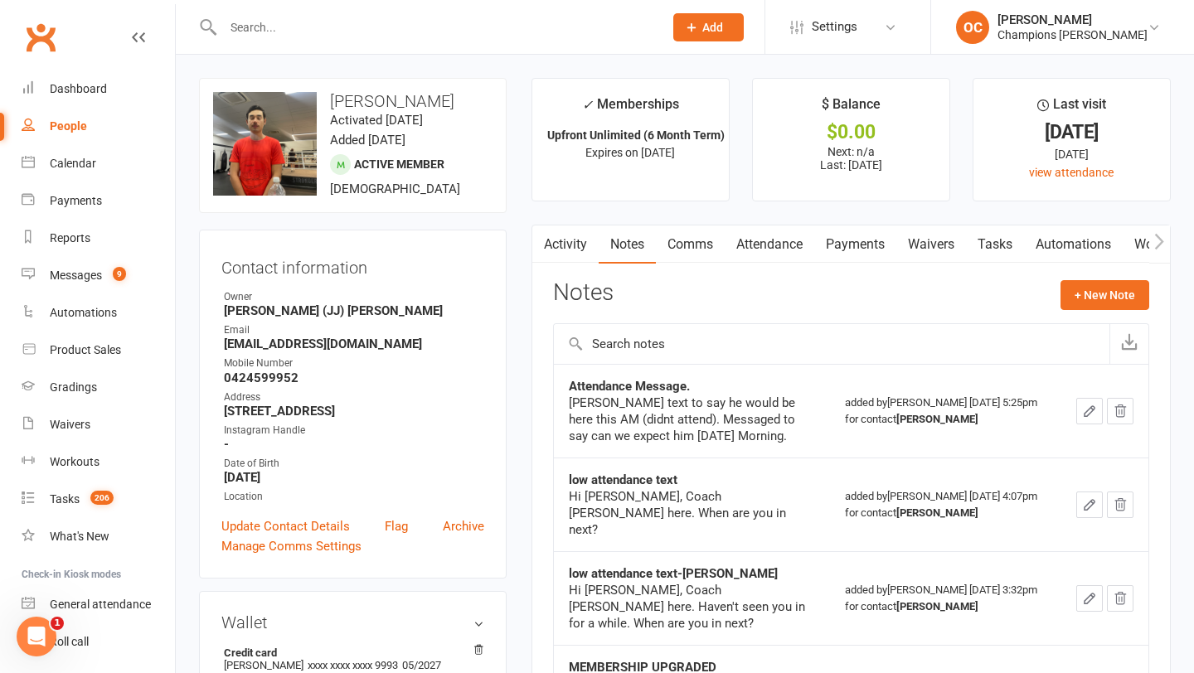
click at [239, 19] on input "text" at bounding box center [434, 27] width 433 height 23
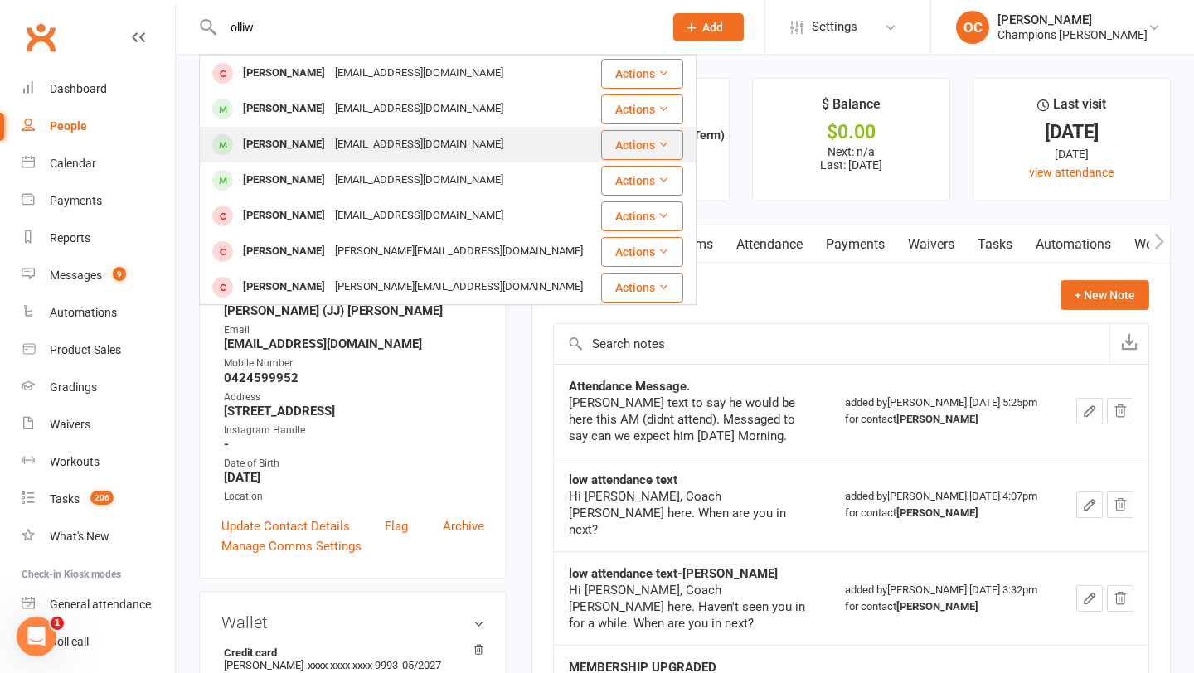
type input "olliw"
click at [270, 147] on div "[PERSON_NAME]" at bounding box center [284, 145] width 92 height 24
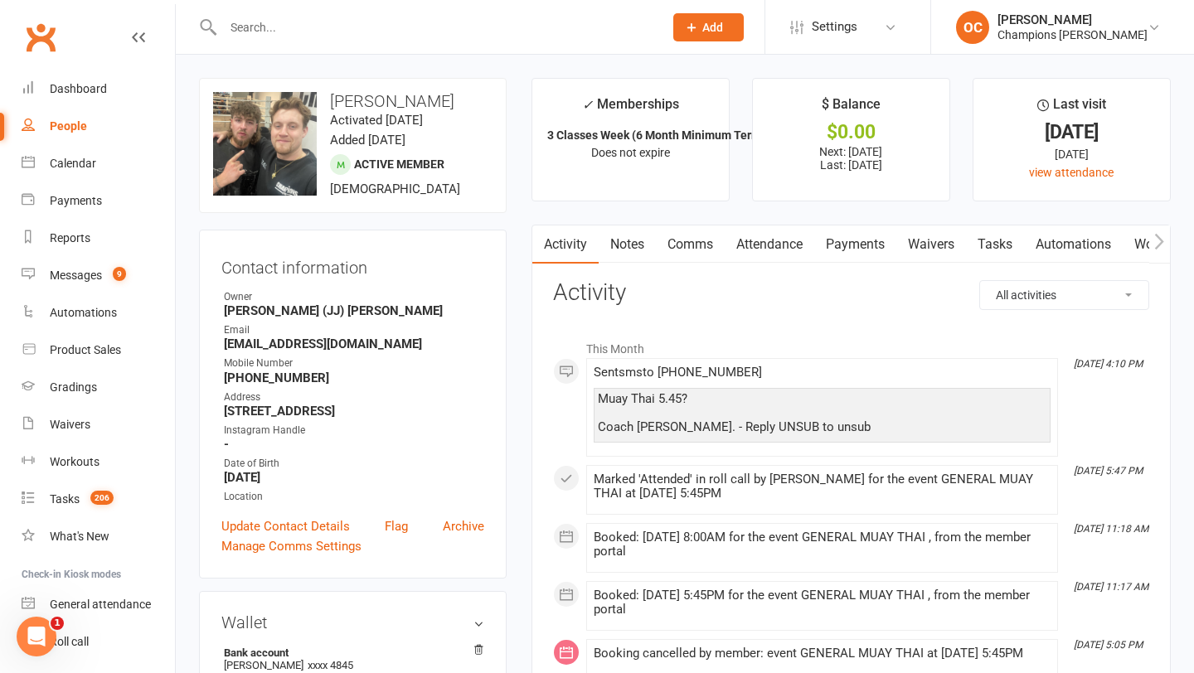
click at [626, 245] on link "Notes" at bounding box center [626, 244] width 57 height 38
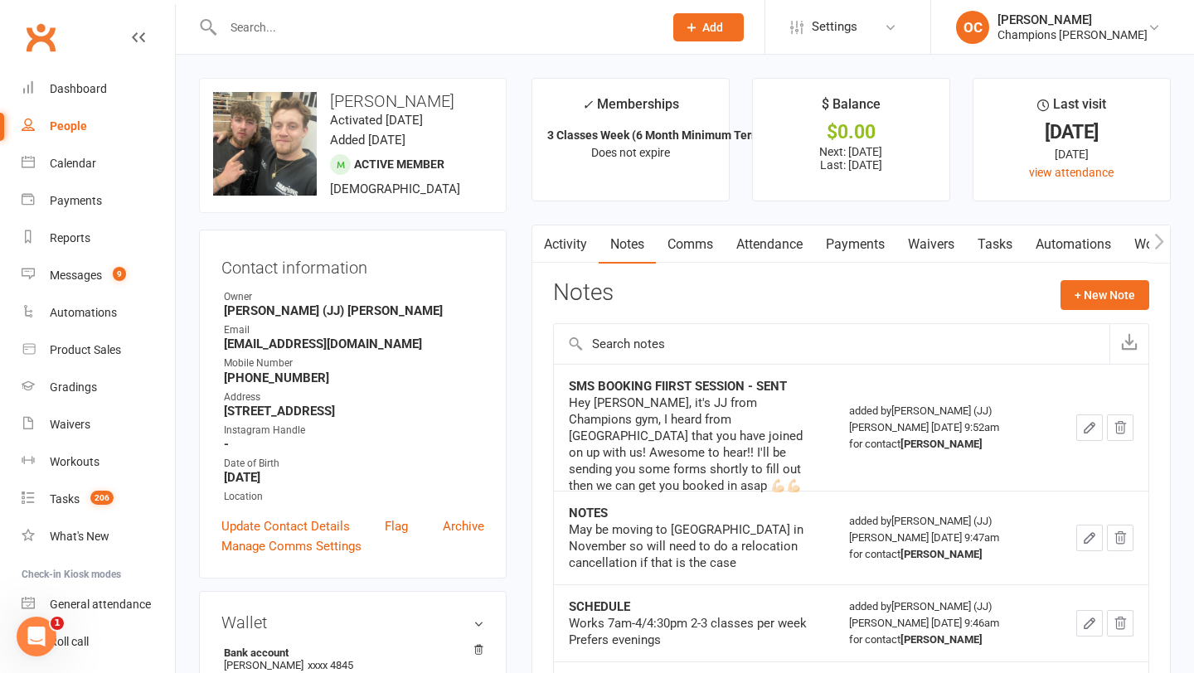
click at [563, 239] on link "Activity" at bounding box center [565, 244] width 66 height 38
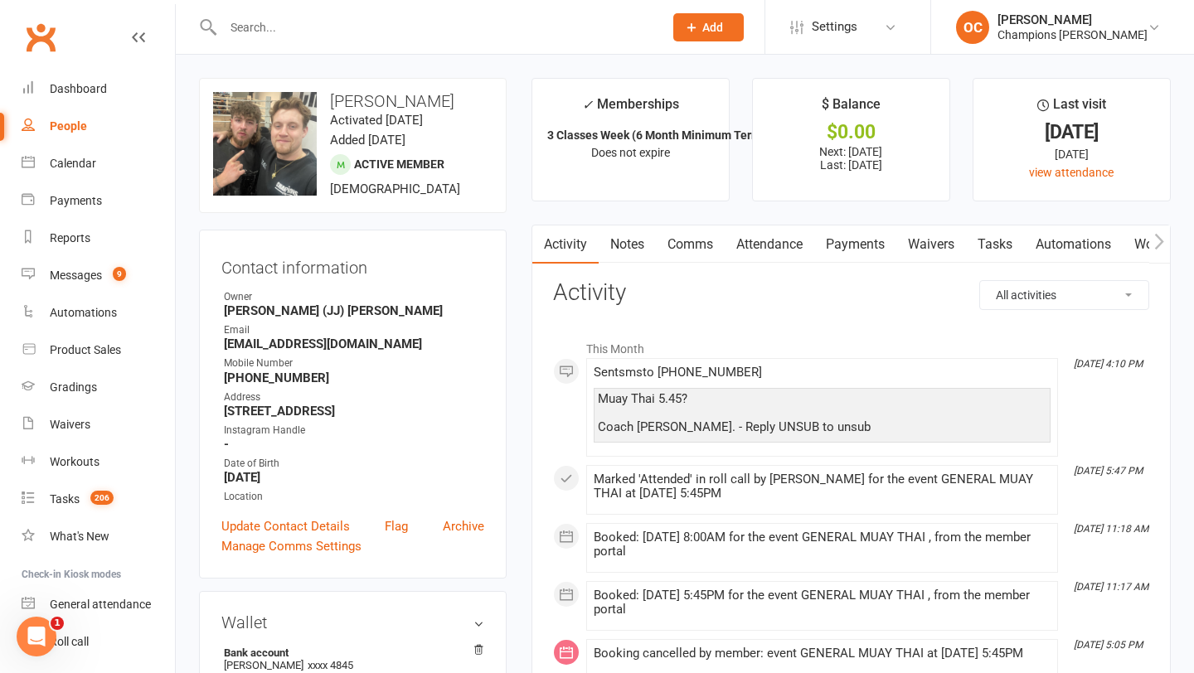
click at [259, 31] on input "text" at bounding box center [434, 27] width 433 height 23
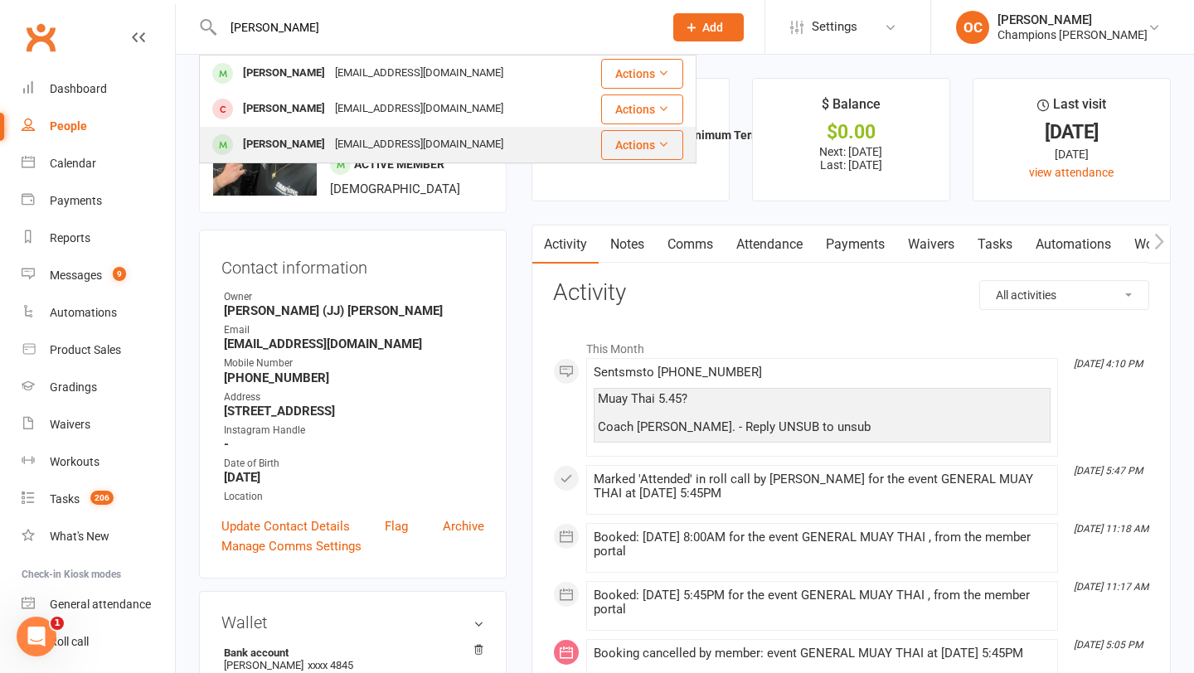
type input "toby"
click at [330, 136] on div "tojo.morri@gmail.com" at bounding box center [419, 145] width 178 height 24
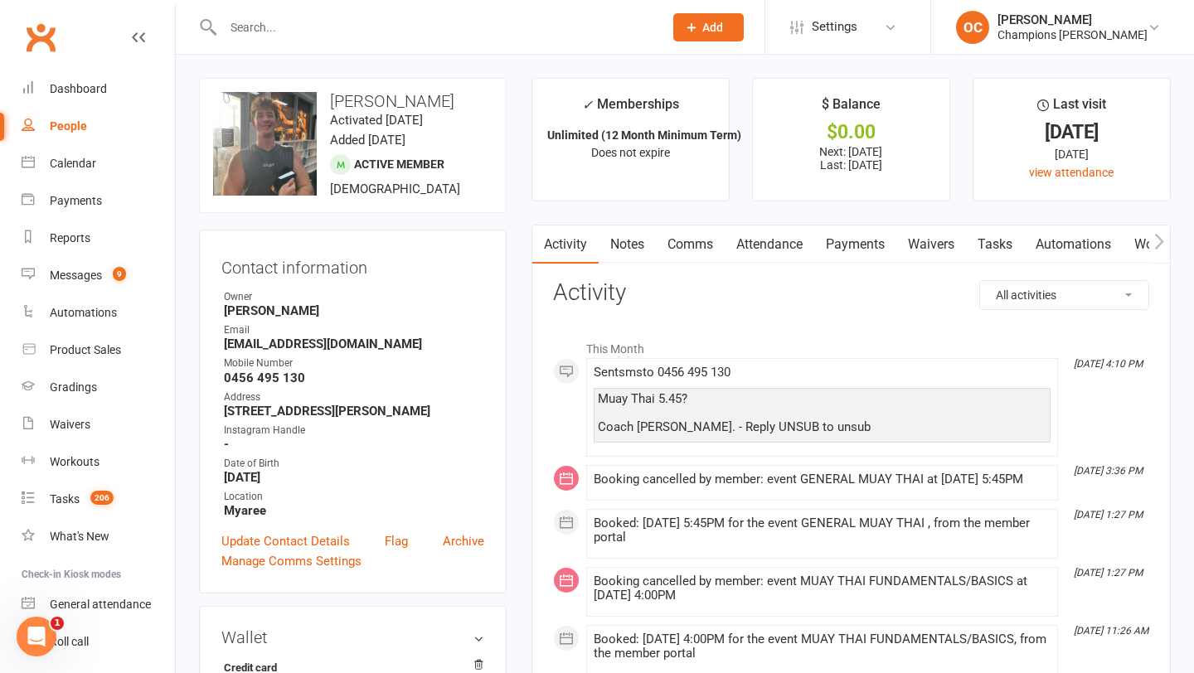
click at [269, 30] on input "text" at bounding box center [434, 27] width 433 height 23
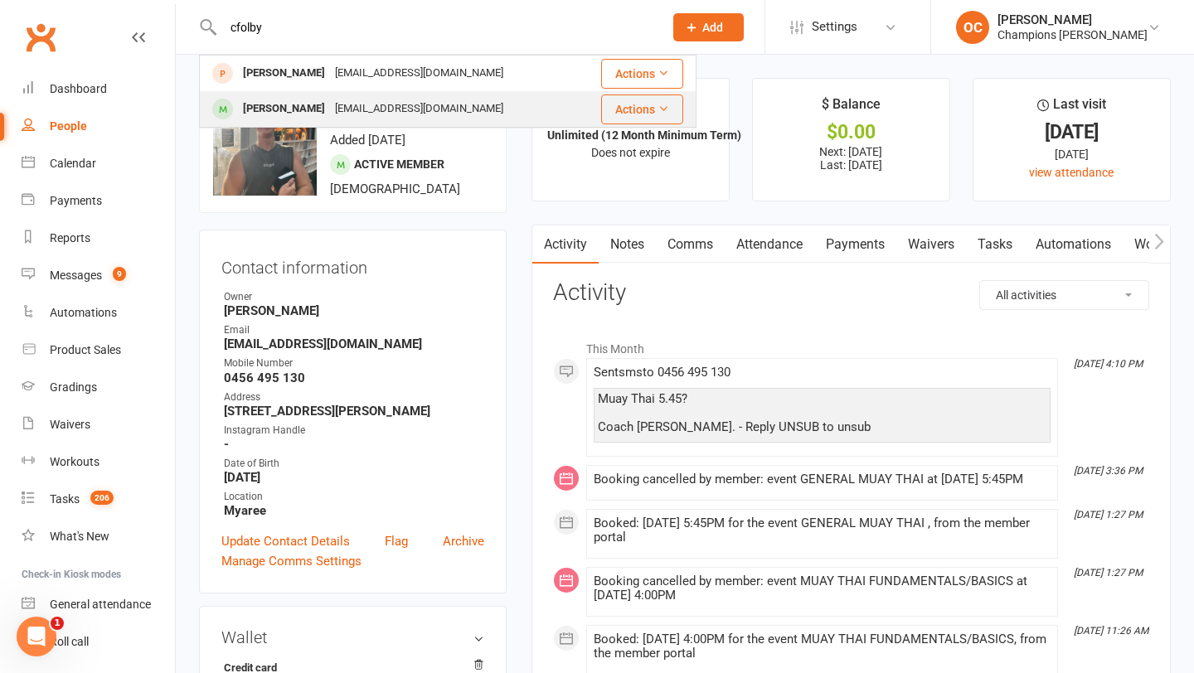
type input "cfolby"
click at [330, 100] on div "Colbyspatcher@gmail.com" at bounding box center [419, 109] width 178 height 24
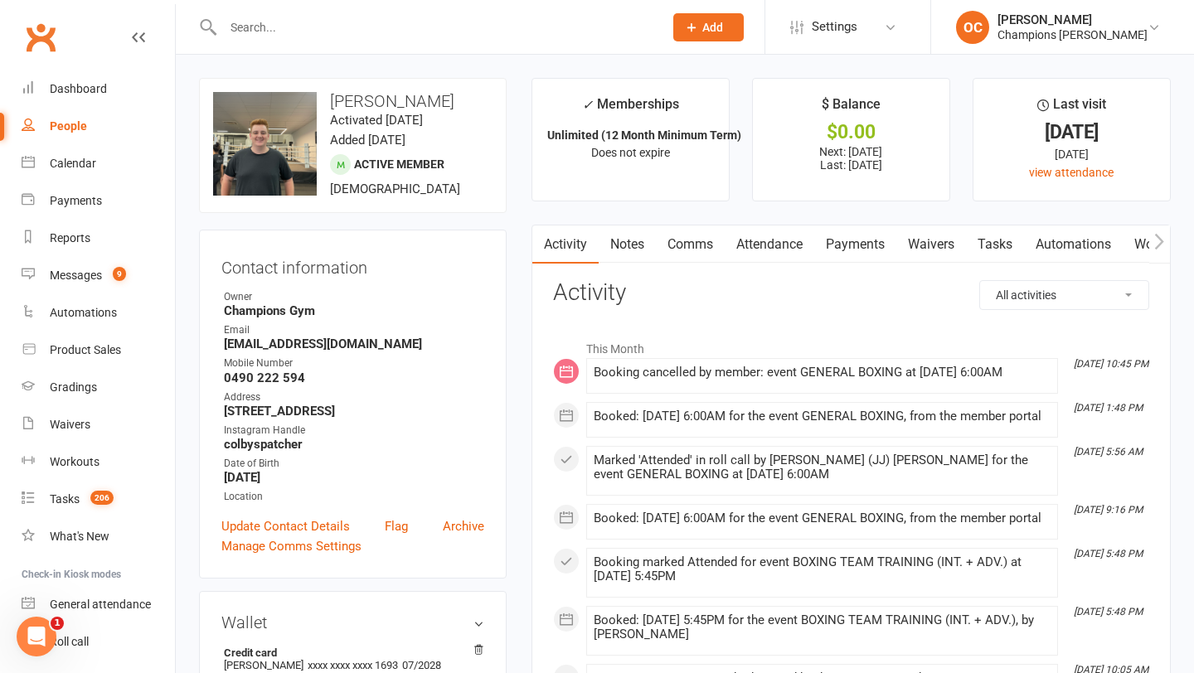
click at [632, 241] on link "Notes" at bounding box center [626, 244] width 57 height 38
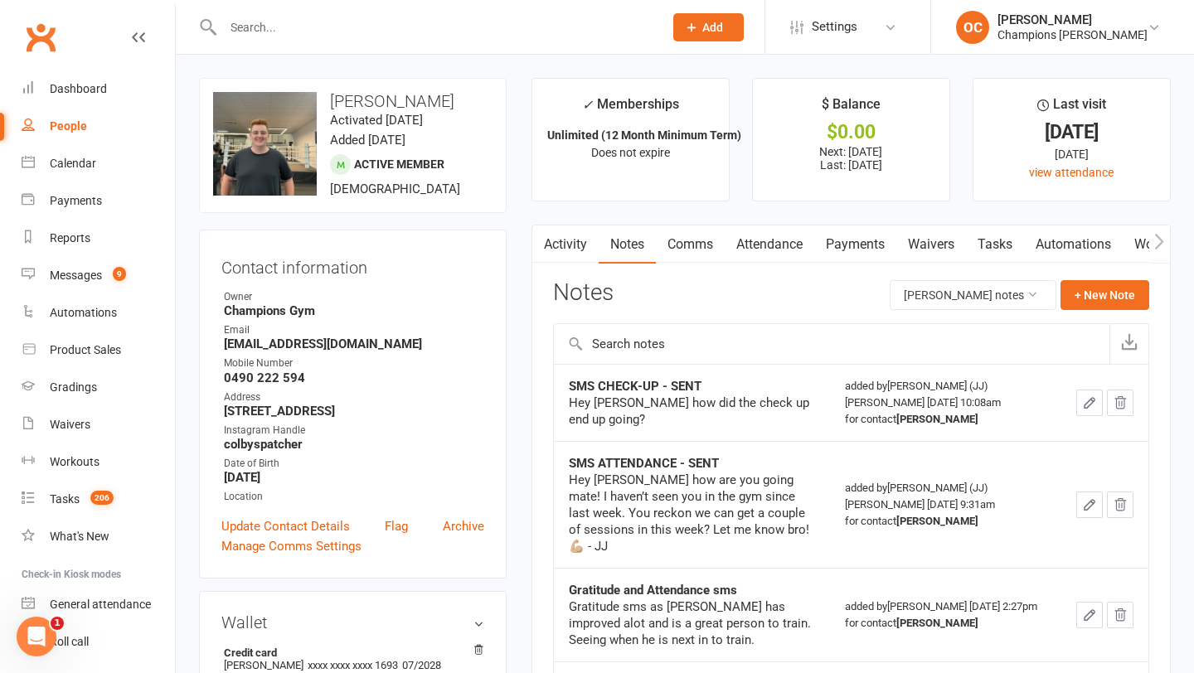
click at [252, 17] on input "text" at bounding box center [434, 27] width 433 height 23
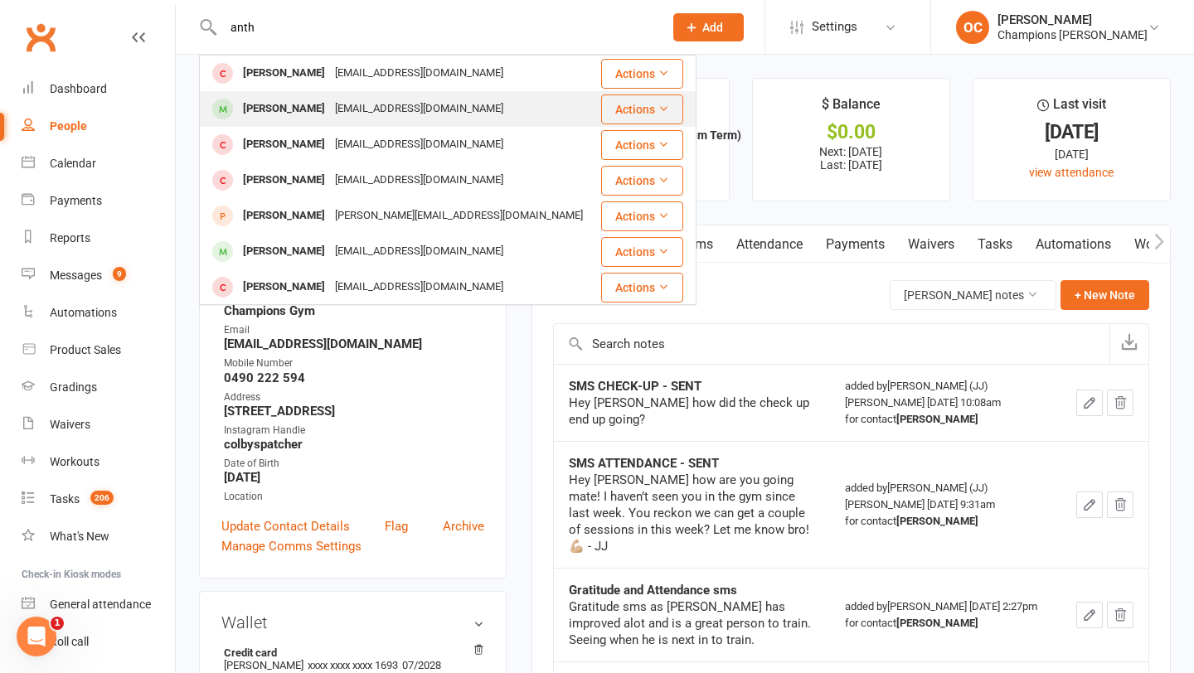
type input "anth"
click at [317, 103] on div "Anthony Omichessan" at bounding box center [284, 109] width 92 height 24
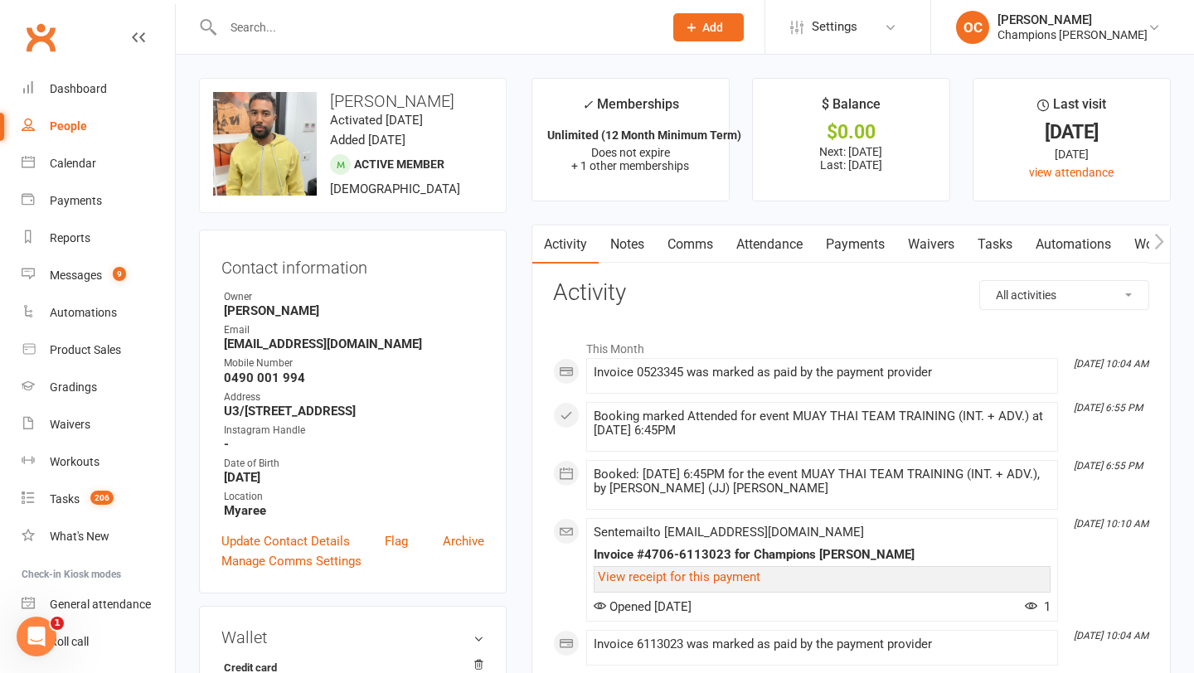
click at [627, 238] on link "Notes" at bounding box center [626, 244] width 57 height 38
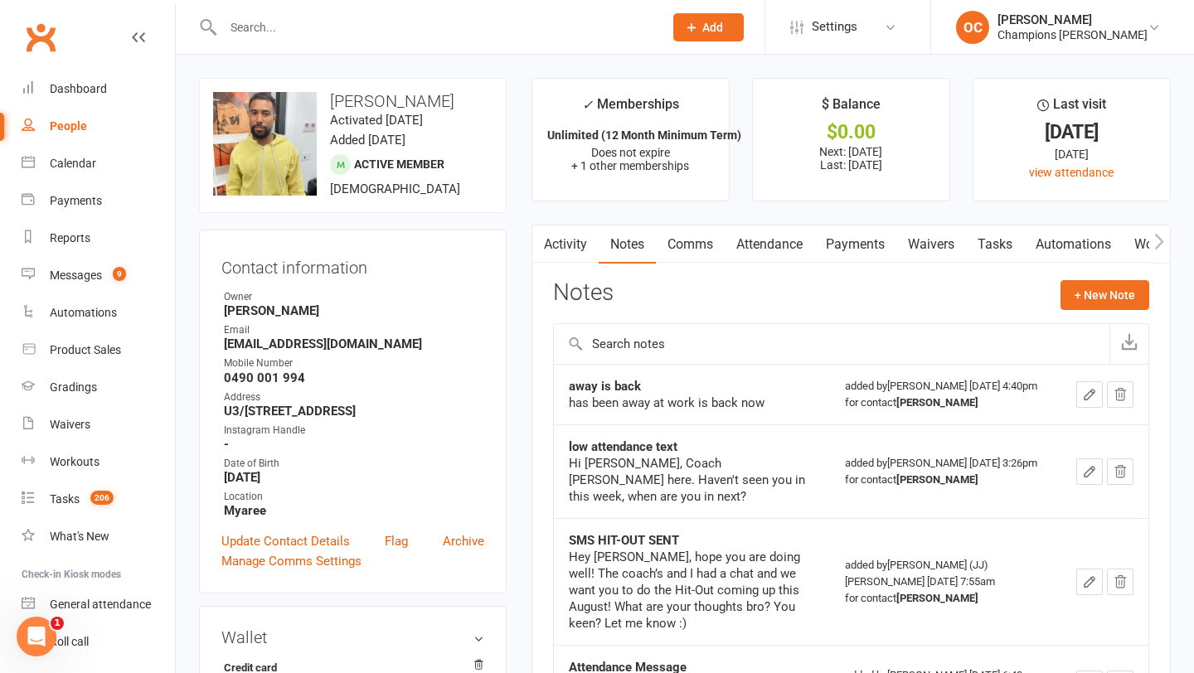
click at [470, 182] on div "upload photo change photo Anthony Omichessan Activated 6 February, 2025 Added 5…" at bounding box center [352, 145] width 307 height 135
click at [248, 22] on input "text" at bounding box center [434, 27] width 433 height 23
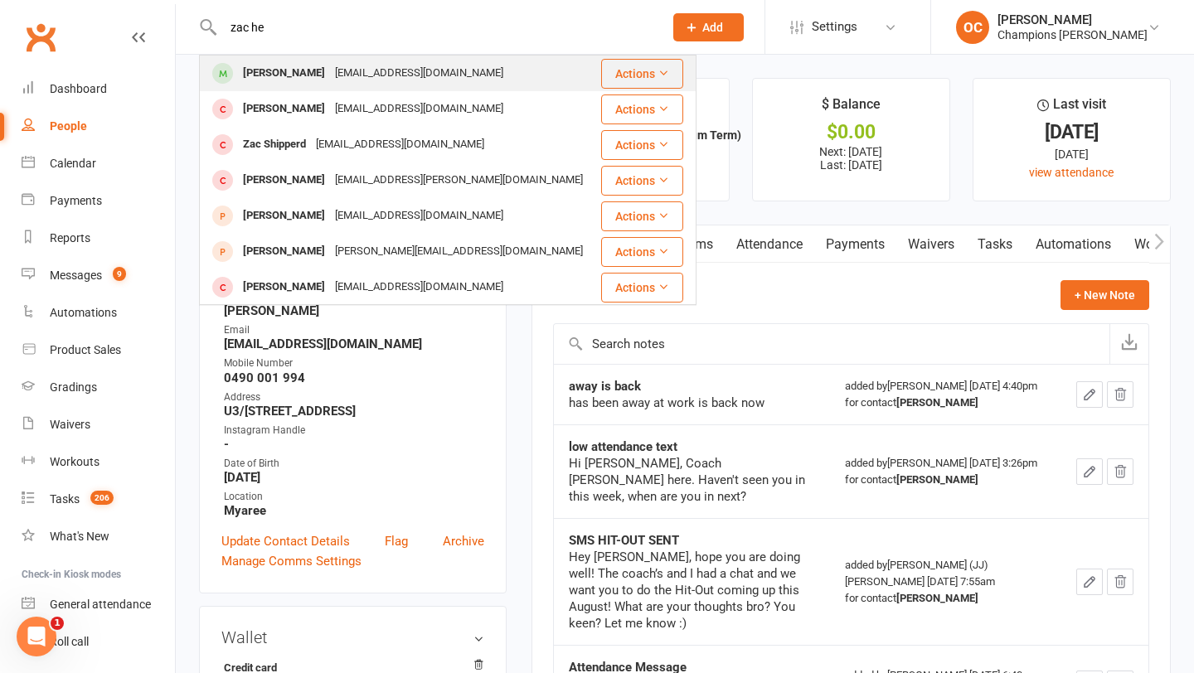
type input "zac he"
click at [330, 80] on div "zachenderson8@gmail.com" at bounding box center [419, 73] width 178 height 24
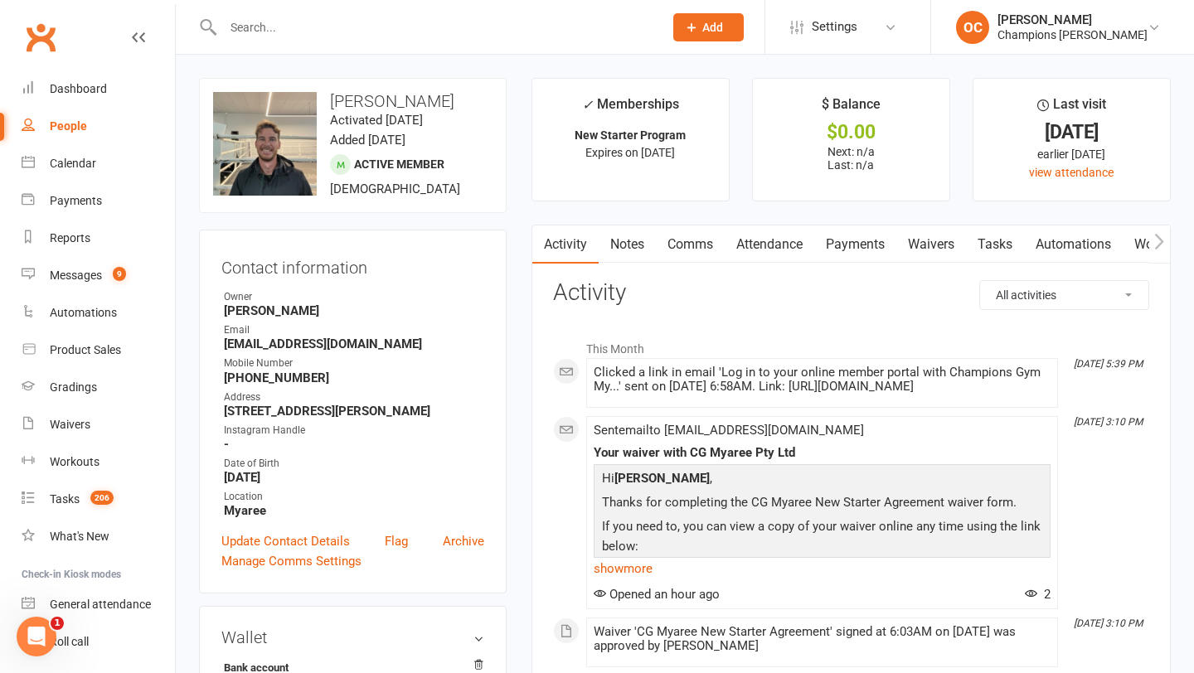
click at [627, 240] on link "Notes" at bounding box center [626, 244] width 57 height 38
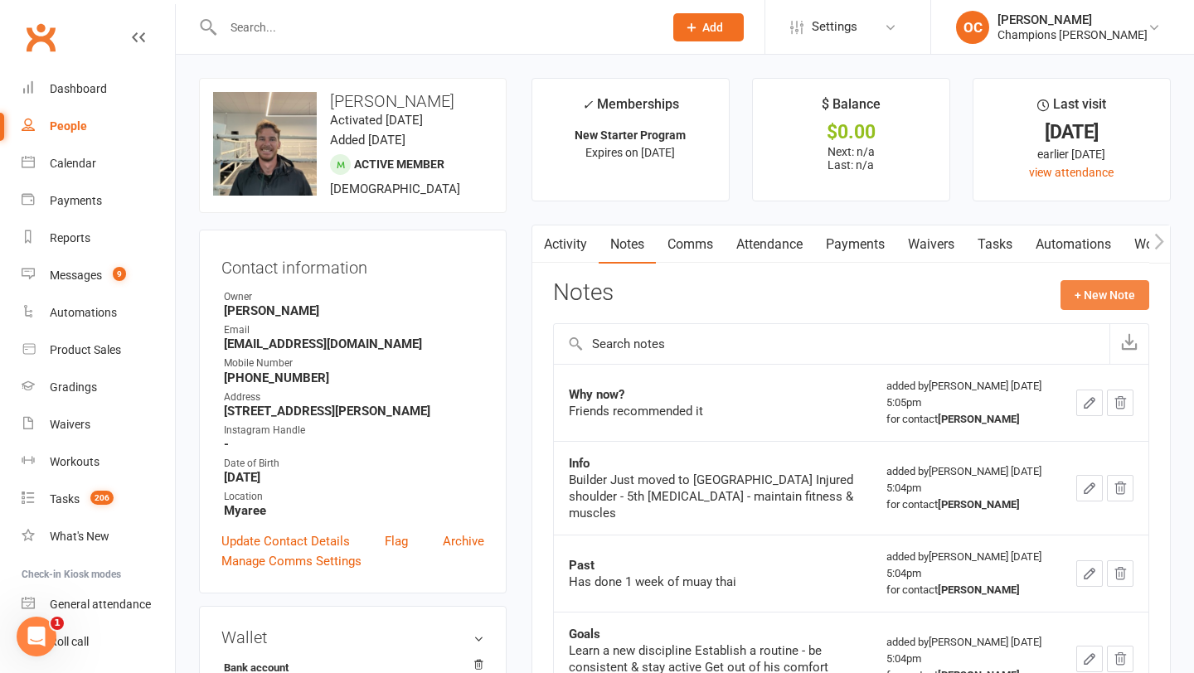
click at [1081, 300] on button "+ New Note" at bounding box center [1104, 295] width 89 height 30
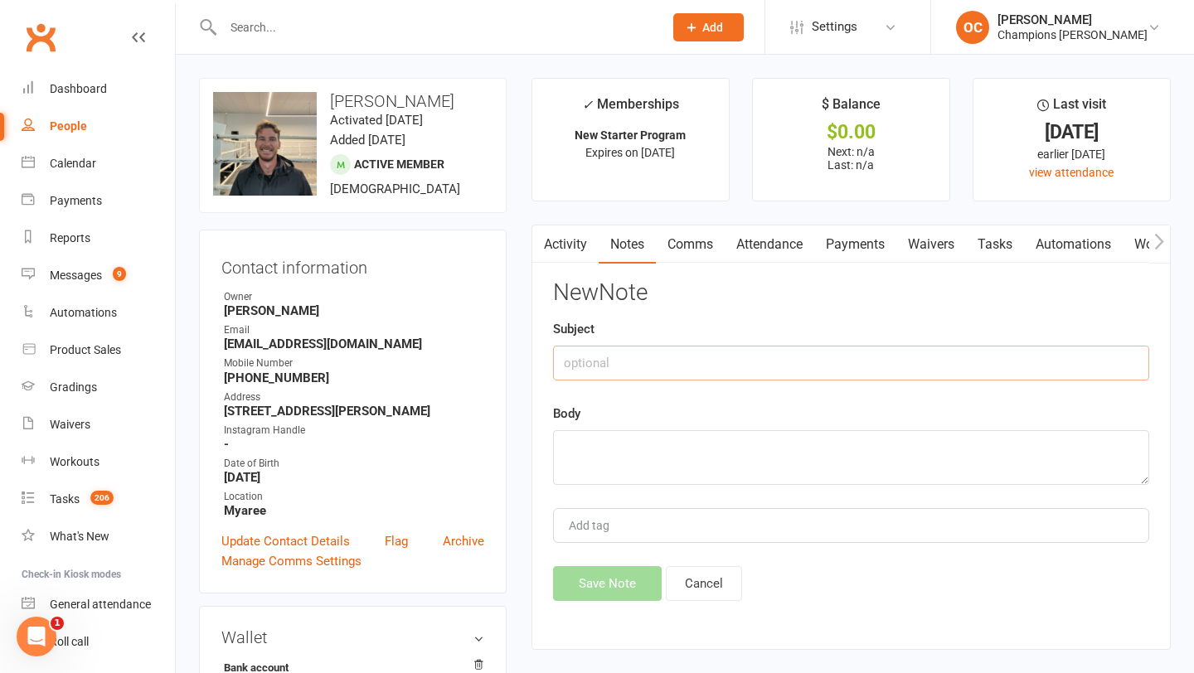
click at [580, 362] on input "text" at bounding box center [851, 363] width 596 height 35
type input "Day 1 Call"
click at [617, 480] on textarea at bounding box center [851, 457] width 596 height 55
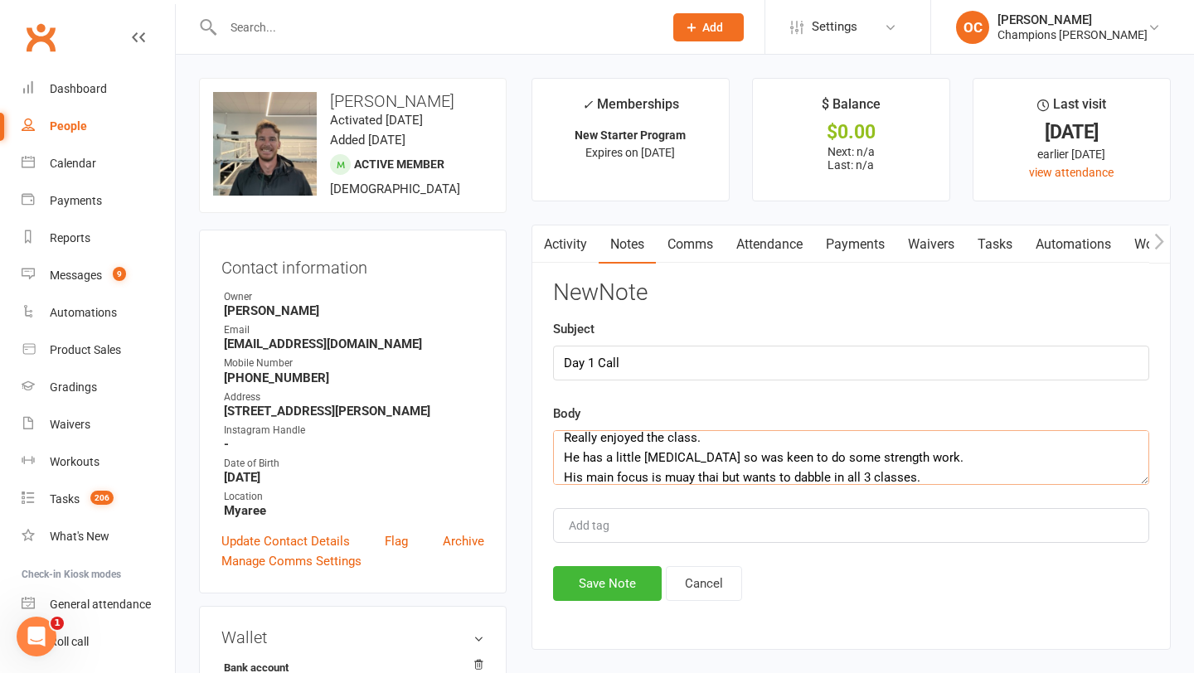
scroll to position [50, 0]
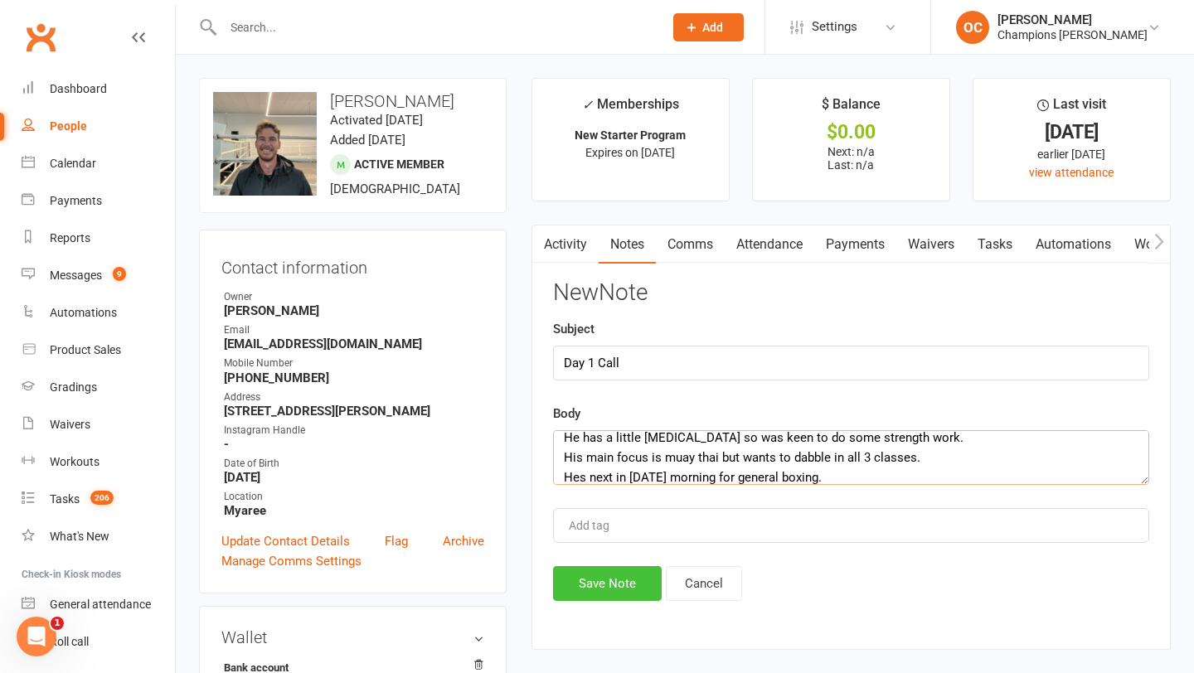
type textarea "I spoke on phone with Zac about his first class this morning which was S & C. R…"
click at [616, 593] on button "Save Note" at bounding box center [607, 583] width 109 height 35
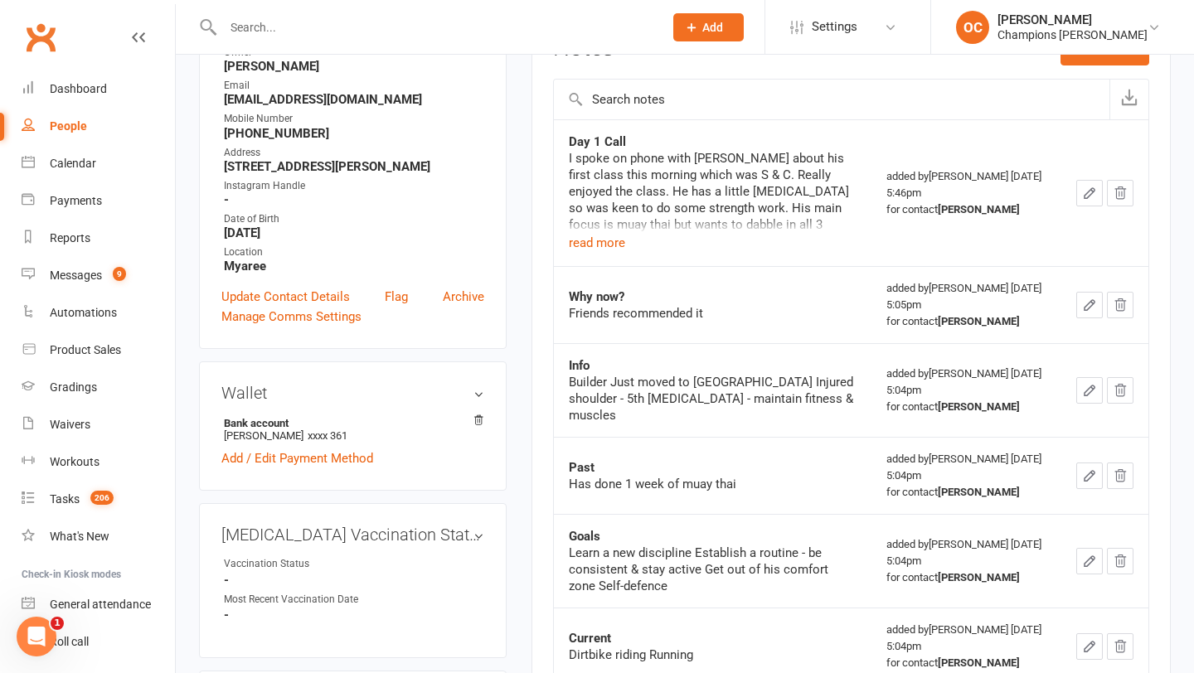
scroll to position [0, 0]
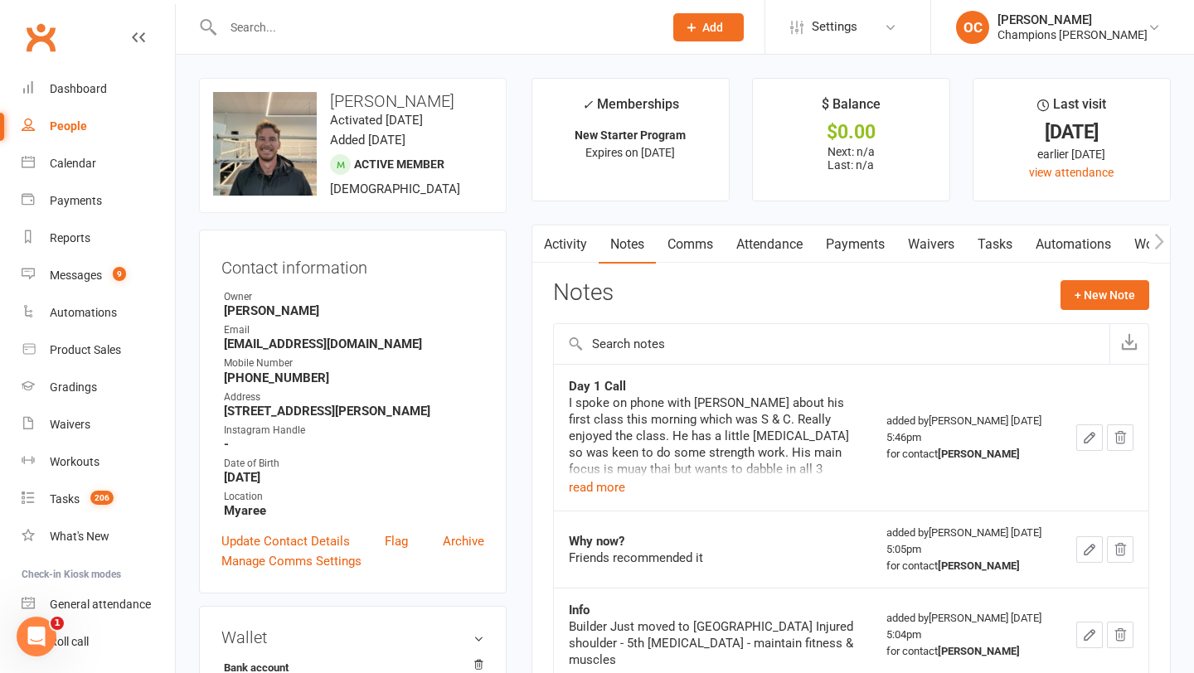
click at [328, 20] on input "text" at bounding box center [434, 27] width 433 height 23
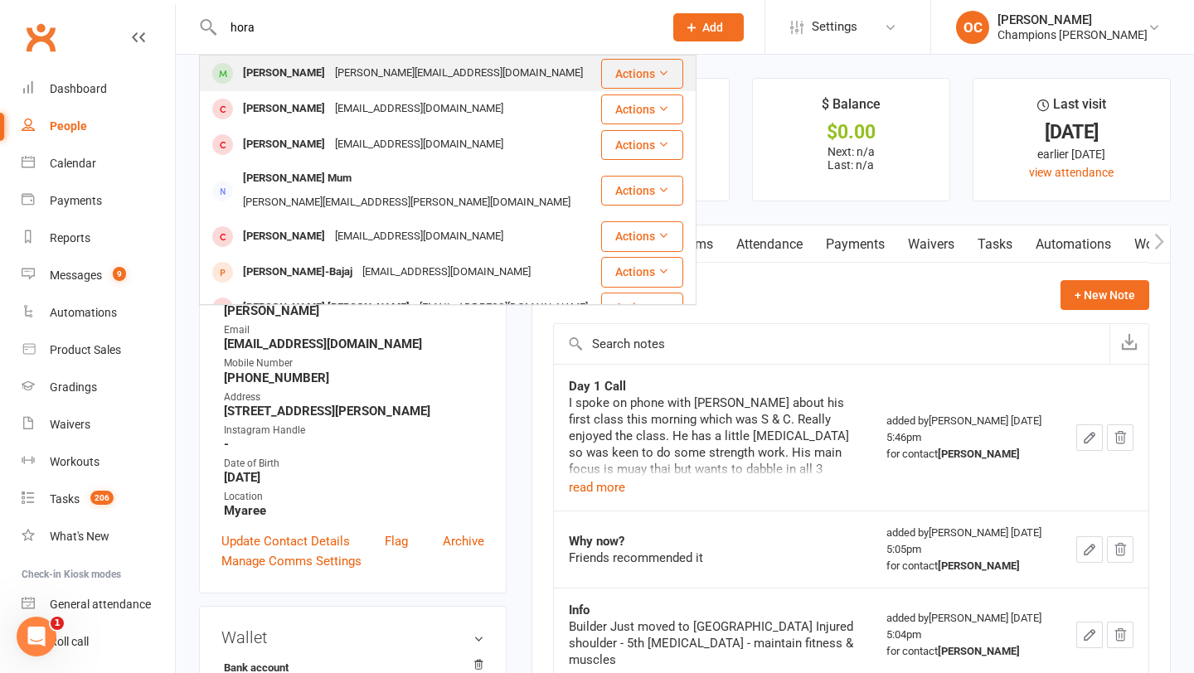
type input "hora"
click at [395, 70] on div "[PERSON_NAME][EMAIL_ADDRESS][DOMAIN_NAME]" at bounding box center [459, 73] width 258 height 24
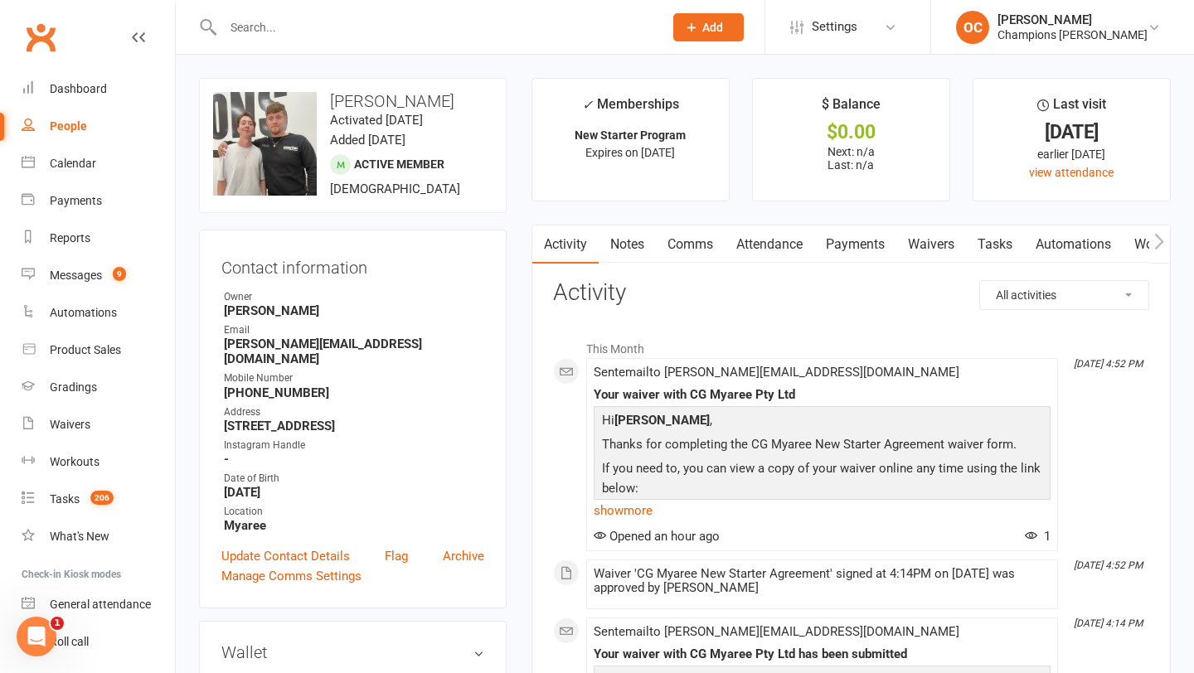
scroll to position [41, 0]
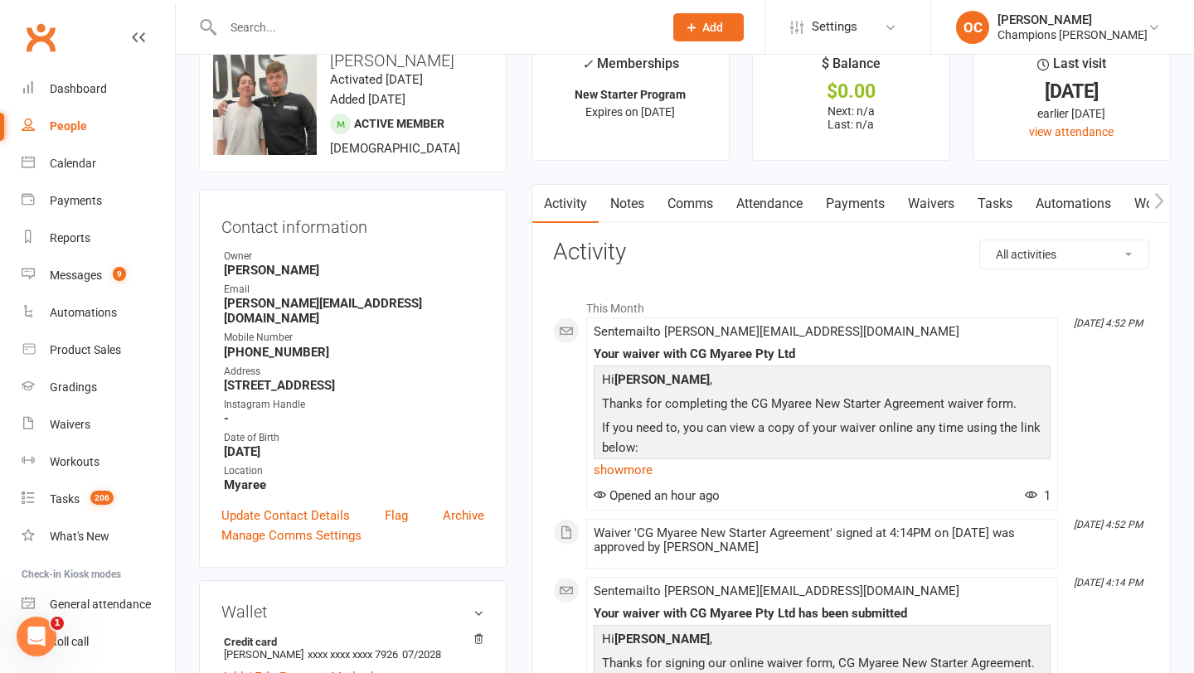
click at [627, 210] on link "Notes" at bounding box center [626, 204] width 57 height 38
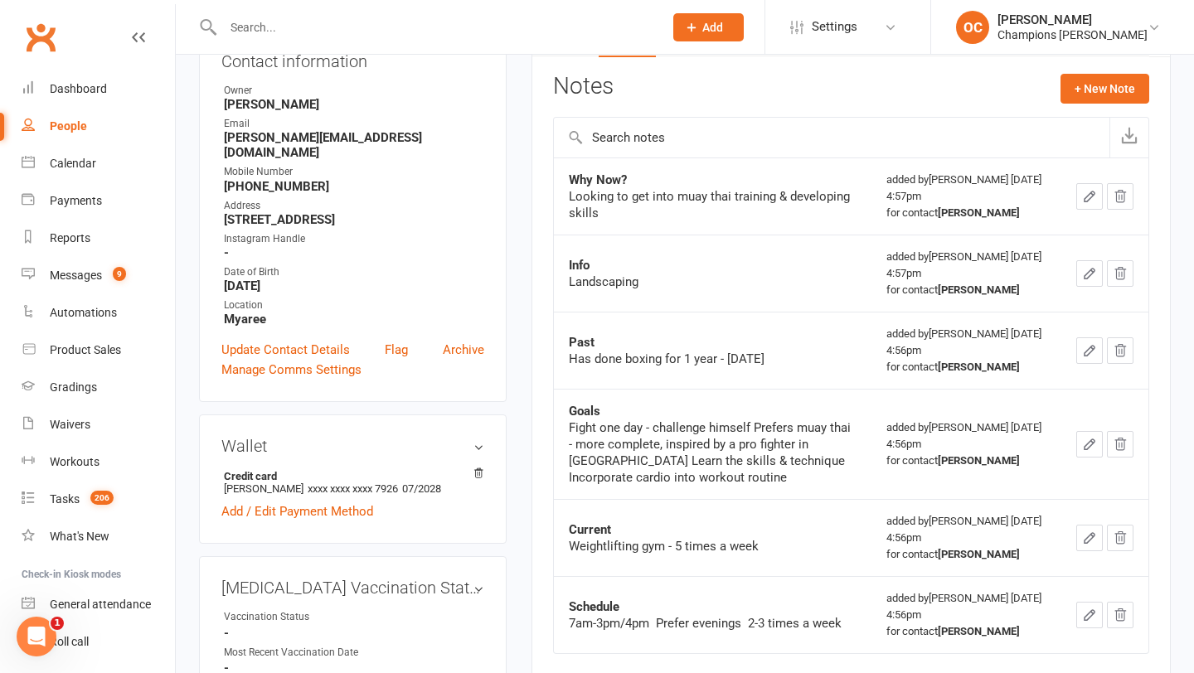
scroll to position [212, 0]
